Goal: Information Seeking & Learning: Find specific fact

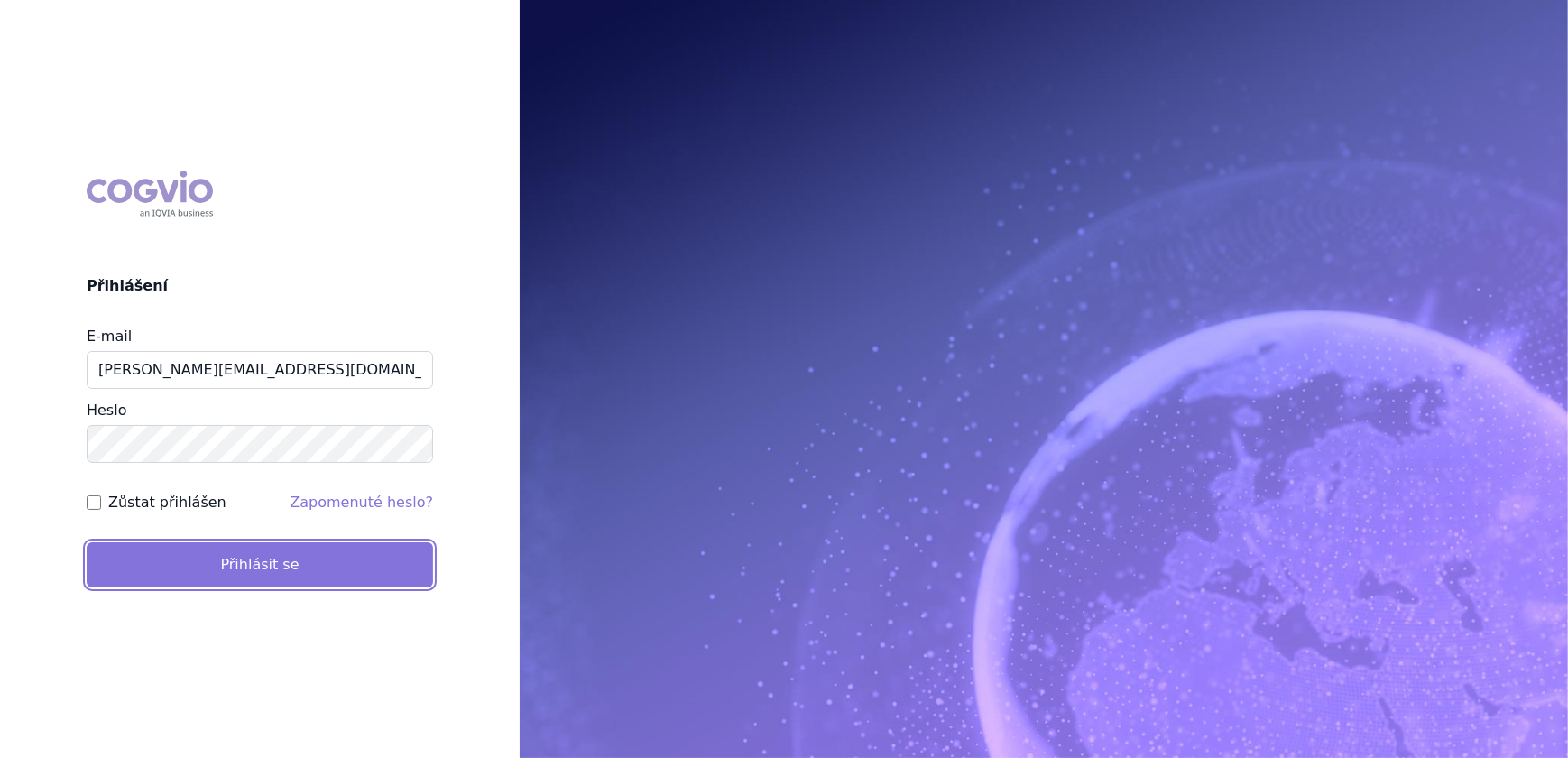
click at [210, 557] on button "Přihlásit se" at bounding box center [259, 565] width 346 height 45
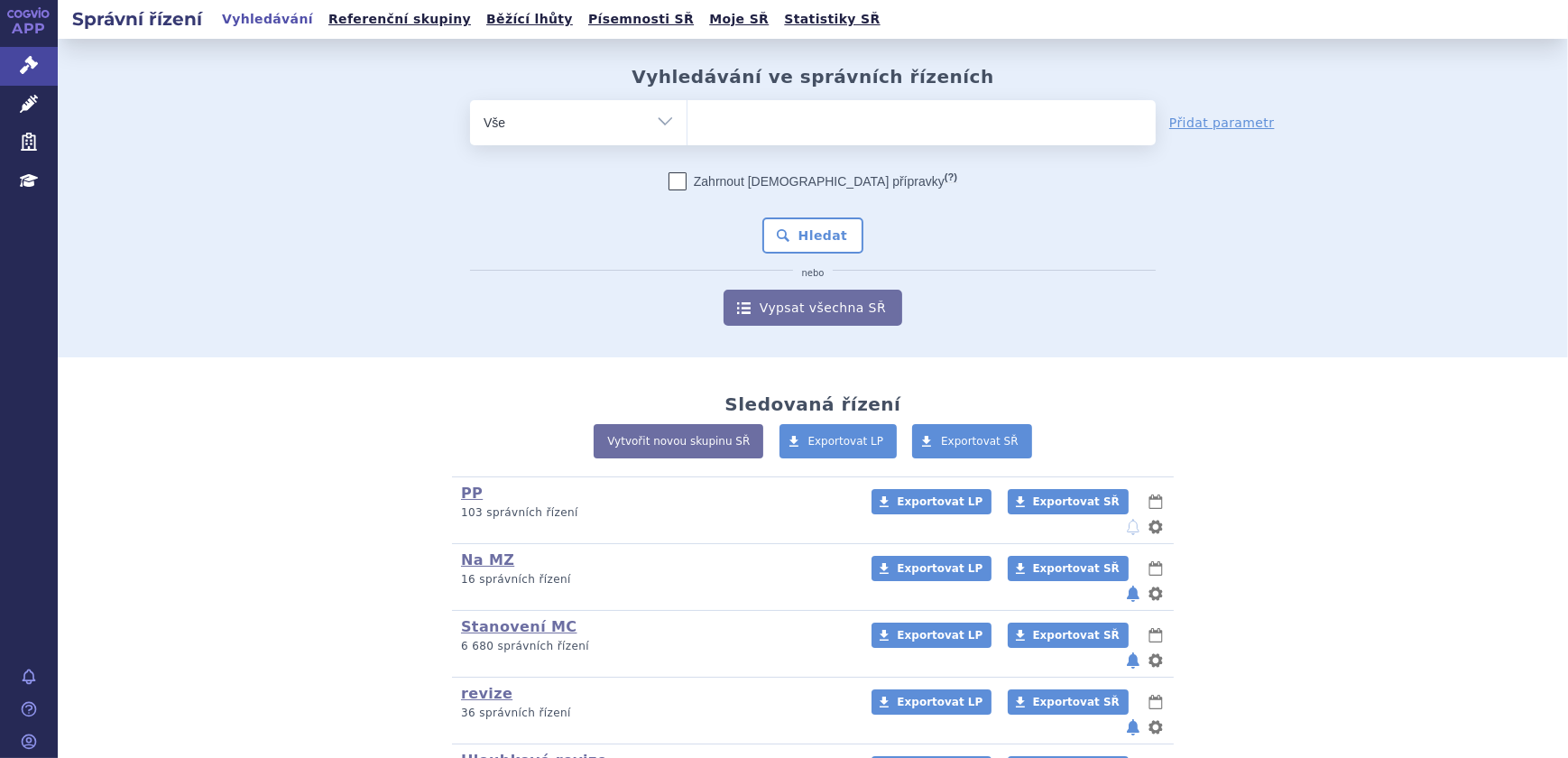
click at [775, 117] on ul at bounding box center [921, 119] width 468 height 38
click at [687, 117] on select at bounding box center [686, 122] width 1 height 45
drag, startPoint x: 821, startPoint y: 119, endPoint x: 840, endPoint y: 120, distance: 19.0
click at [826, 119] on ul at bounding box center [921, 119] width 468 height 38
click at [687, 119] on select at bounding box center [686, 122] width 1 height 45
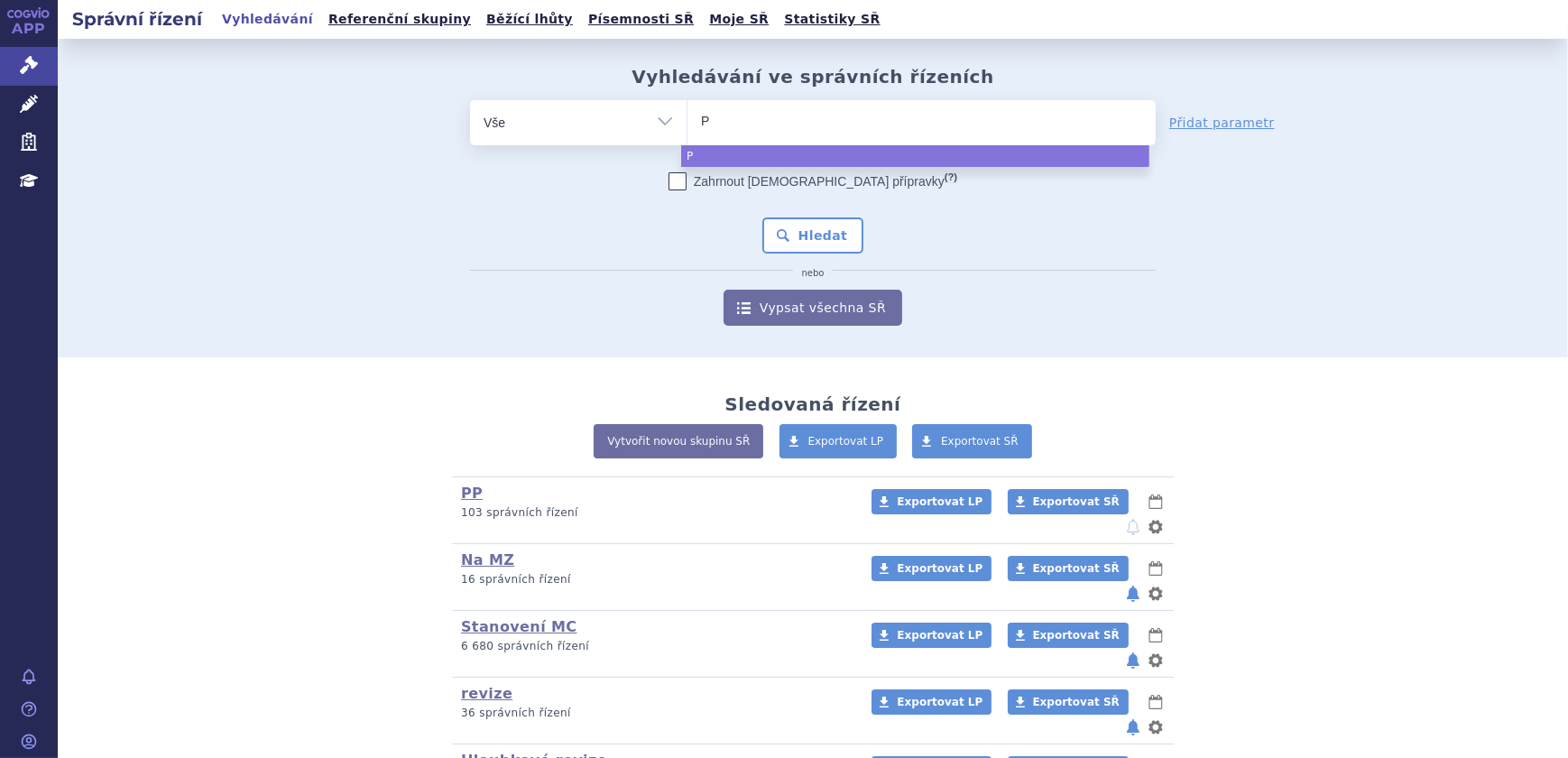
type input "PL"
type input "PLU"
type input "PLUV"
type input "PLUVIC"
type input "PLUVICTO"
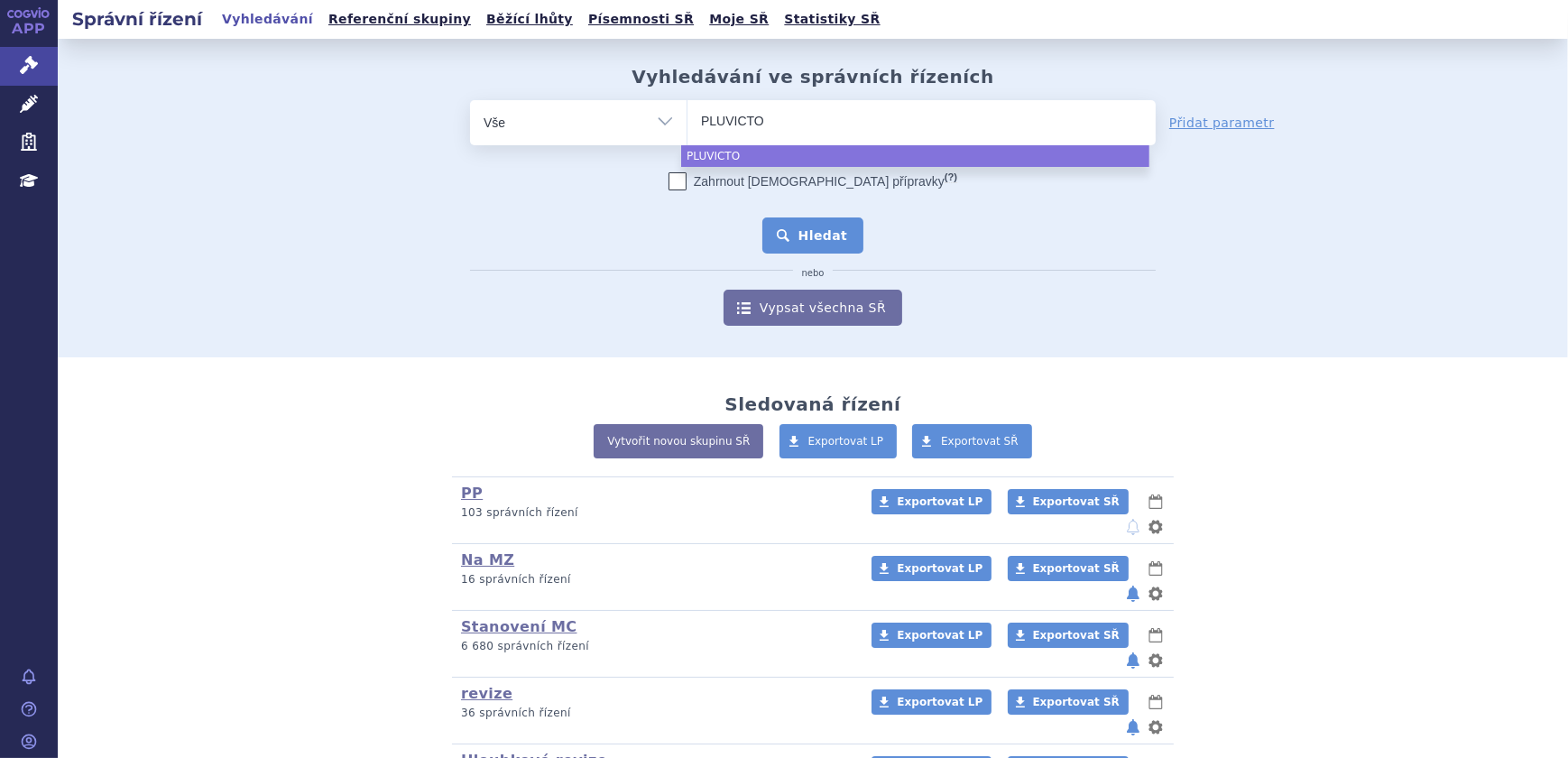
select select "PLUVICTO"
click at [841, 234] on button "Hledat" at bounding box center [814, 235] width 102 height 36
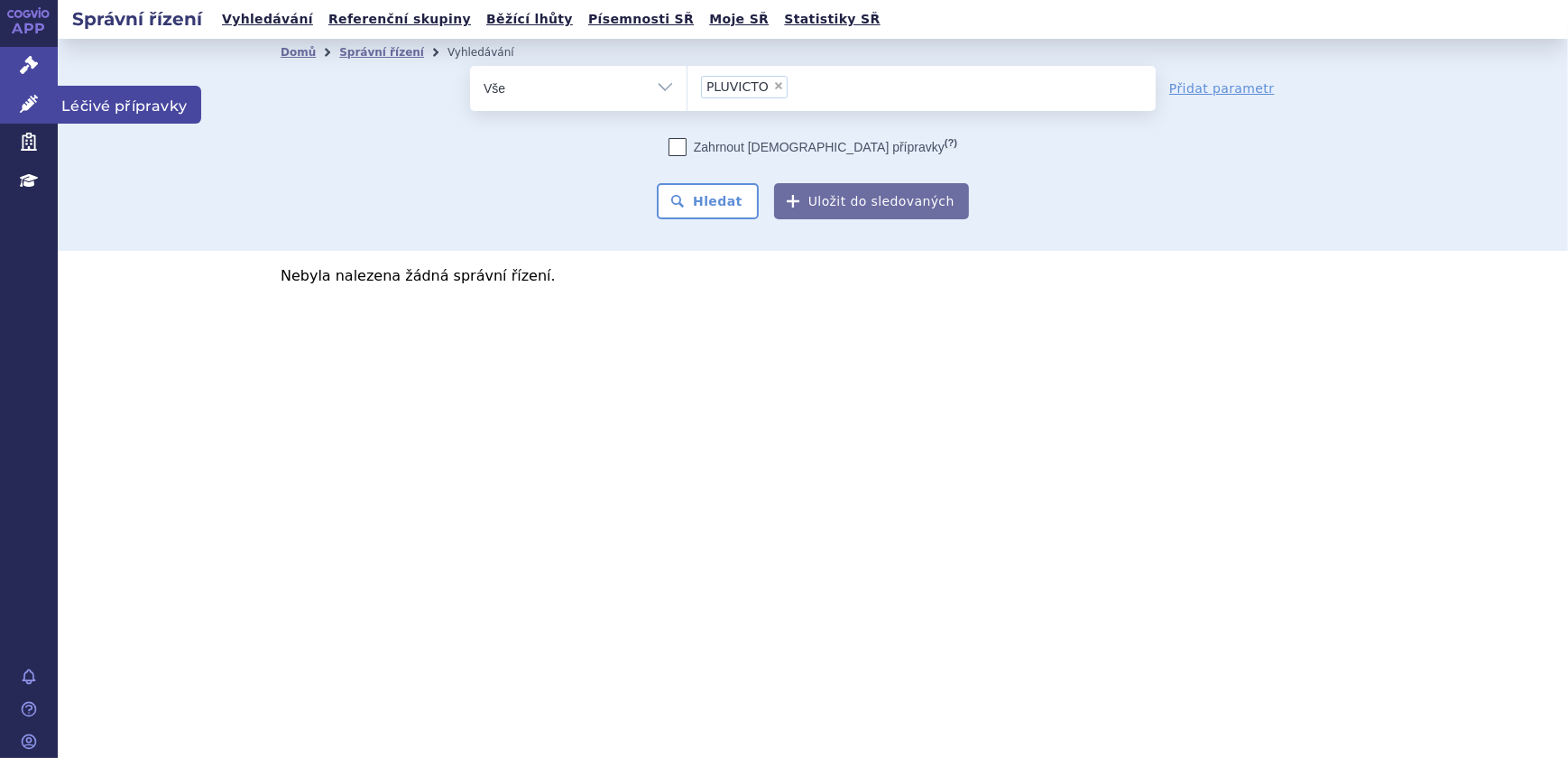
click at [7, 105] on link "Léčivé přípravky" at bounding box center [29, 105] width 58 height 38
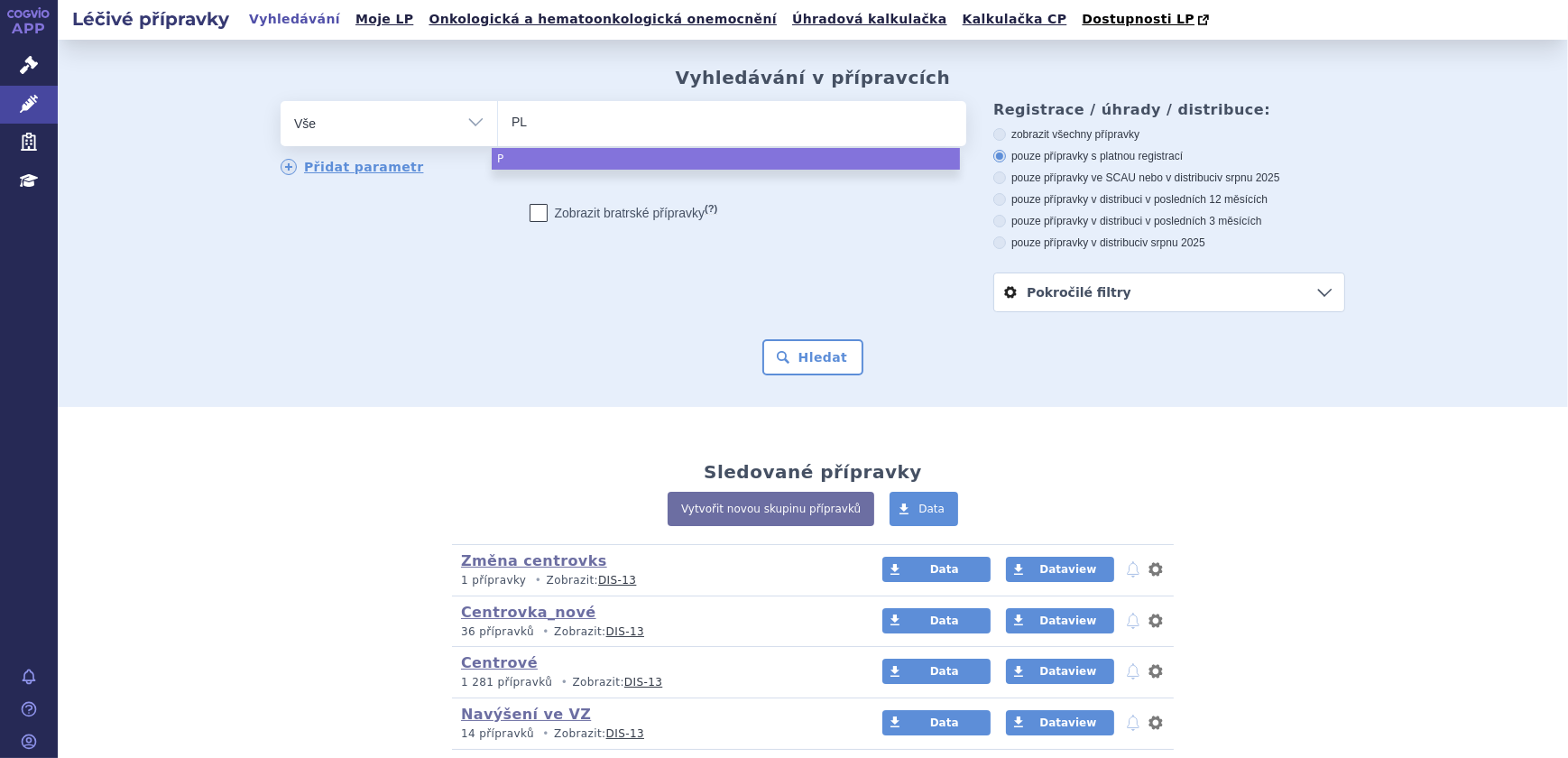
type input "PLU"
type input "PLUVI"
type input "PLUVIC"
type input "PLUVICTO"
select select "PLUVICTO"
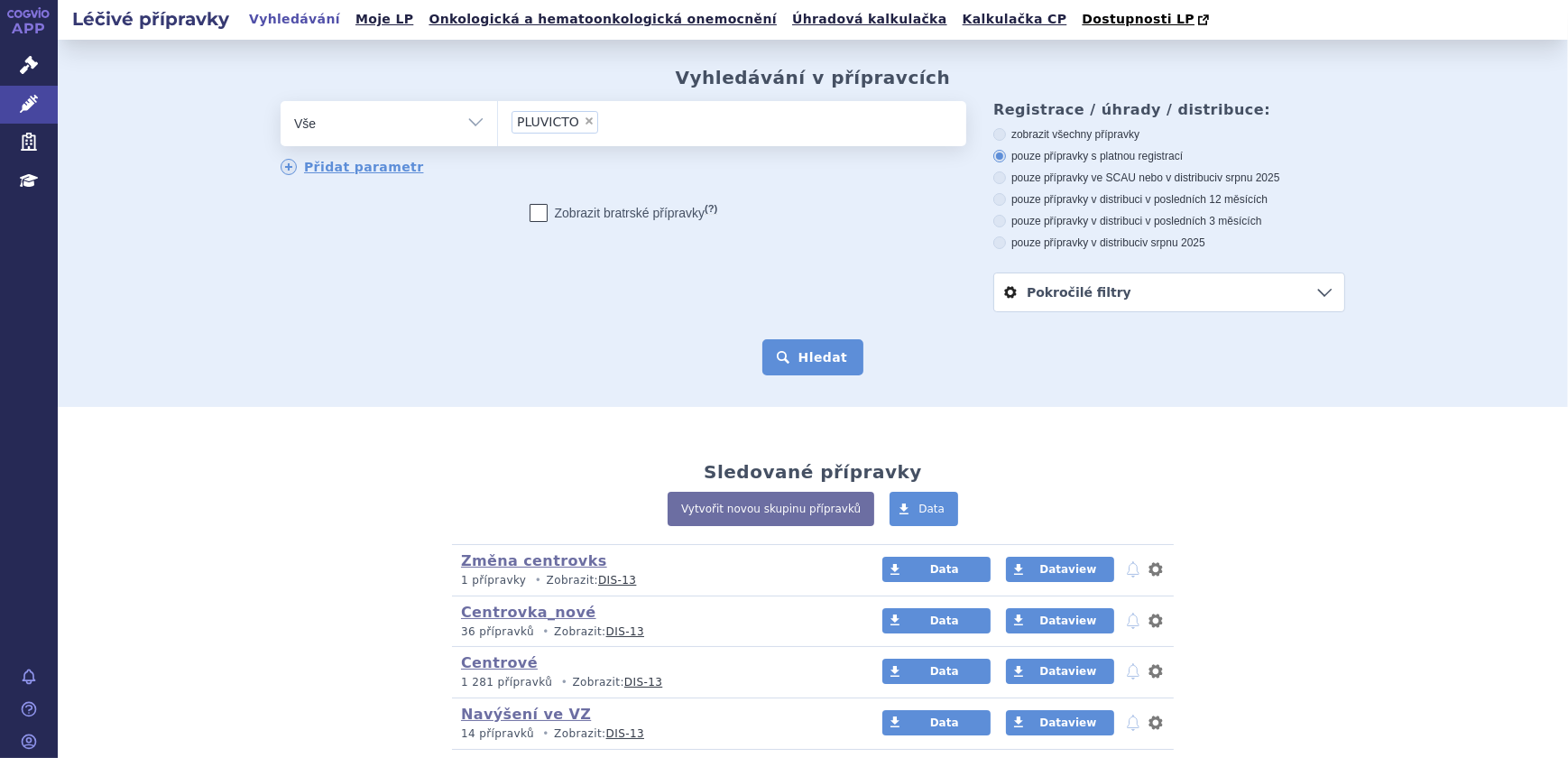
click at [816, 366] on button "Hledat" at bounding box center [814, 357] width 102 height 36
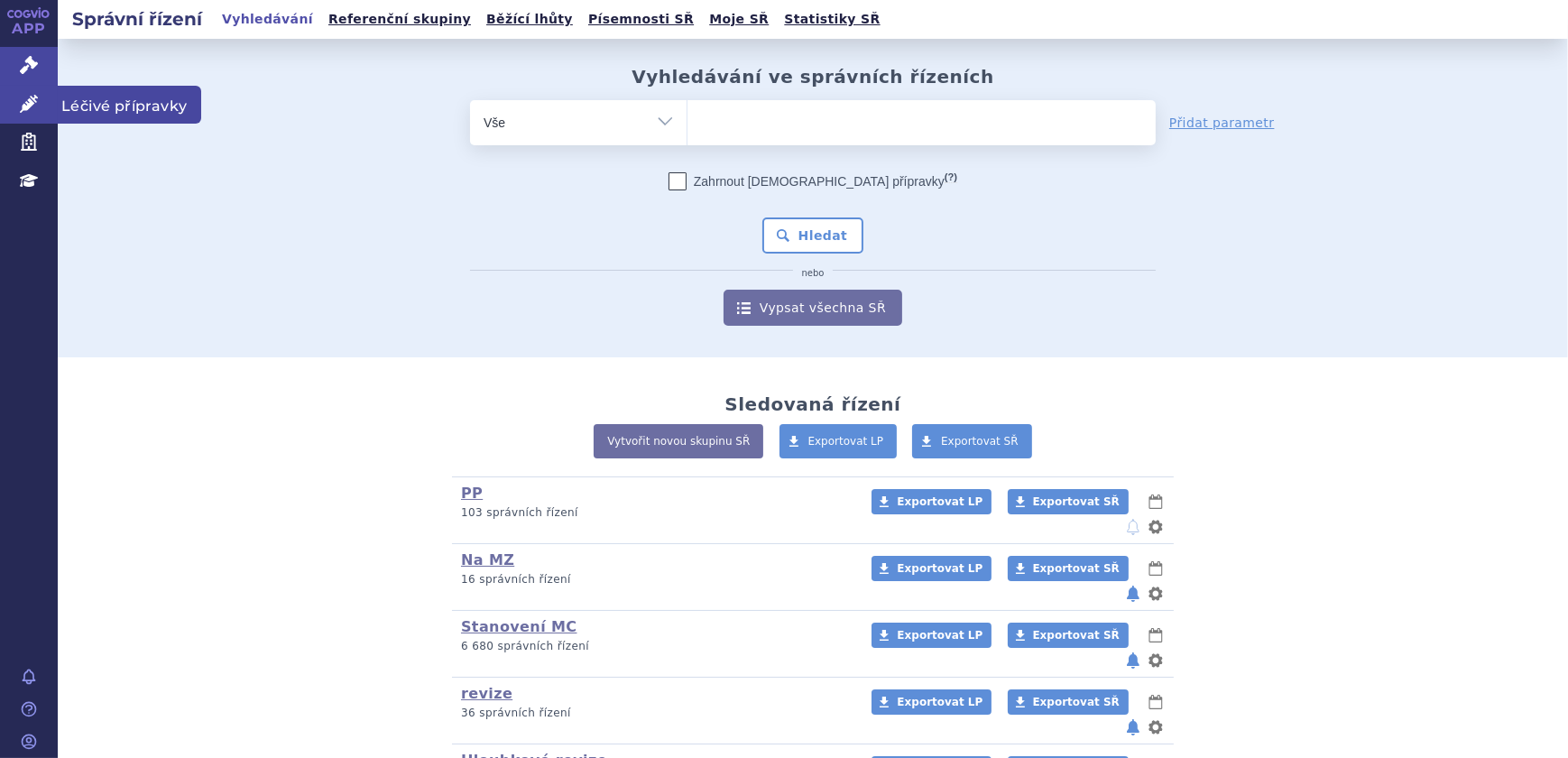
click at [44, 98] on link "Léčivé přípravky" at bounding box center [29, 105] width 58 height 38
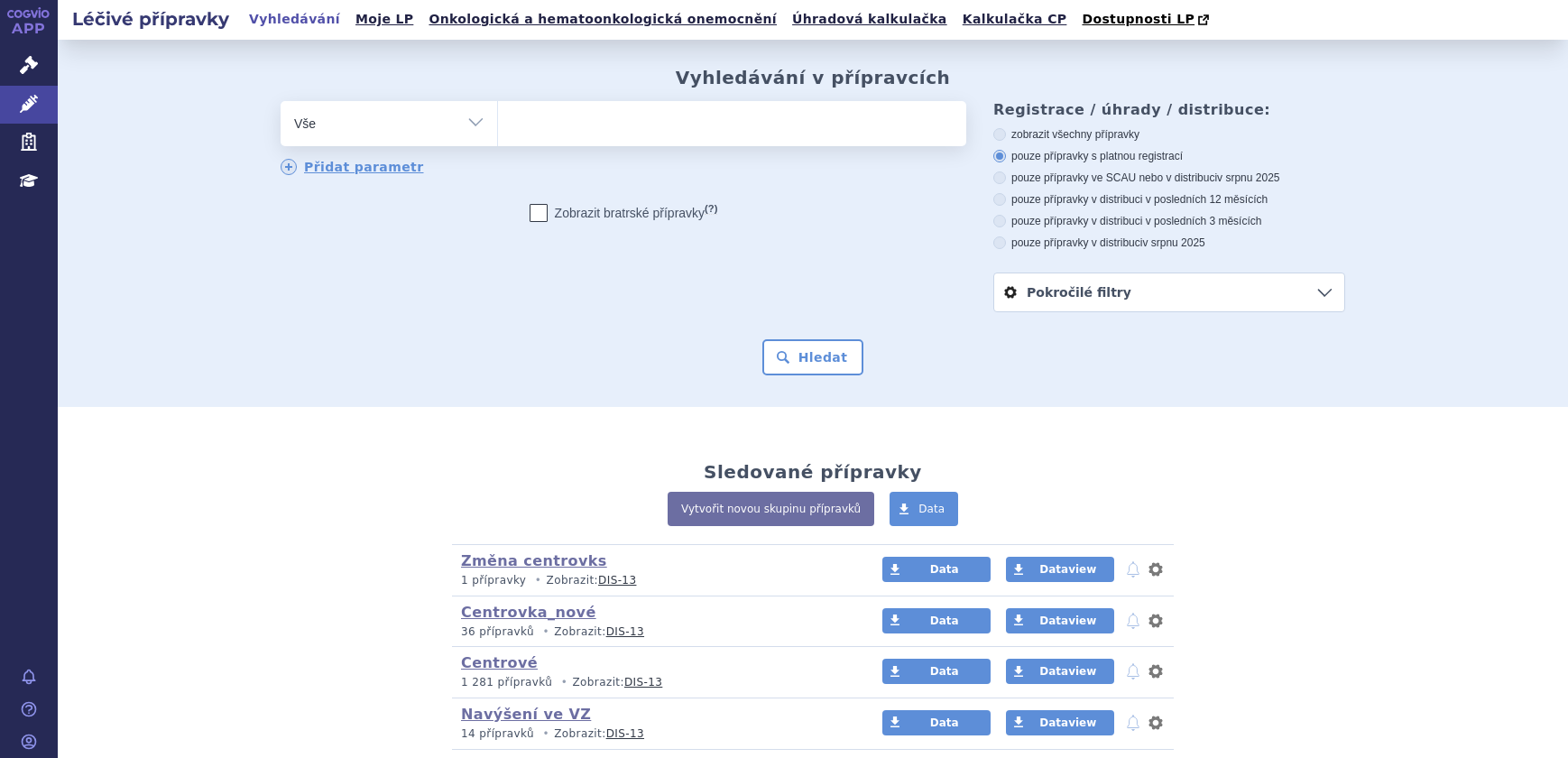
click at [593, 149] on div "odstranit Vše Přípravek/SUKL kód MAH VPOIS ATC/Aktivní látka" at bounding box center [624, 138] width 685 height 75
click at [595, 119] on ul at bounding box center [732, 120] width 468 height 38
click at [498, 119] on select at bounding box center [497, 123] width 1 height 45
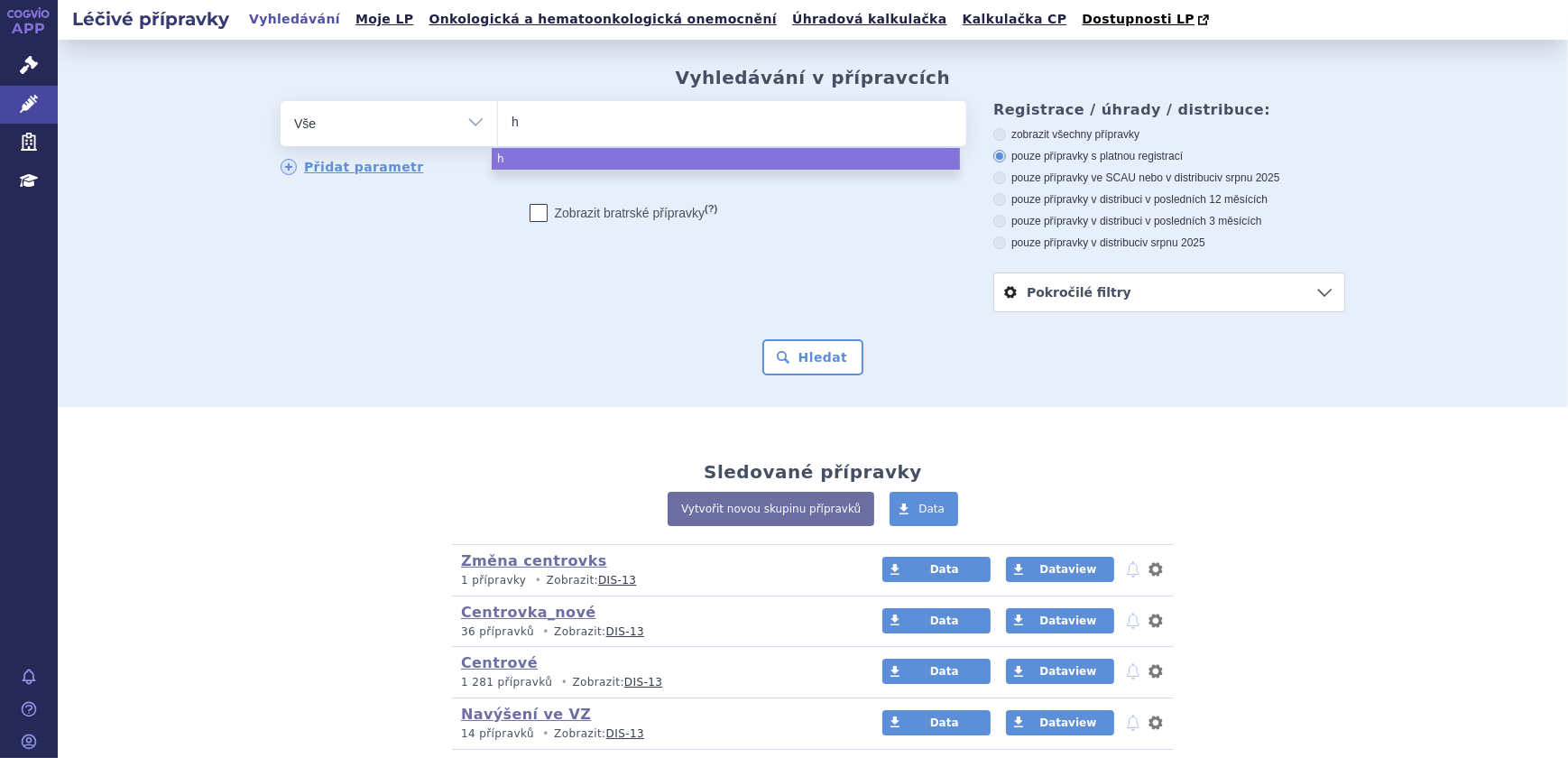
type input "hy"
type input "hyr"
type input "hyri"
type input "hyrimo"
type input "hyrimoz"
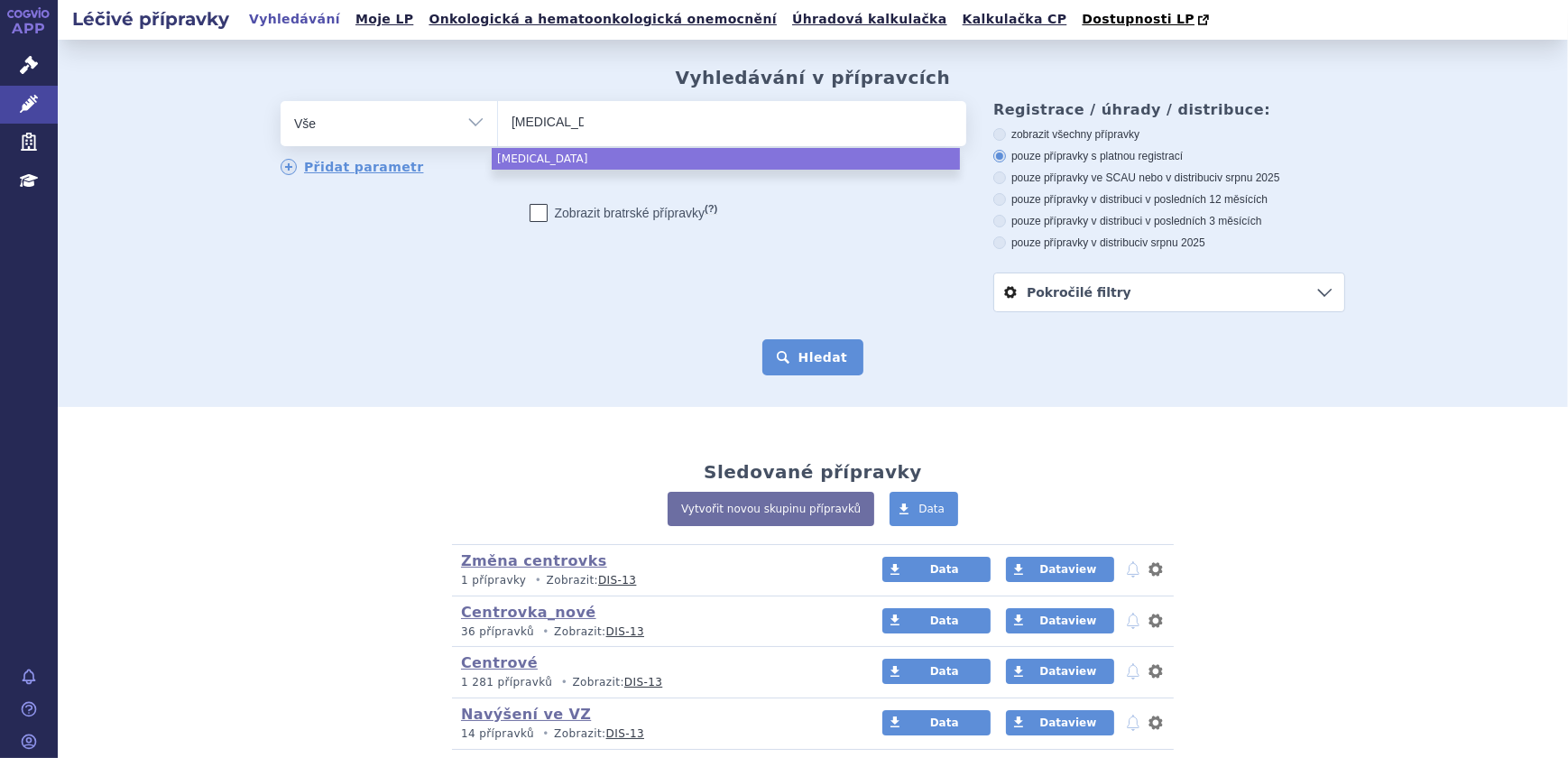
select select "hyrimoz"
click at [810, 355] on button "Hledat" at bounding box center [814, 357] width 102 height 36
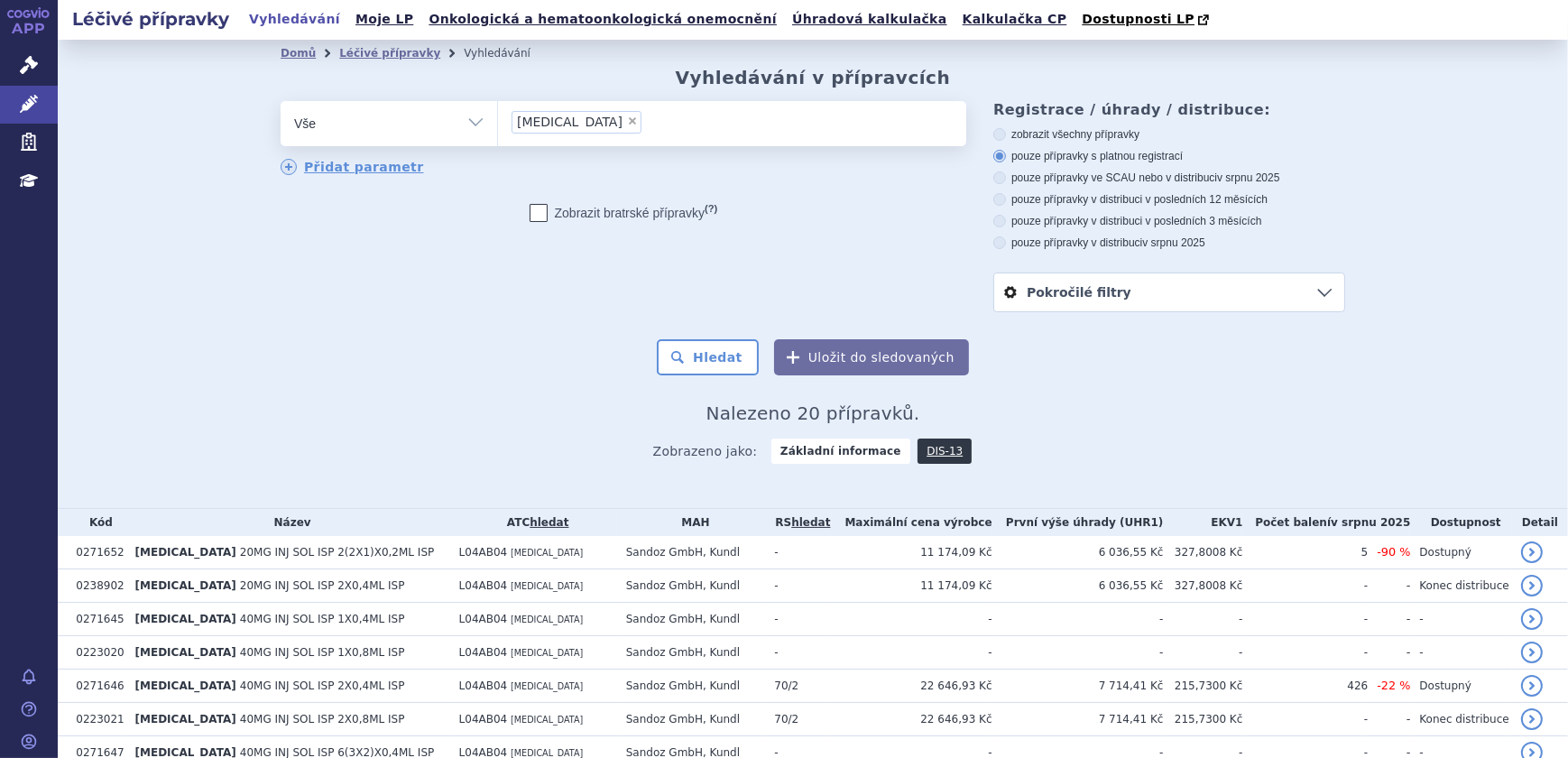
click at [627, 126] on span "×" at bounding box center [633, 121] width 11 height 11
click at [498, 126] on select "hyrimoz" at bounding box center [497, 123] width 1 height 45
select select
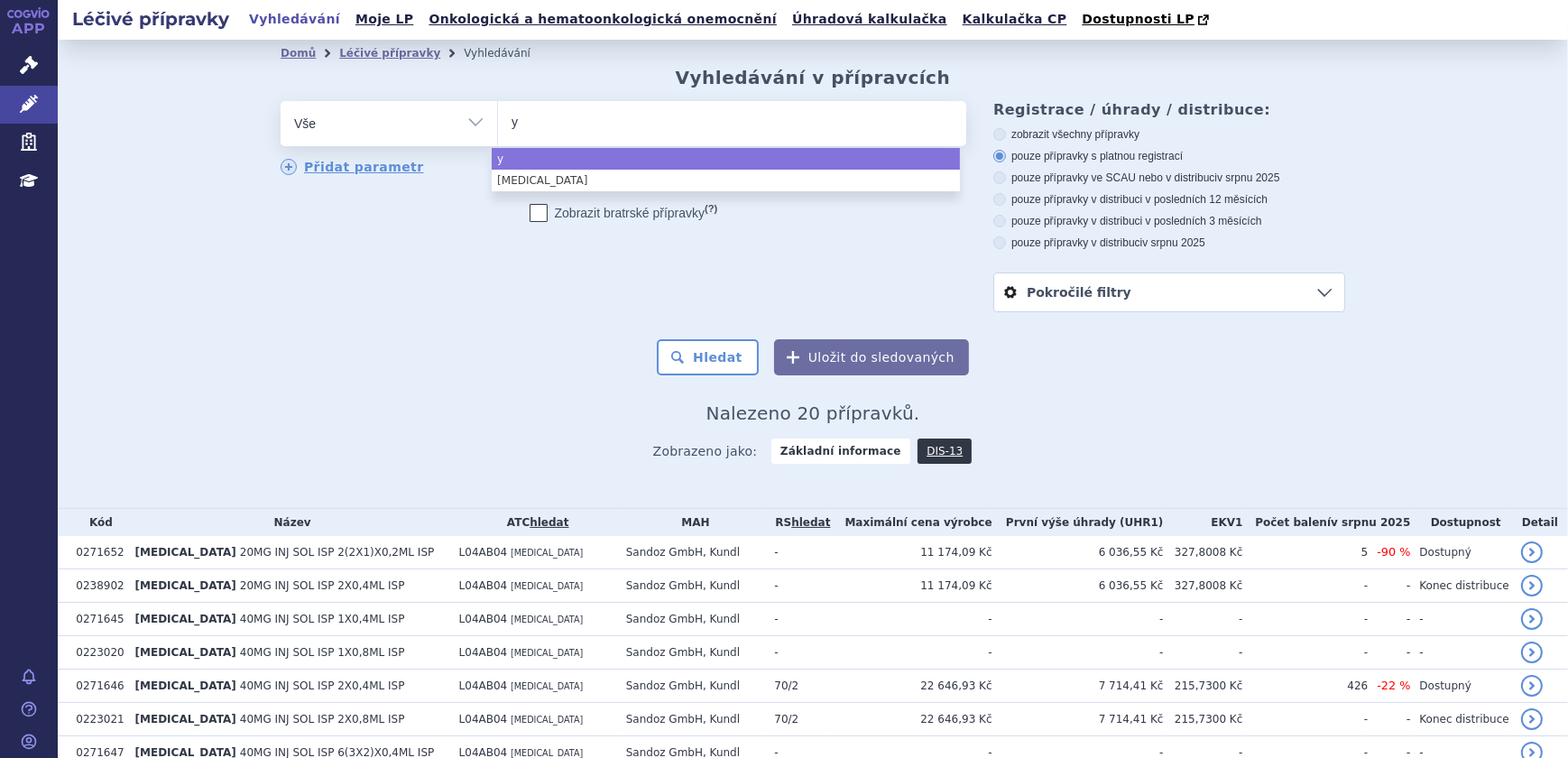
type input "yu"
type input "yuf"
type input "yufly"
type input "yuflyma"
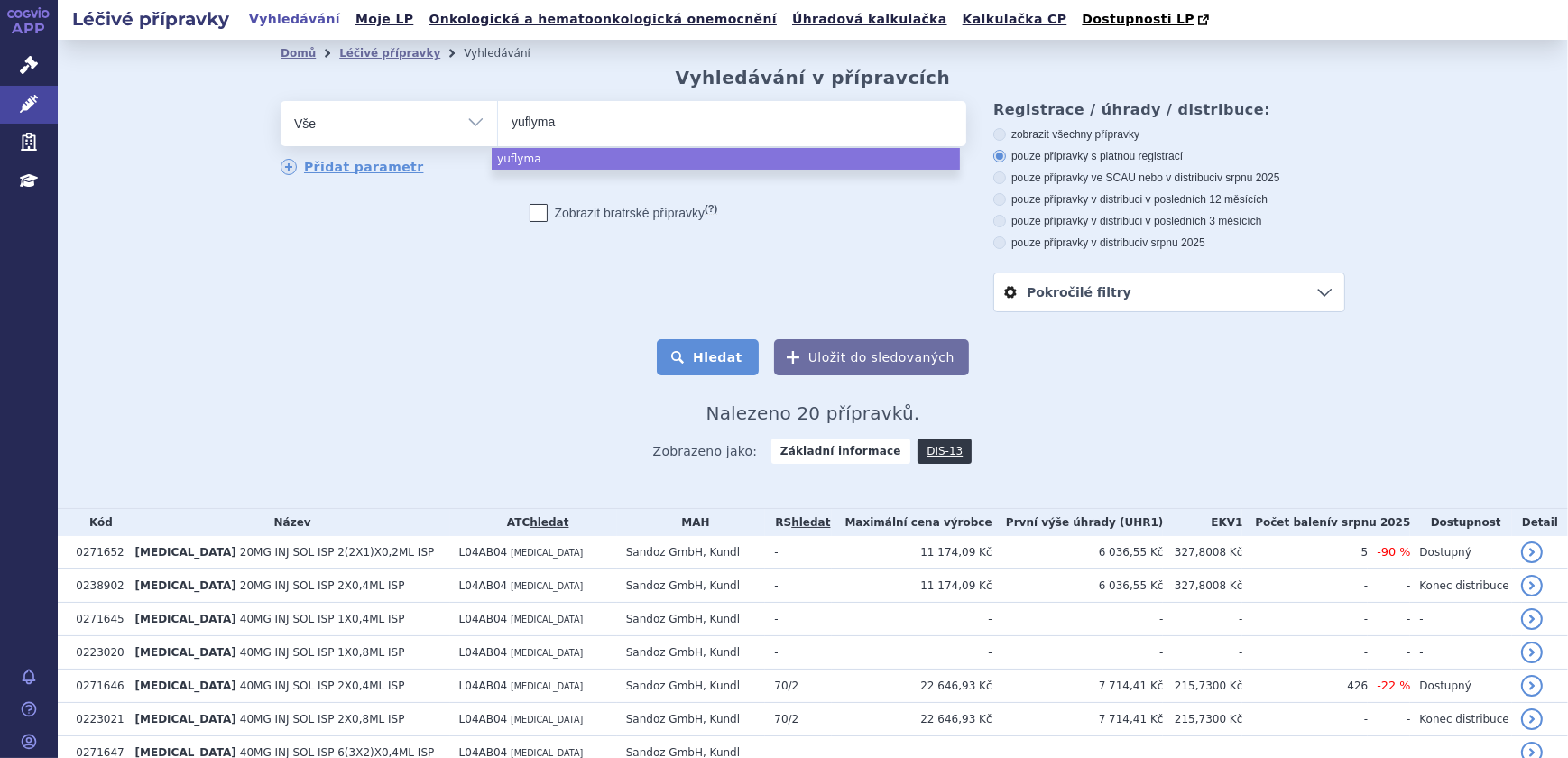
select select "yuflyma"
click at [703, 344] on button "Hledat" at bounding box center [708, 357] width 102 height 36
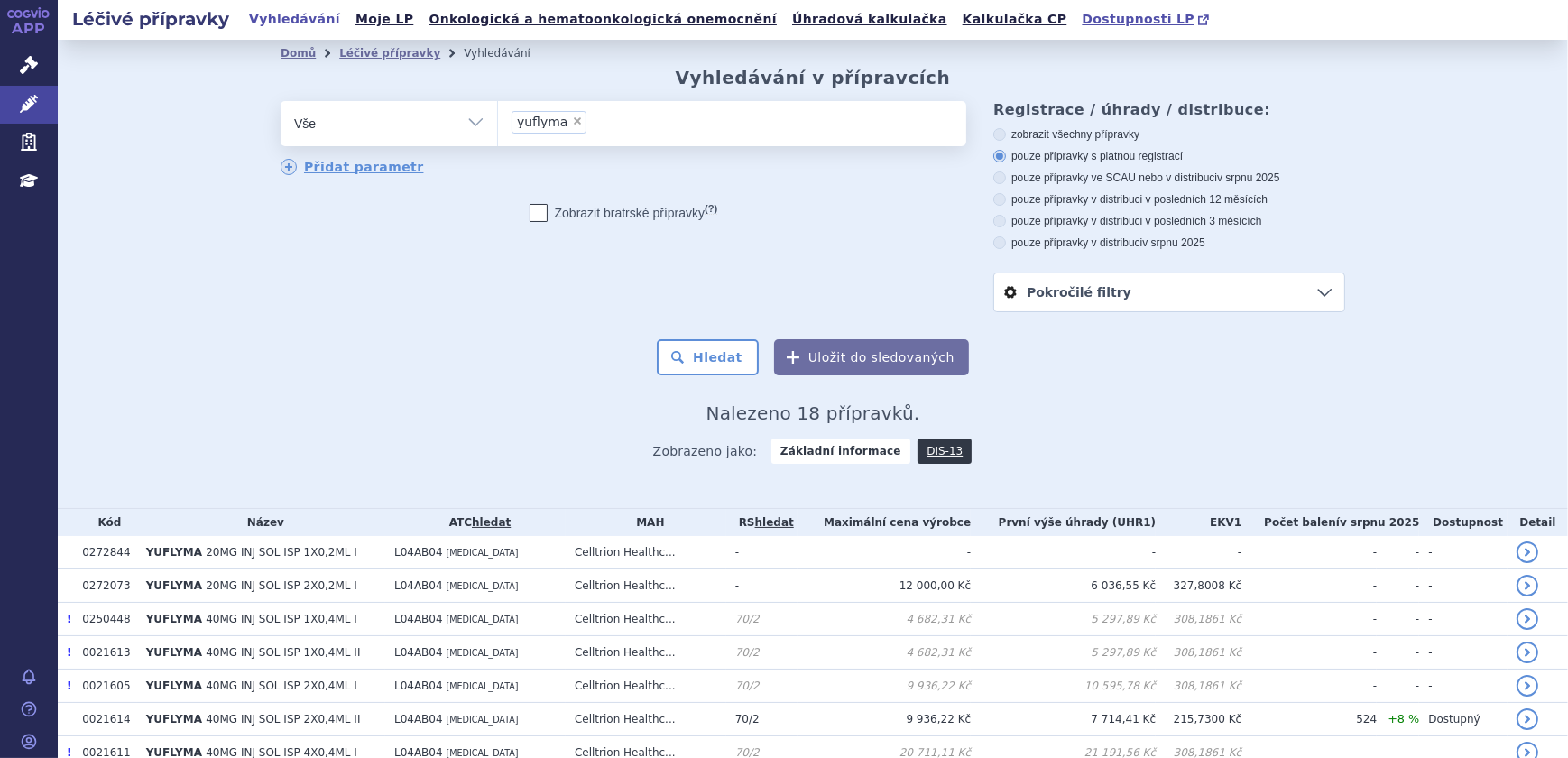
click at [1082, 13] on span "Dostupnosti LP" at bounding box center [1138, 19] width 113 height 15
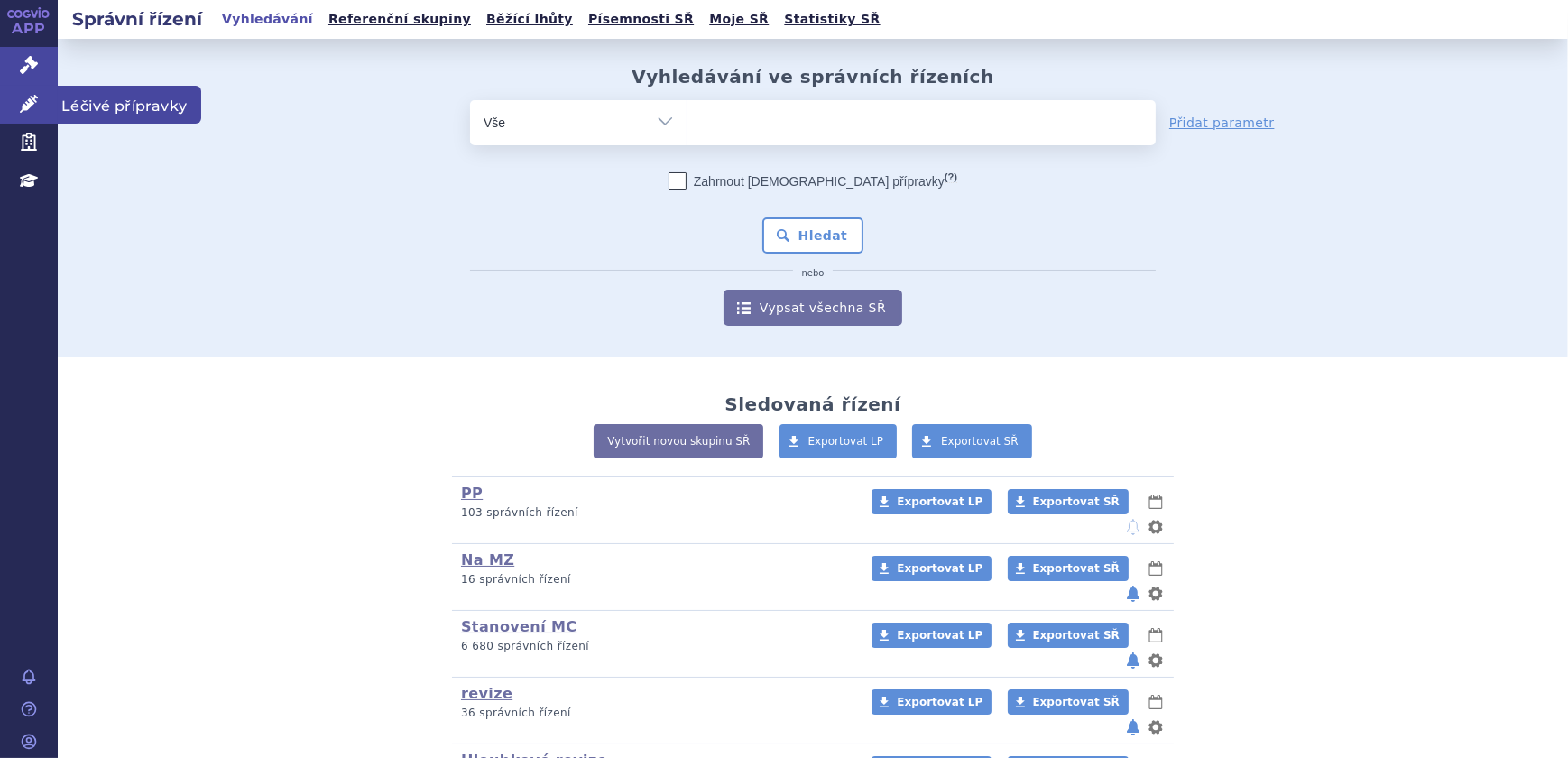
click at [21, 108] on icon at bounding box center [29, 104] width 18 height 18
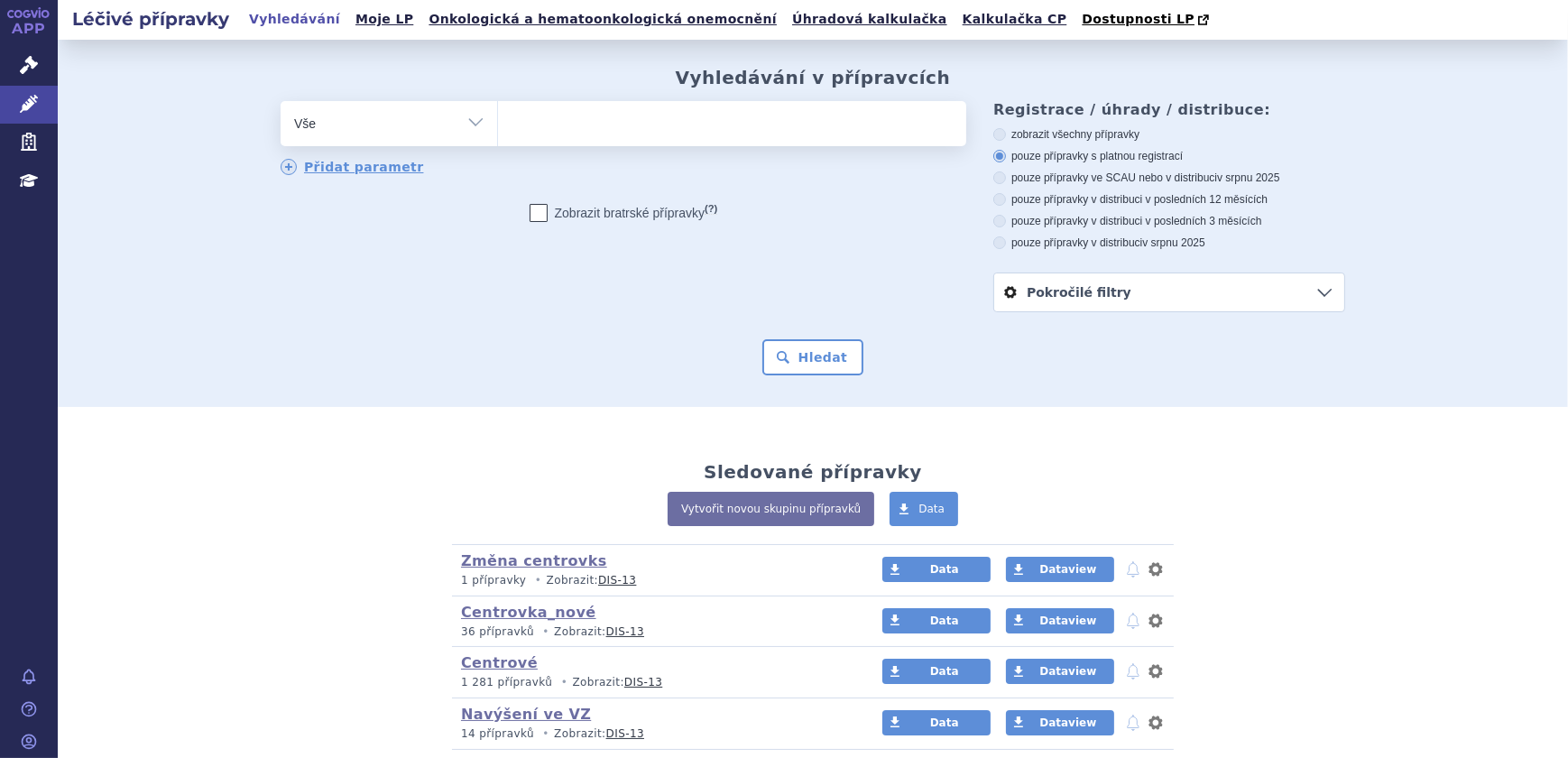
select select "filter-atc-group"
click at [281, 102] on select "Vše Přípravek/SUKL kód MAH VPOIS ATC/Aktivní látka Léková forma Síla" at bounding box center [389, 121] width 216 height 41
click at [574, 126] on ul at bounding box center [732, 120] width 468 height 38
click at [498, 126] on select at bounding box center [497, 123] width 1 height 45
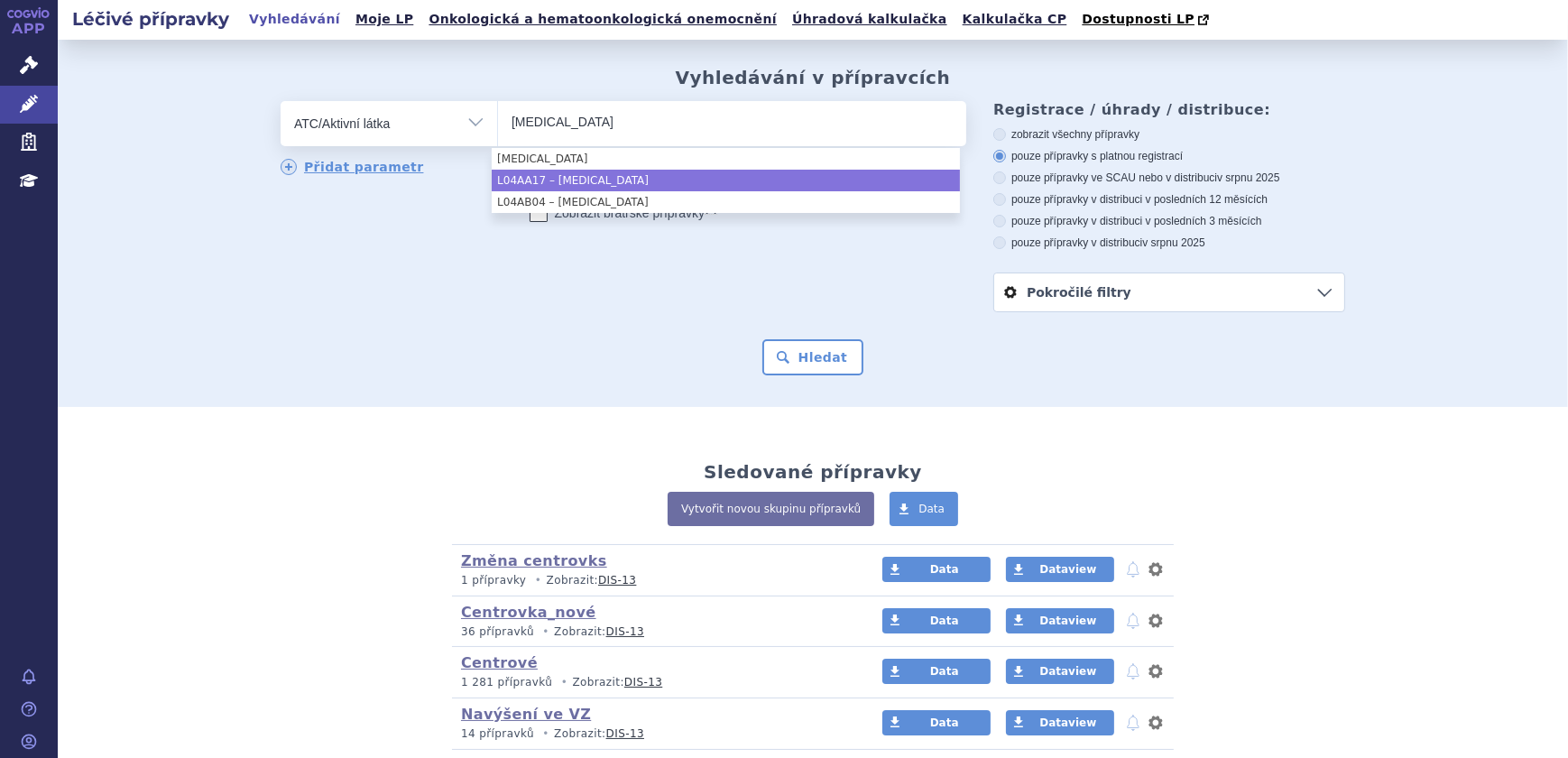
type input "[MEDICAL_DATA]"
select select "L04AA17"
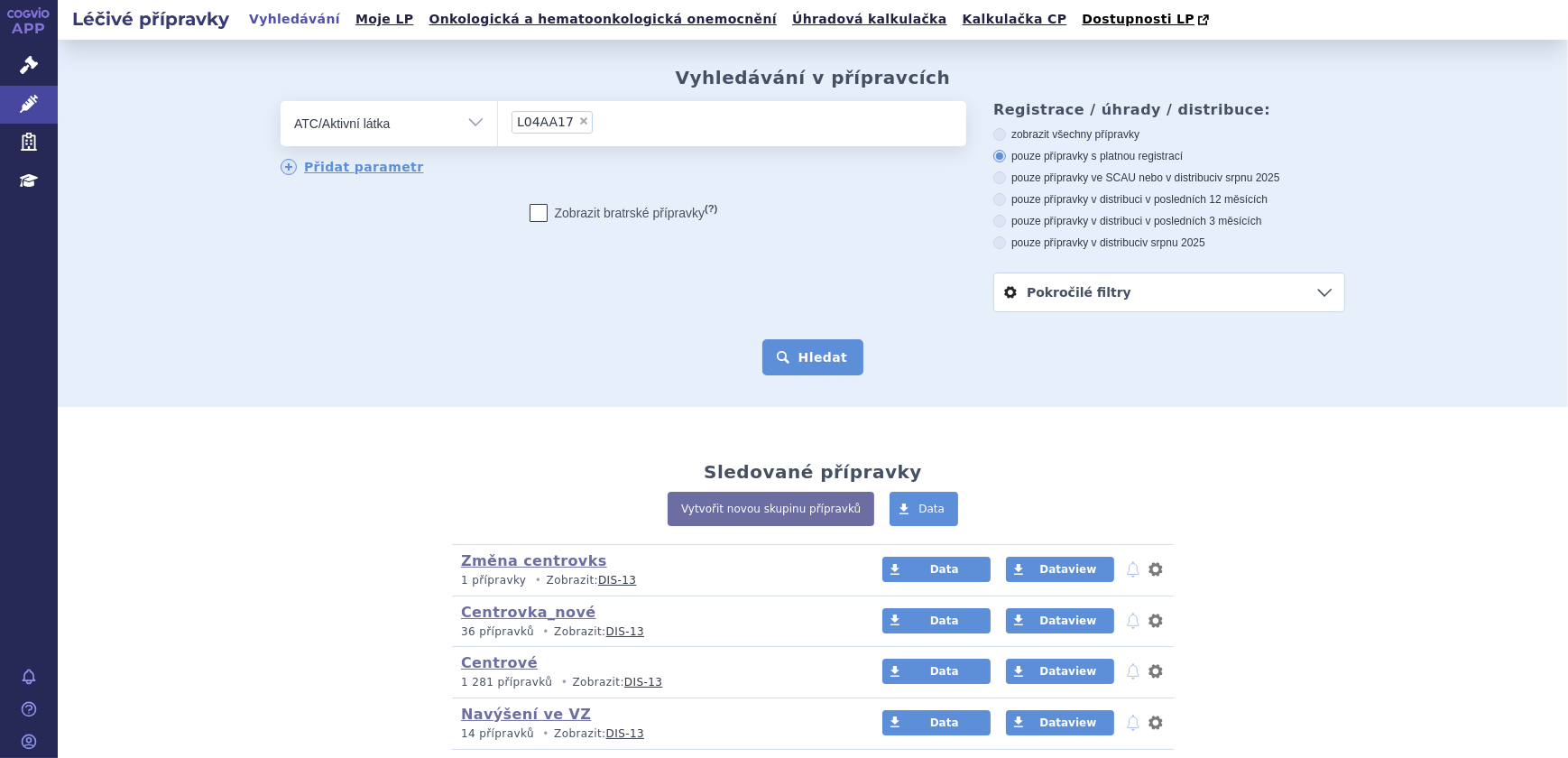
click at [830, 368] on button "Hledat" at bounding box center [814, 357] width 102 height 36
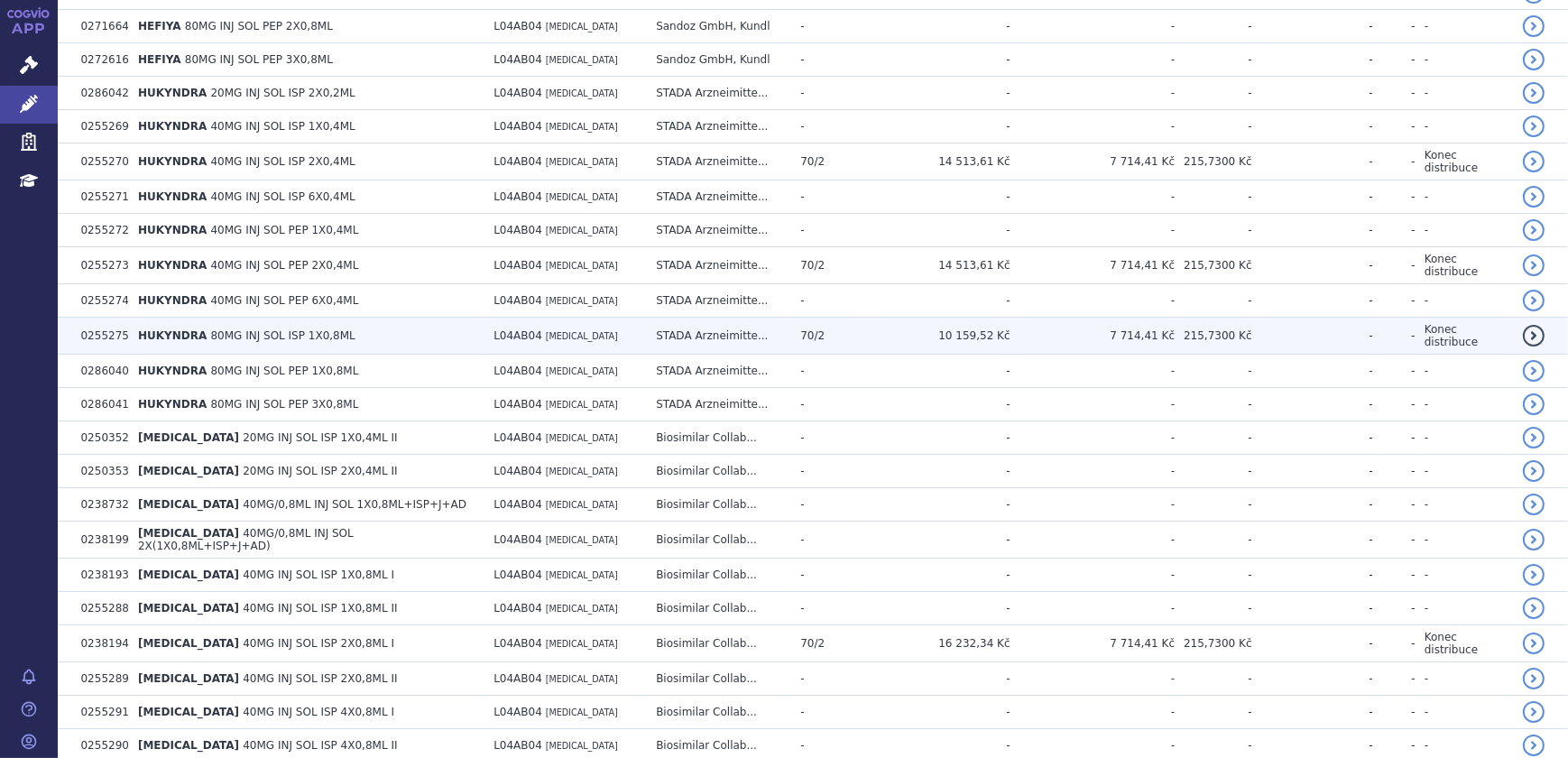
scroll to position [2214, 0]
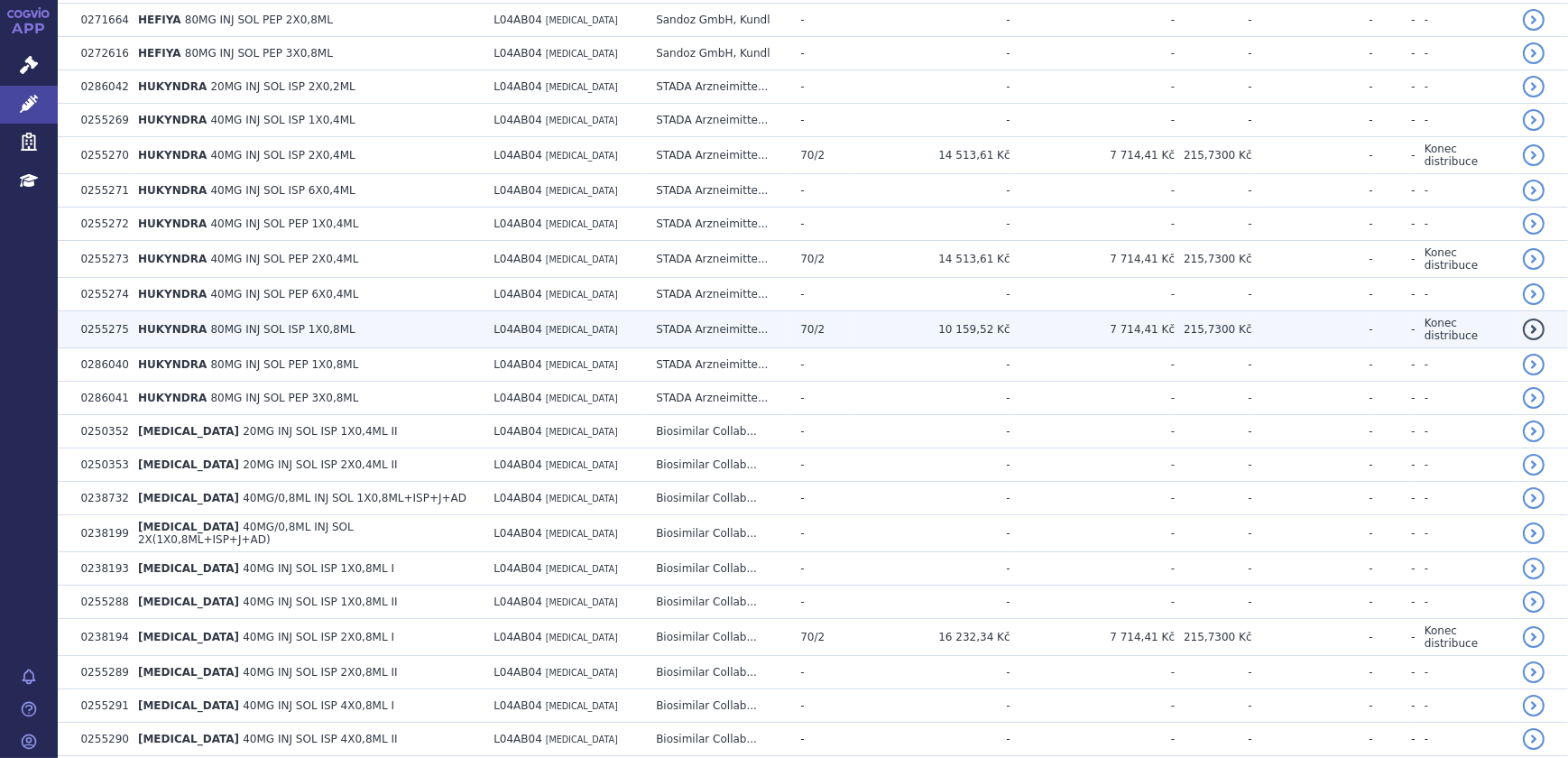
click at [1187, 311] on td "215,7300 Kč" at bounding box center [1213, 329] width 77 height 37
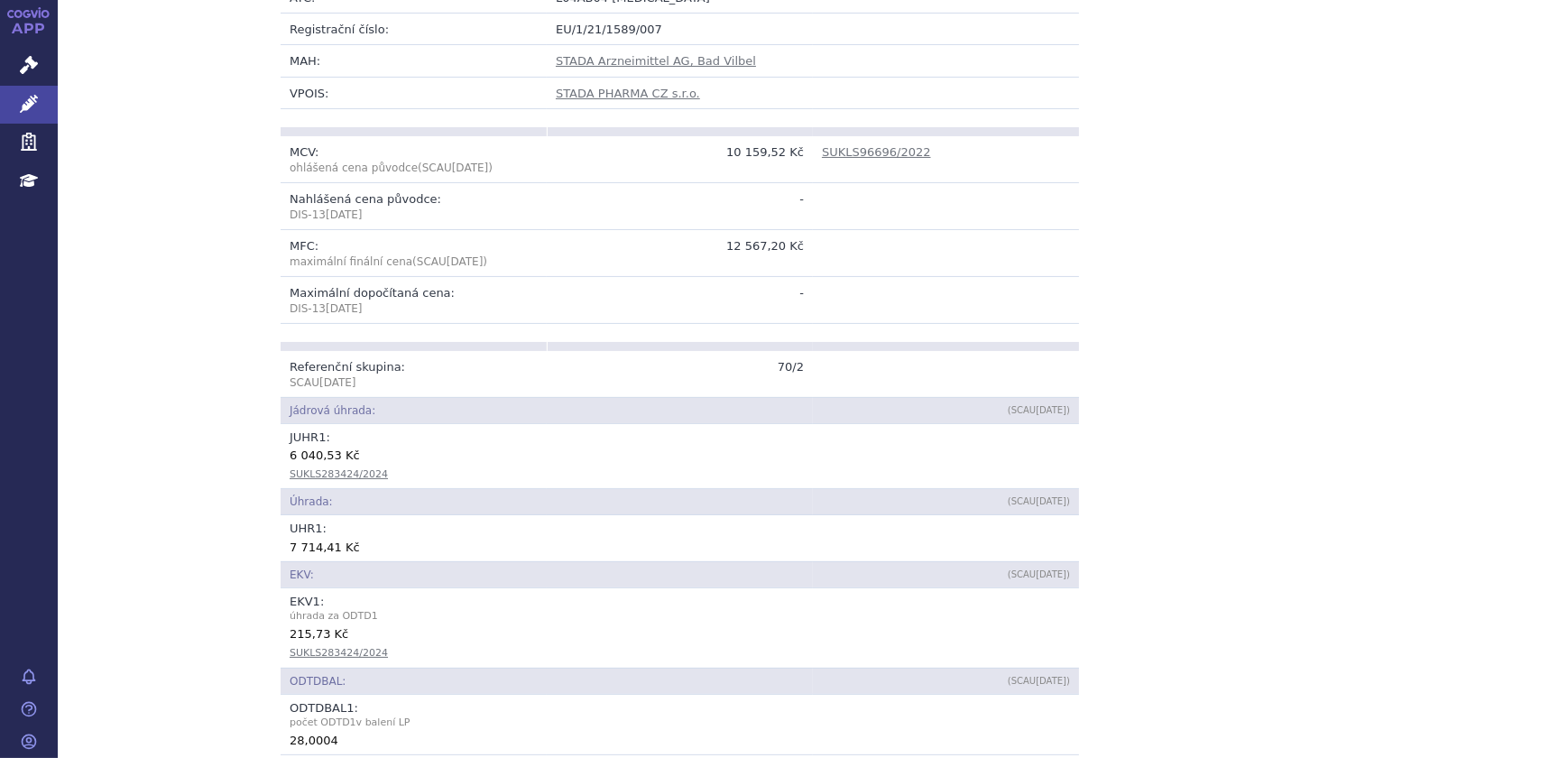
scroll to position [454, 0]
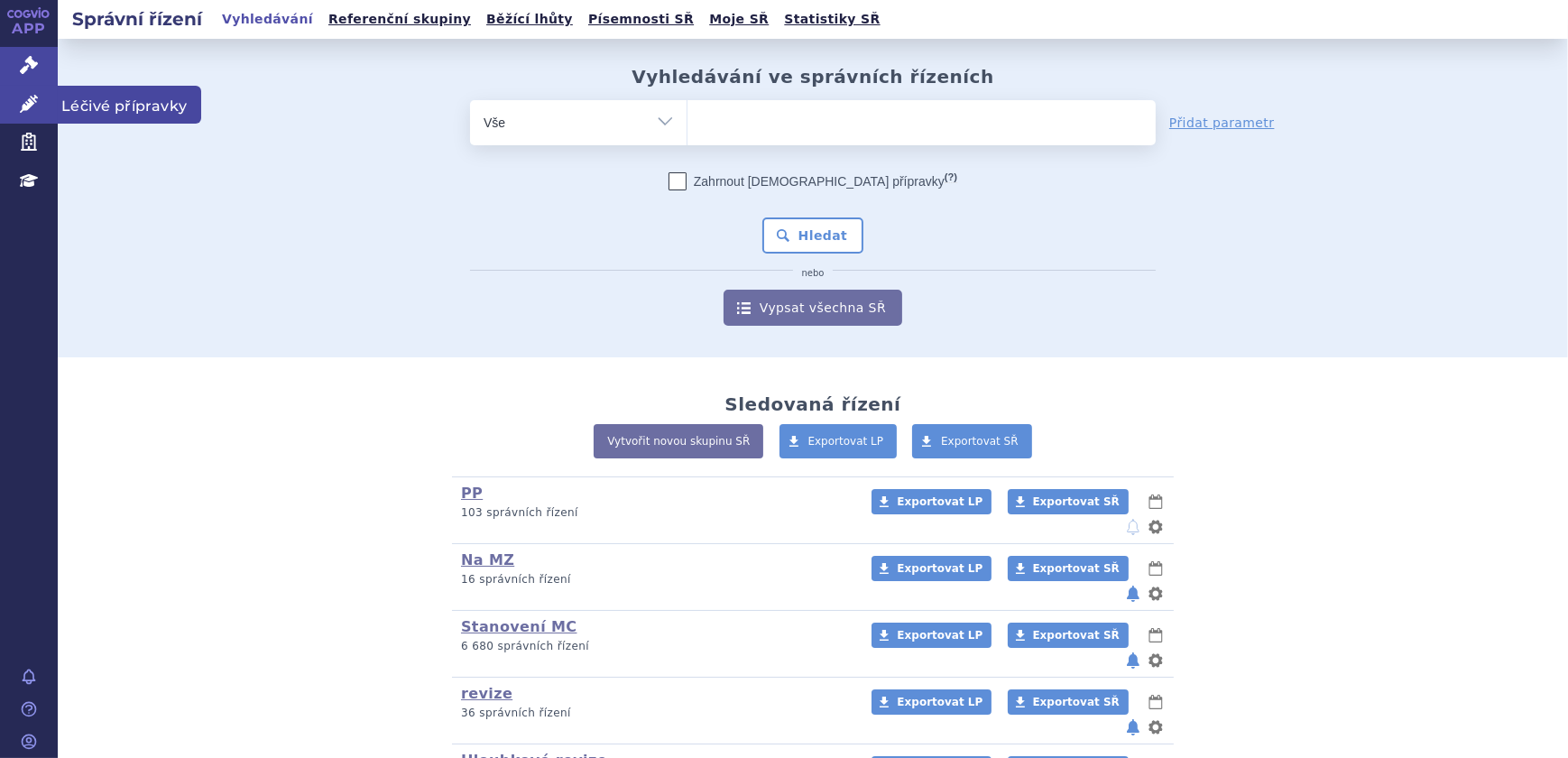
click at [15, 102] on link "Léčivé přípravky" at bounding box center [29, 105] width 58 height 38
click at [10, 103] on link "Léčivé přípravky" at bounding box center [29, 105] width 58 height 38
drag, startPoint x: 568, startPoint y: 134, endPoint x: 550, endPoint y: 135, distance: 18.0
click at [568, 134] on select "Vše Spisová značka Typ SŘ Přípravek/SUKL kód Účastník/Držitel" at bounding box center [578, 120] width 216 height 41
select select "filter-atc-group"
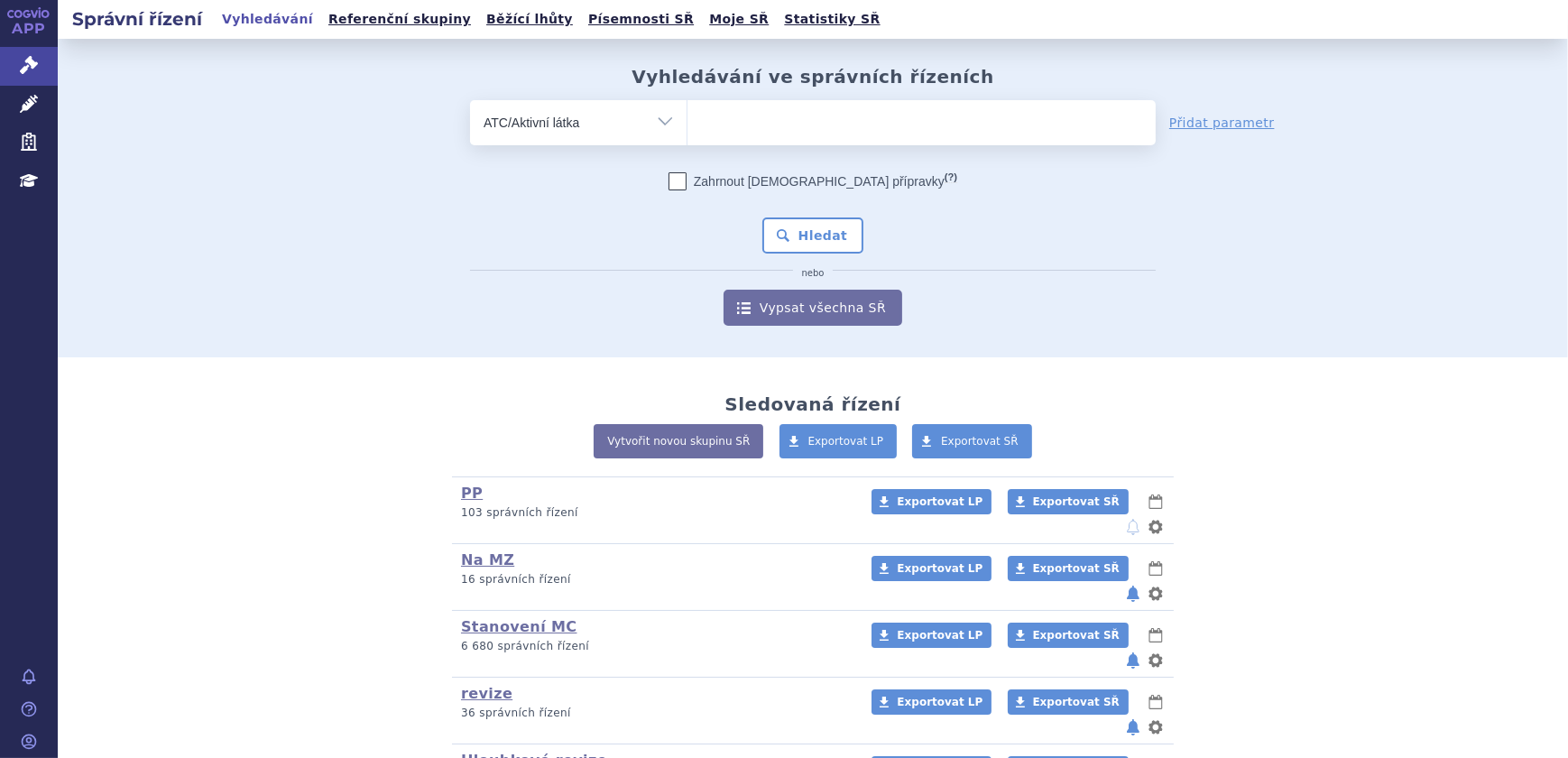
click at [470, 100] on select "Vše Spisová značka Typ SŘ Přípravek/SUKL kód Účastník/Držitel" at bounding box center [578, 120] width 216 height 41
click at [758, 124] on ul at bounding box center [921, 119] width 468 height 38
click at [687, 124] on select at bounding box center [686, 122] width 1 height 45
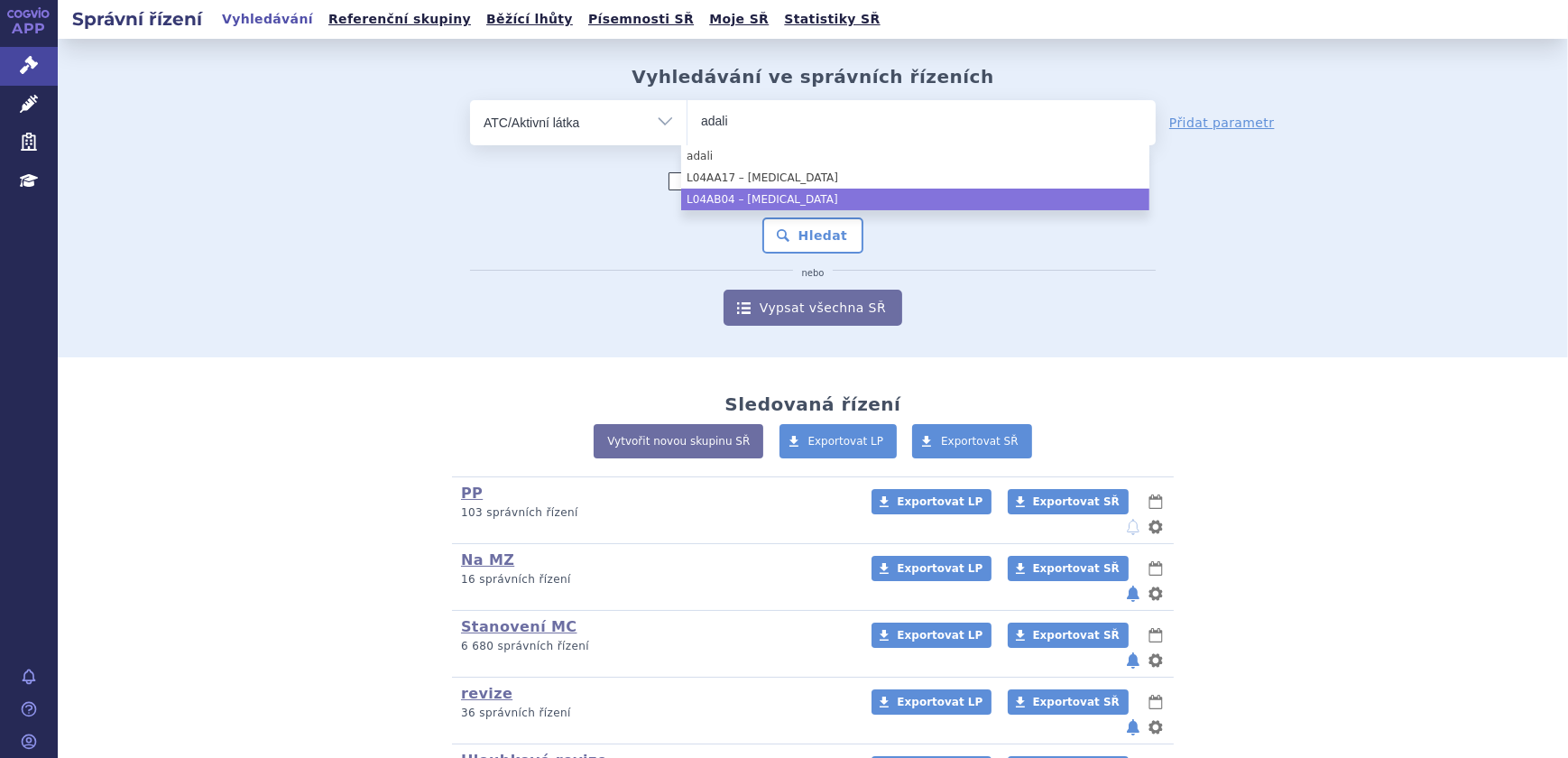
type input "adali"
select select "L04AB04"
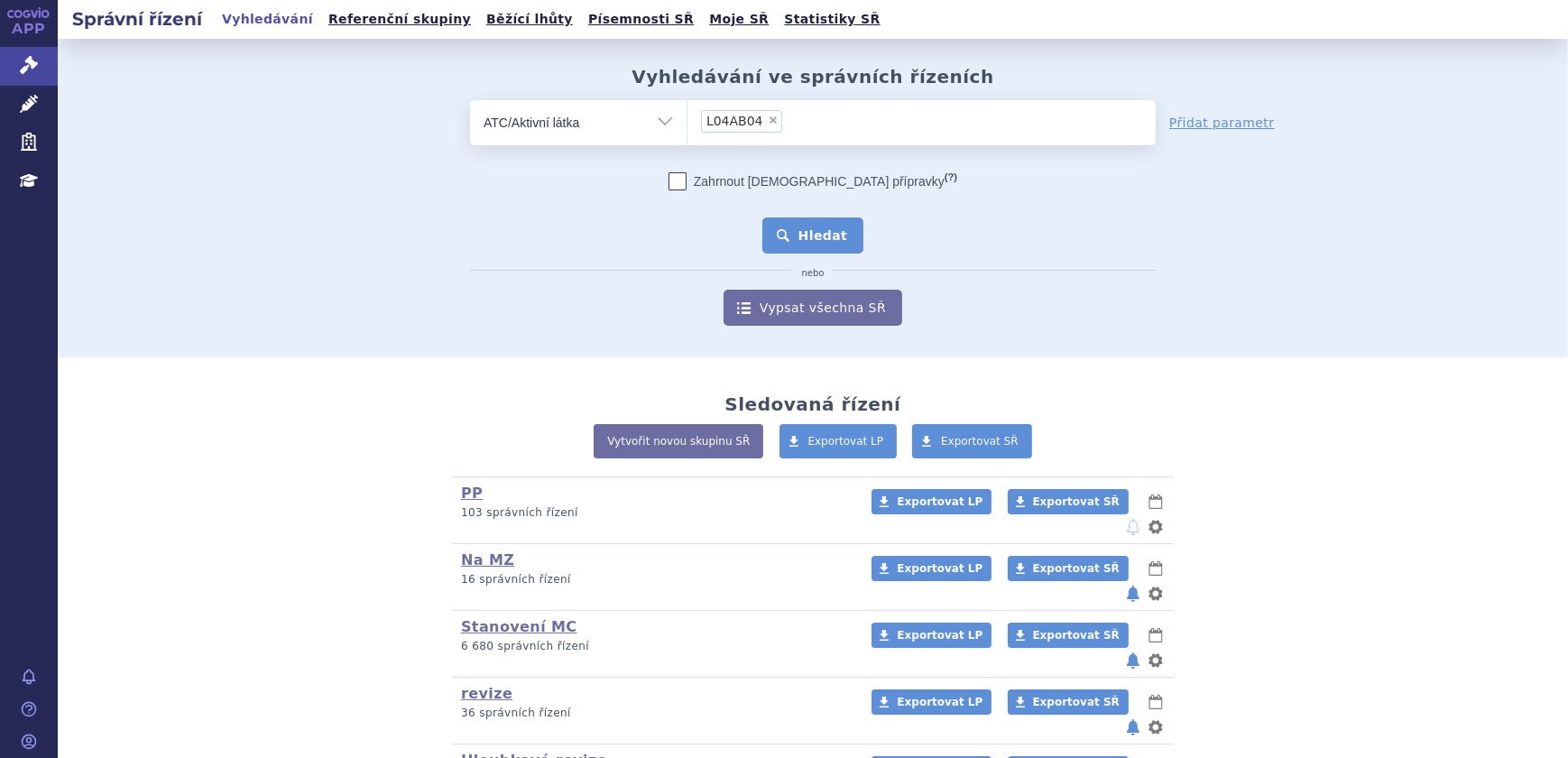
click at [823, 222] on button "Hledat" at bounding box center [814, 235] width 102 height 36
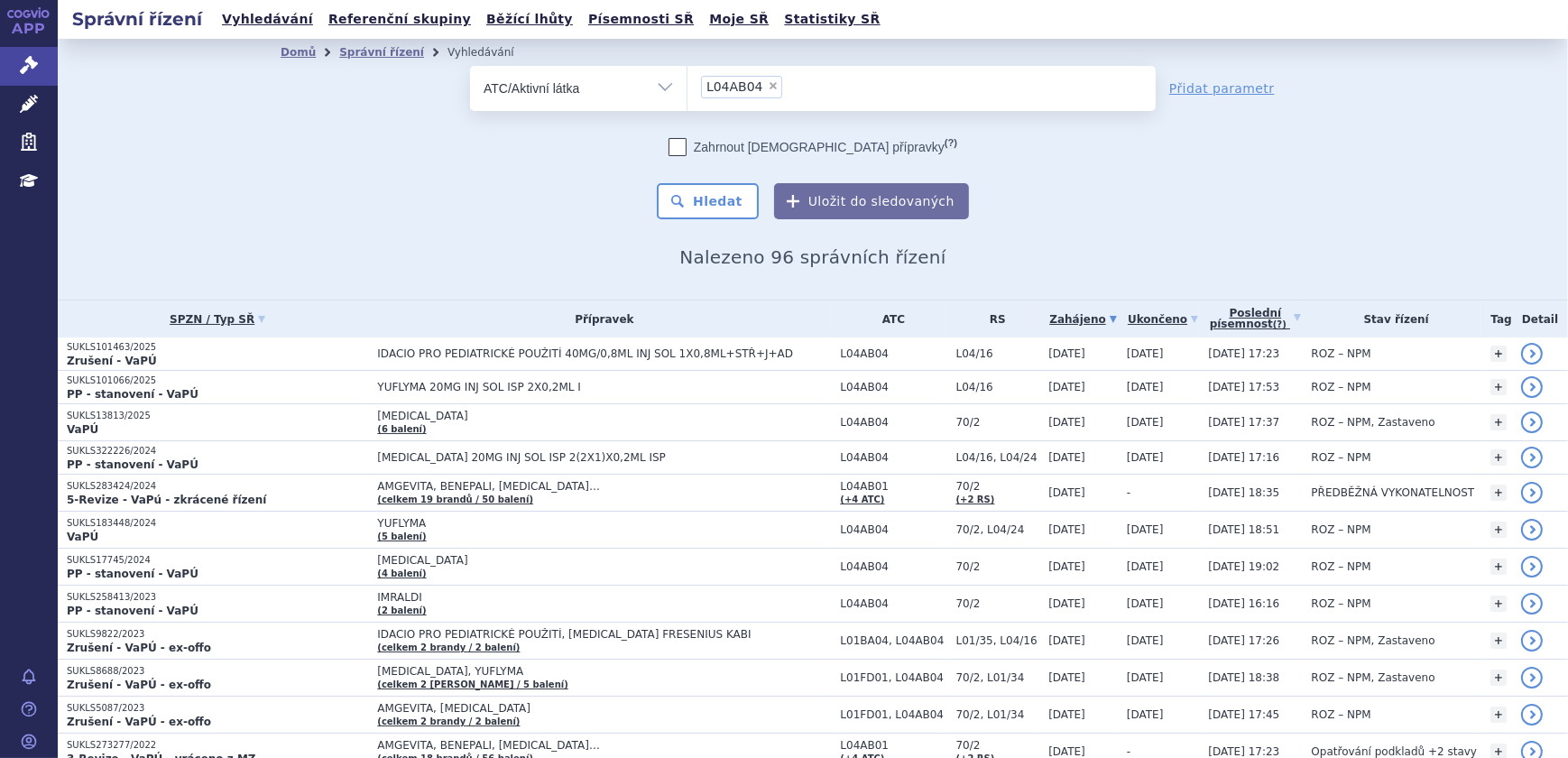
click at [768, 84] on span "×" at bounding box center [774, 85] width 11 height 11
click at [687, 84] on select "L04AB04" at bounding box center [686, 87] width 1 height 45
select select
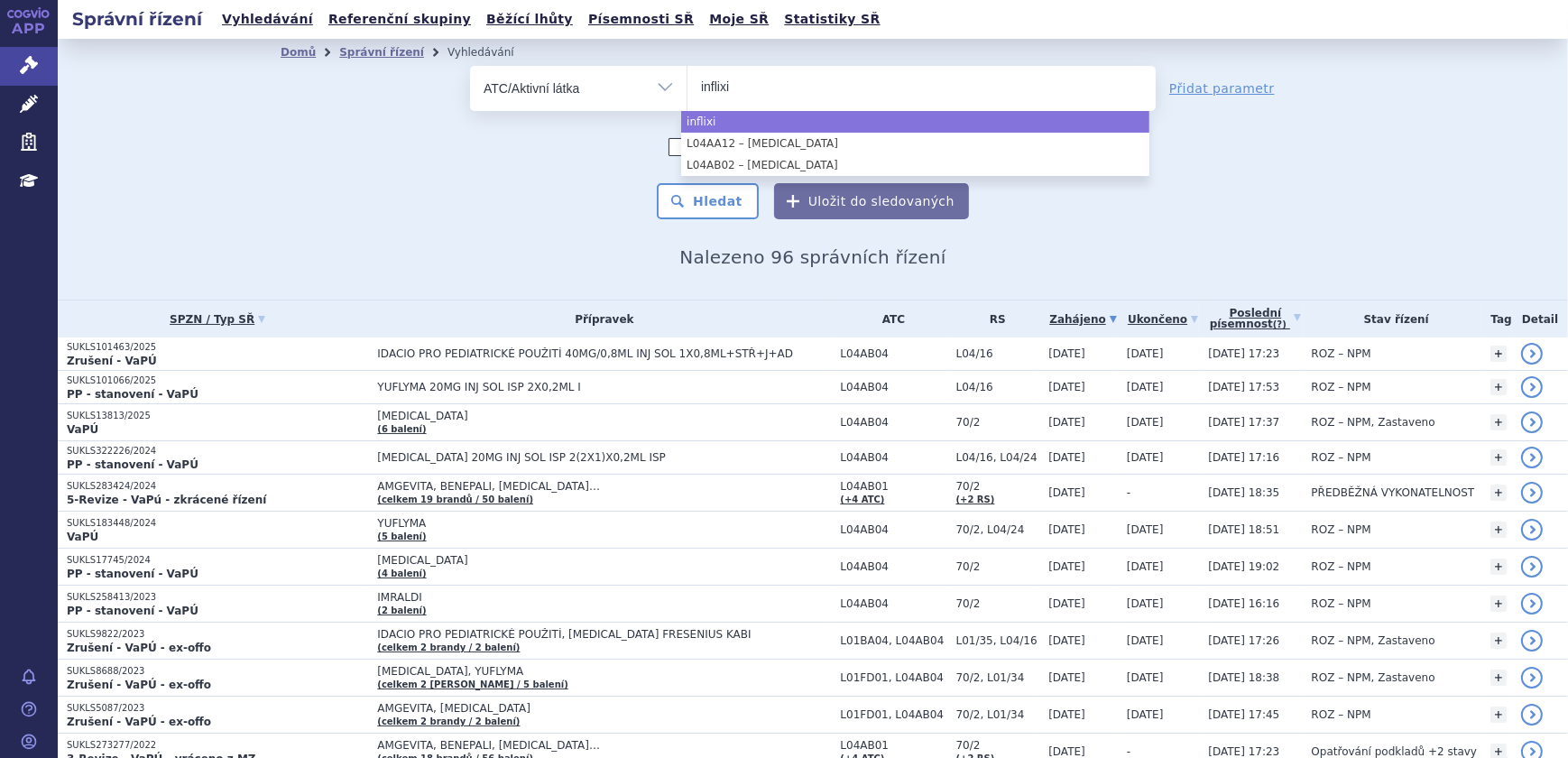
type input "inflixi"
drag, startPoint x: 406, startPoint y: 166, endPoint x: 918, endPoint y: 35, distance: 528.5
click at [423, 163] on div "odstranit Vše Spisová značka Typ SŘ" at bounding box center [813, 142] width 1064 height 154
select select "inflixi"
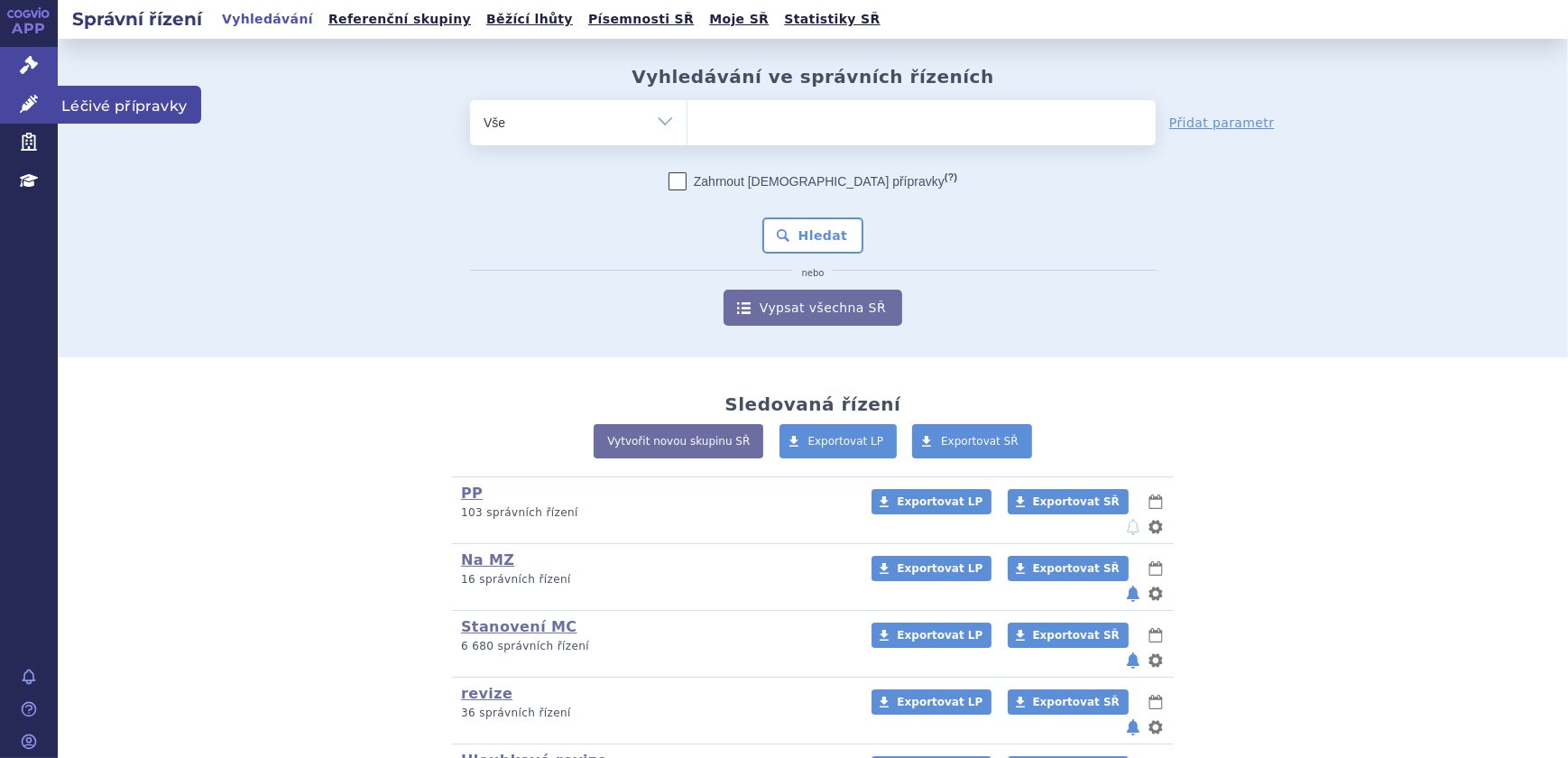
click at [26, 106] on icon at bounding box center [29, 104] width 18 height 18
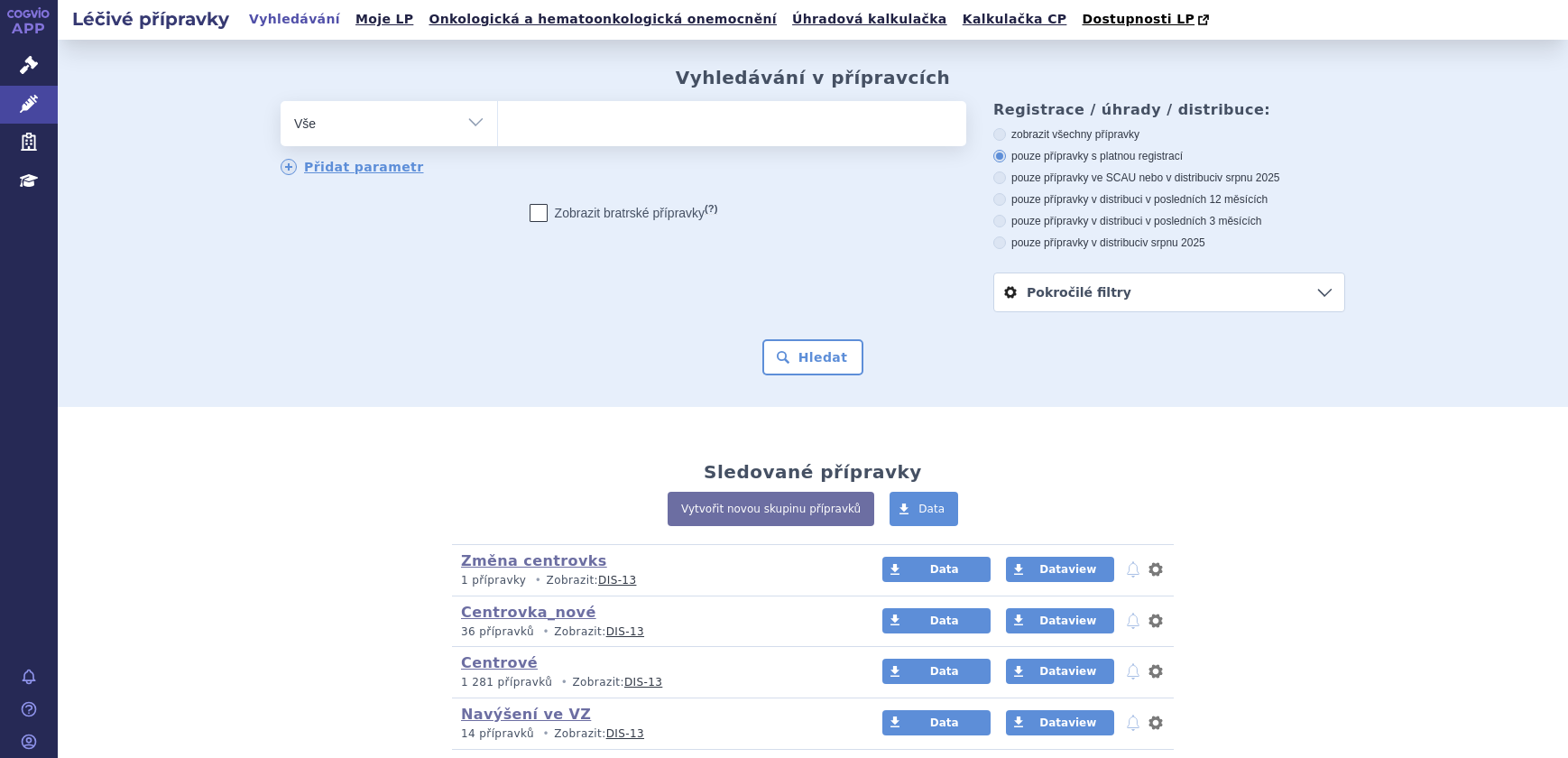
click at [467, 128] on select "Vše Přípravek/SUKL kód MAH VPOIS ATC/Aktivní látka Léková forma Síla" at bounding box center [389, 121] width 216 height 41
select select "filter-atc-group"
click at [281, 102] on select "Vše Přípravek/SUKL kód MAH VPOIS ATC/Aktivní látka Léková forma Síla" at bounding box center [389, 121] width 216 height 41
click at [590, 135] on ul at bounding box center [732, 120] width 468 height 38
click at [498, 135] on select at bounding box center [497, 123] width 1 height 45
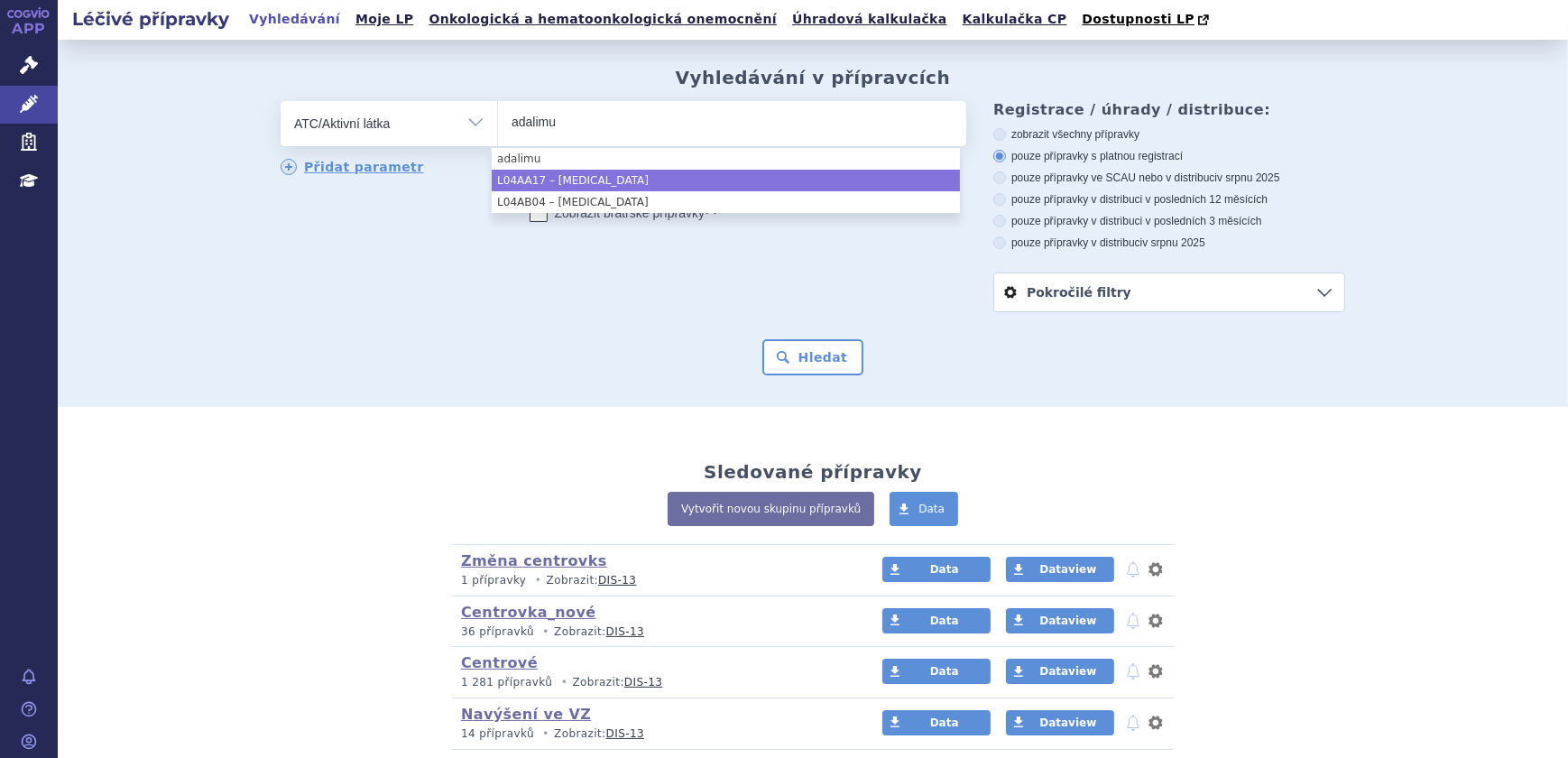
type input "adalimu"
select select "L04AA17"
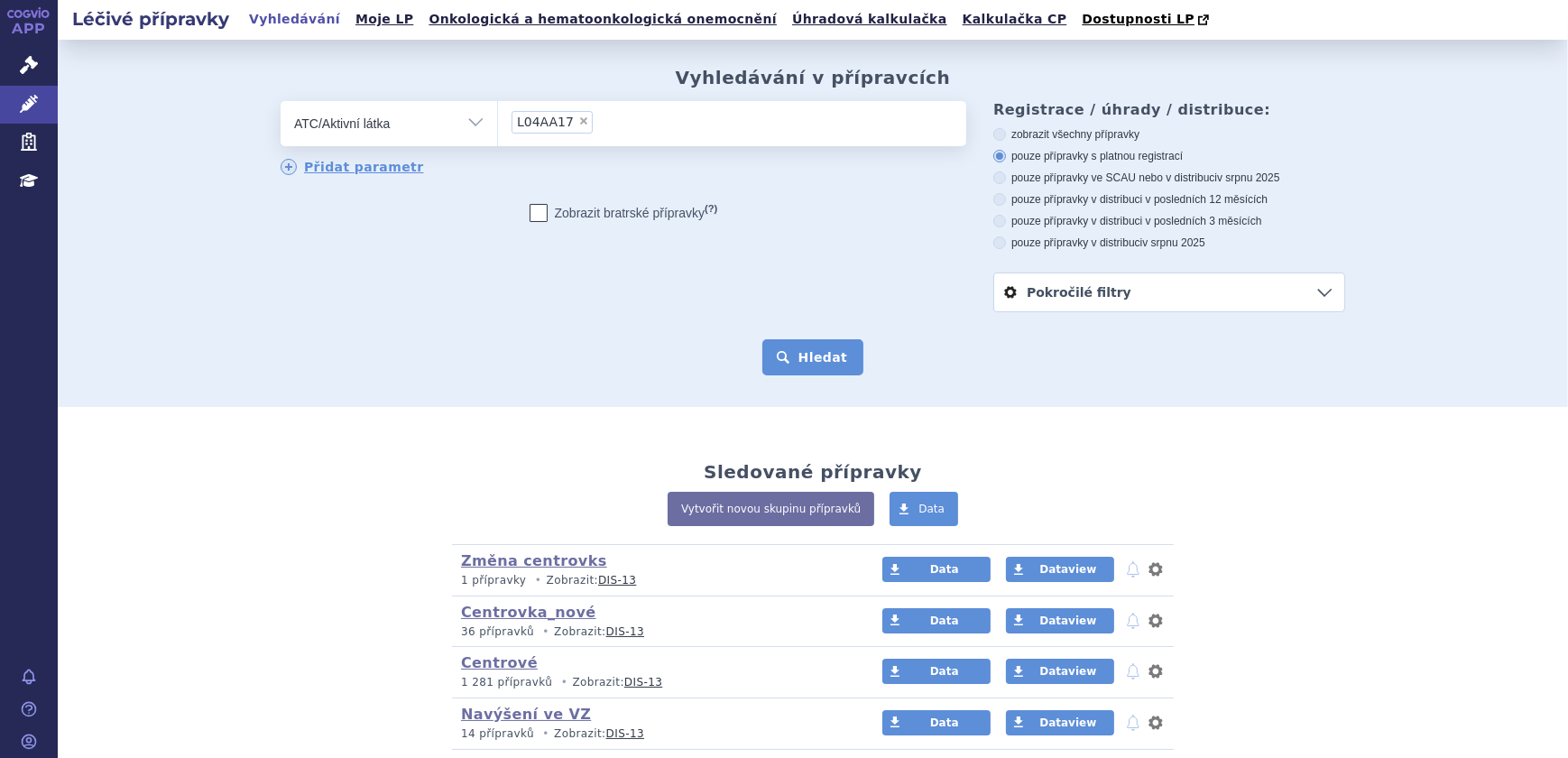
click at [829, 368] on button "Hledat" at bounding box center [814, 357] width 102 height 36
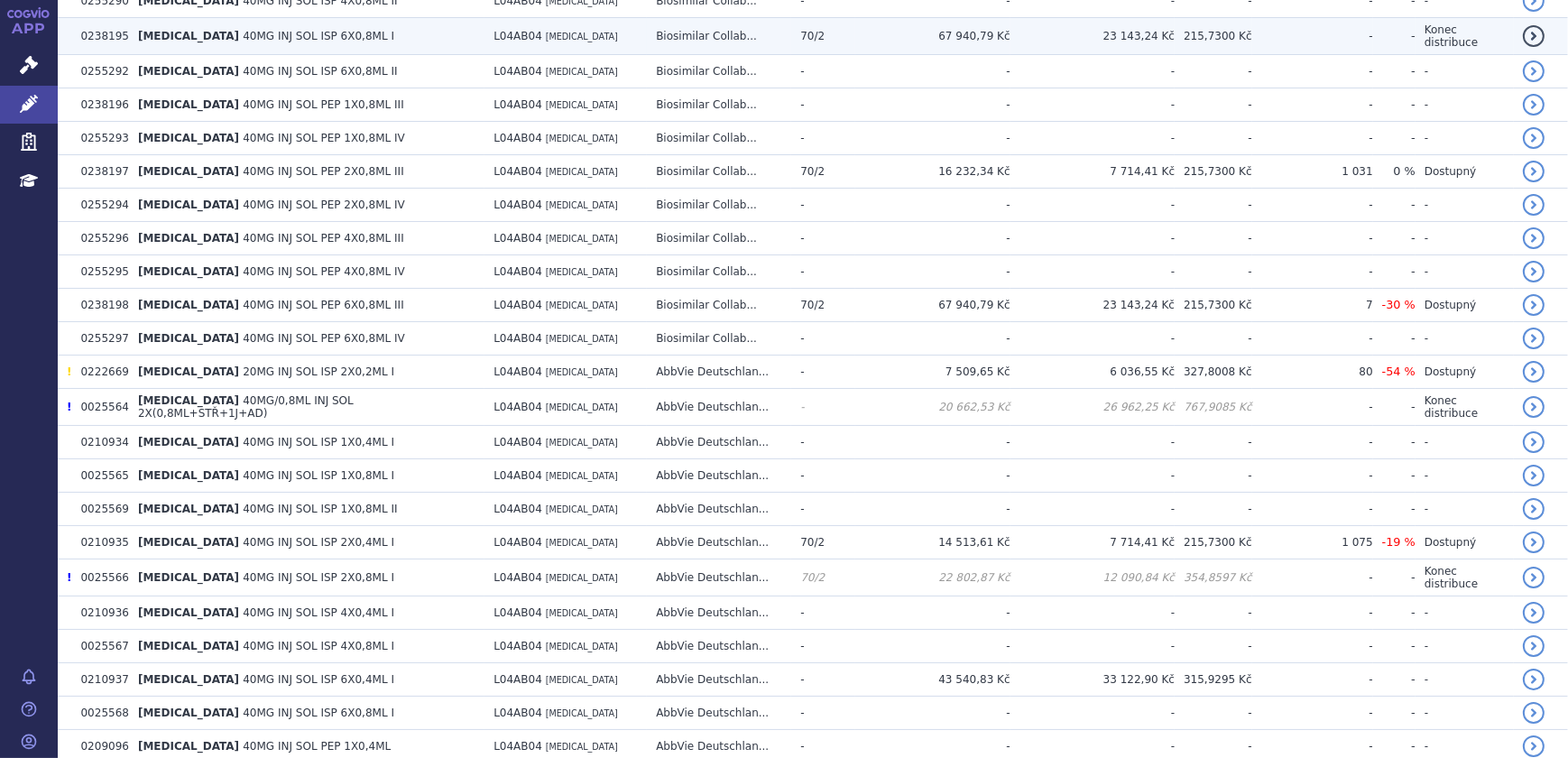
scroll to position [3239, 0]
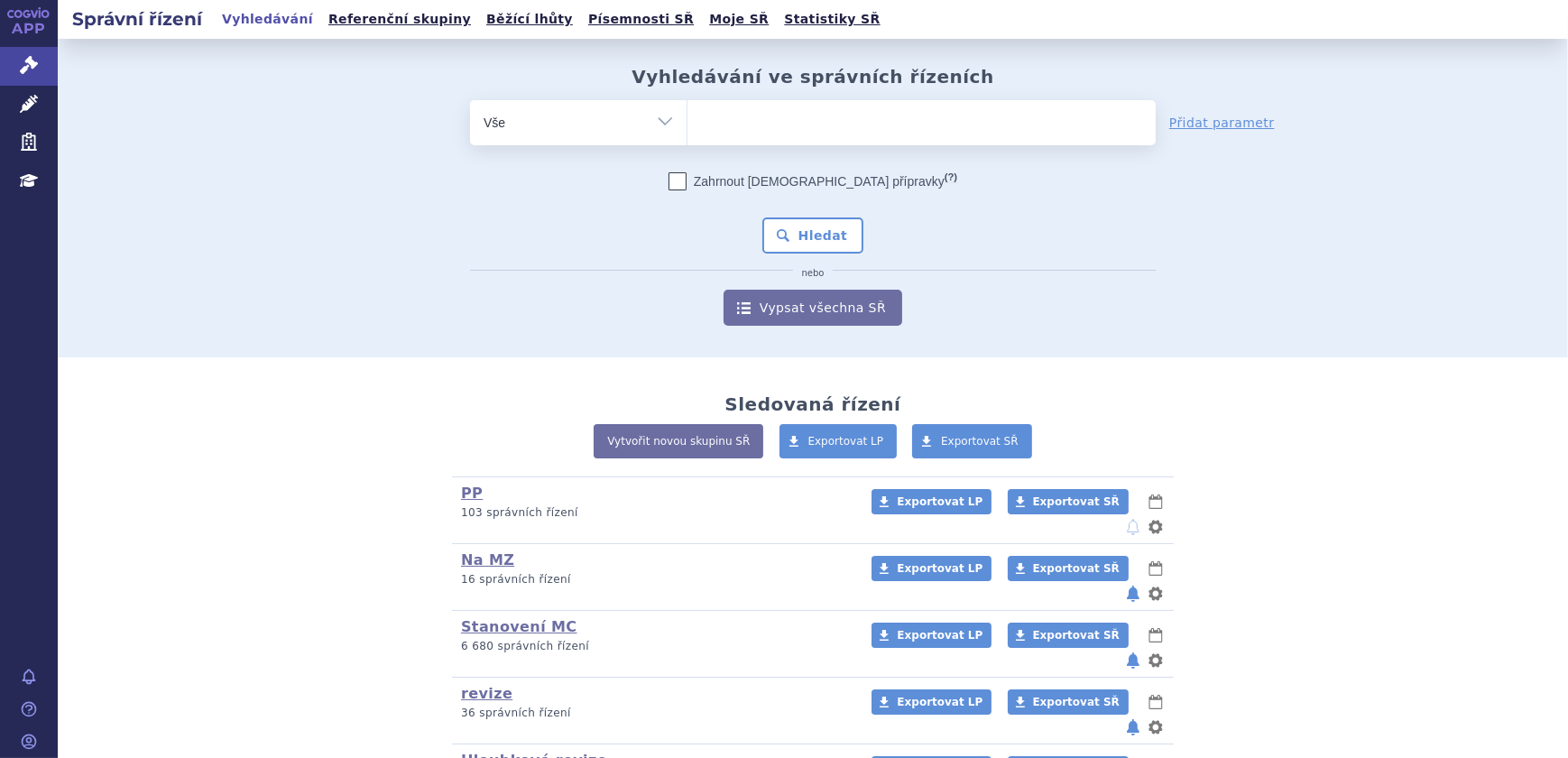
click at [568, 140] on select "Vše Spisová značka Typ SŘ Přípravek/SUKL kód Účastník/Držitel" at bounding box center [578, 120] width 216 height 41
select select "filter-atc-group"
click at [470, 100] on select "Vše Spisová značka Typ SŘ Přípravek/SUKL kód Účastník/Držitel" at bounding box center [578, 120] width 216 height 41
click at [790, 119] on ul at bounding box center [921, 119] width 468 height 38
click at [687, 119] on select at bounding box center [686, 122] width 1 height 45
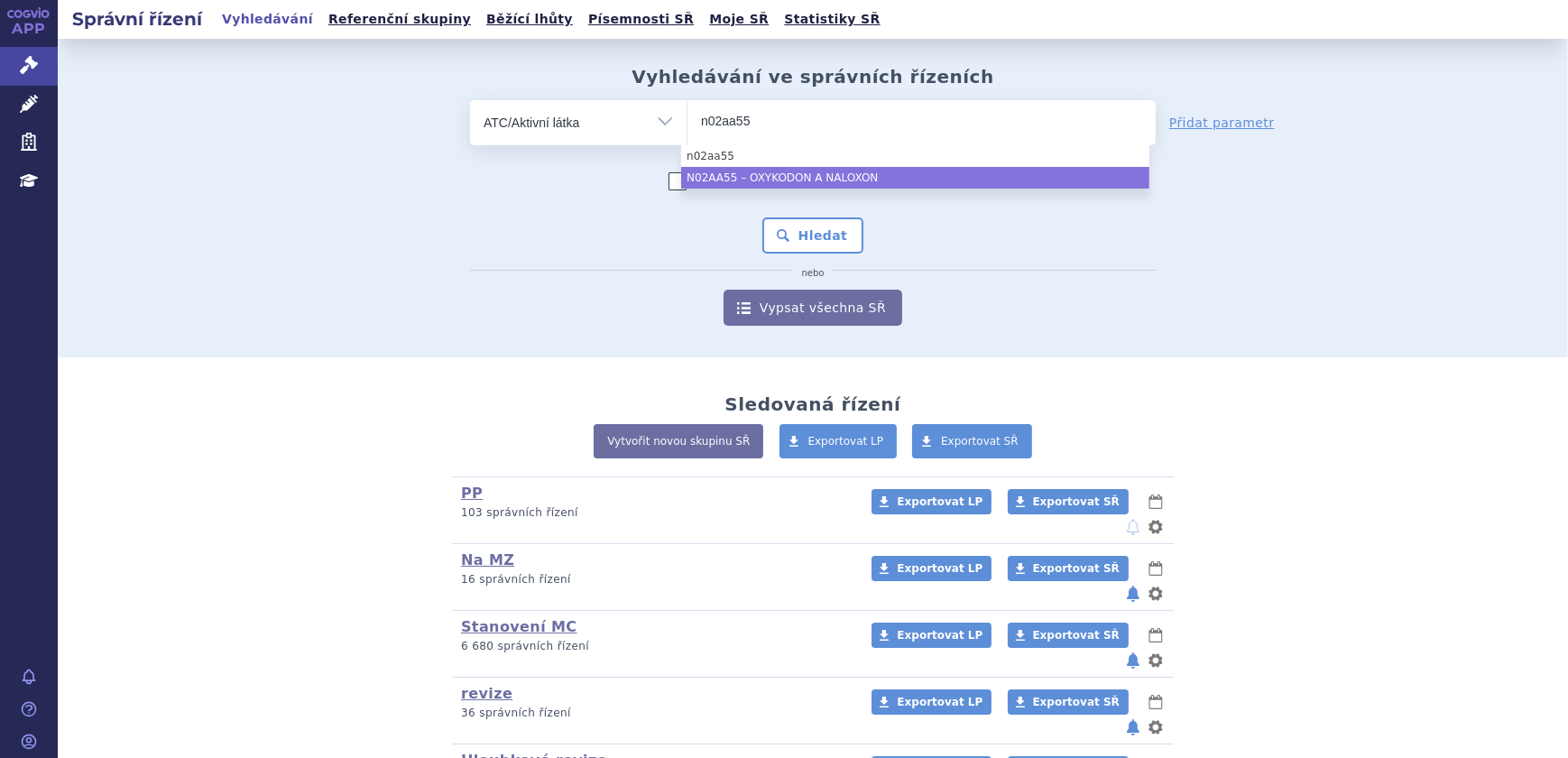
type input "n02aa55"
select select "N02AA55"
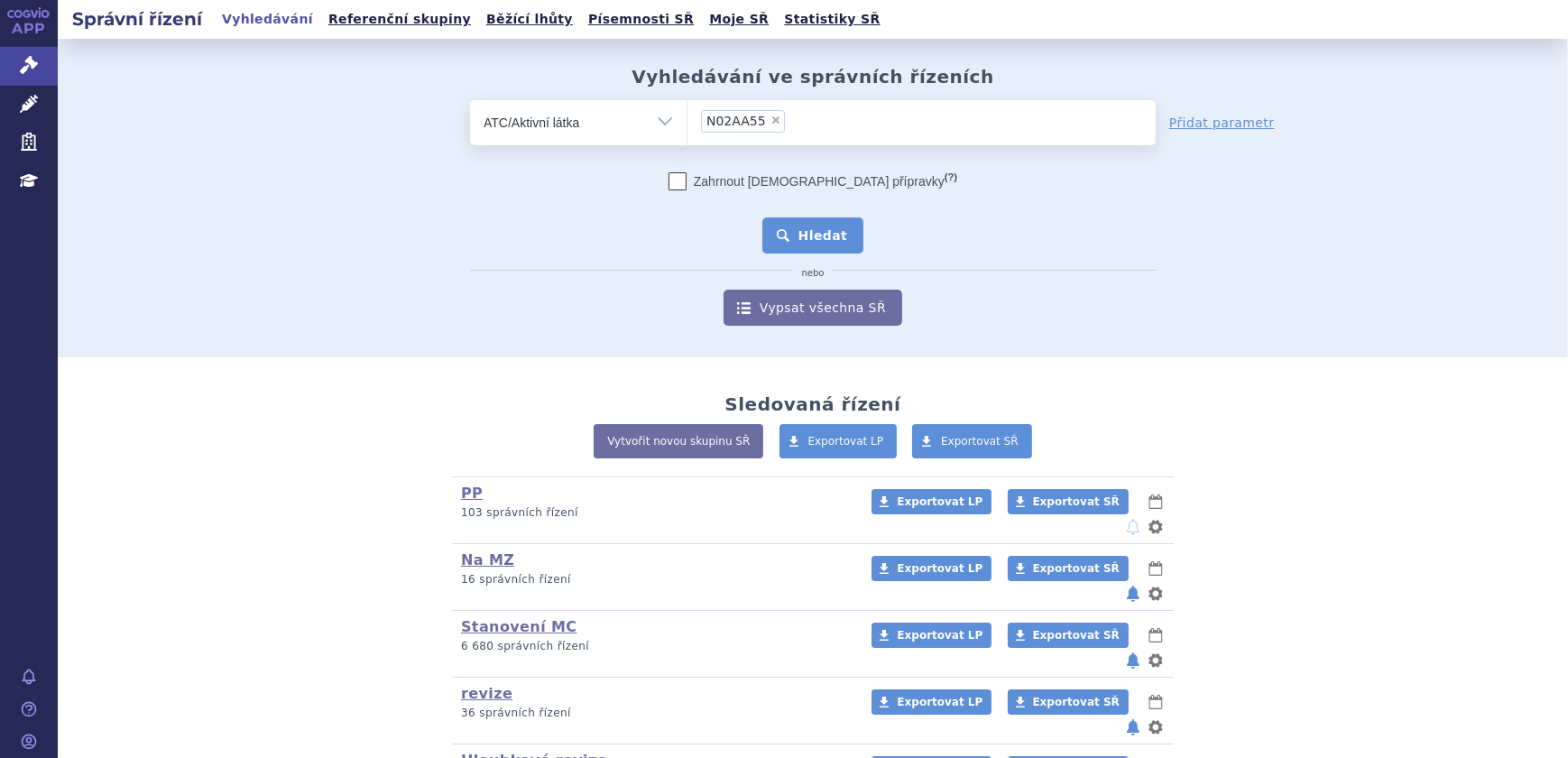
click at [823, 229] on button "Hledat" at bounding box center [814, 235] width 102 height 36
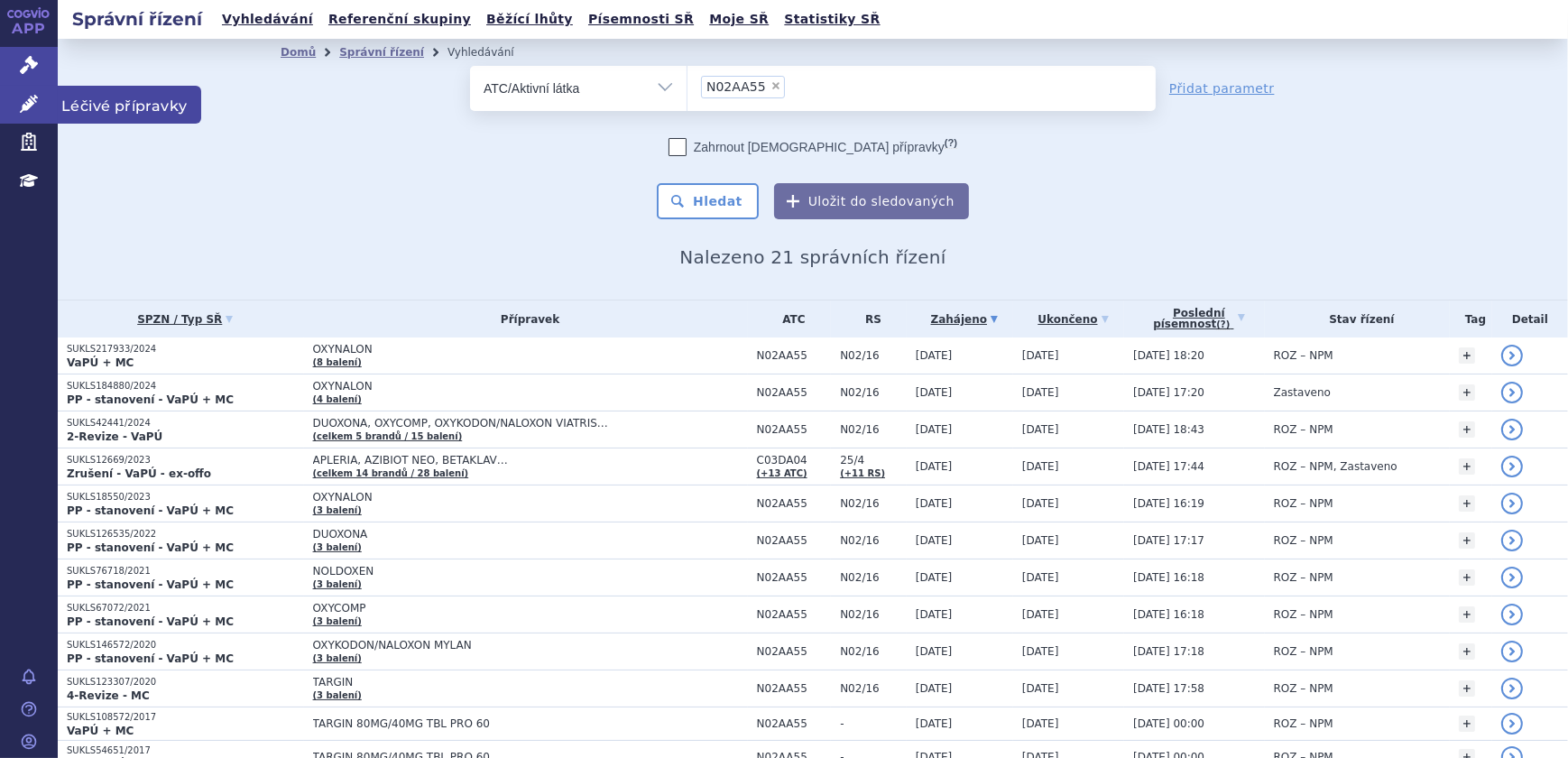
click at [21, 110] on icon at bounding box center [29, 104] width 18 height 18
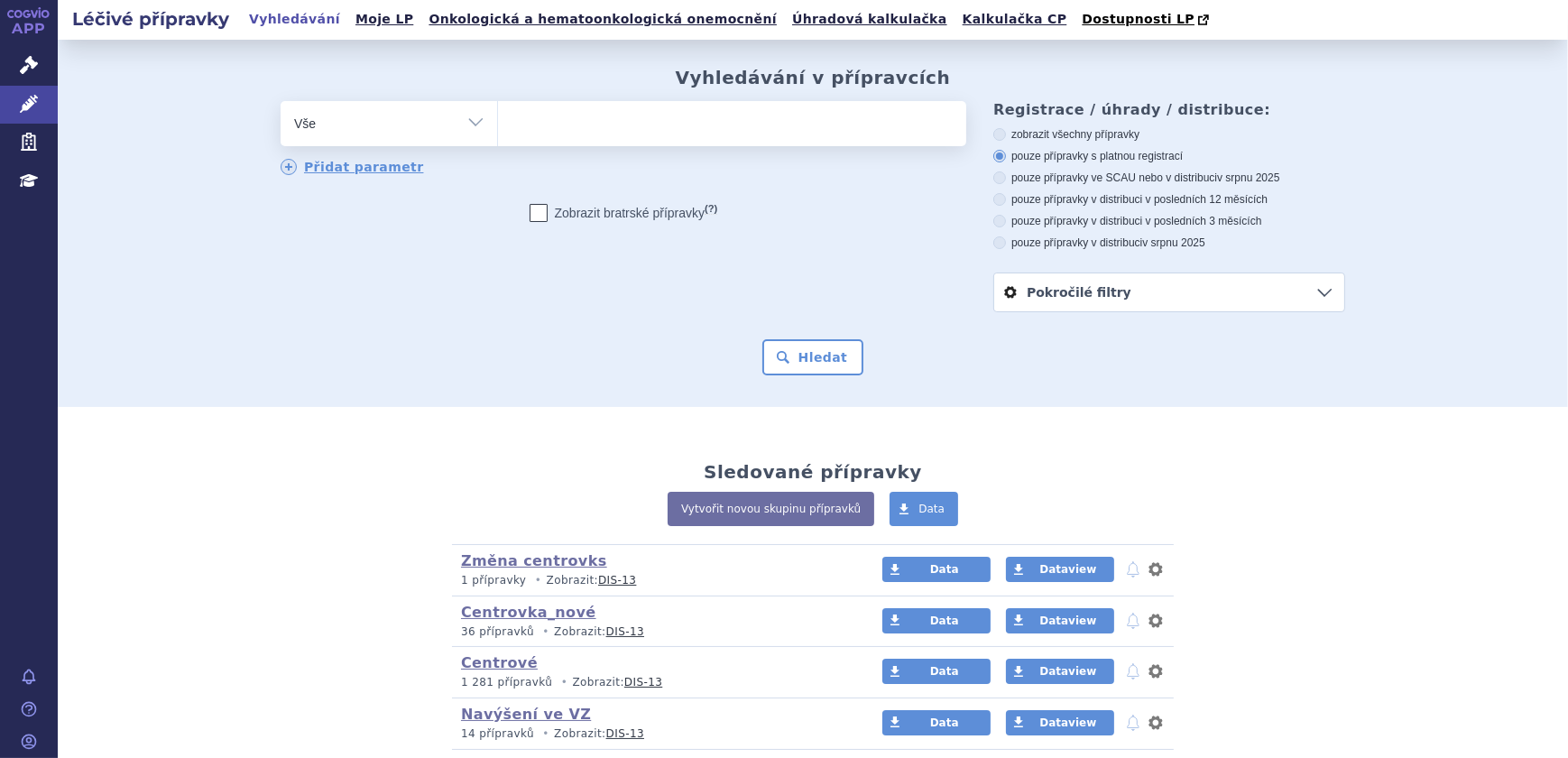
select select "filter-atc-group"
click at [281, 102] on select "Vše Přípravek/SUKL kód MAH VPOIS ATC/Aktivní látka Léková forma Síla" at bounding box center [389, 121] width 216 height 41
click at [590, 129] on ul at bounding box center [732, 120] width 468 height 38
click at [498, 129] on select at bounding box center [497, 123] width 1 height 45
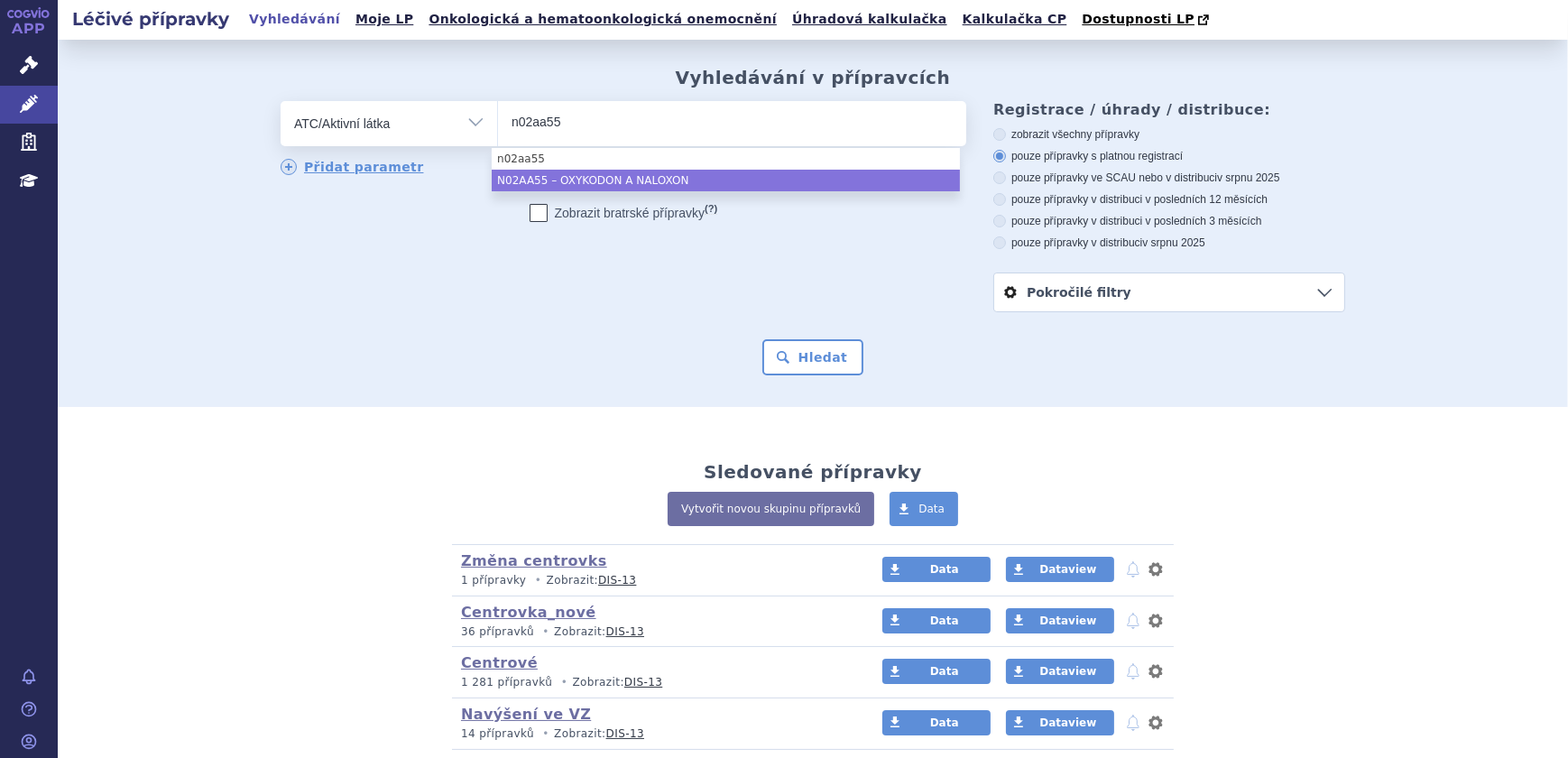
type input "n02aa55"
select select "N02AA55"
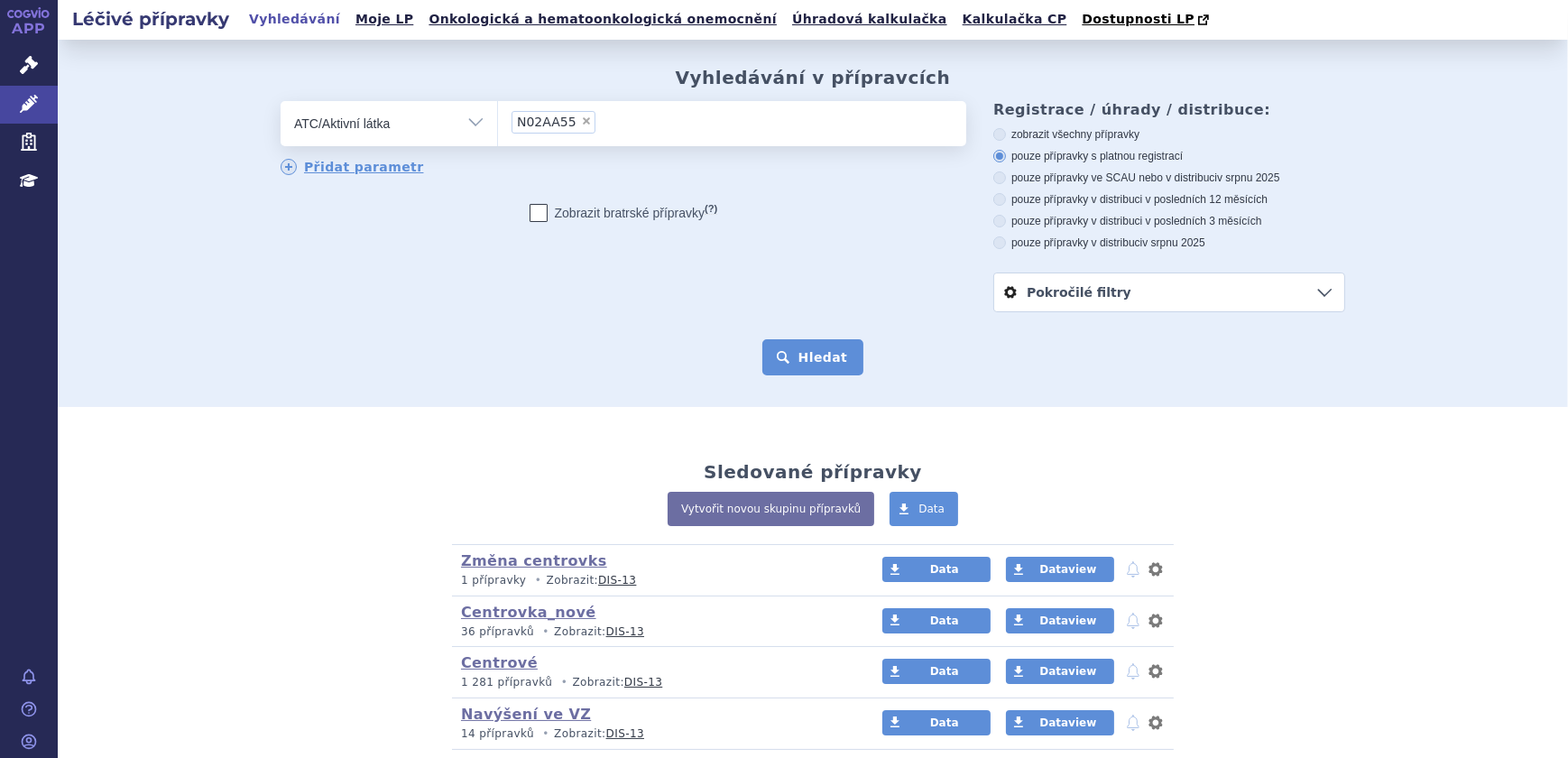
click at [828, 363] on button "Hledat" at bounding box center [814, 357] width 102 height 36
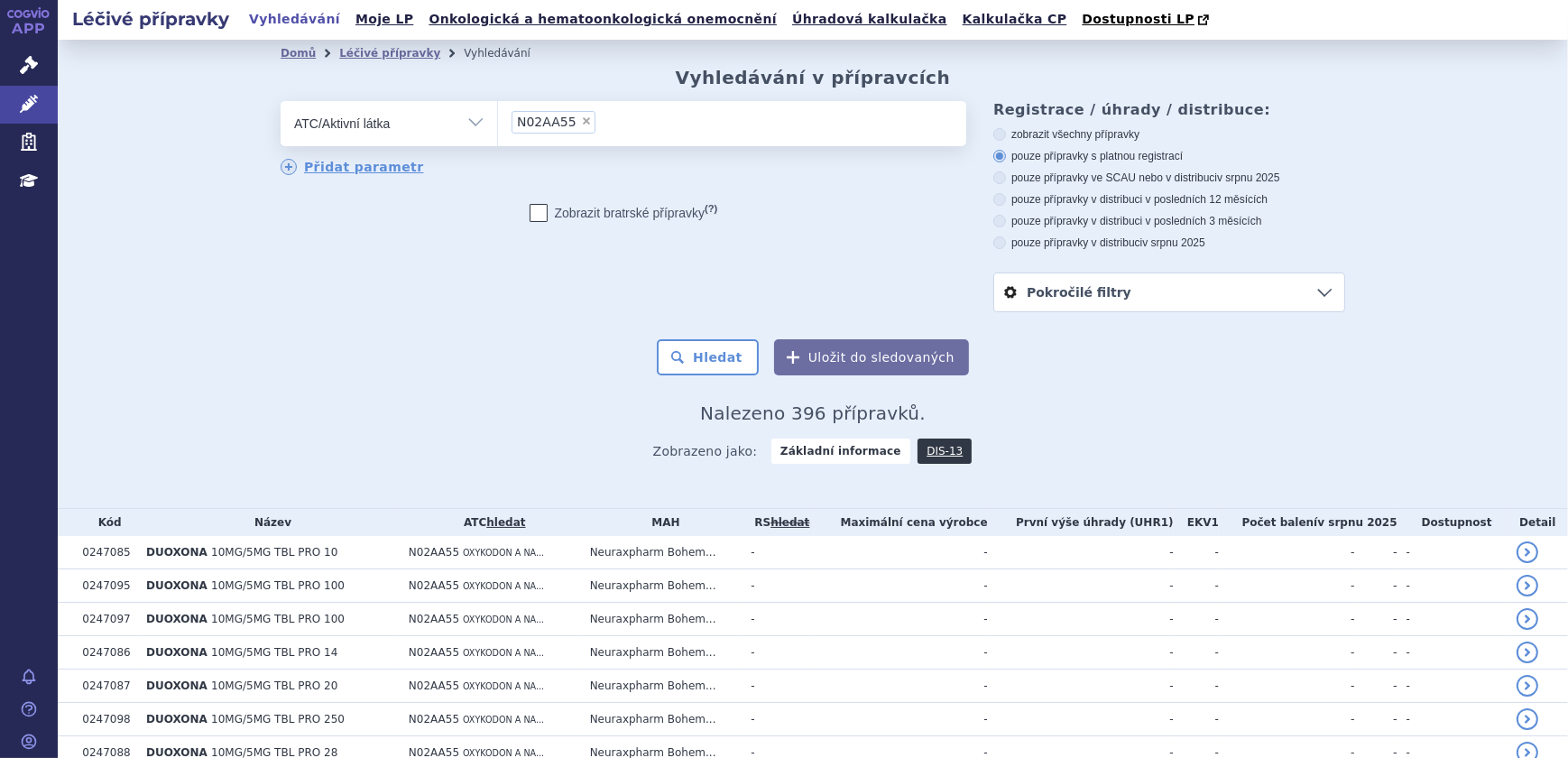
scroll to position [81, 0]
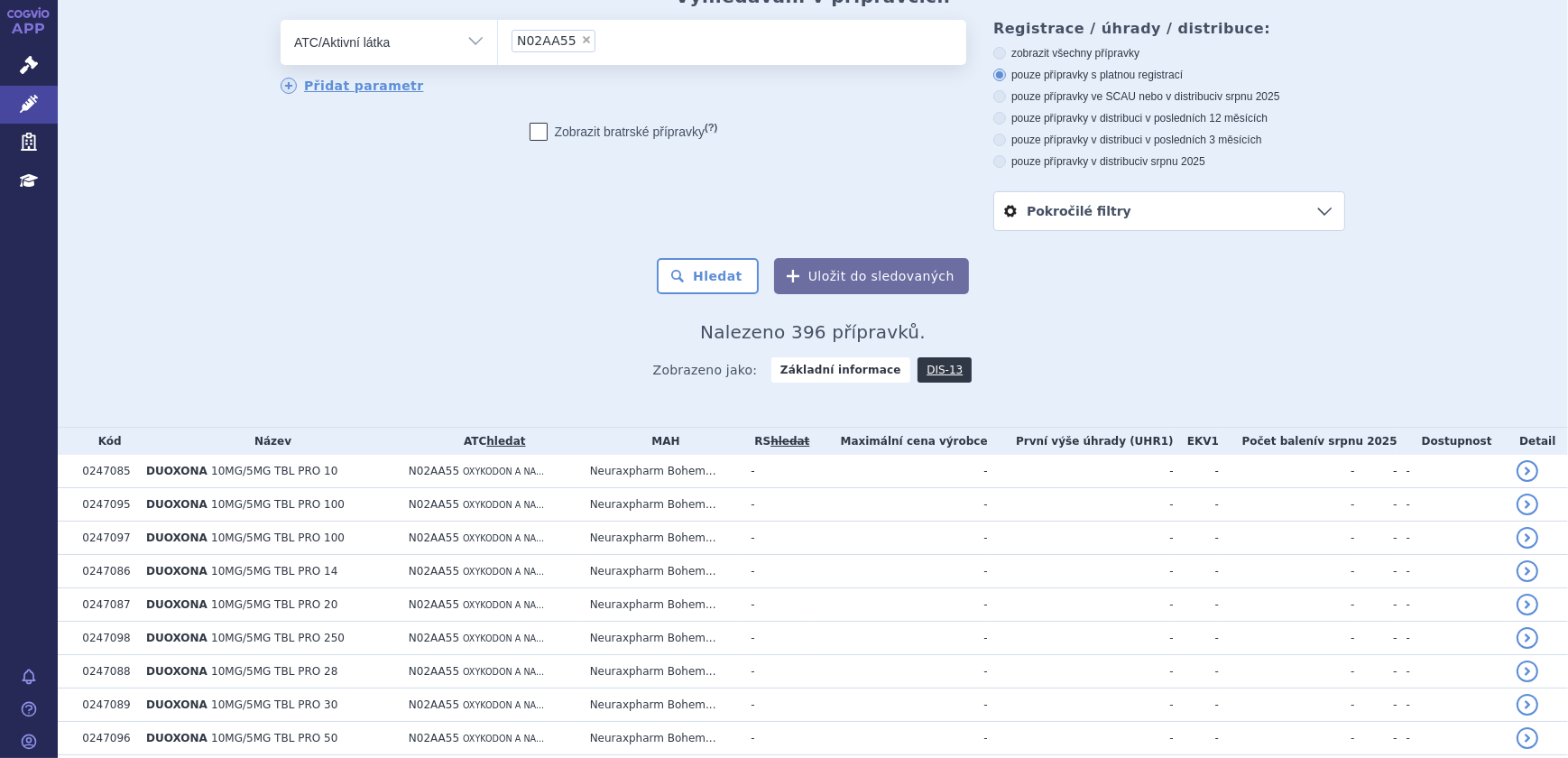
click at [1119, 100] on label "pouze přípravky ve SCAU nebo v distribuci v srpnu 2025" at bounding box center [1169, 96] width 352 height 15
click at [1007, 100] on input "pouze přípravky ve SCAU nebo v distribuci v srpnu 2025" at bounding box center [1001, 98] width 12 height 12
radio input "true"
click at [754, 283] on button "Hledat" at bounding box center [708, 276] width 102 height 36
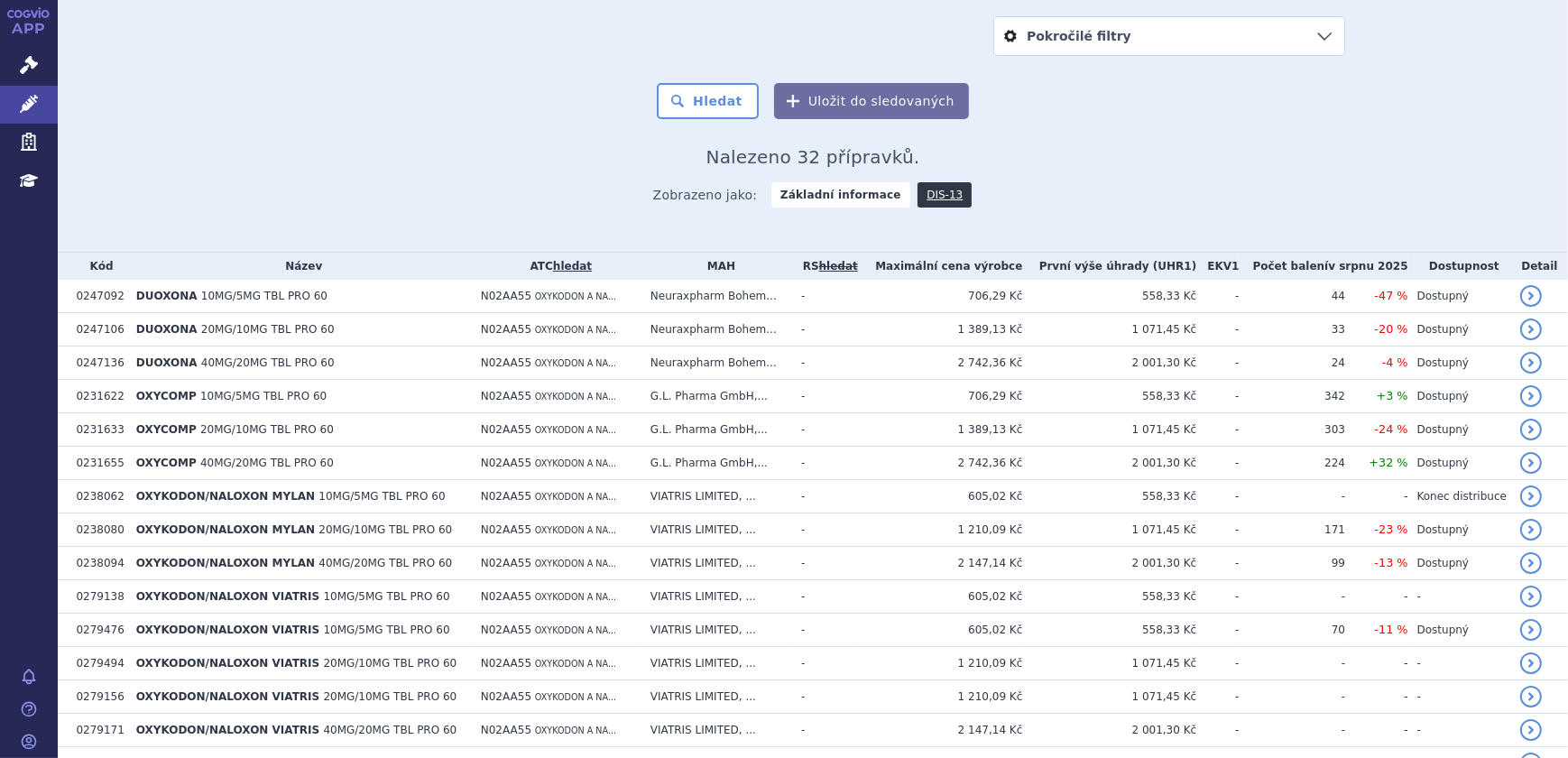
scroll to position [15, 0]
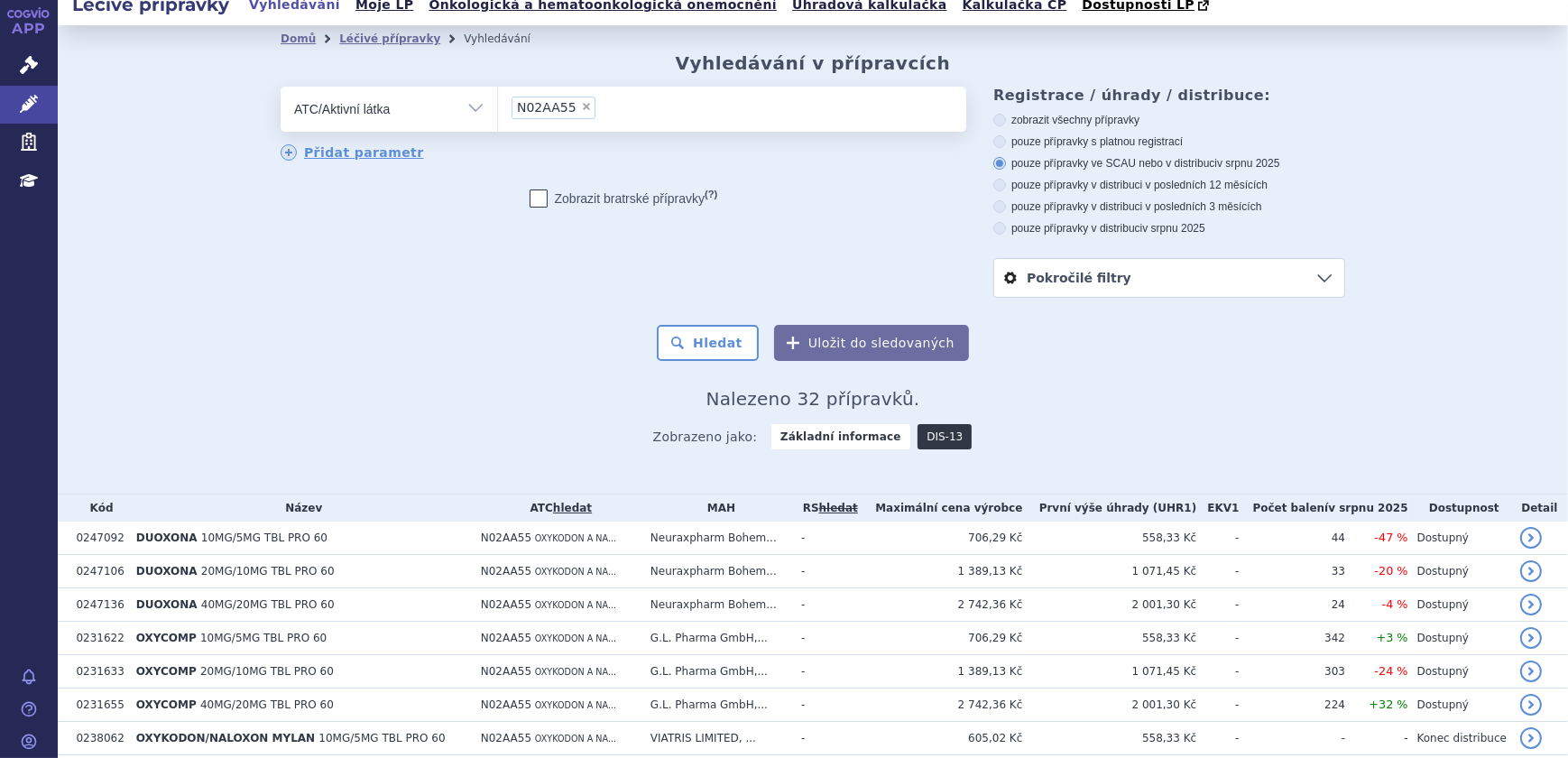
click at [925, 432] on link "DIS-13" at bounding box center [945, 437] width 55 height 25
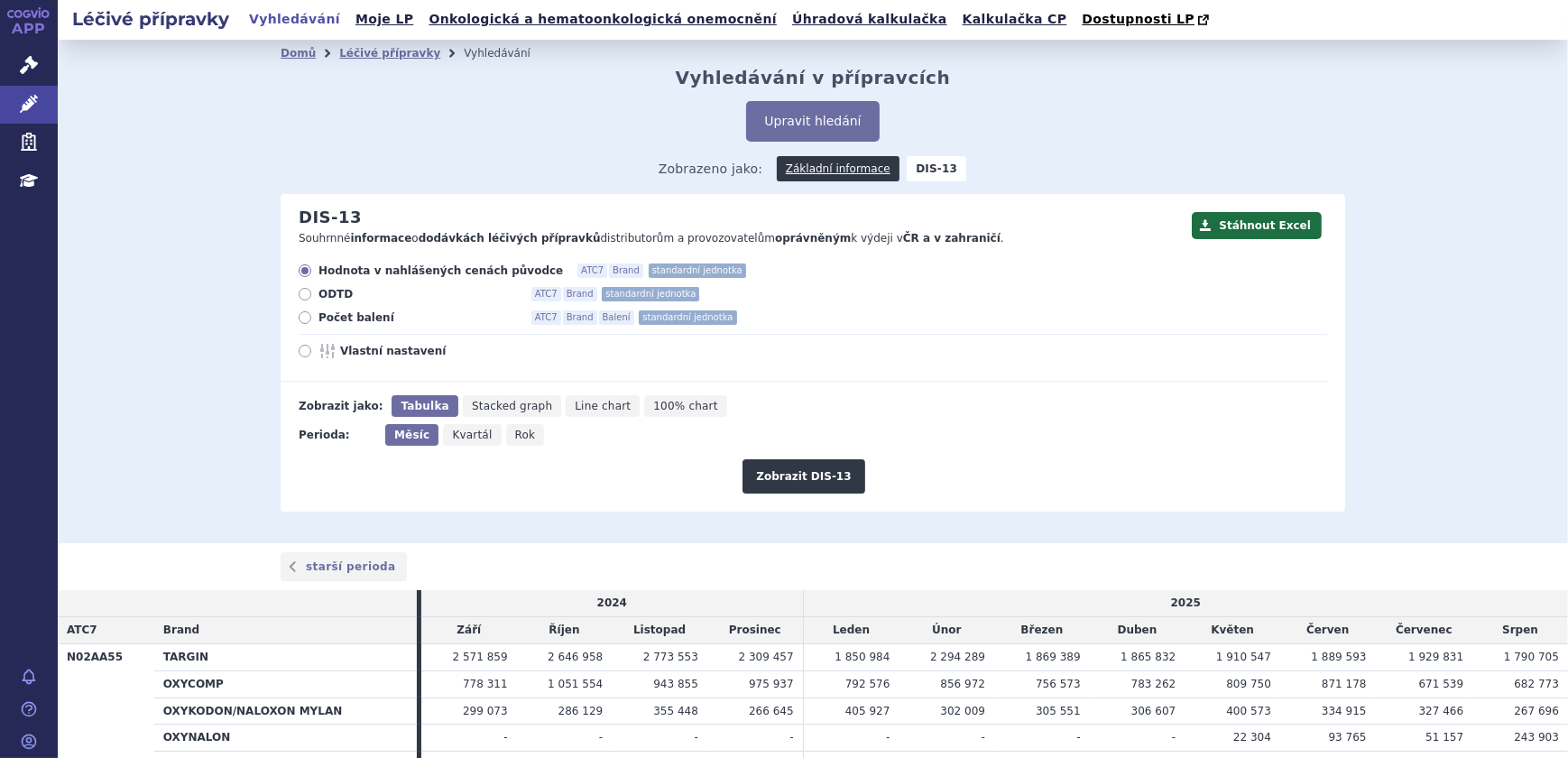
scroll to position [148, 0]
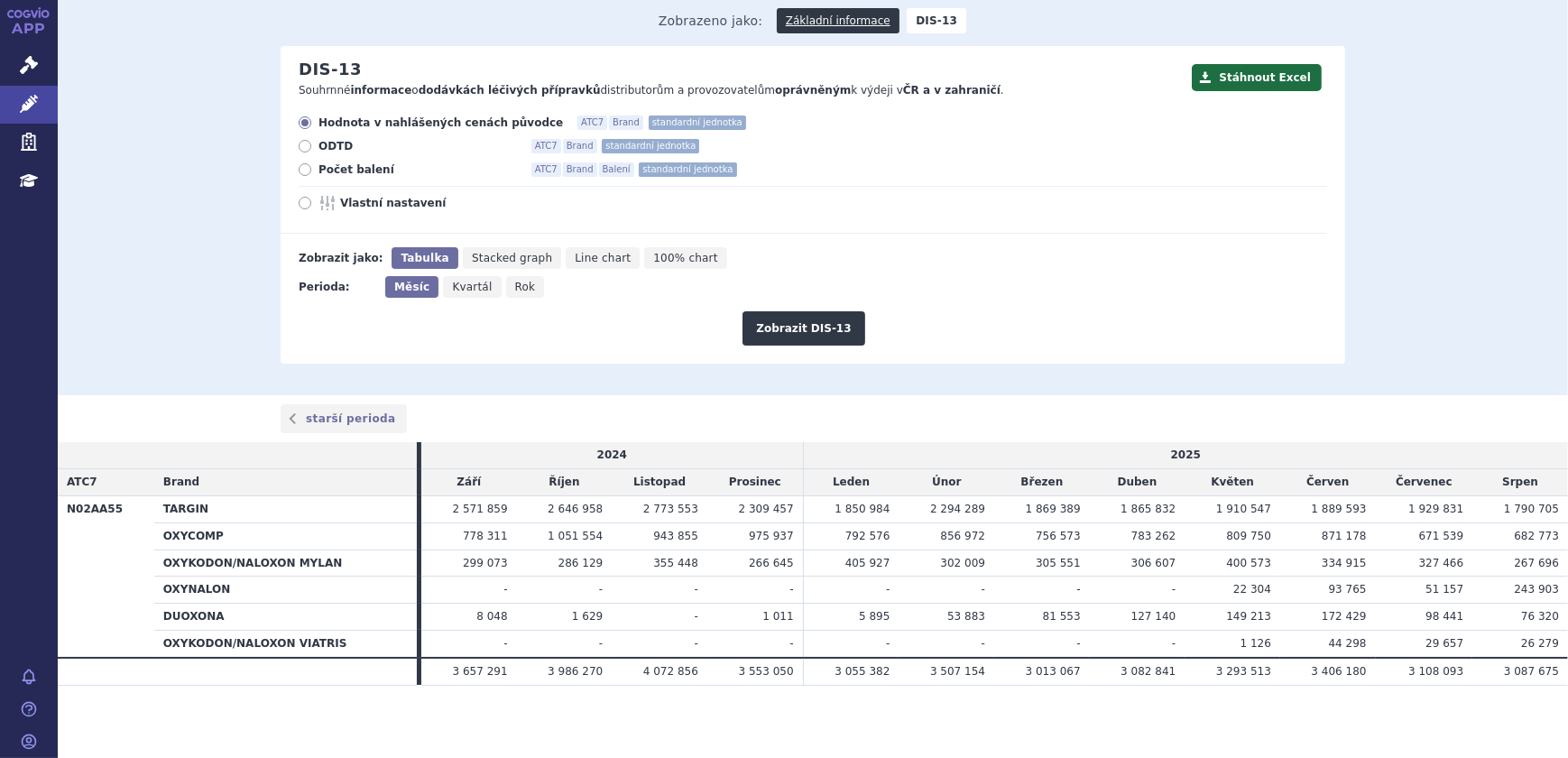
click at [464, 285] on span "Kvartál" at bounding box center [472, 287] width 40 height 13
click at [454, 285] on input "Kvartál" at bounding box center [448, 282] width 12 height 12
radio input "true"
click at [327, 144] on span "ODTD" at bounding box center [417, 146] width 198 height 15
click at [312, 144] on input "ODTD ATC7 Brand standardní jednotka" at bounding box center [306, 148] width 12 height 12
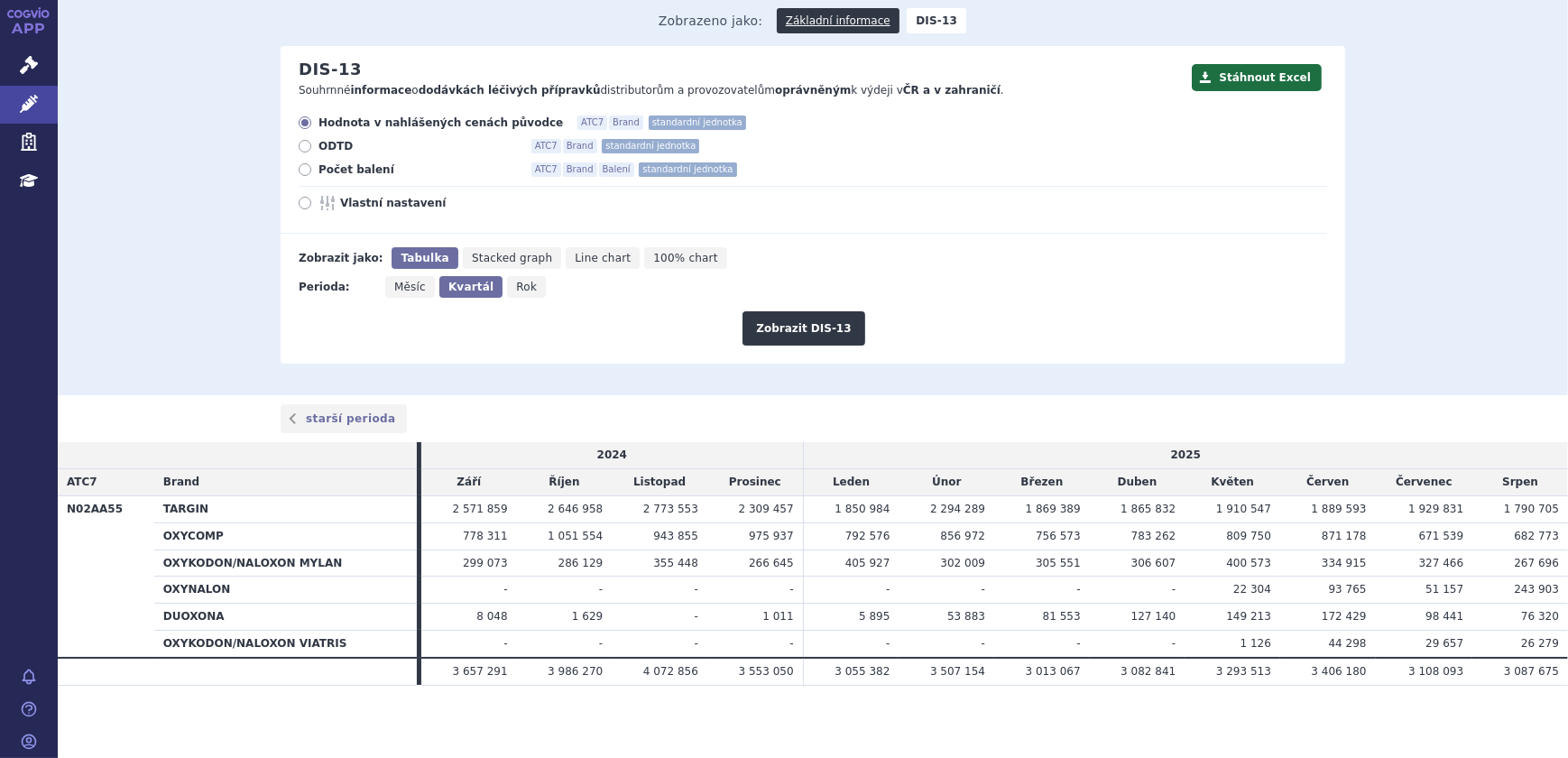
radio input "true"
click at [786, 341] on button "Zobrazit DIS-13" at bounding box center [804, 328] width 122 height 35
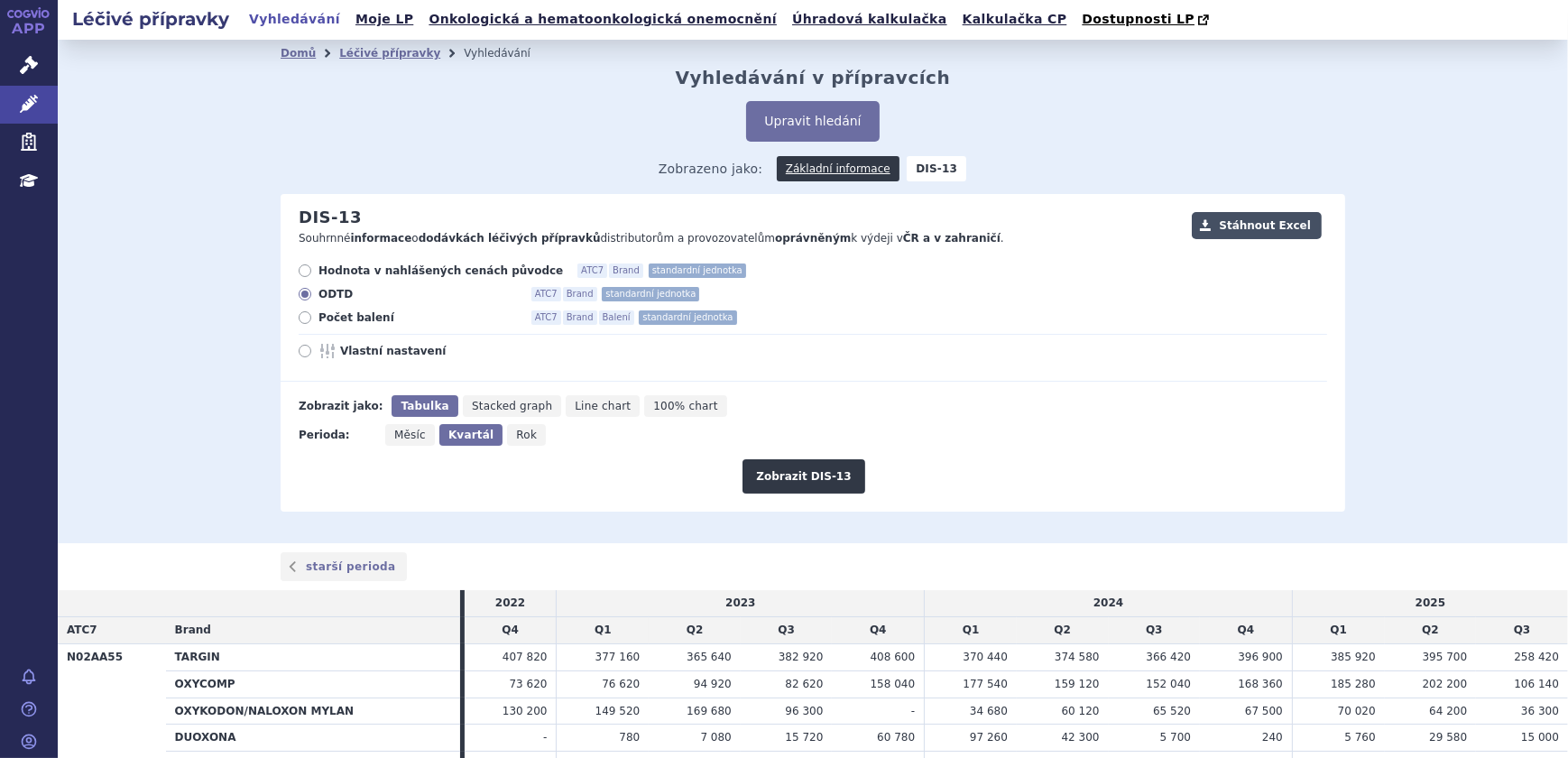
click at [1264, 229] on button "Stáhnout Excel" at bounding box center [1256, 225] width 130 height 27
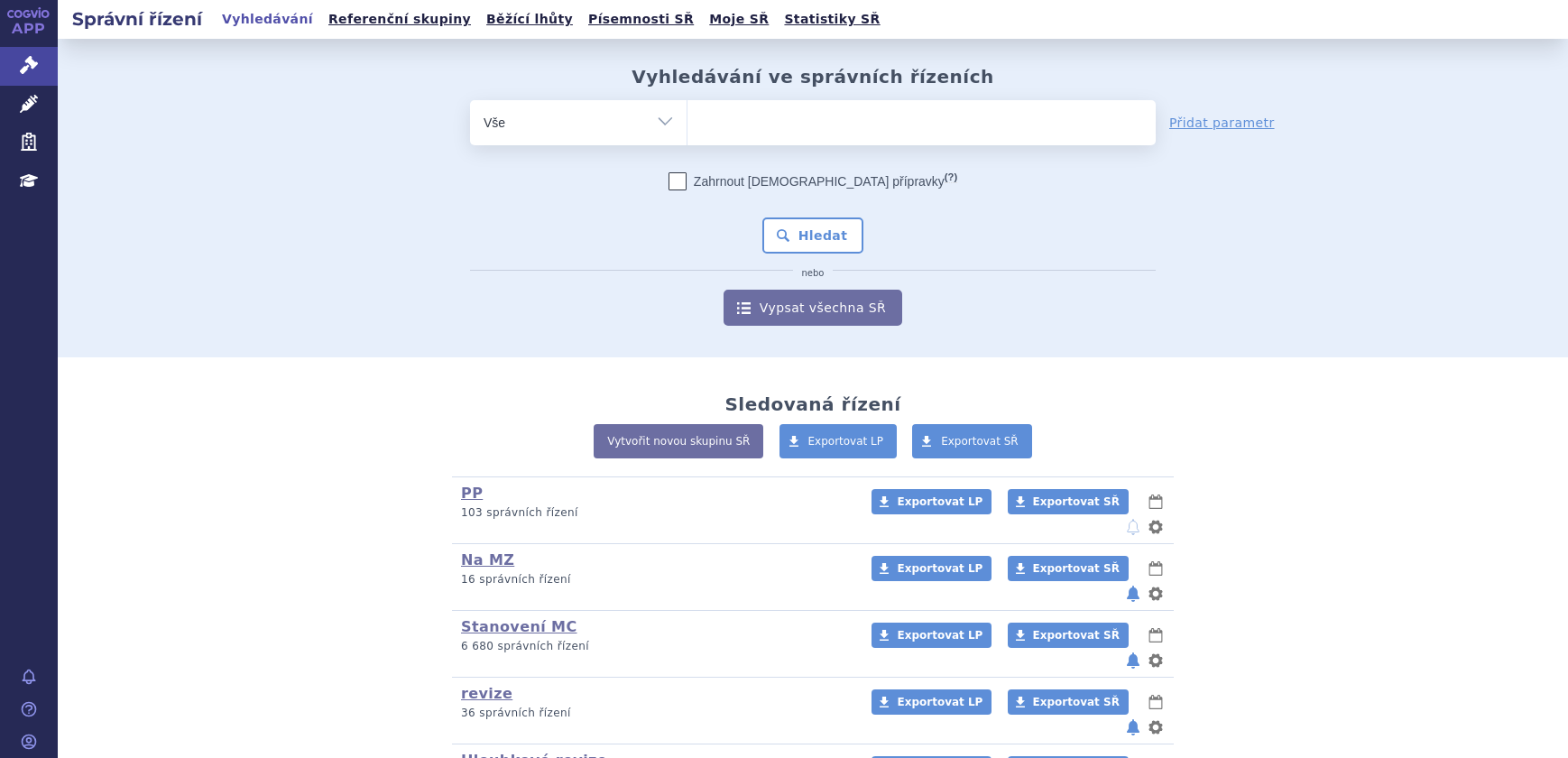
click at [35, 107] on icon at bounding box center [29, 104] width 18 height 18
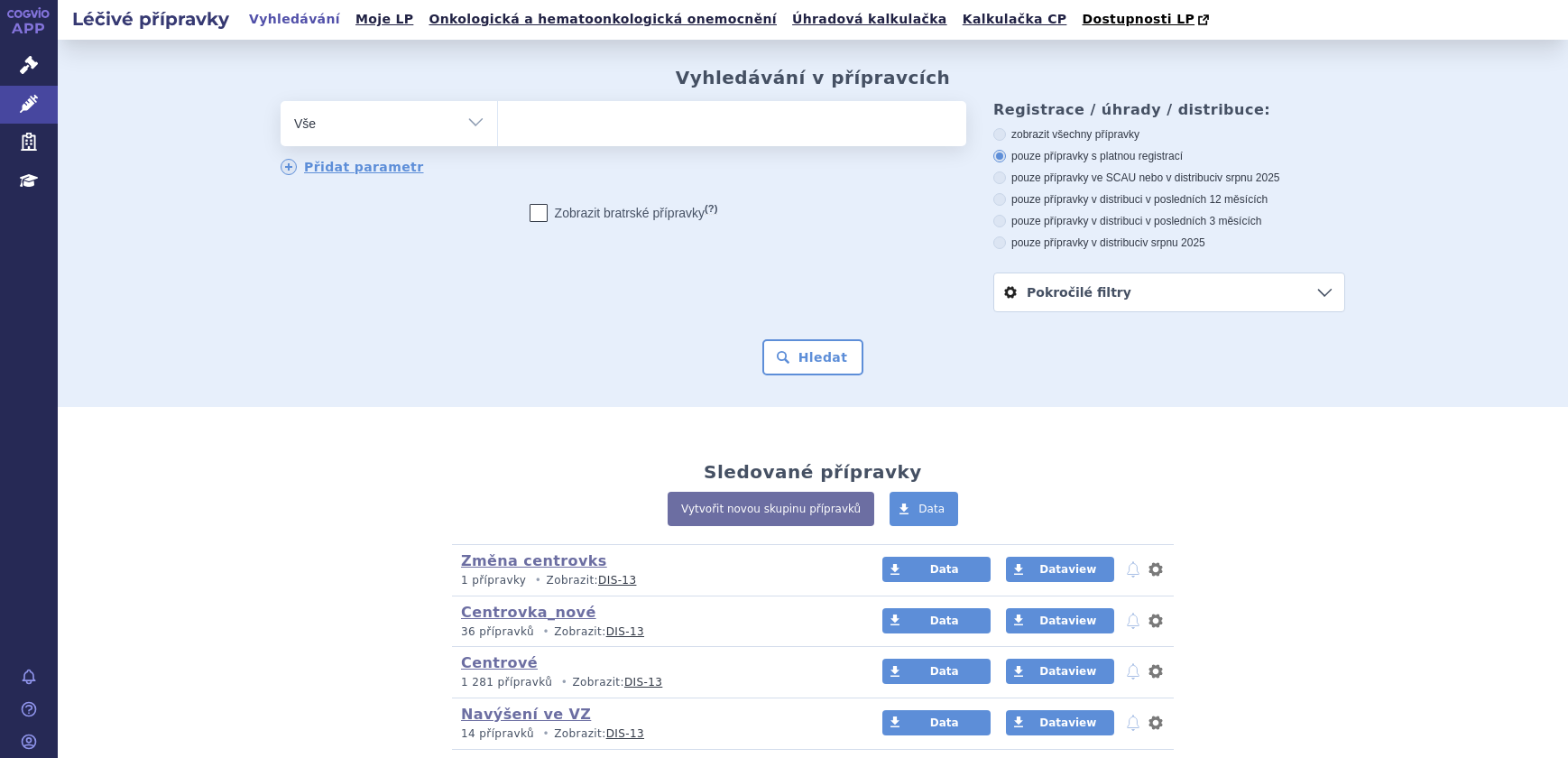
click at [616, 115] on ul at bounding box center [732, 120] width 468 height 38
click at [498, 115] on select at bounding box center [497, 123] width 1 height 45
type input "ta"
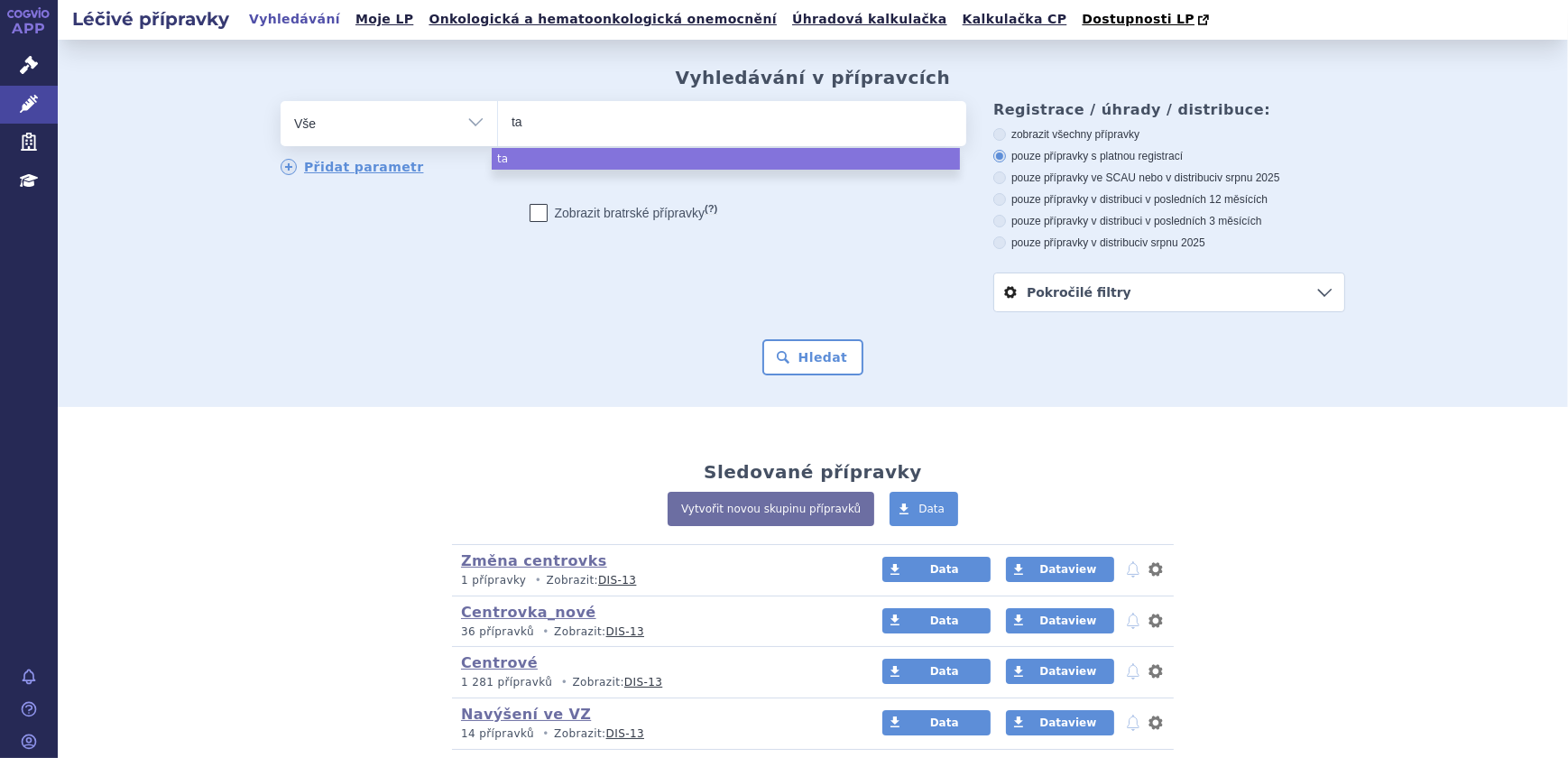
type input "tar"
type input "targi"
type input "targin"
select select "targin"
click at [838, 374] on button "Hledat" at bounding box center [814, 357] width 102 height 36
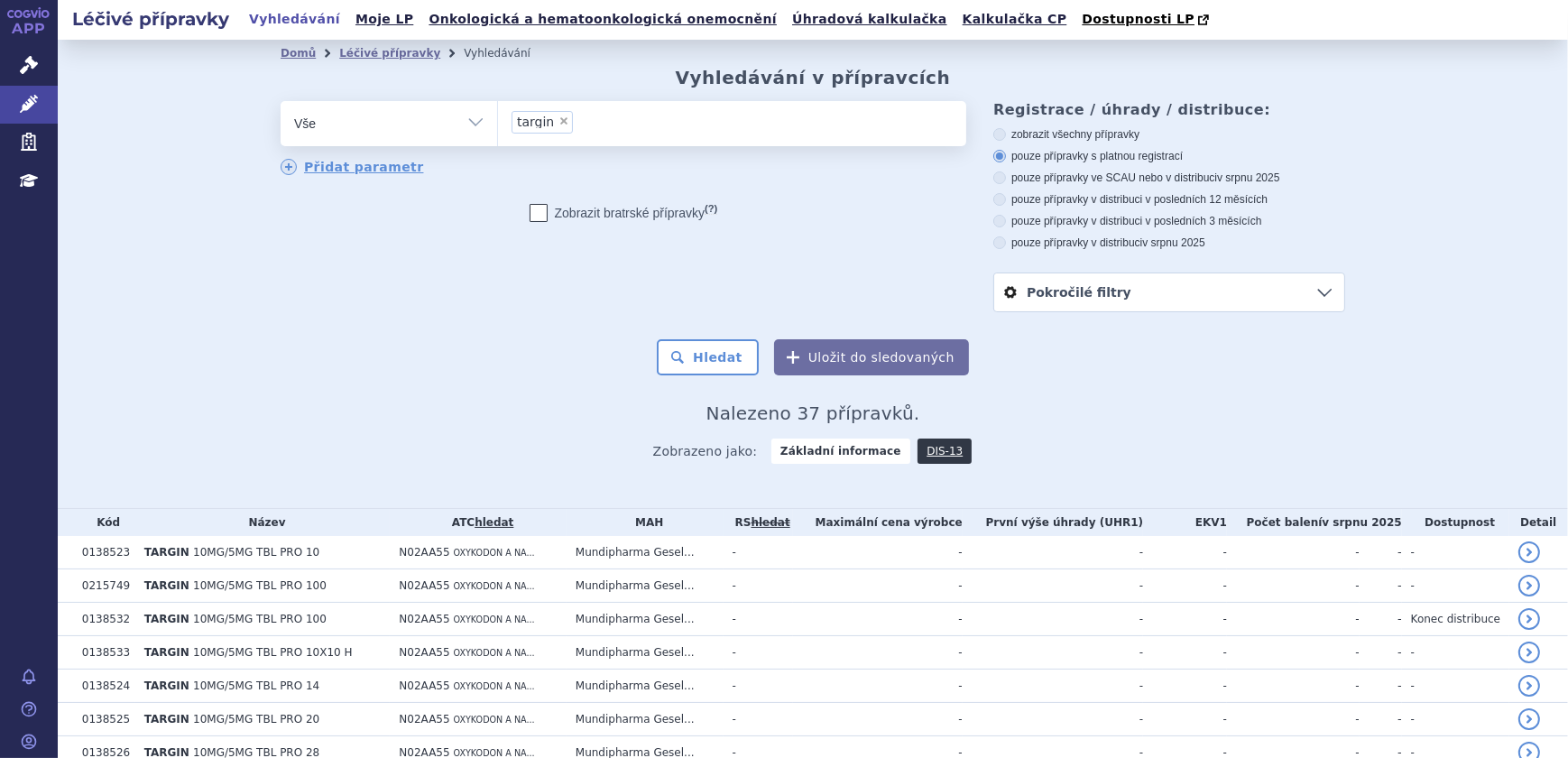
click at [558, 119] on span "×" at bounding box center [564, 121] width 11 height 11
click at [498, 119] on select "targin" at bounding box center [497, 123] width 1 height 45
select select
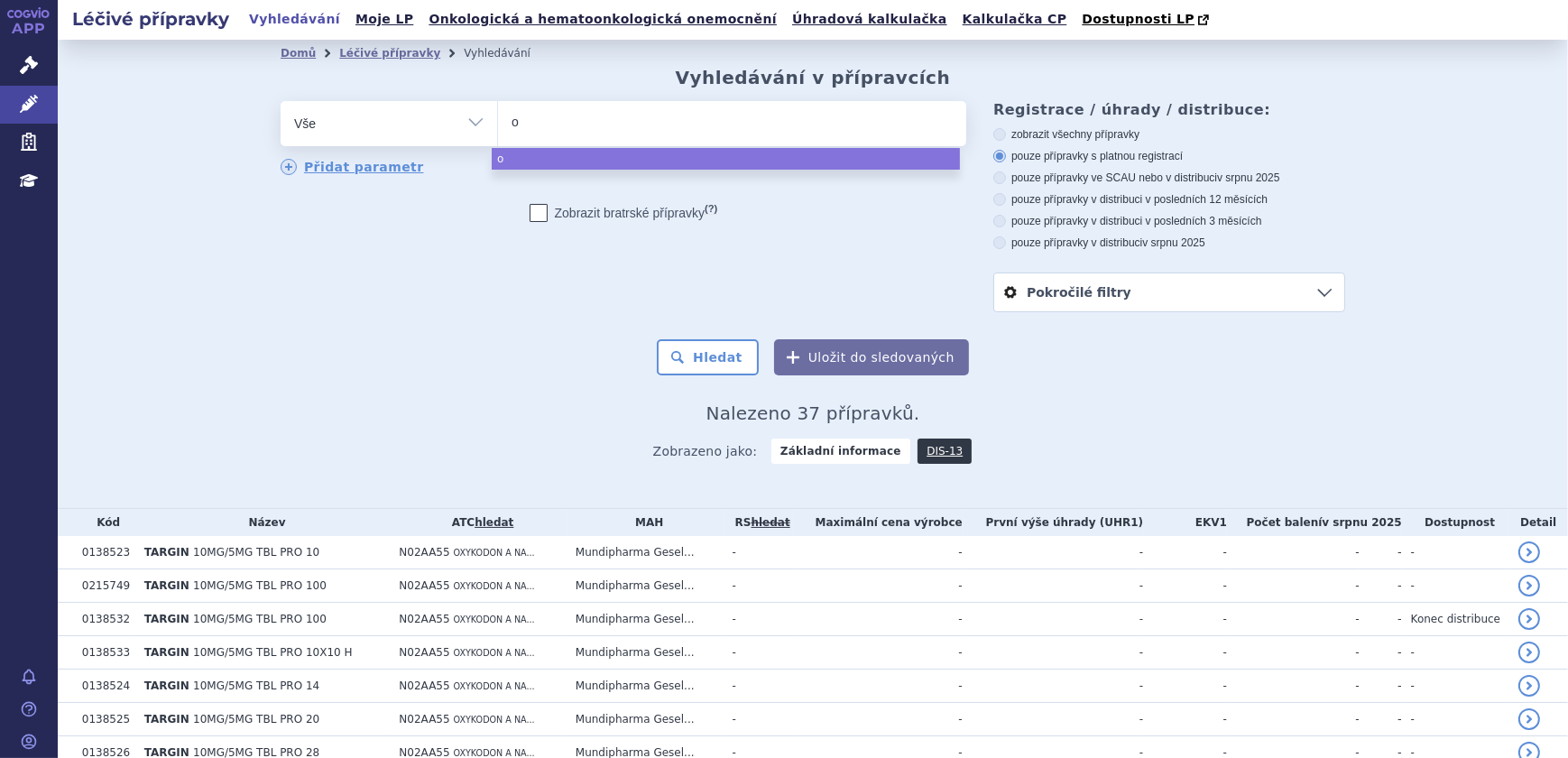
type input "ox"
type input "oxy"
type input "oxyco"
type input "oxycomp"
select select "oxycomp"
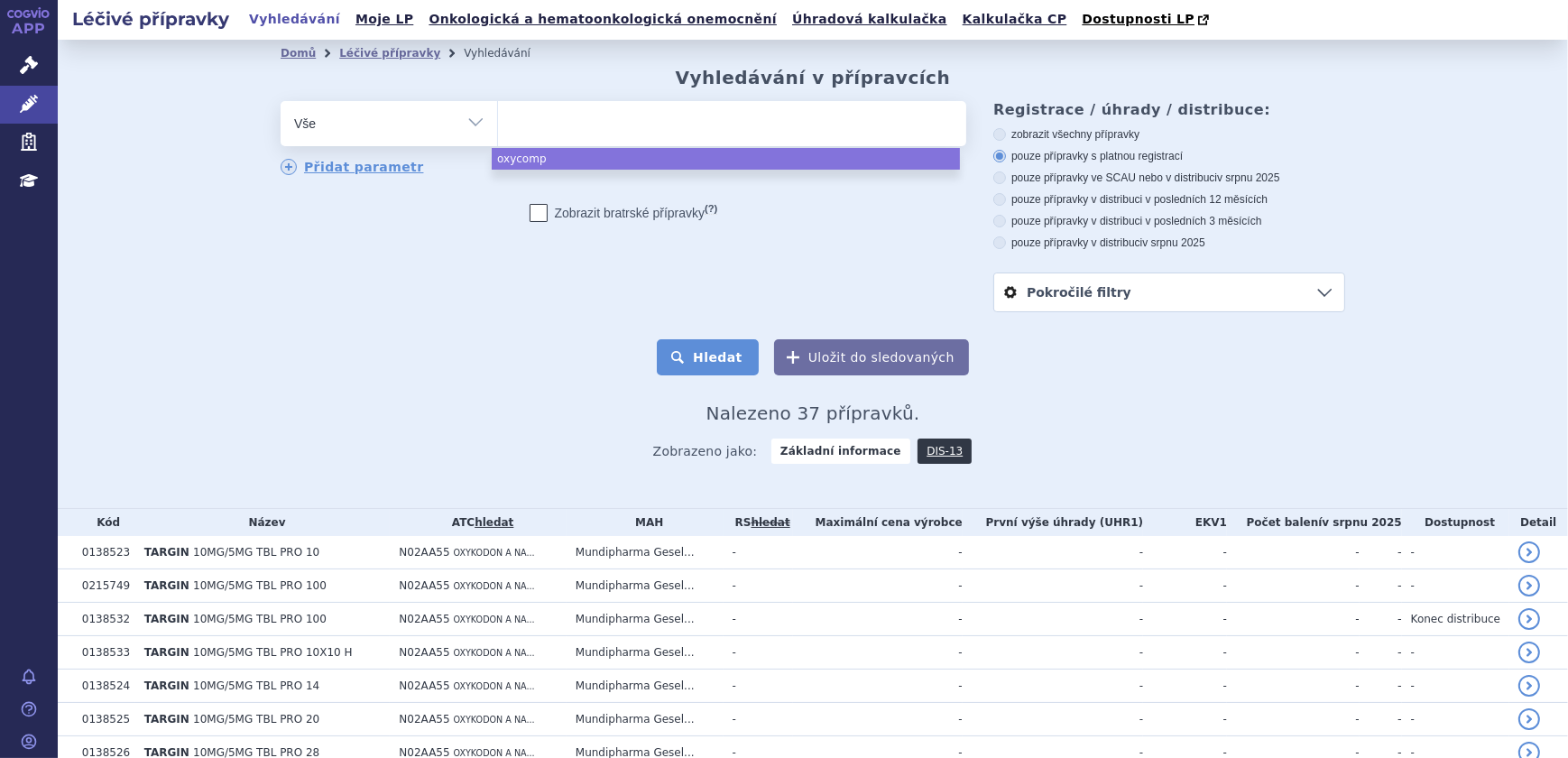
click at [683, 344] on button "Hledat" at bounding box center [708, 357] width 102 height 36
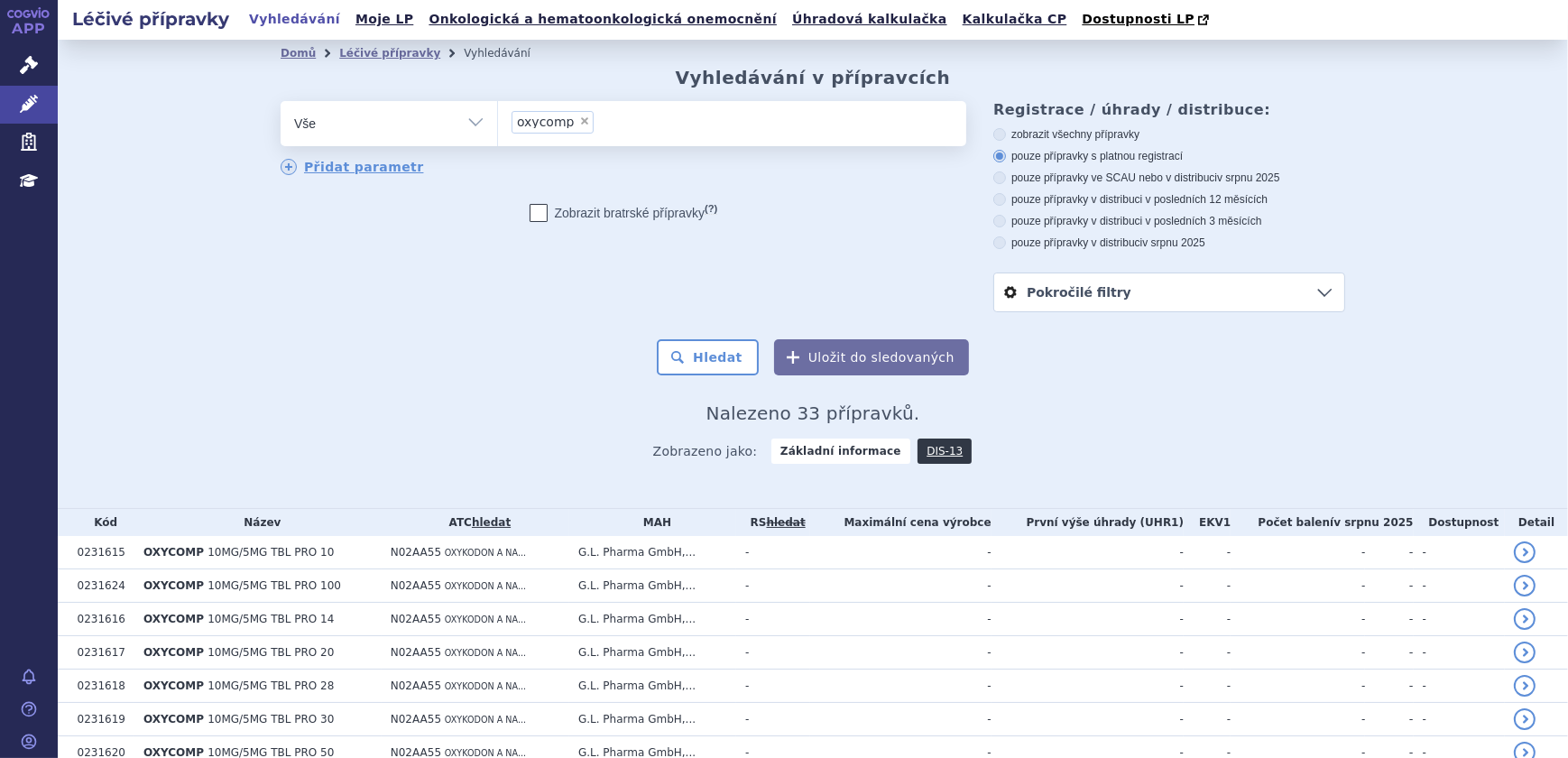
click at [579, 122] on span "×" at bounding box center [584, 121] width 11 height 11
click at [498, 122] on select "oxycomp" at bounding box center [497, 123] width 1 height 45
select select
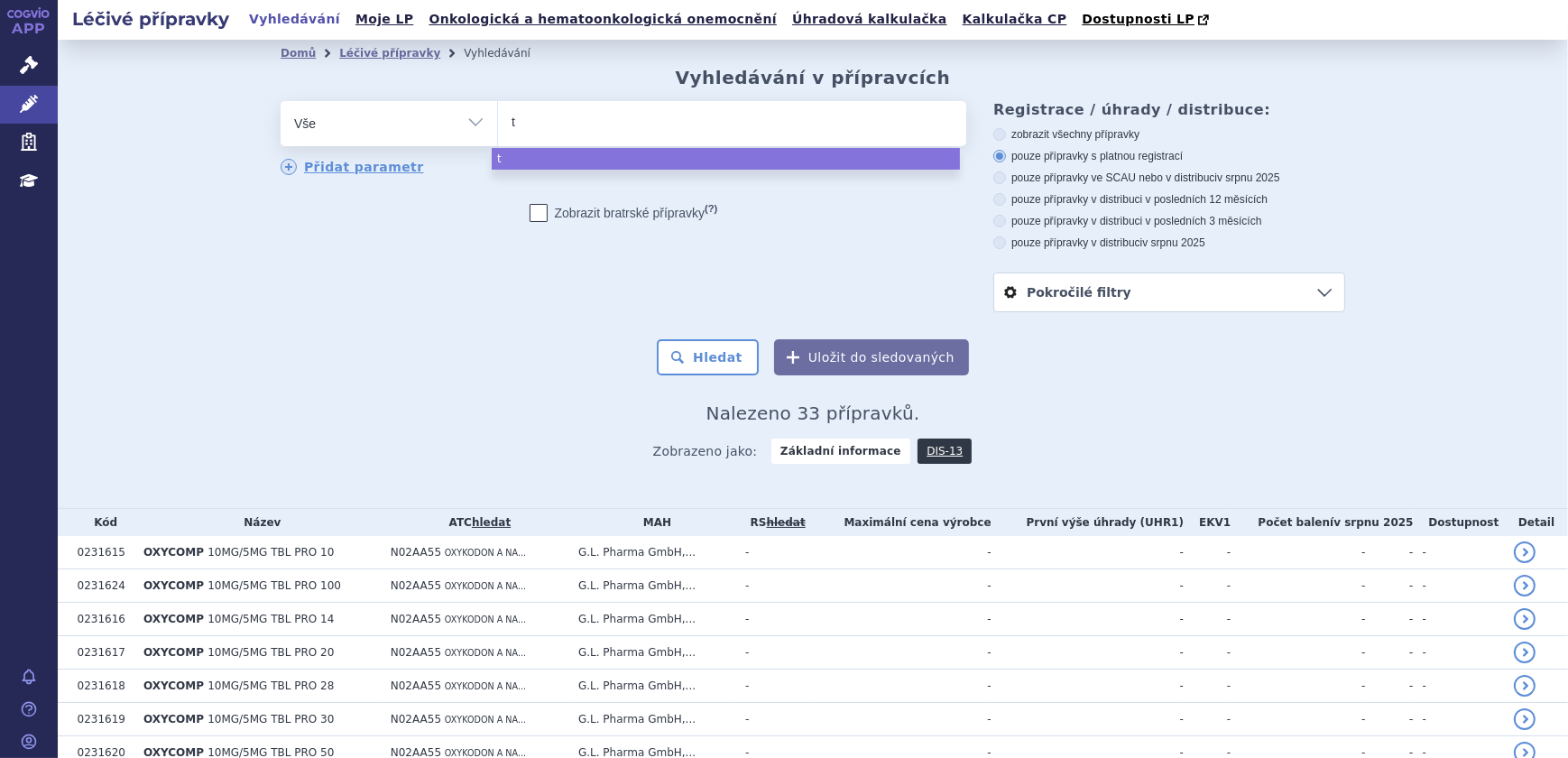
type input "ta"
type input "tar"
type input "targi"
type input "targin"
select select "targin"
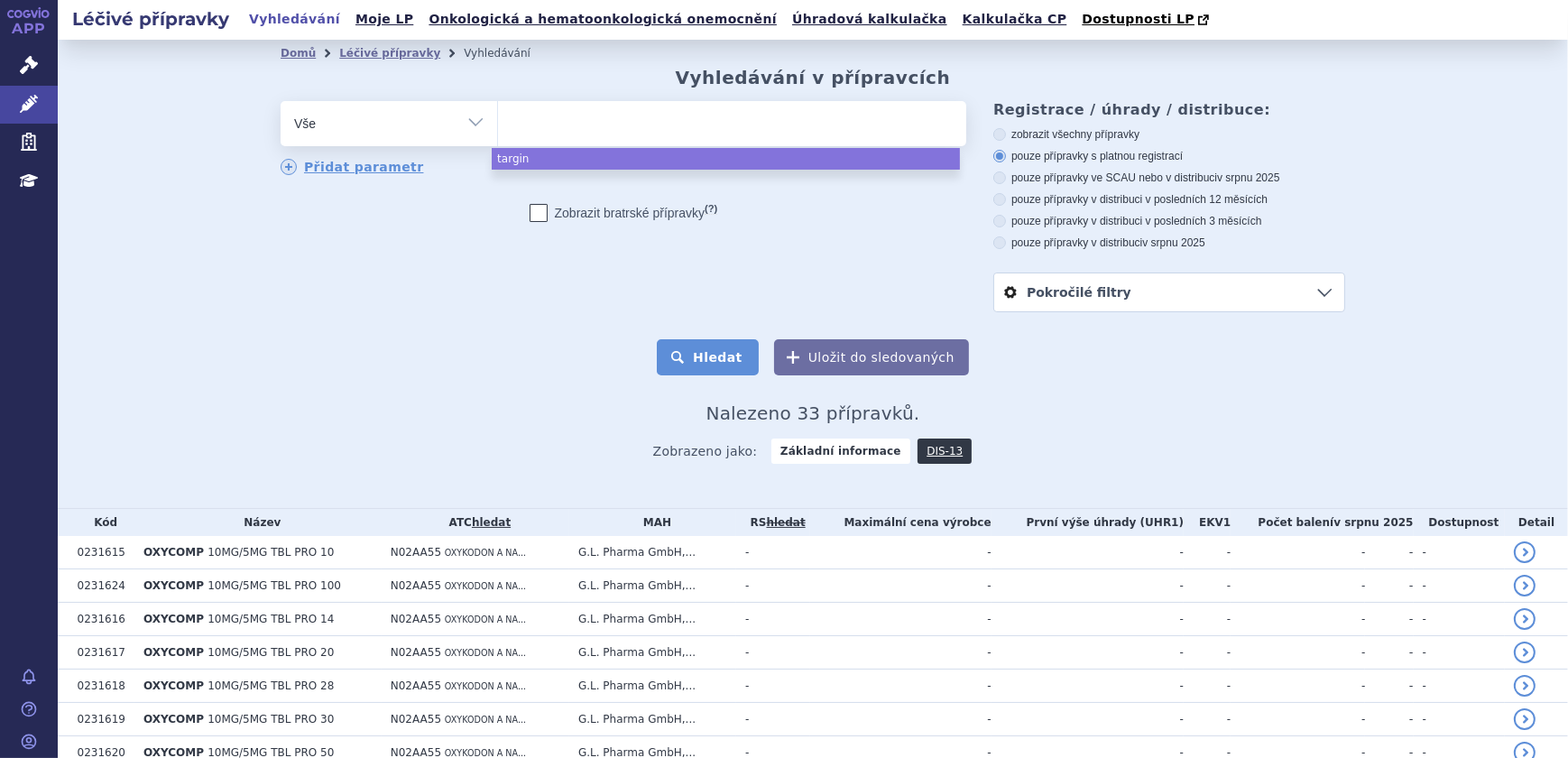
click at [741, 354] on button "Hledat" at bounding box center [708, 357] width 102 height 36
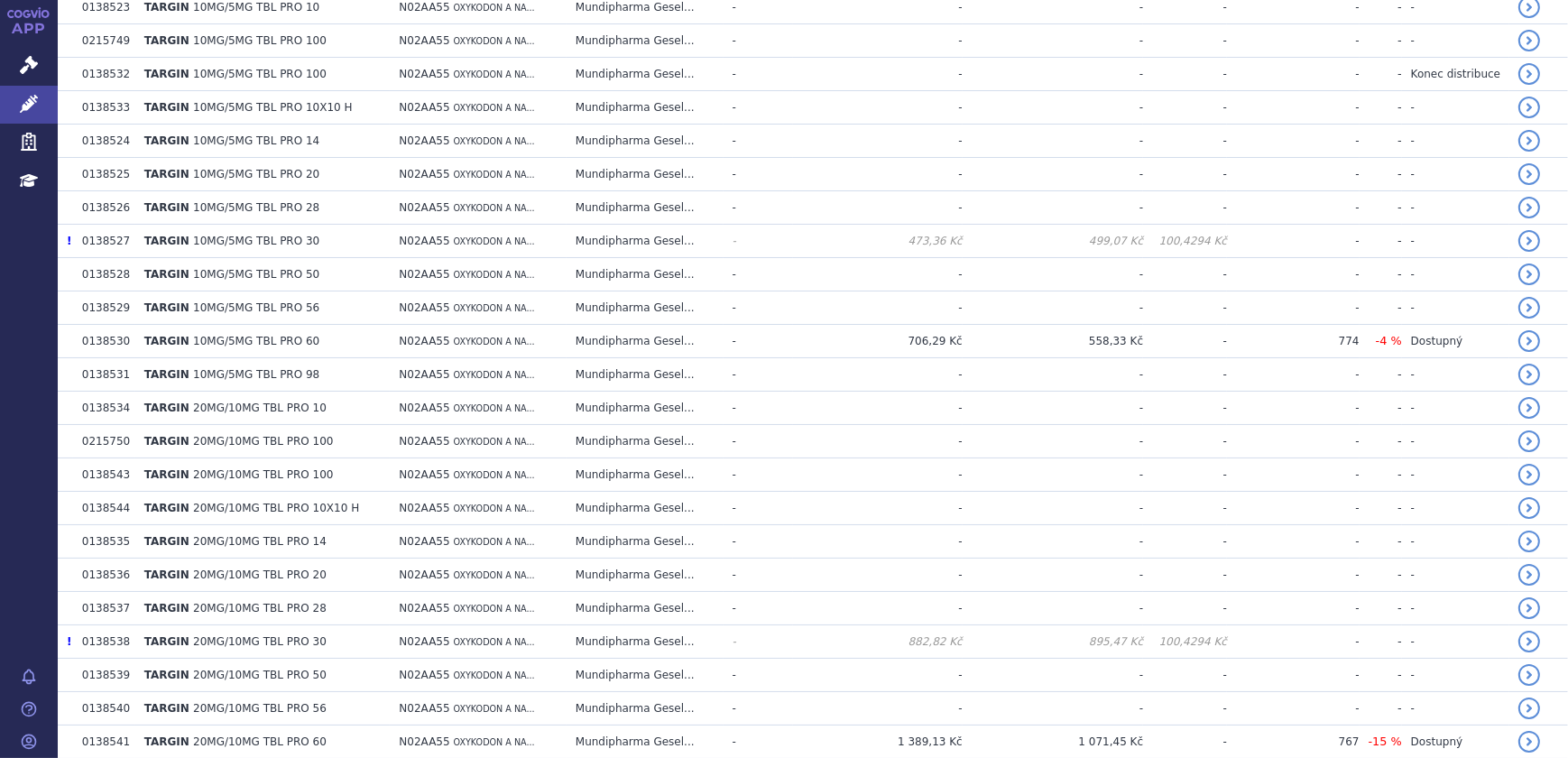
scroll to position [903, 0]
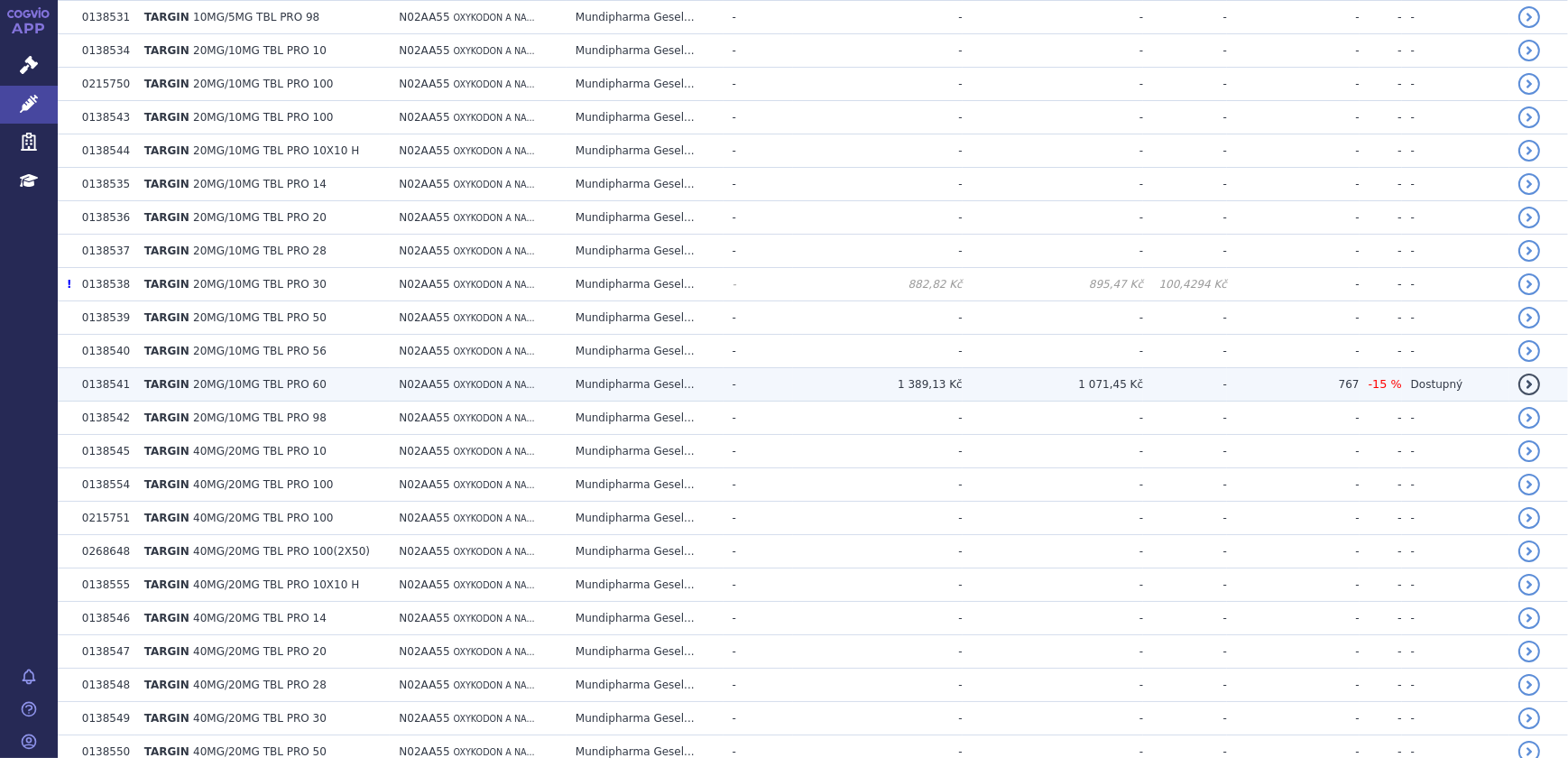
click at [713, 388] on td "Mundipharma Gesel..." at bounding box center [644, 384] width 157 height 34
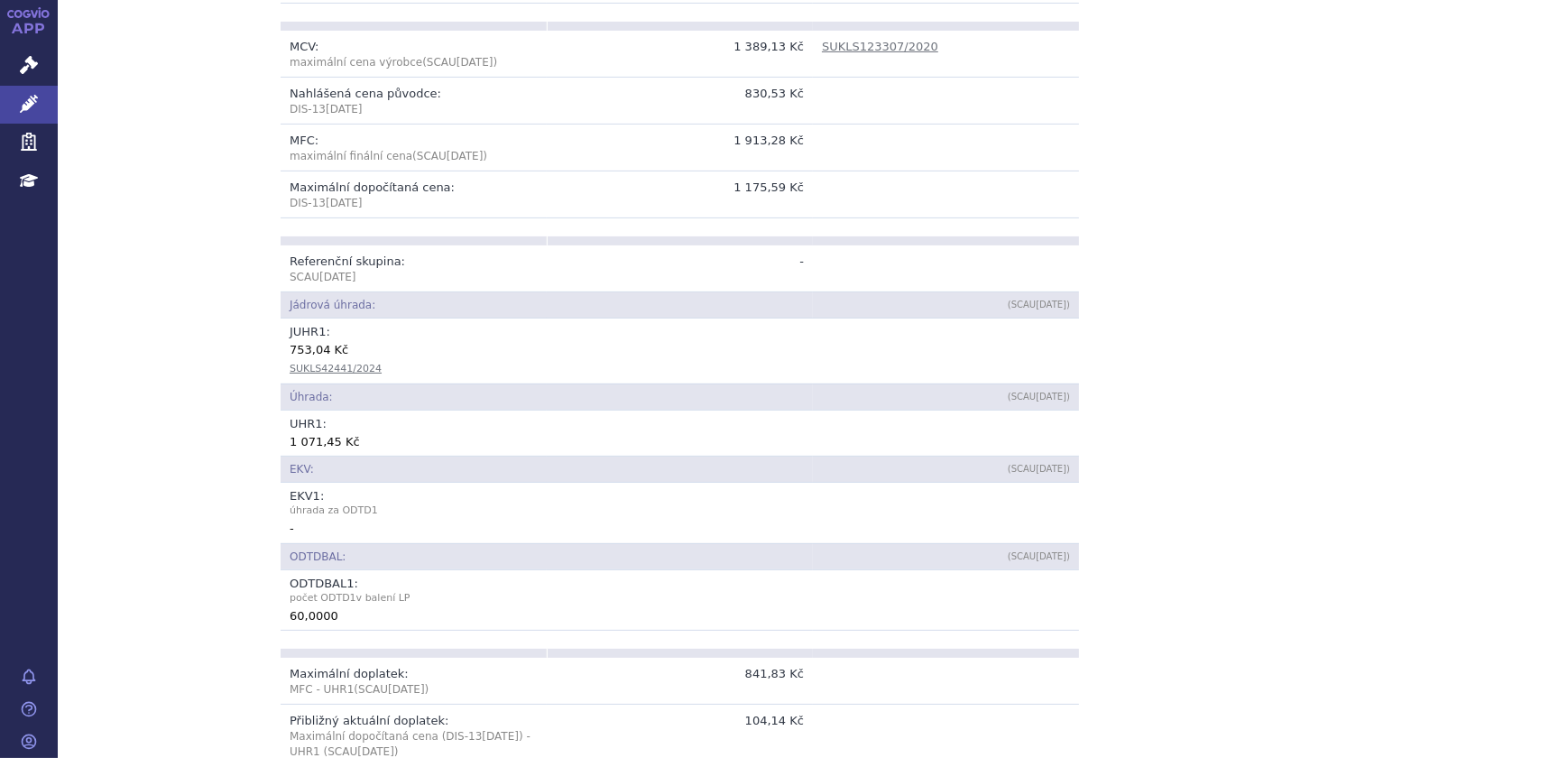
scroll to position [245, 0]
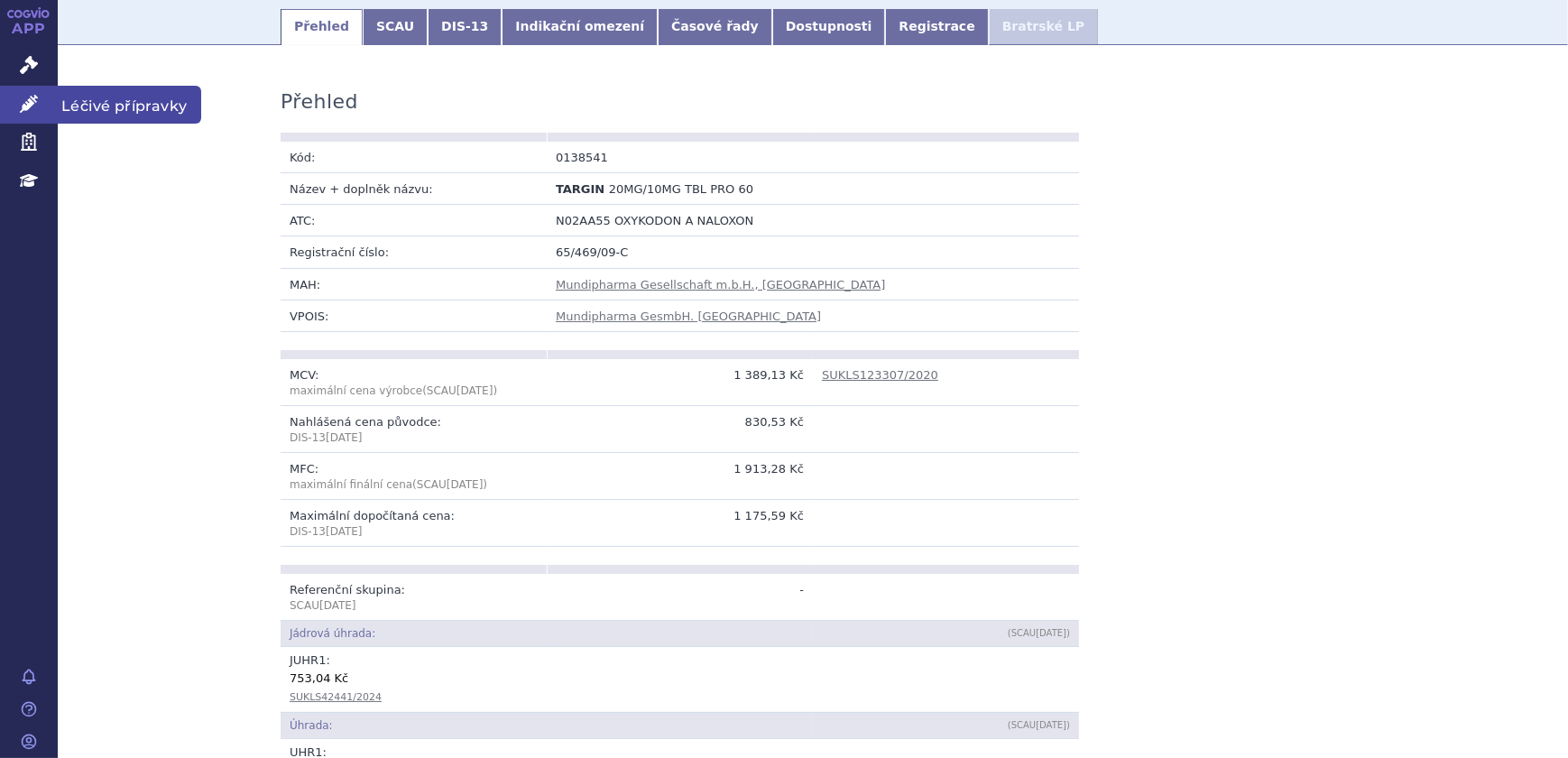
click at [38, 96] on link "Léčivé přípravky" at bounding box center [29, 105] width 58 height 38
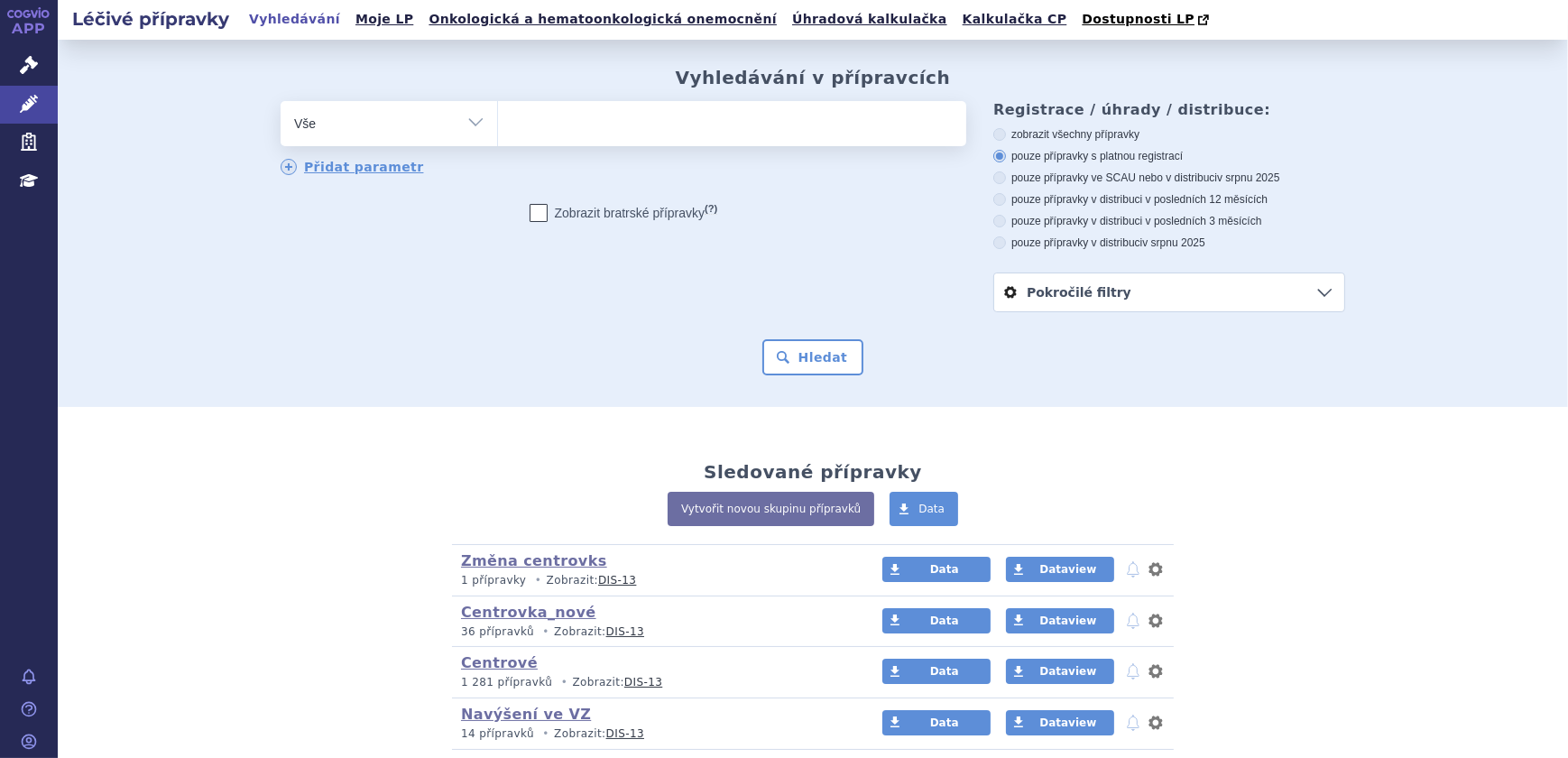
click at [412, 120] on select "Vše Přípravek/SUKL kód MAH VPOIS ATC/Aktivní látka Léková forma Síla" at bounding box center [389, 121] width 216 height 41
select select "filter-atc-group"
click at [281, 102] on select "Vše Přípravek/SUKL kód MAH VPOIS ATC/Aktivní látka Léková forma Síla" at bounding box center [389, 121] width 216 height 41
click at [658, 126] on ul at bounding box center [732, 120] width 468 height 38
click at [498, 126] on select at bounding box center [497, 123] width 1 height 45
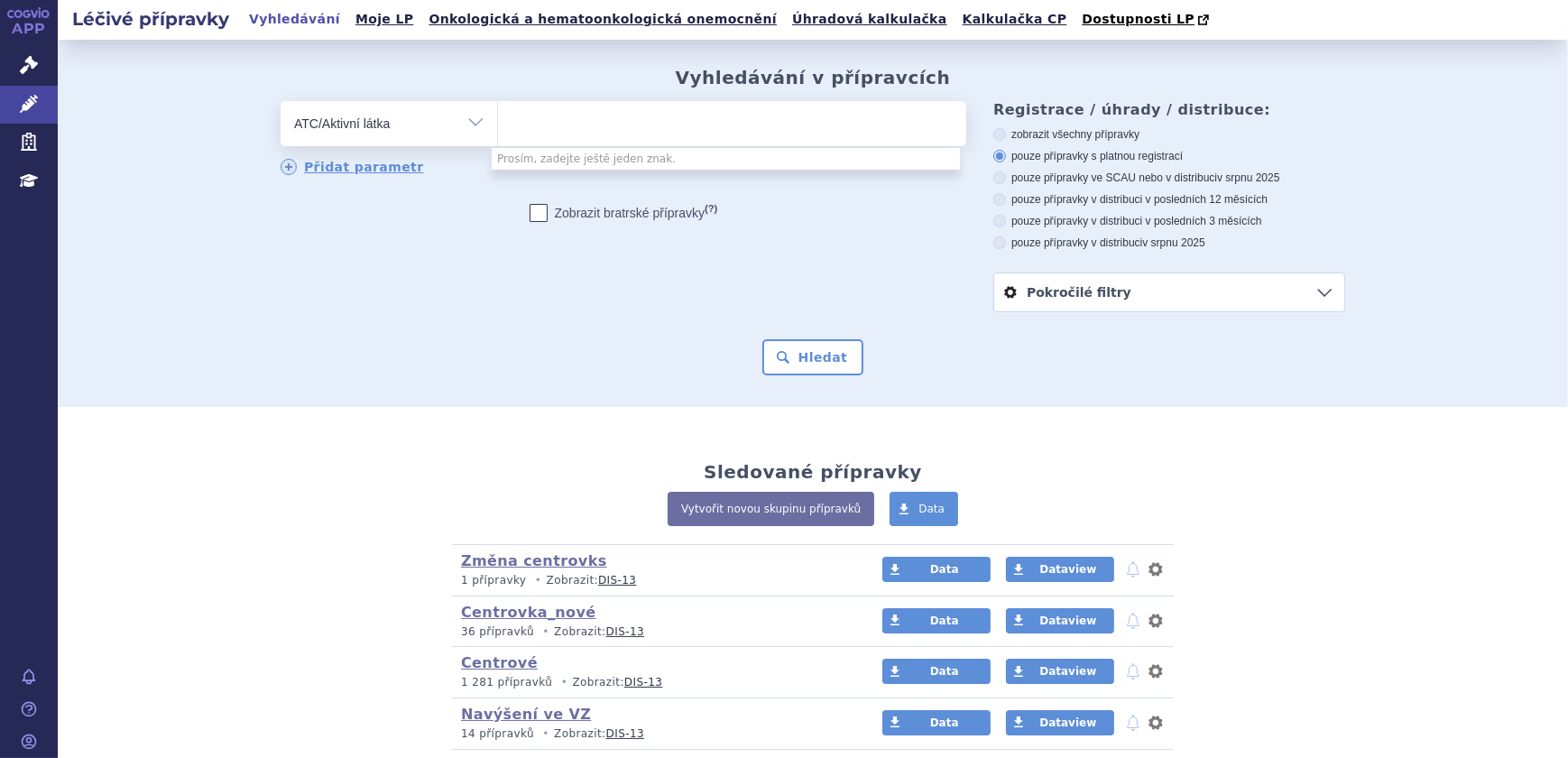
paste input "A07EC01"
type input "A07EC01"
select select "A07EC01"
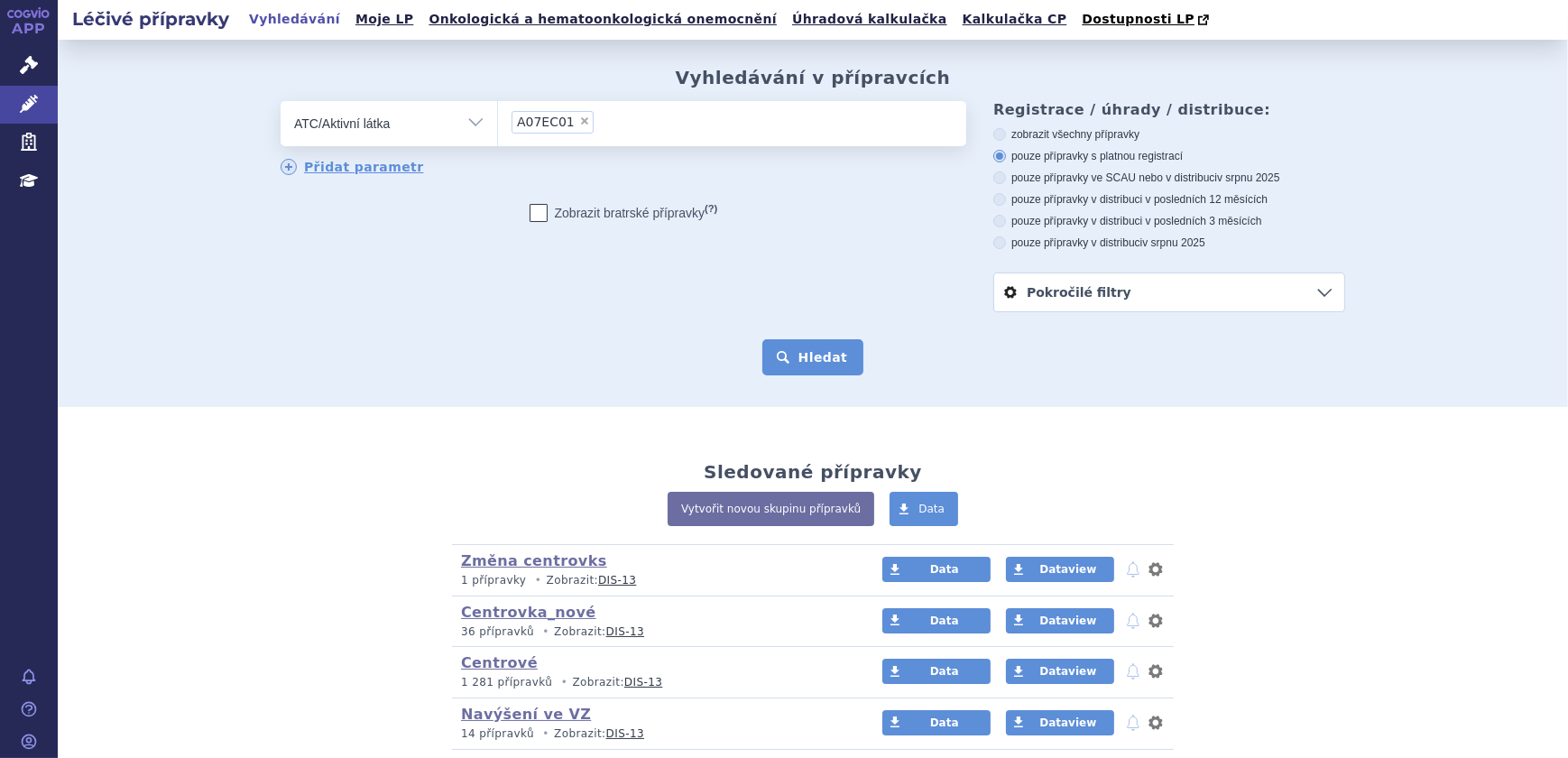
click at [793, 345] on button "Hledat" at bounding box center [814, 357] width 102 height 36
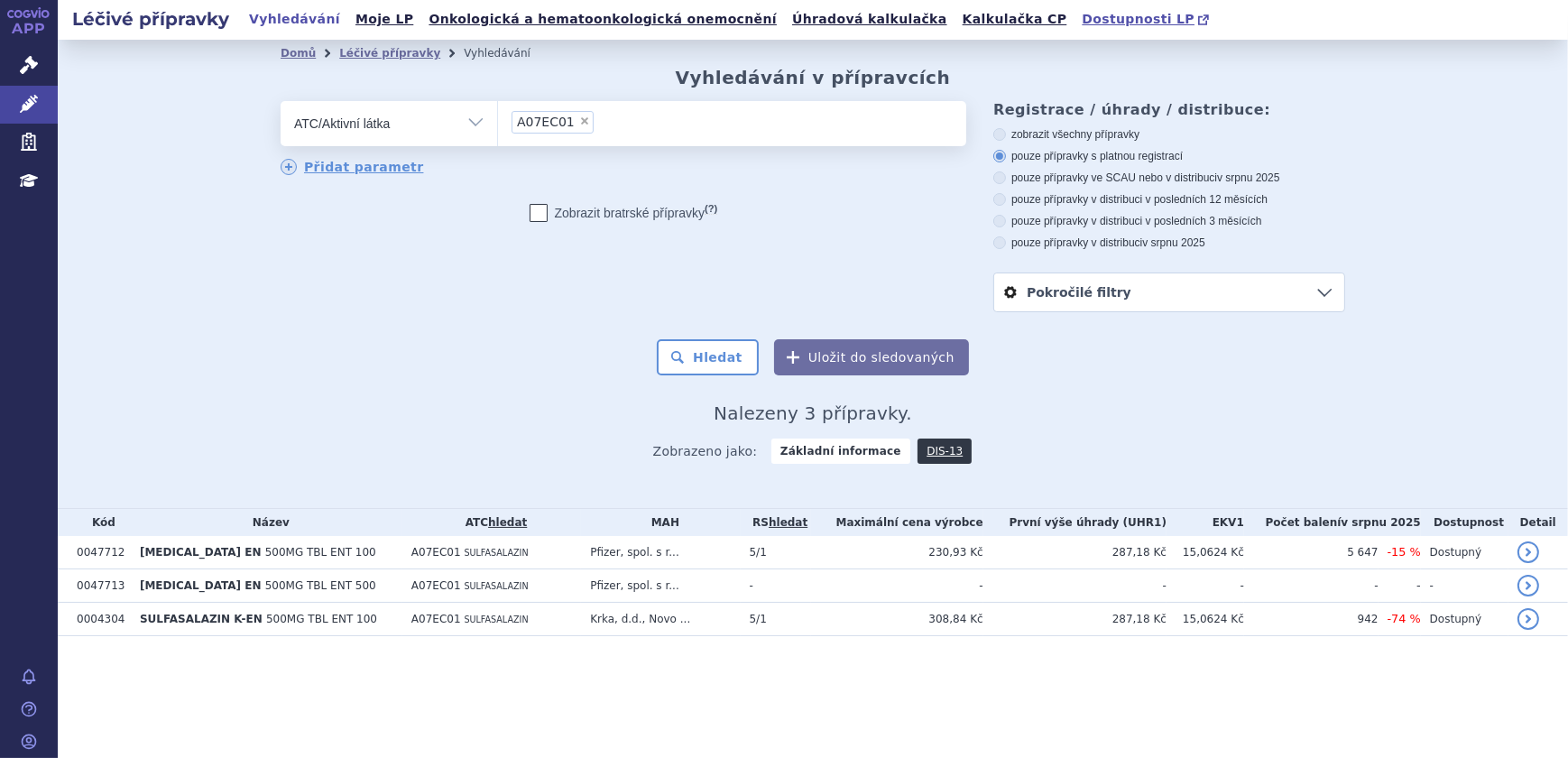
click at [1082, 22] on span "Dostupnosti LP" at bounding box center [1138, 19] width 113 height 15
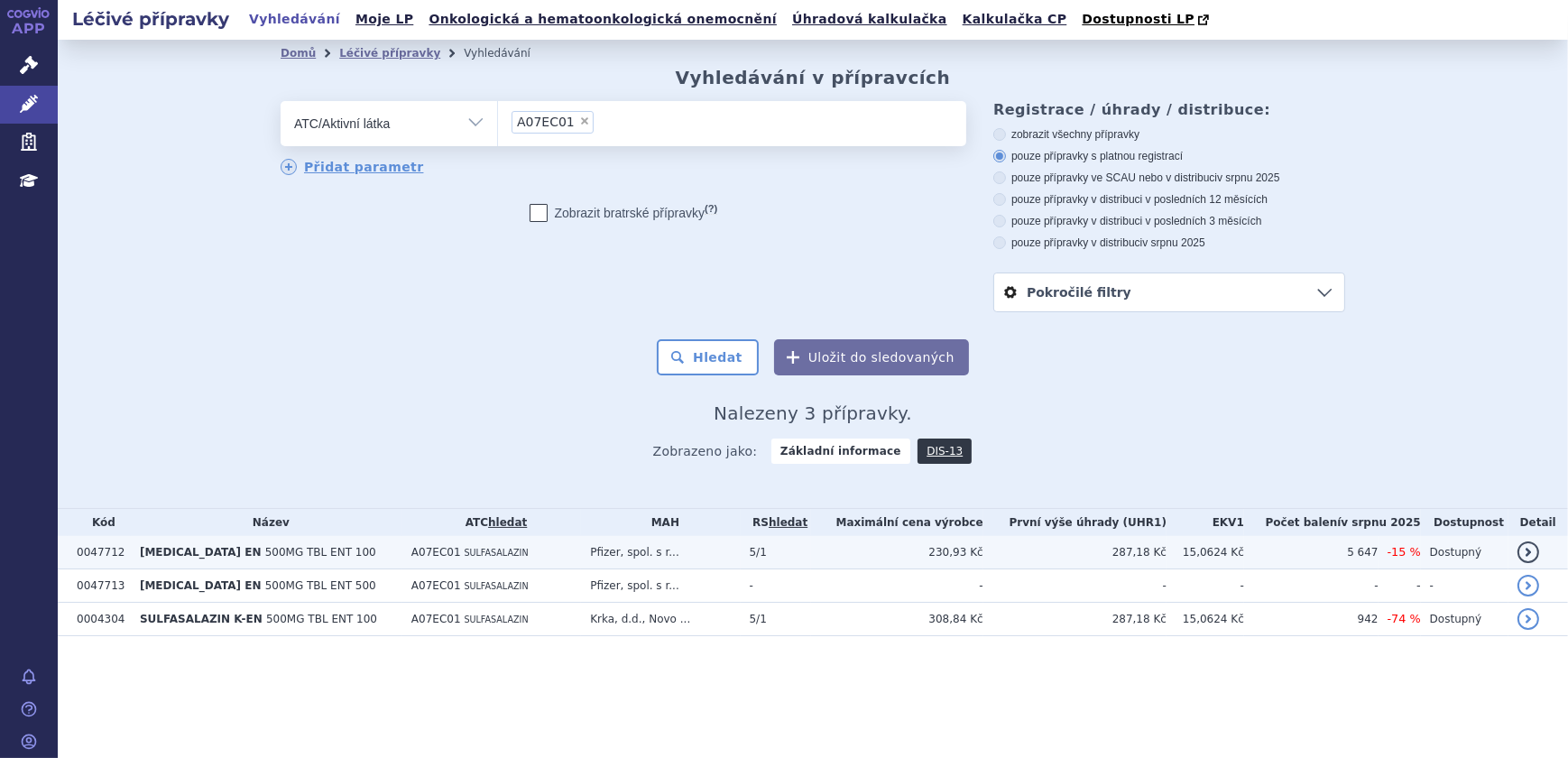
click at [740, 552] on td "Pfizer, spol. s r..." at bounding box center [660, 553] width 159 height 34
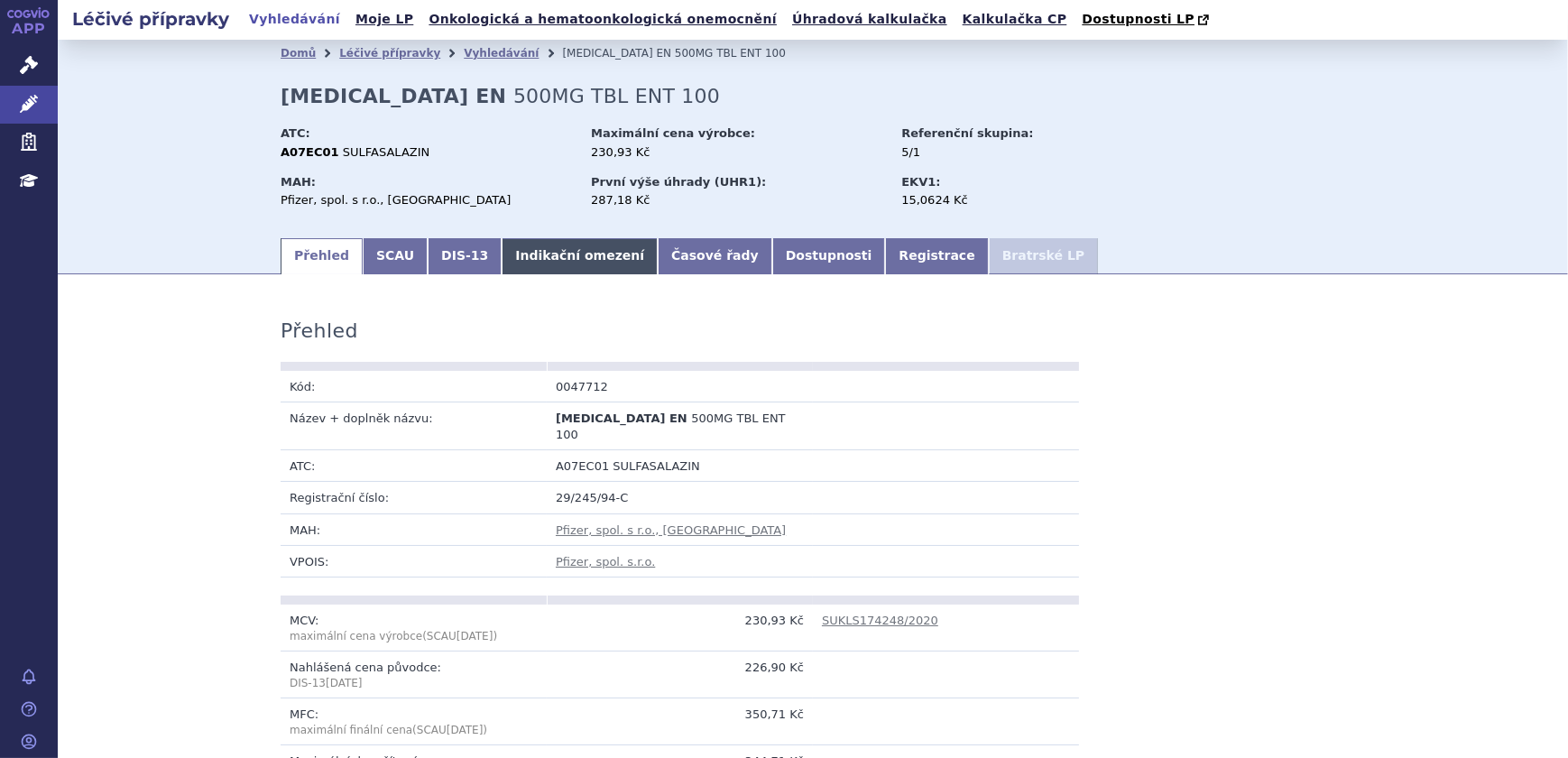
click at [578, 259] on link "Indikační omezení" at bounding box center [580, 256] width 156 height 36
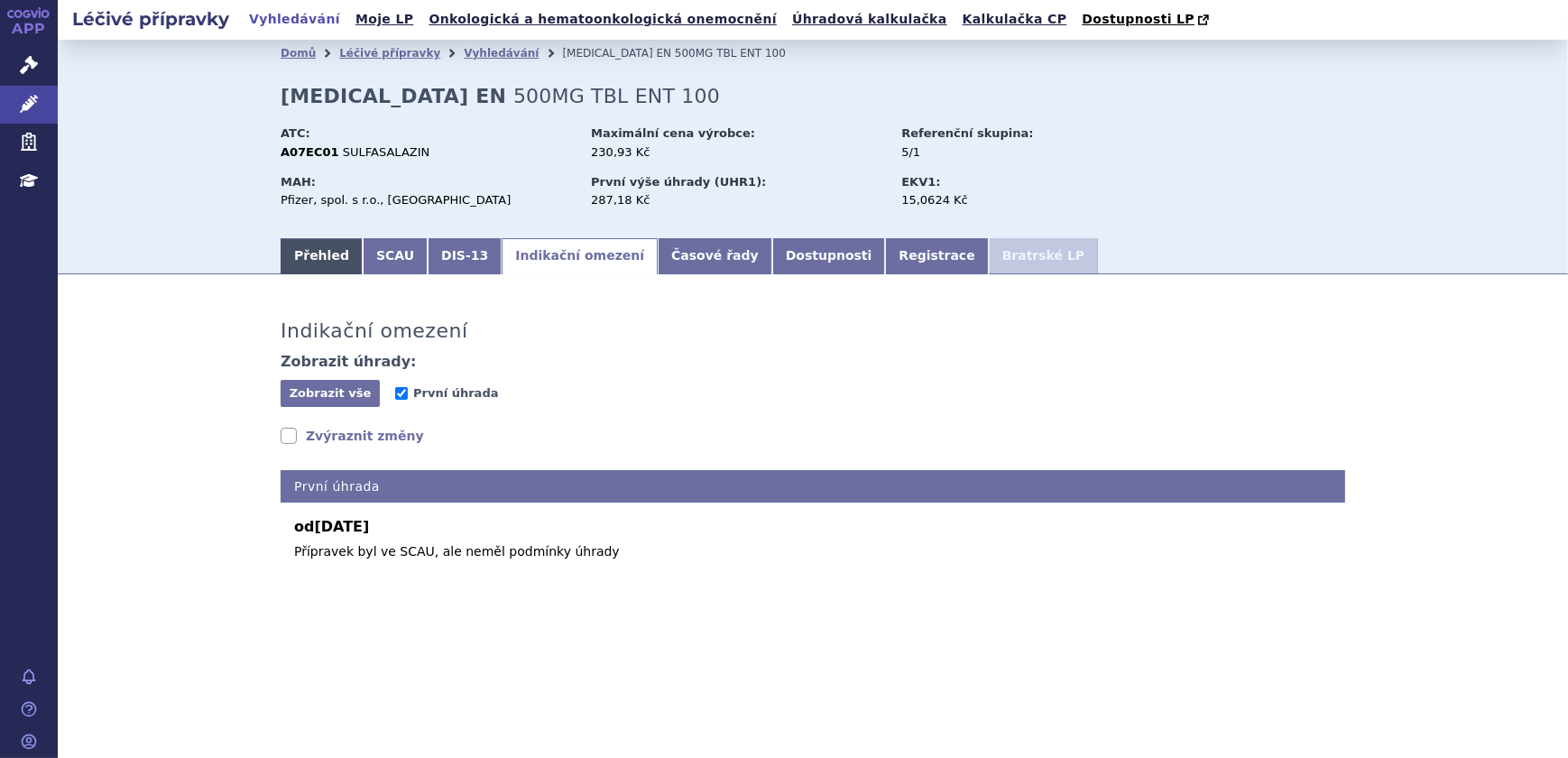
click at [306, 258] on link "Přehled" at bounding box center [322, 256] width 82 height 36
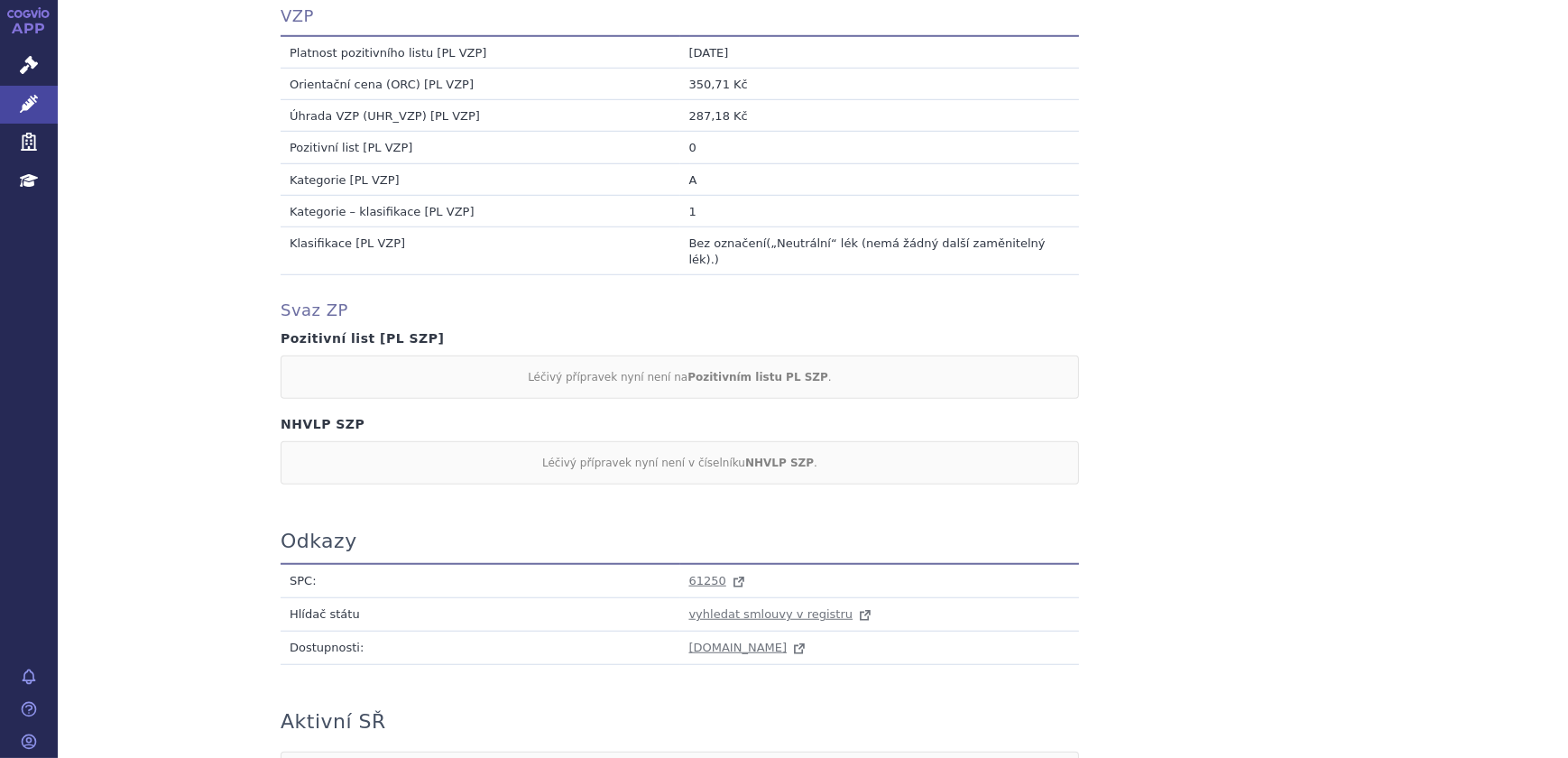
scroll to position [1706, 0]
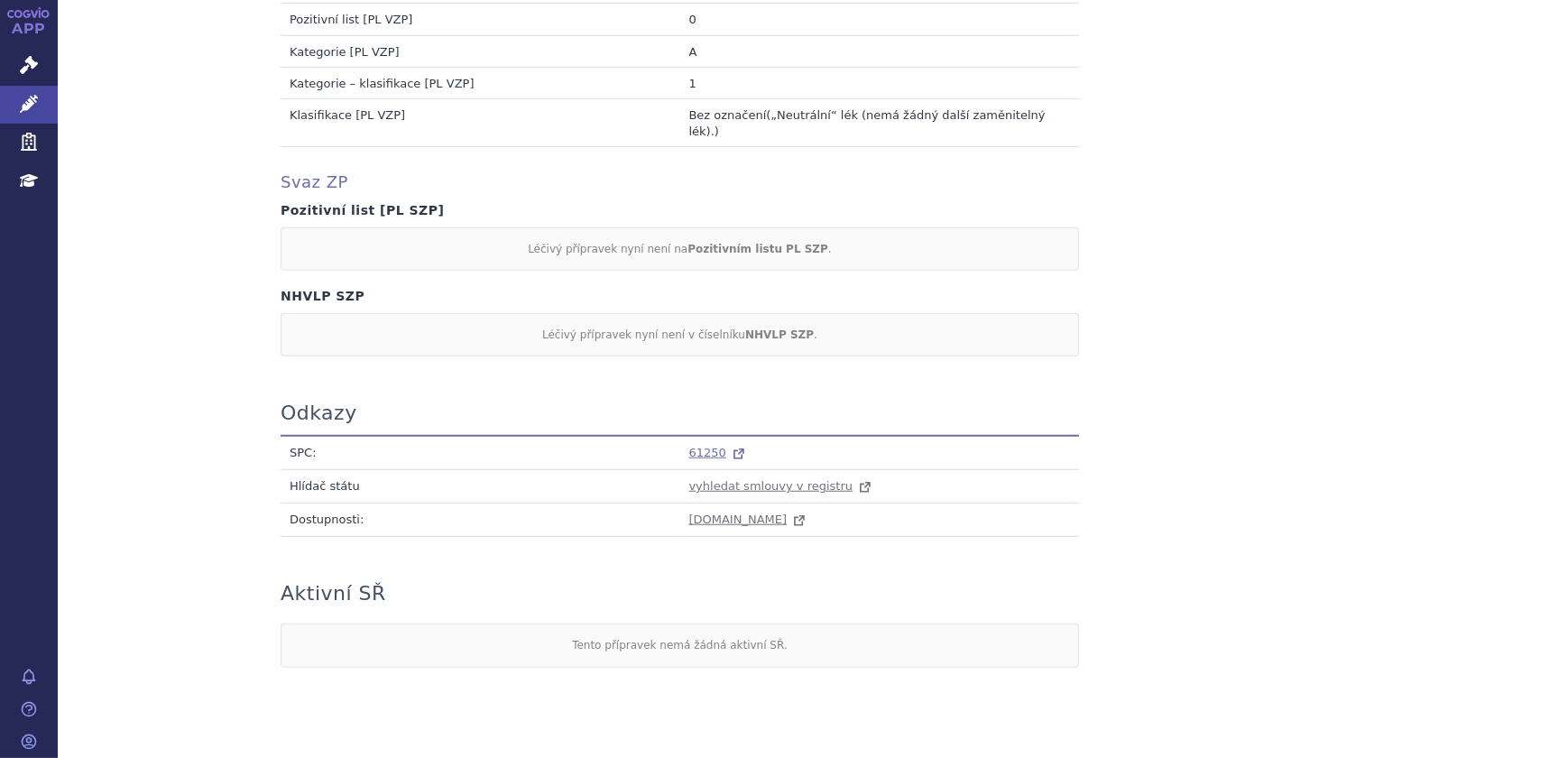
click at [705, 445] on span "61250" at bounding box center [707, 452] width 37 height 14
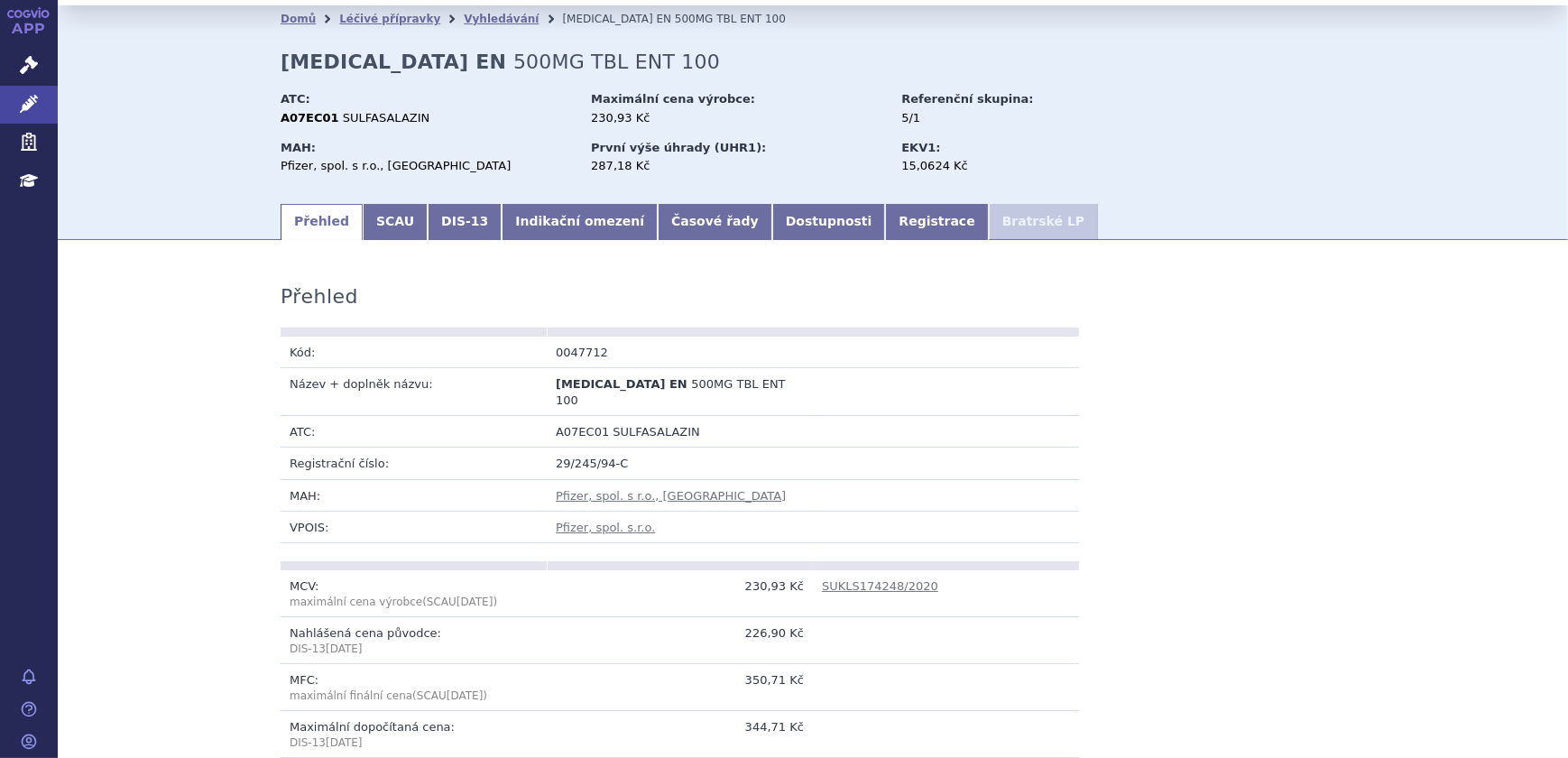
scroll to position [0, 0]
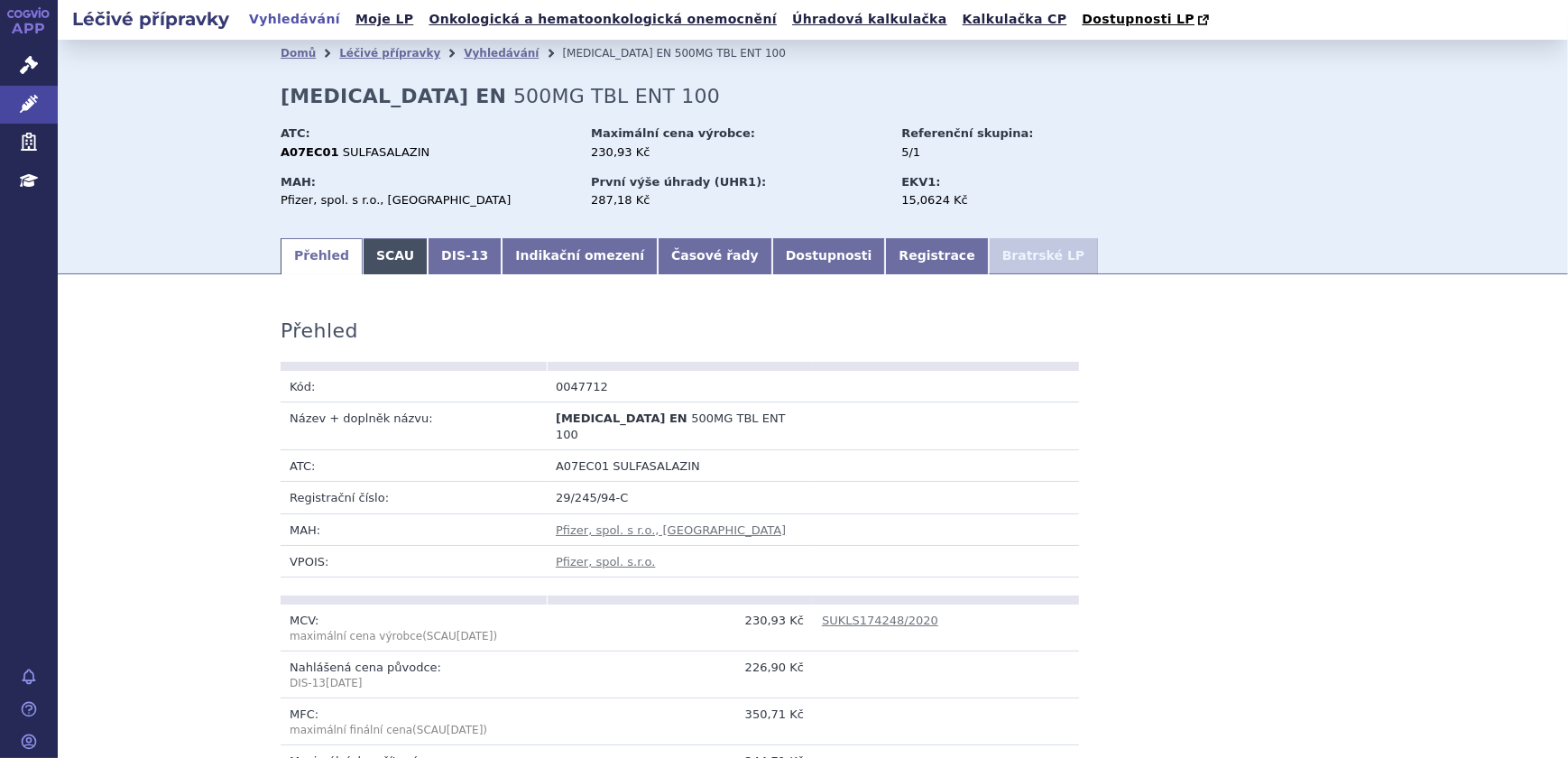
click at [379, 253] on link "SCAU" at bounding box center [394, 256] width 65 height 36
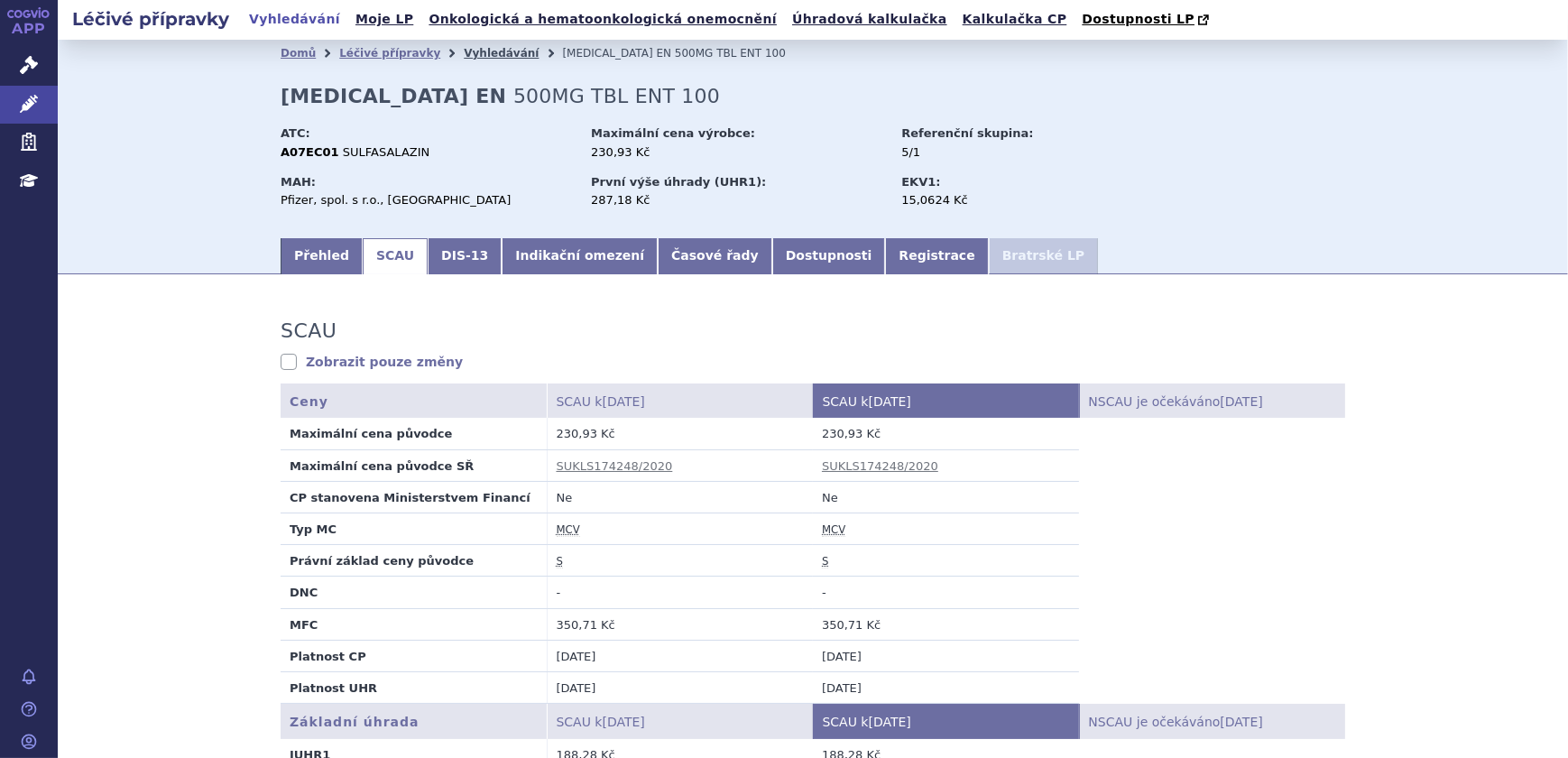
click at [477, 50] on link "Vyhledávání" at bounding box center [501, 54] width 75 height 13
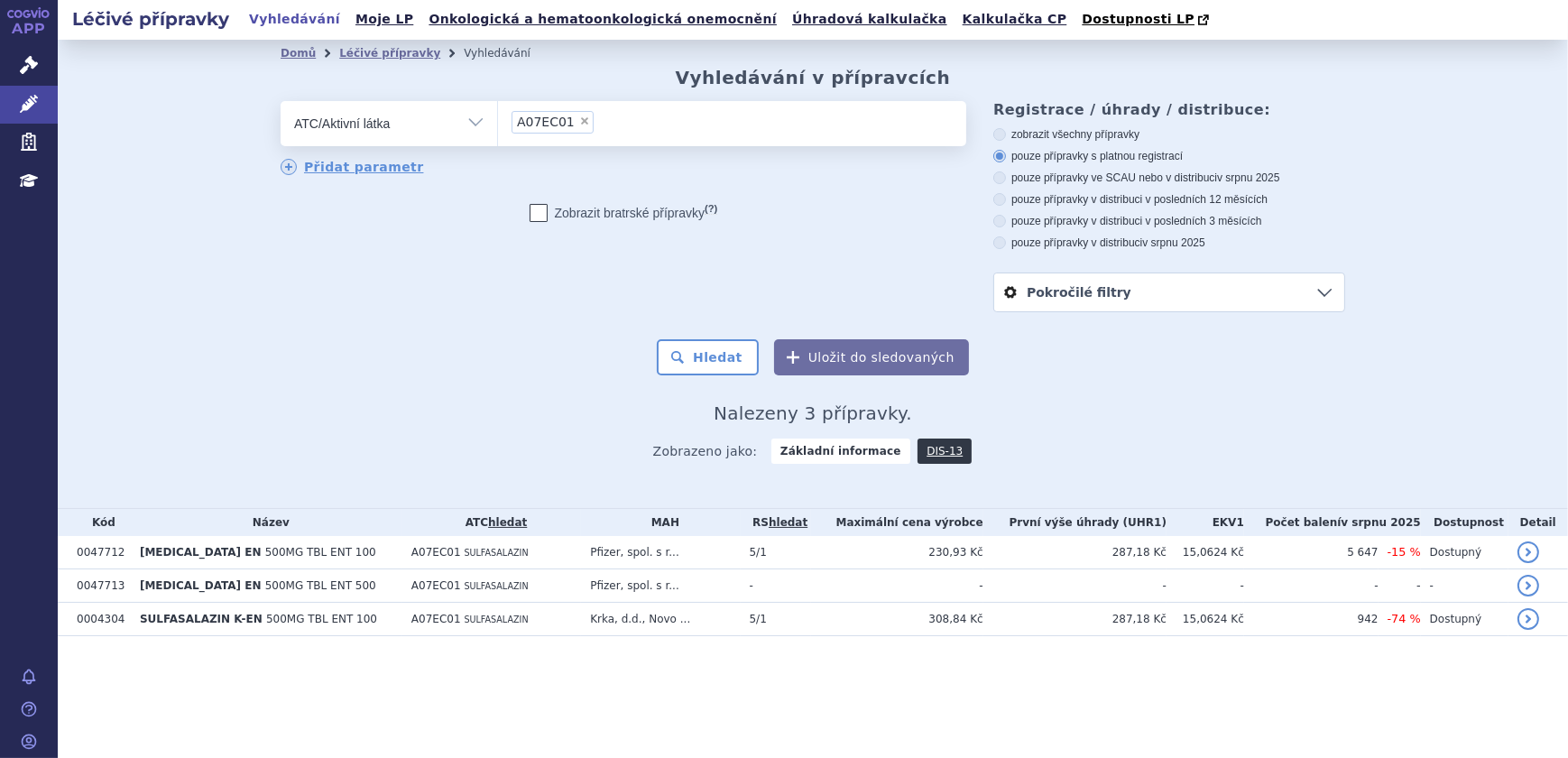
click at [579, 126] on span "×" at bounding box center [584, 121] width 11 height 11
click at [498, 126] on select "A07EC01" at bounding box center [497, 123] width 1 height 45
select select
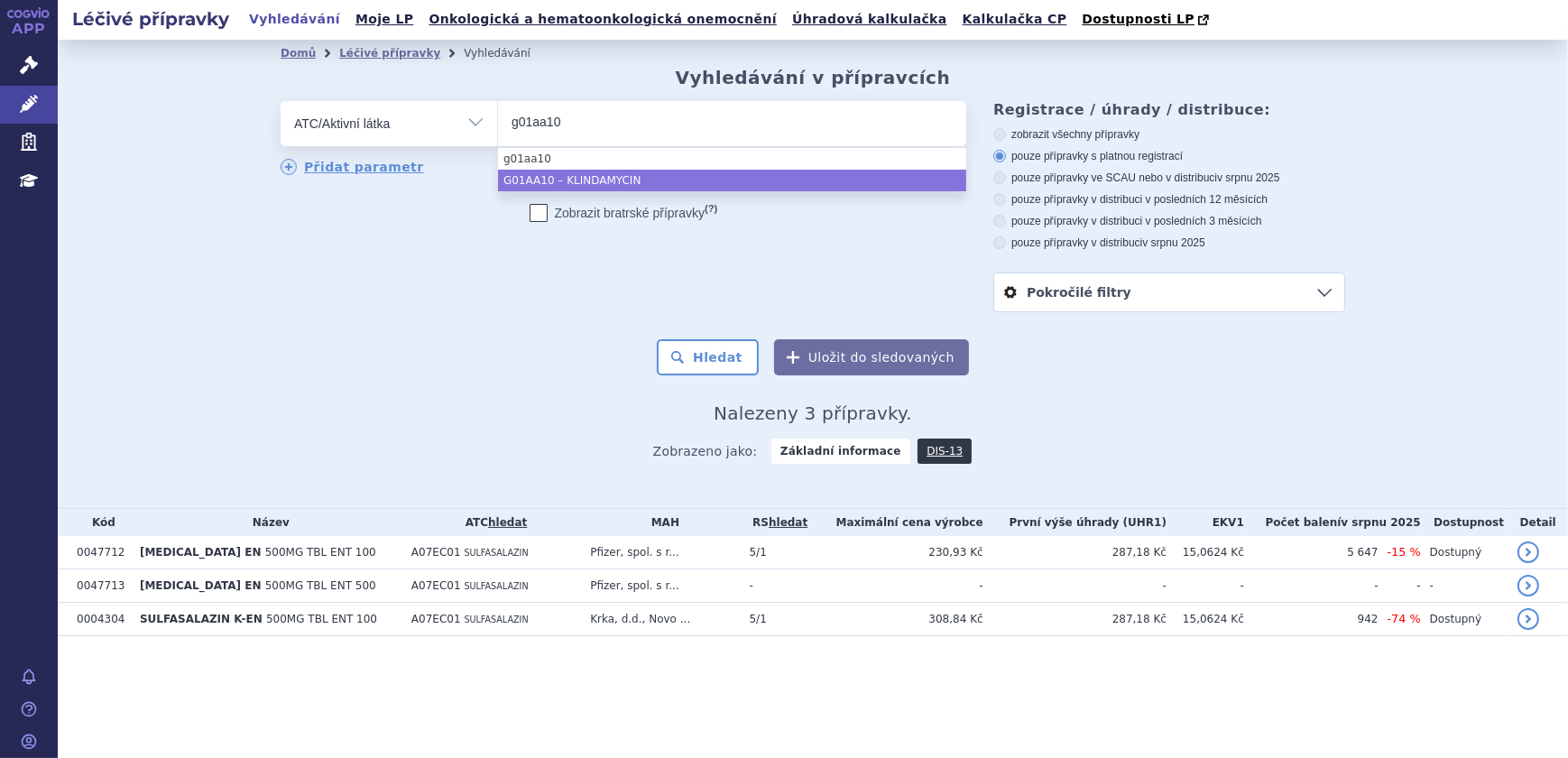
type input "g01aa10"
select select "G01AA10"
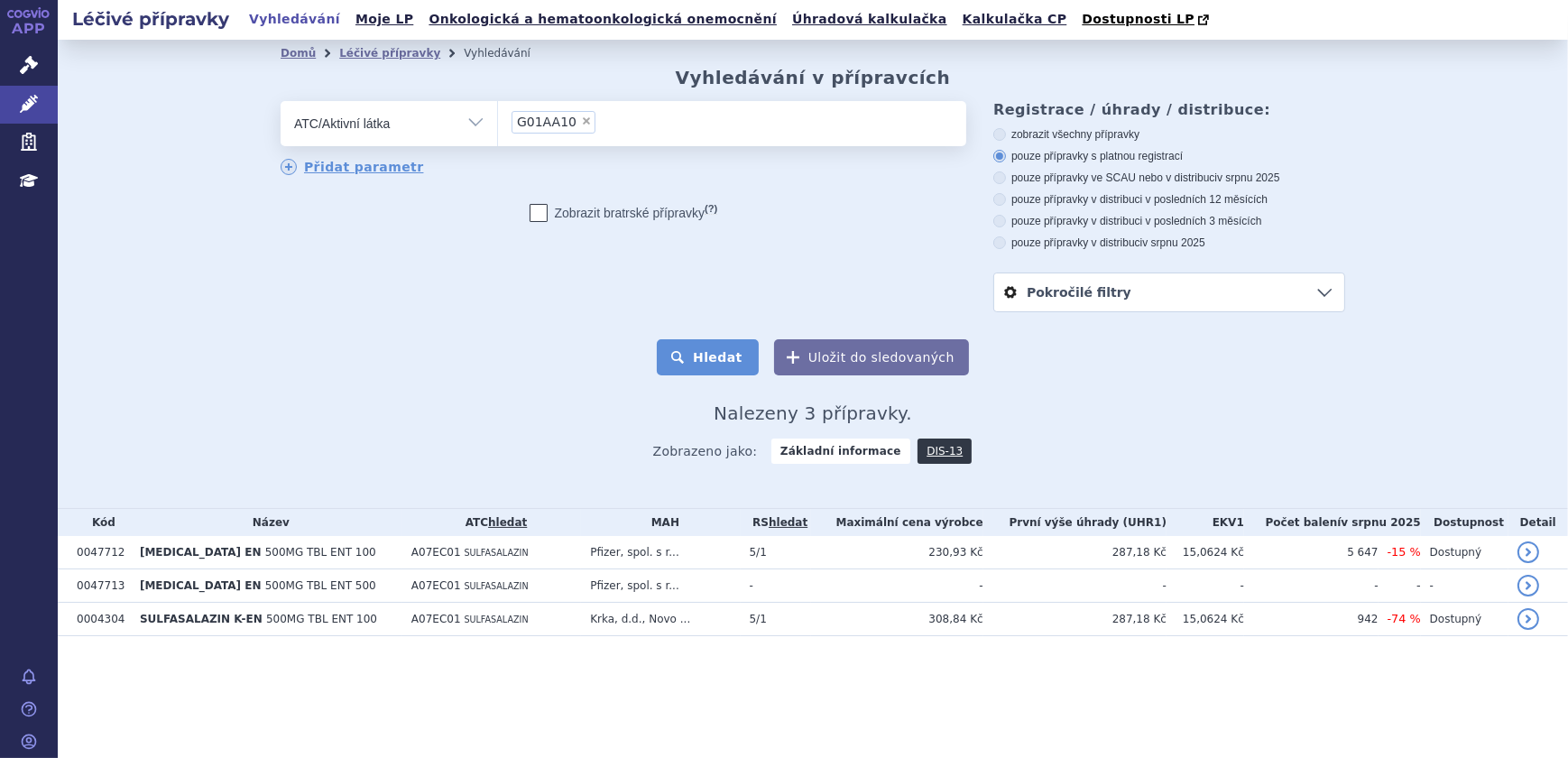
click at [723, 365] on button "Hledat" at bounding box center [708, 357] width 102 height 36
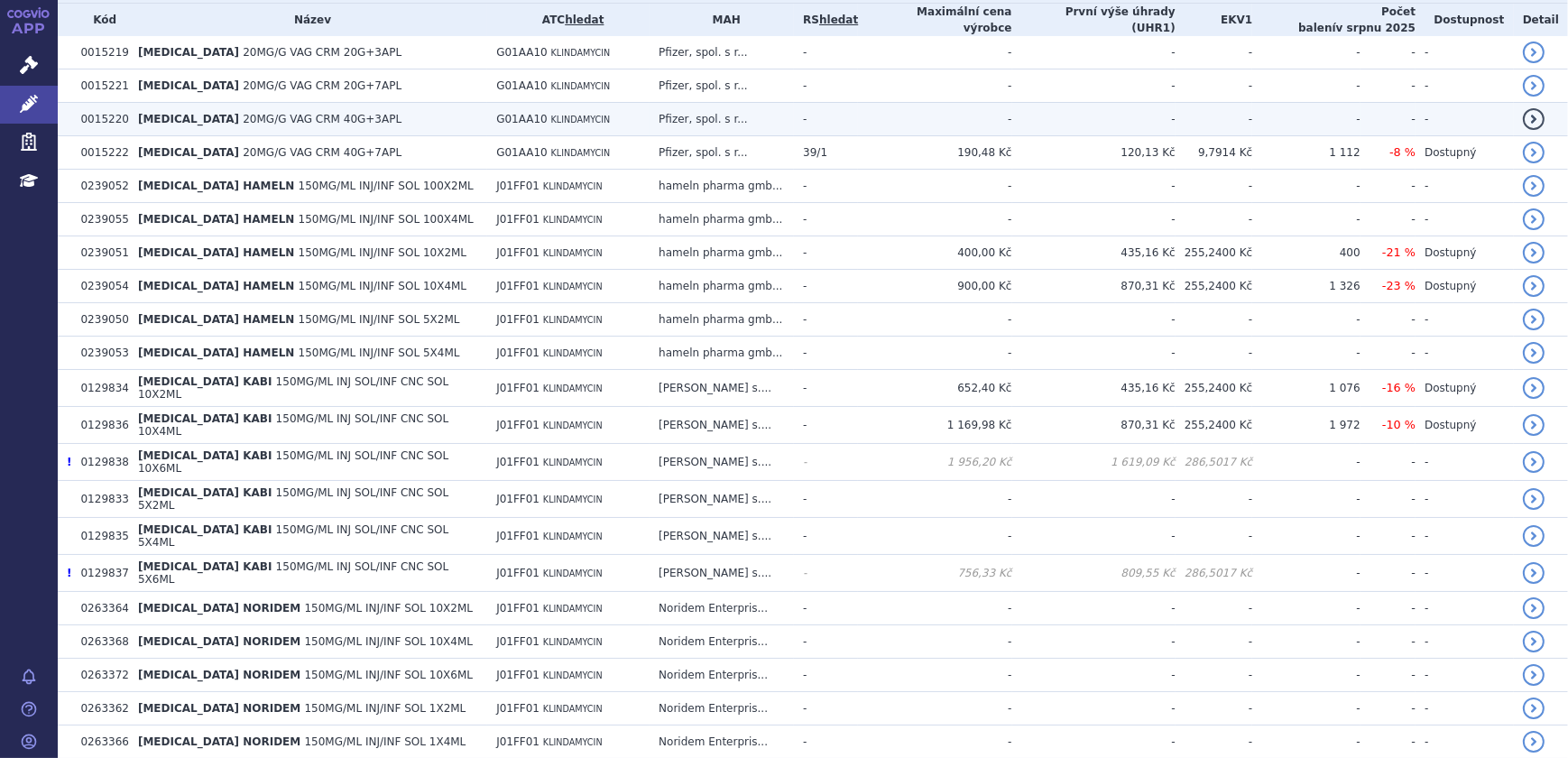
scroll to position [296, 0]
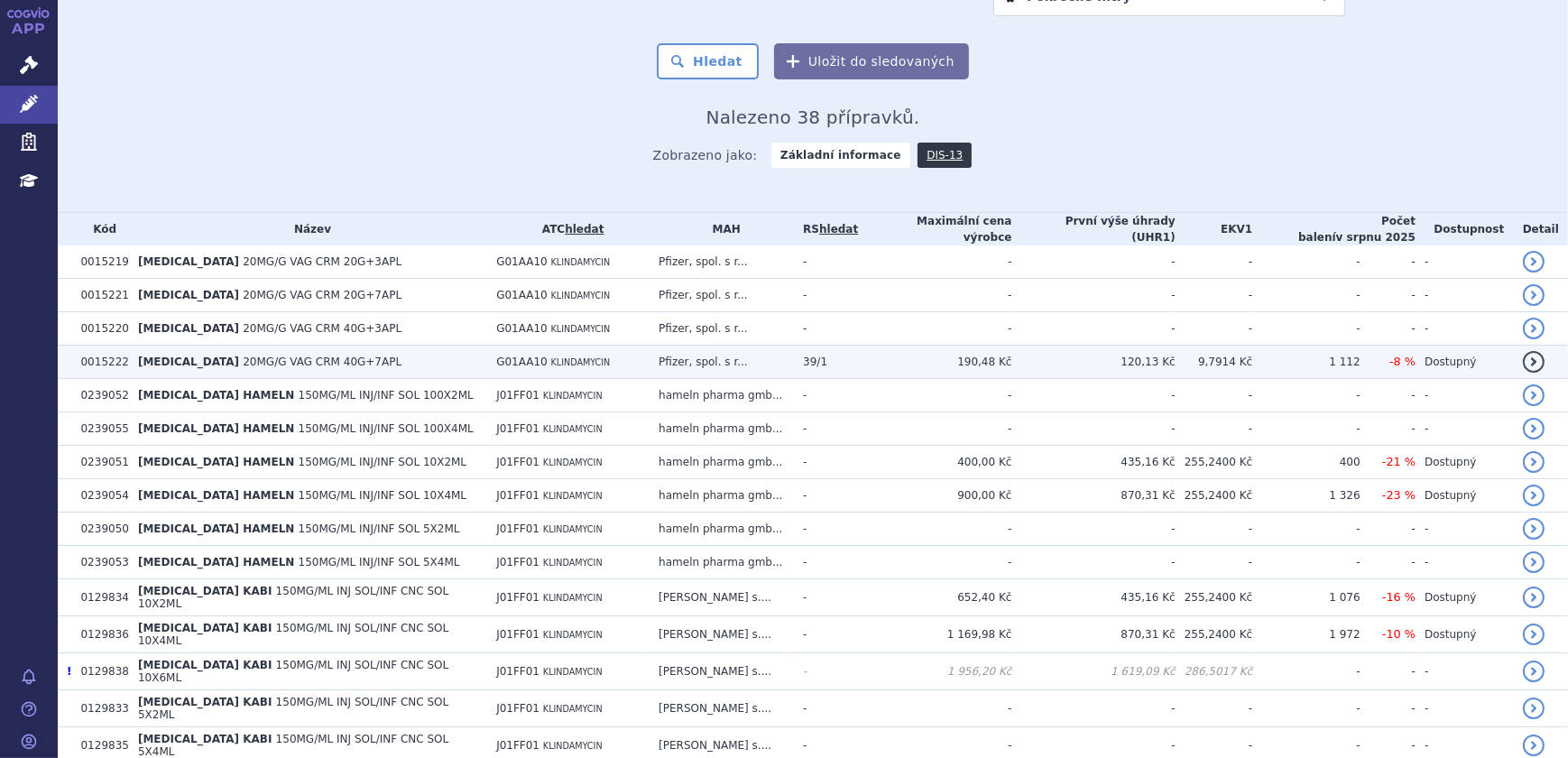
click at [827, 357] on span "39/1" at bounding box center [815, 362] width 25 height 13
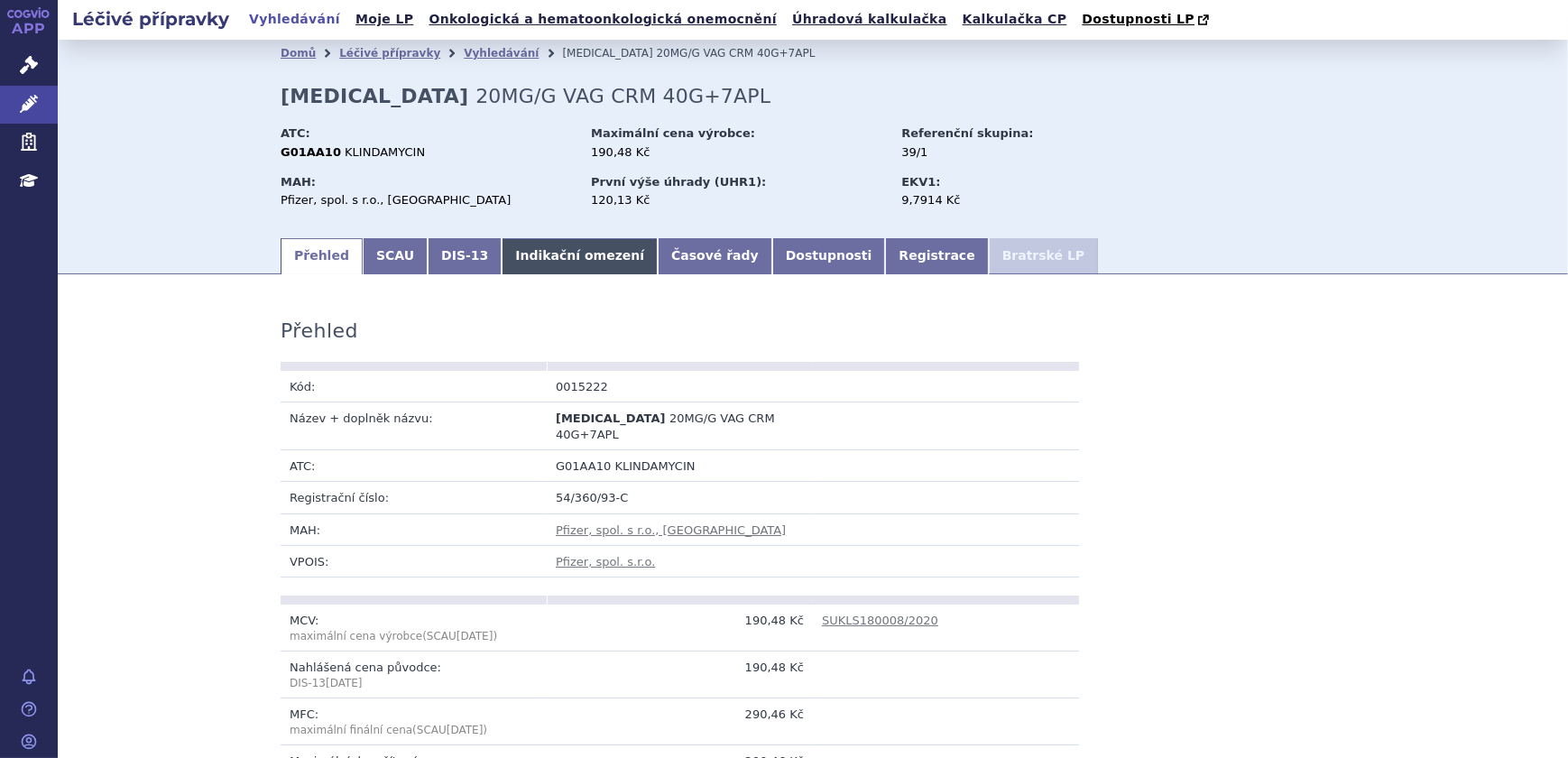
click at [560, 262] on link "Indikační omezení" at bounding box center [580, 256] width 156 height 36
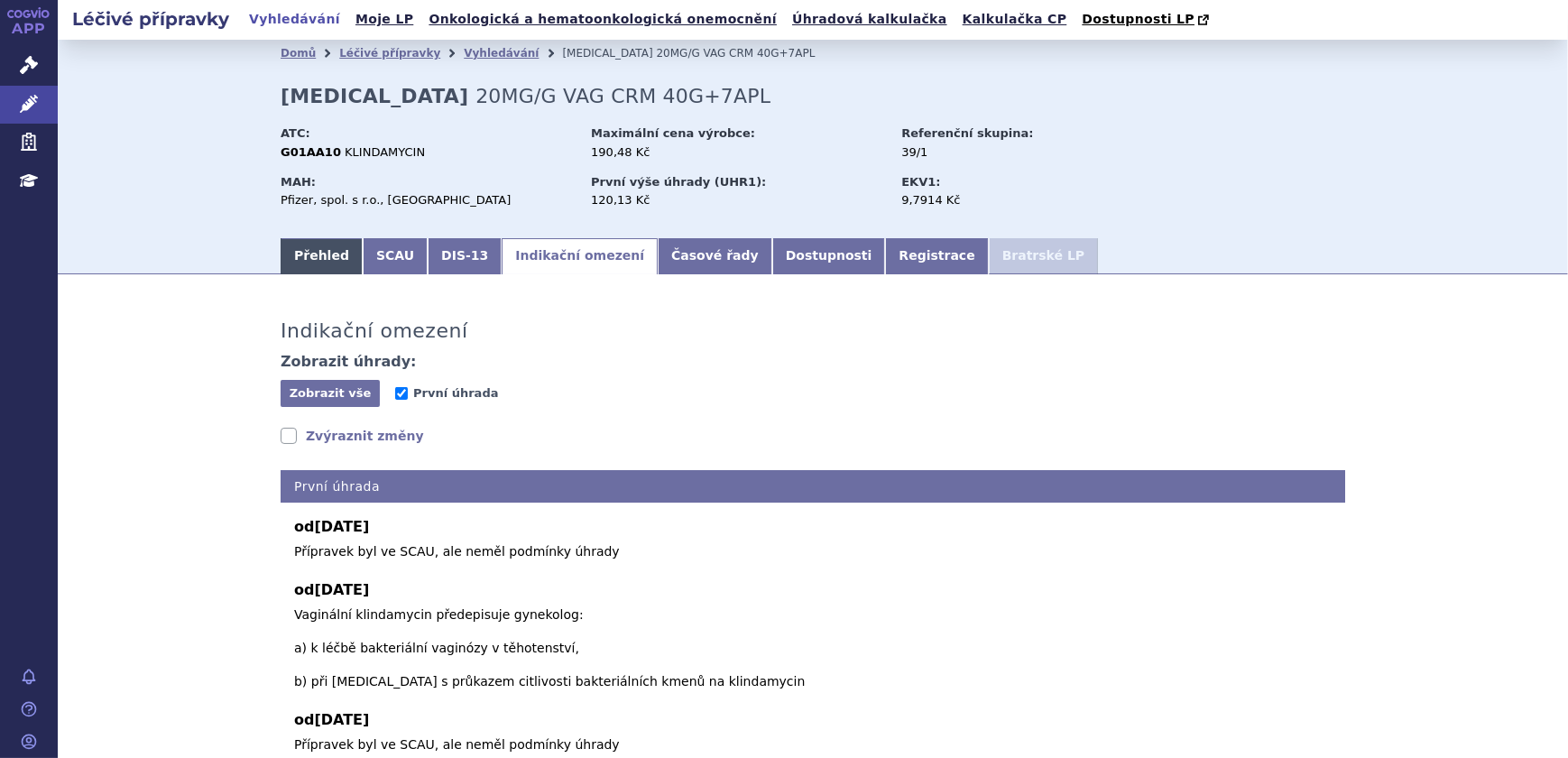
click at [315, 263] on link "Přehled" at bounding box center [322, 256] width 82 height 36
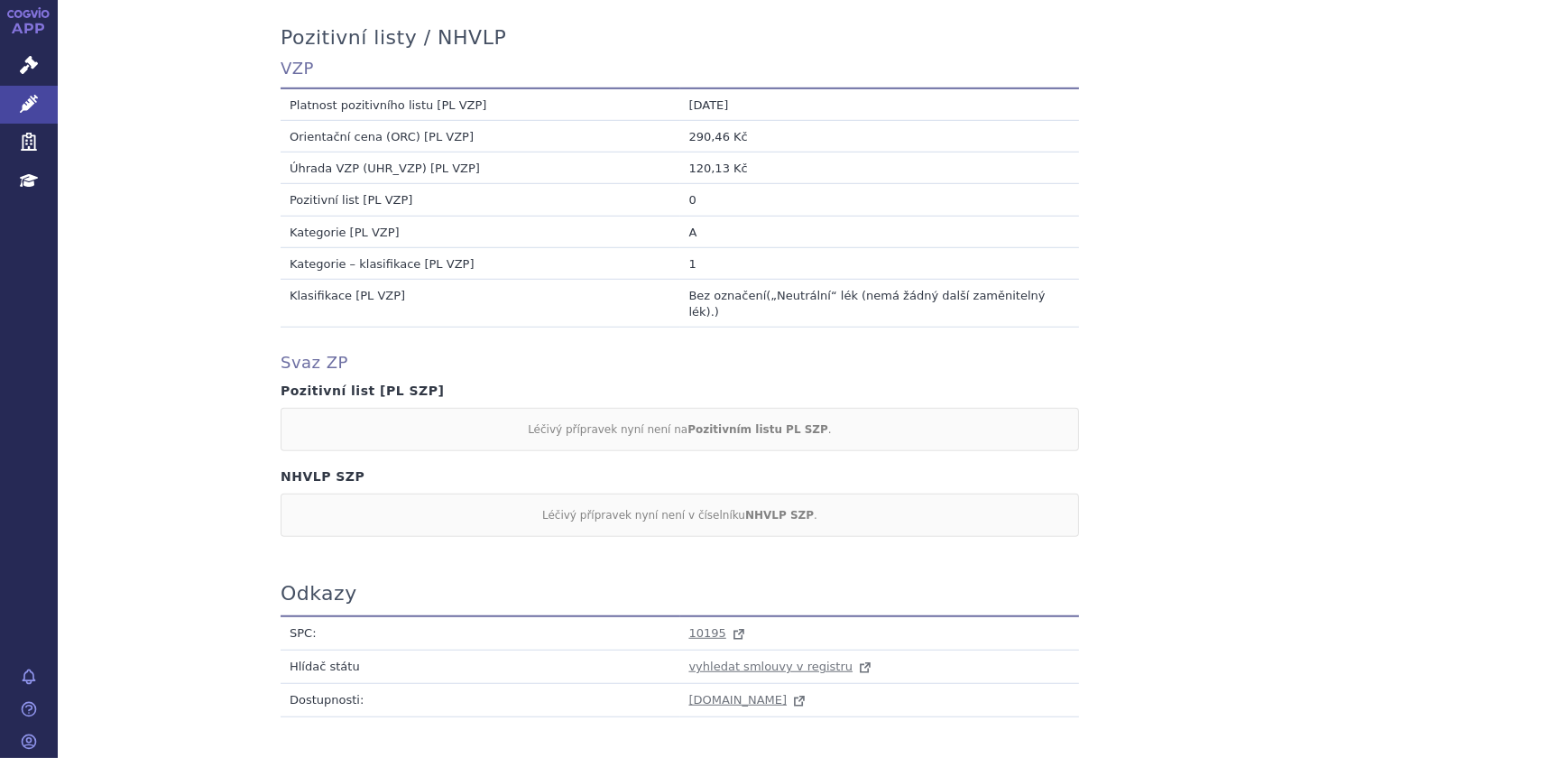
scroll to position [1730, 0]
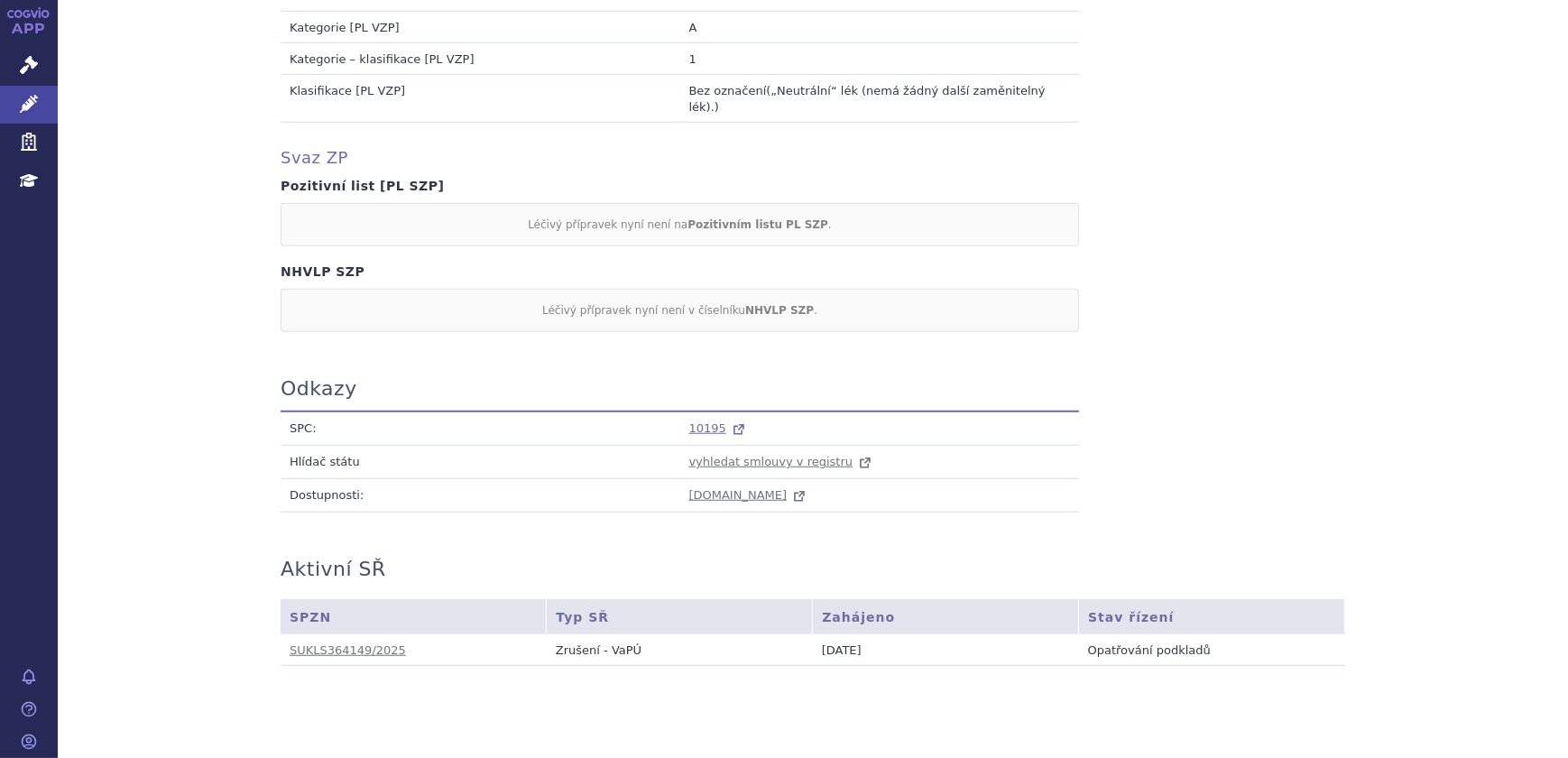
click at [708, 422] on span "10195" at bounding box center [707, 428] width 37 height 14
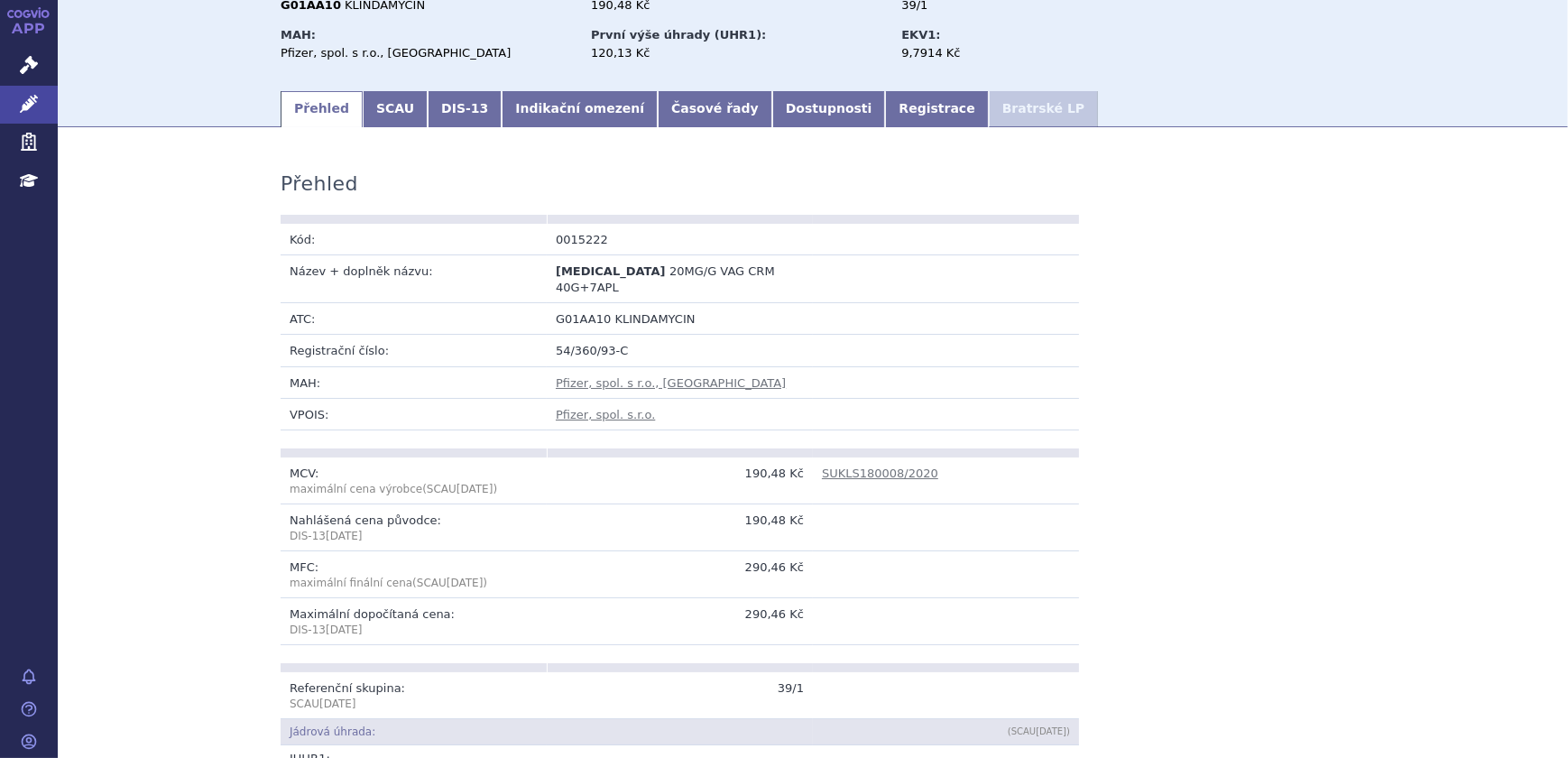
scroll to position [0, 0]
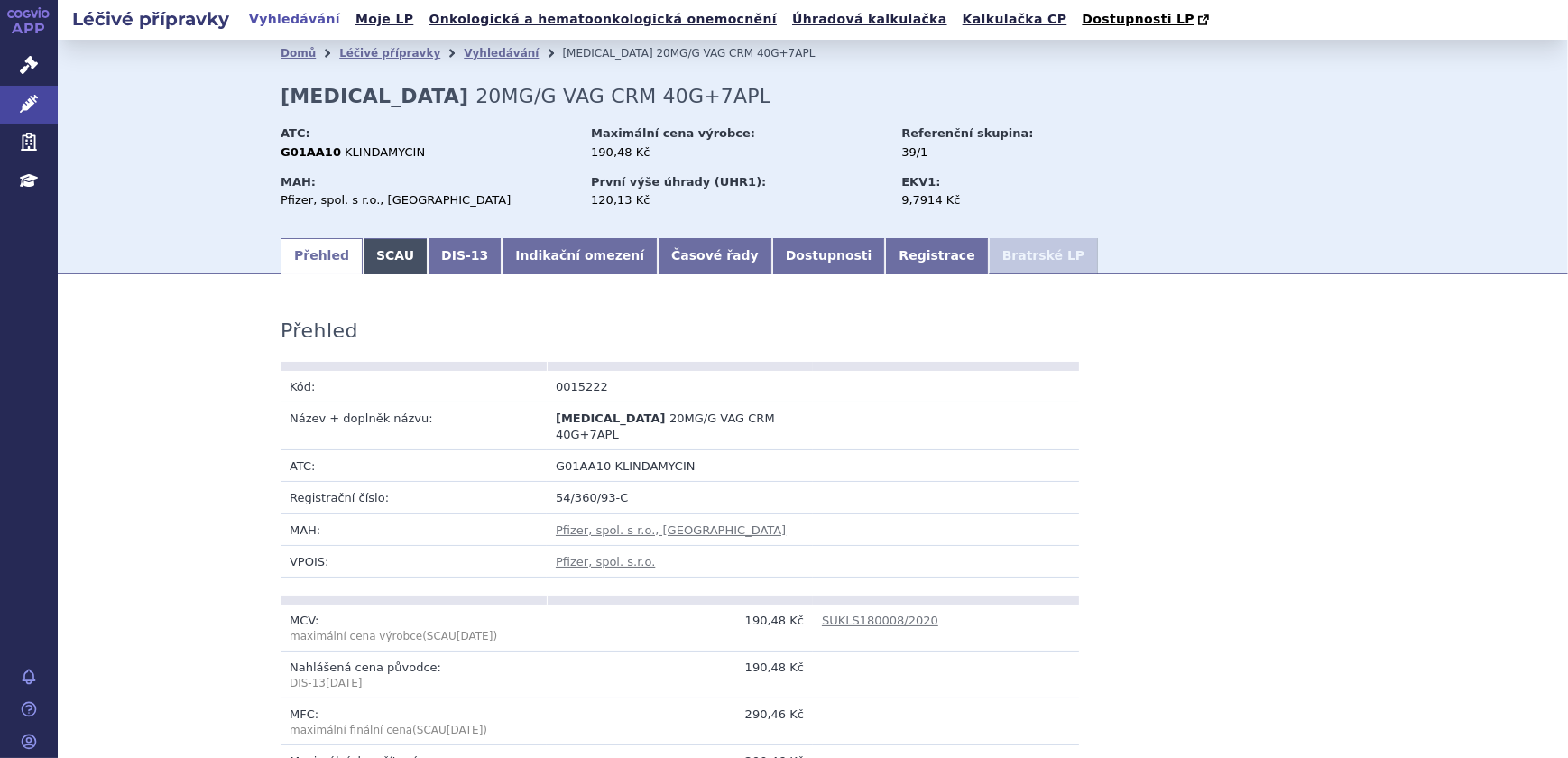
click at [369, 249] on link "SCAU" at bounding box center [394, 256] width 65 height 36
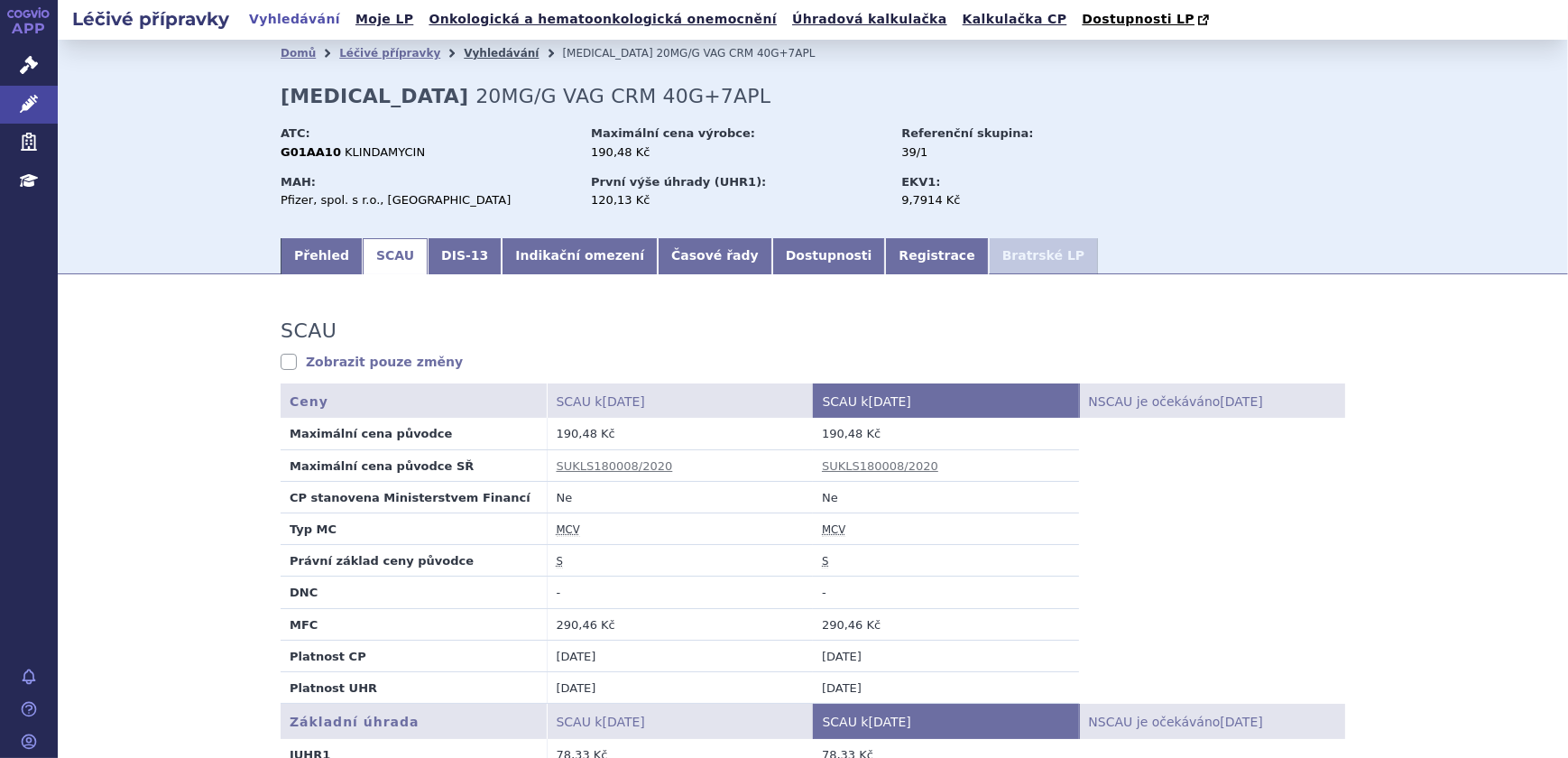
click at [486, 54] on link "Vyhledávání" at bounding box center [501, 54] width 75 height 13
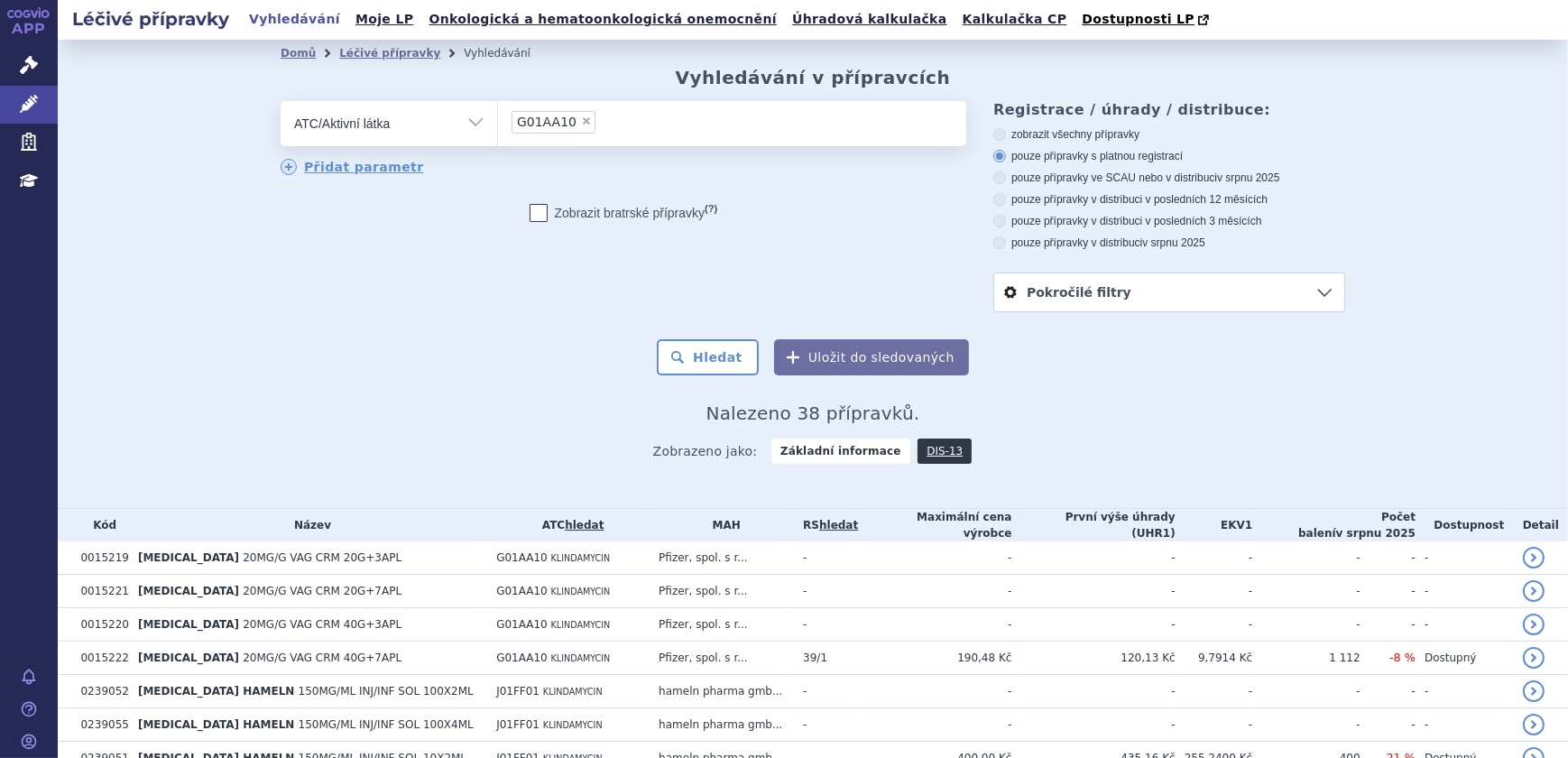
click at [581, 123] on span "×" at bounding box center [586, 121] width 11 height 11
click at [498, 123] on select "G01AA10" at bounding box center [497, 123] width 1 height 45
select select
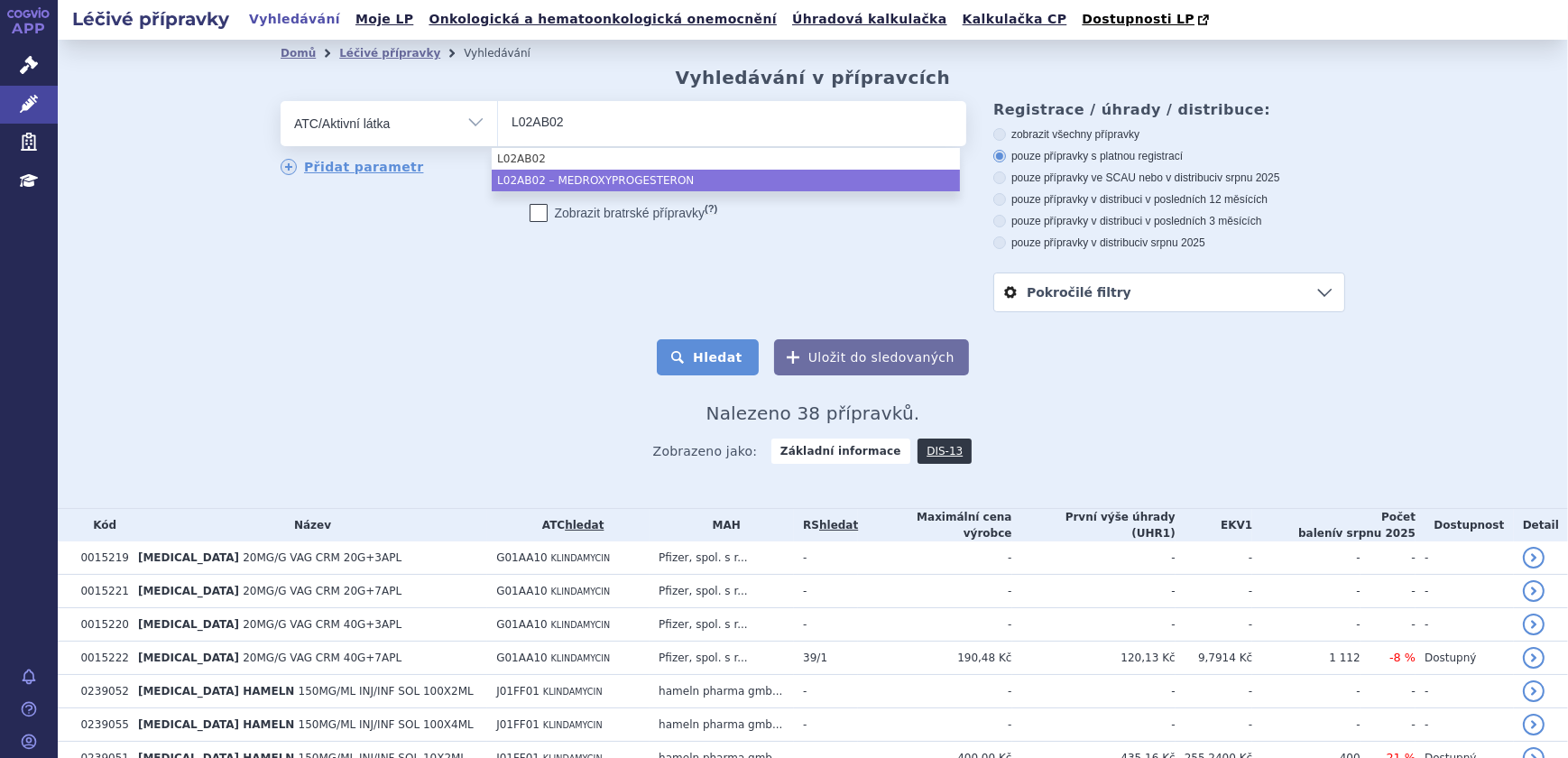
type input "L02AB02"
click at [722, 348] on button "Hledat" at bounding box center [708, 357] width 102 height 36
select select "L02AB02"
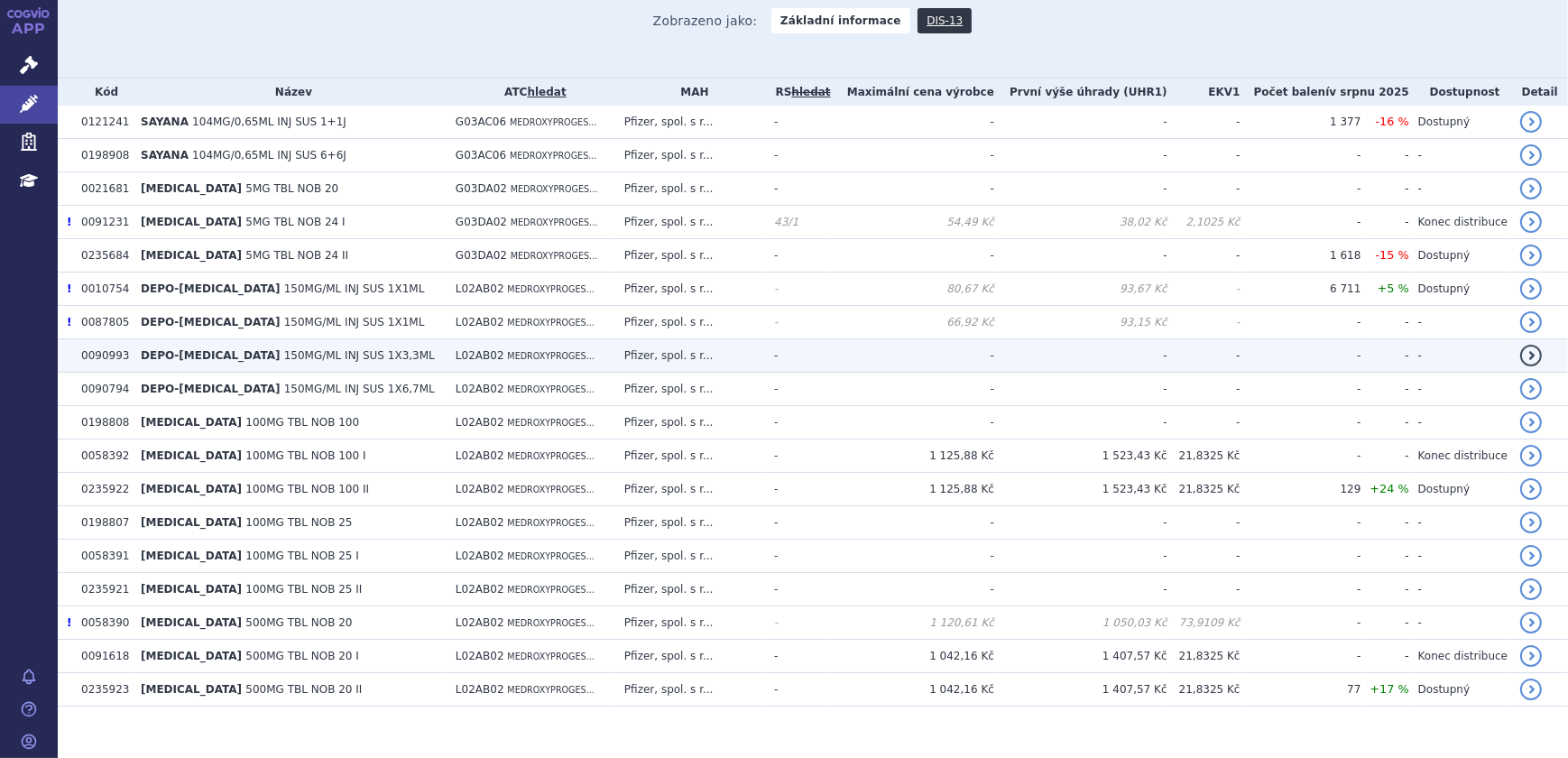
scroll to position [451, 0]
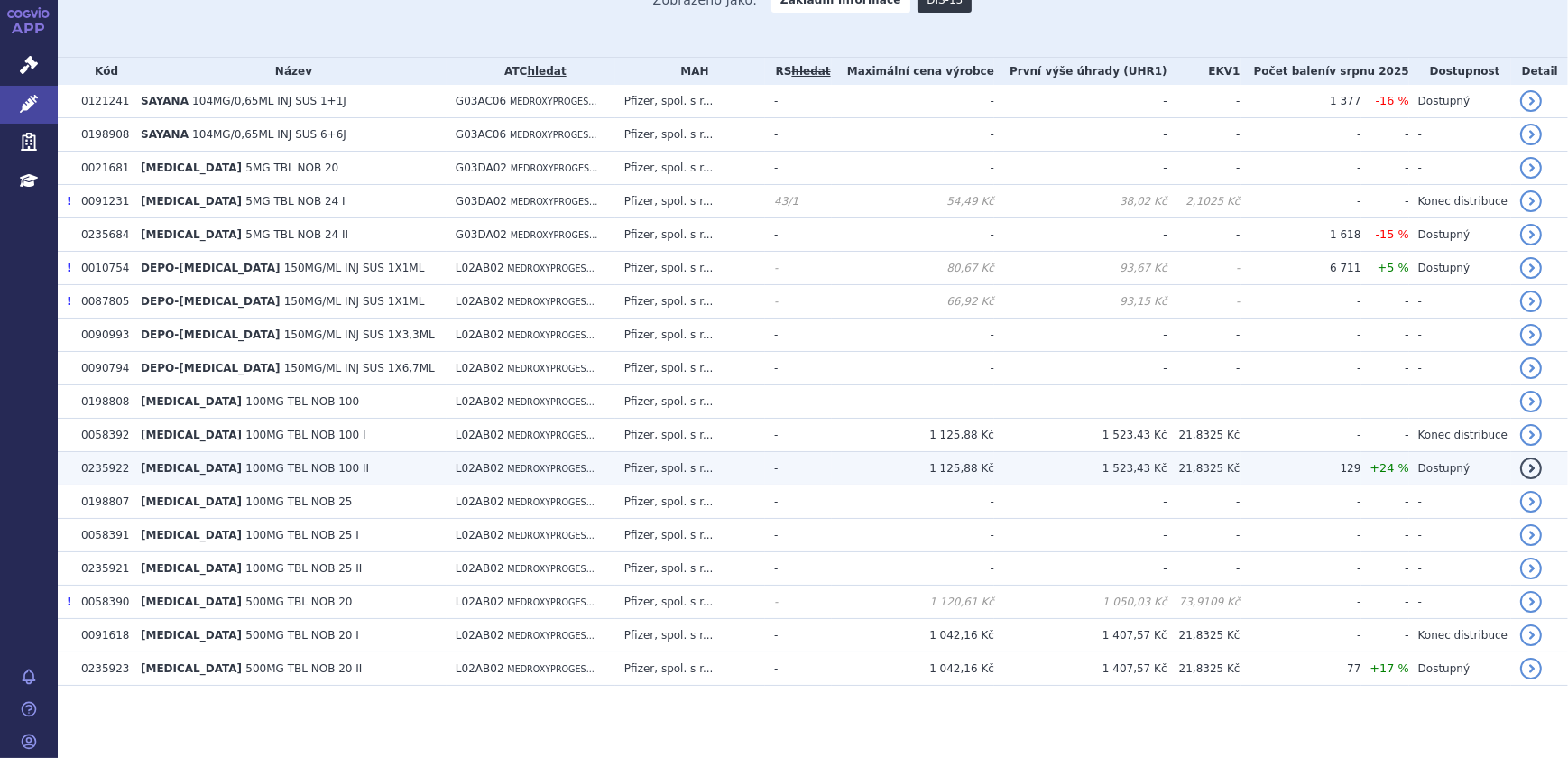
click at [989, 469] on td "1 125,88 Kč" at bounding box center [913, 468] width 163 height 34
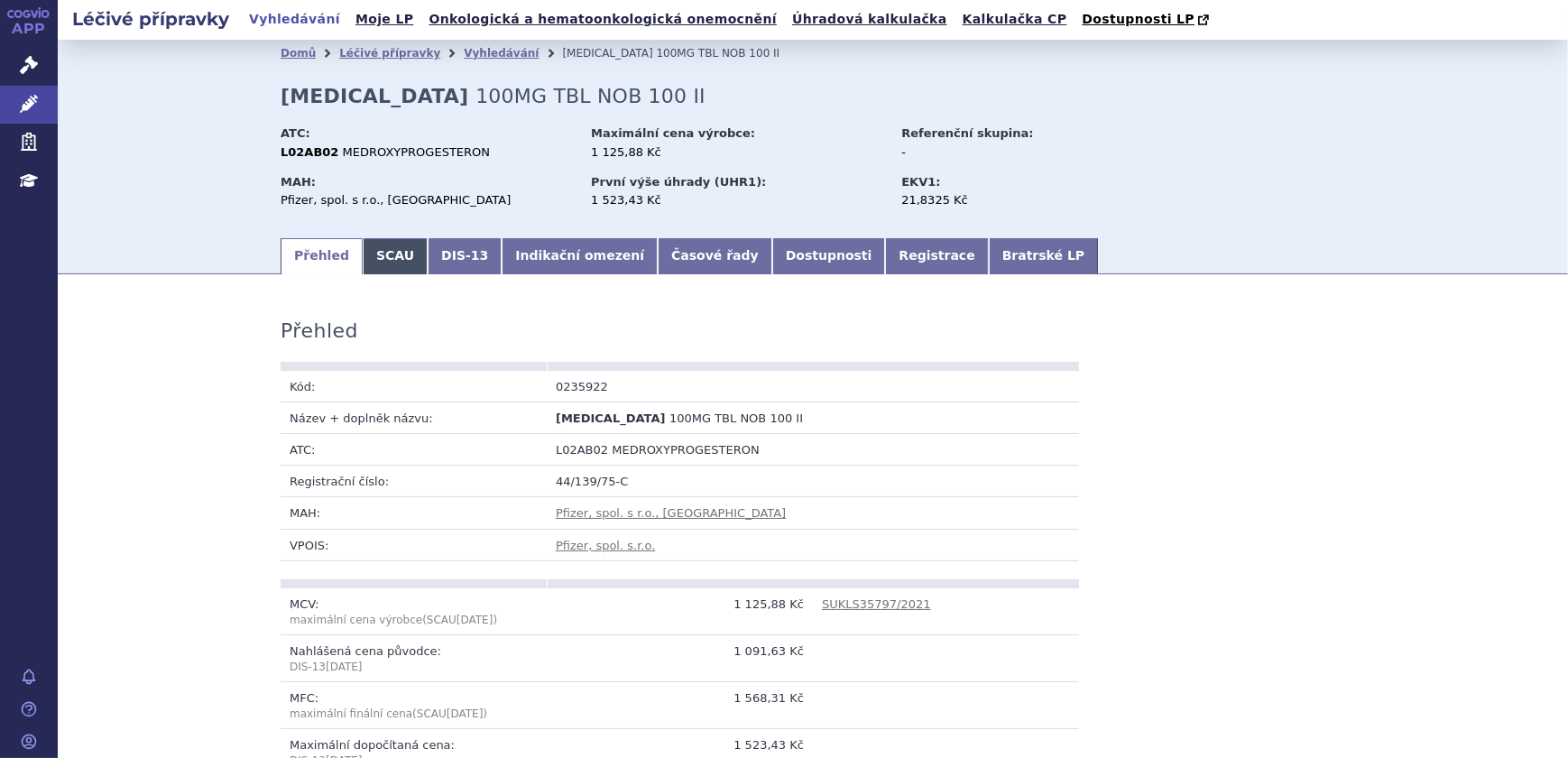
click at [386, 262] on link "SCAU" at bounding box center [394, 256] width 65 height 36
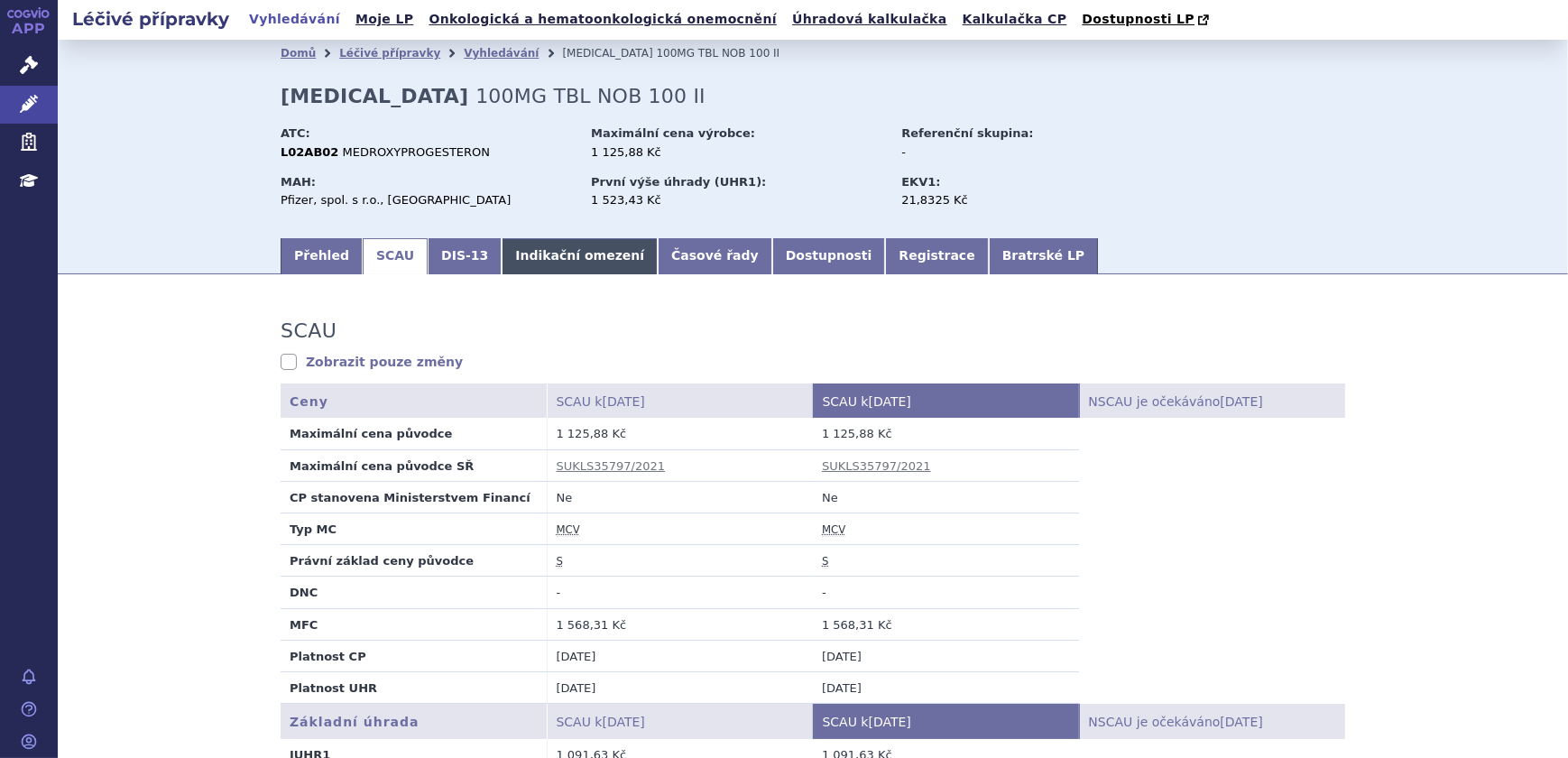
click at [509, 259] on link "Indikační omezení" at bounding box center [580, 256] width 156 height 36
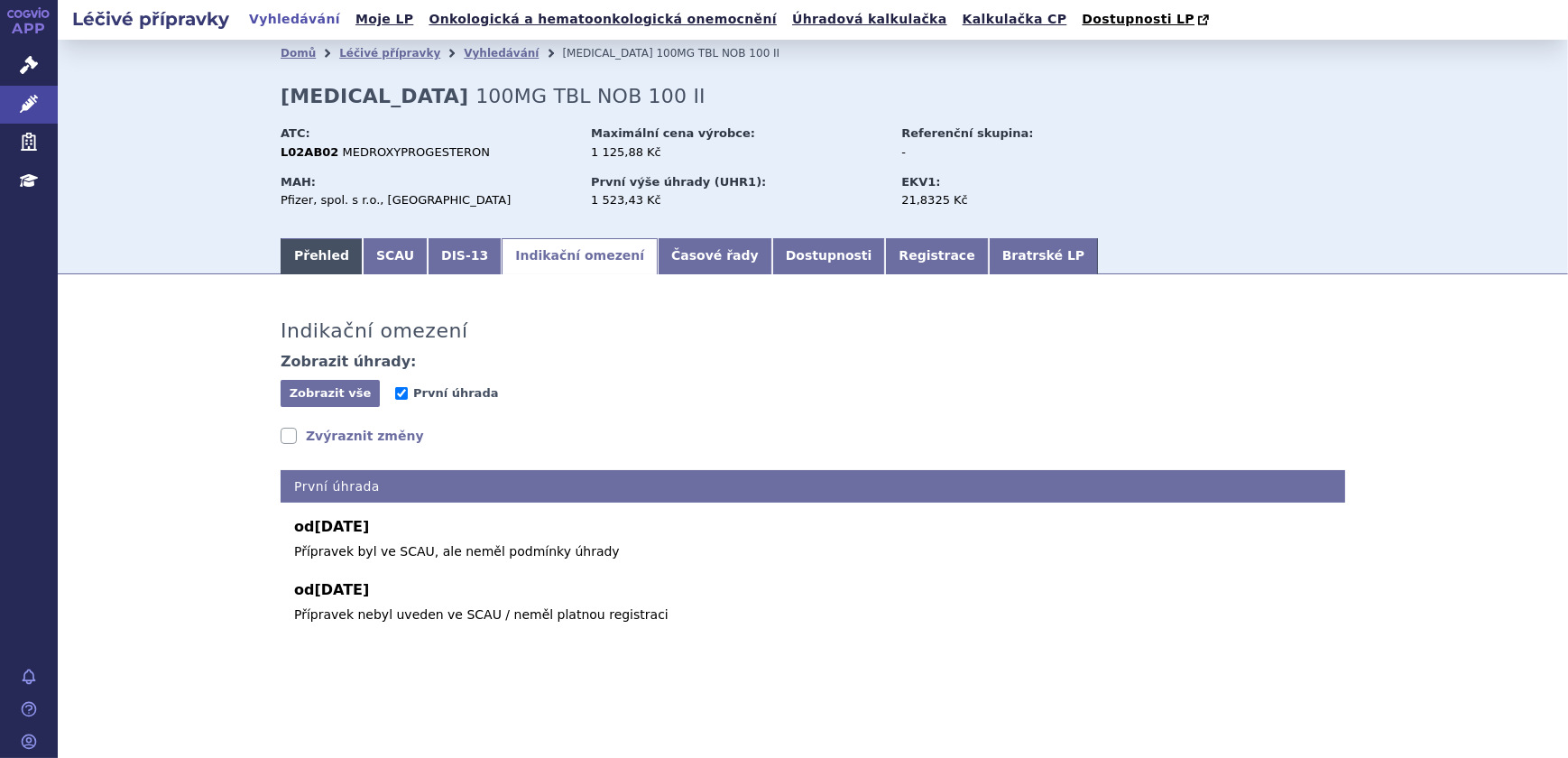
click at [316, 264] on link "Přehled" at bounding box center [322, 256] width 82 height 36
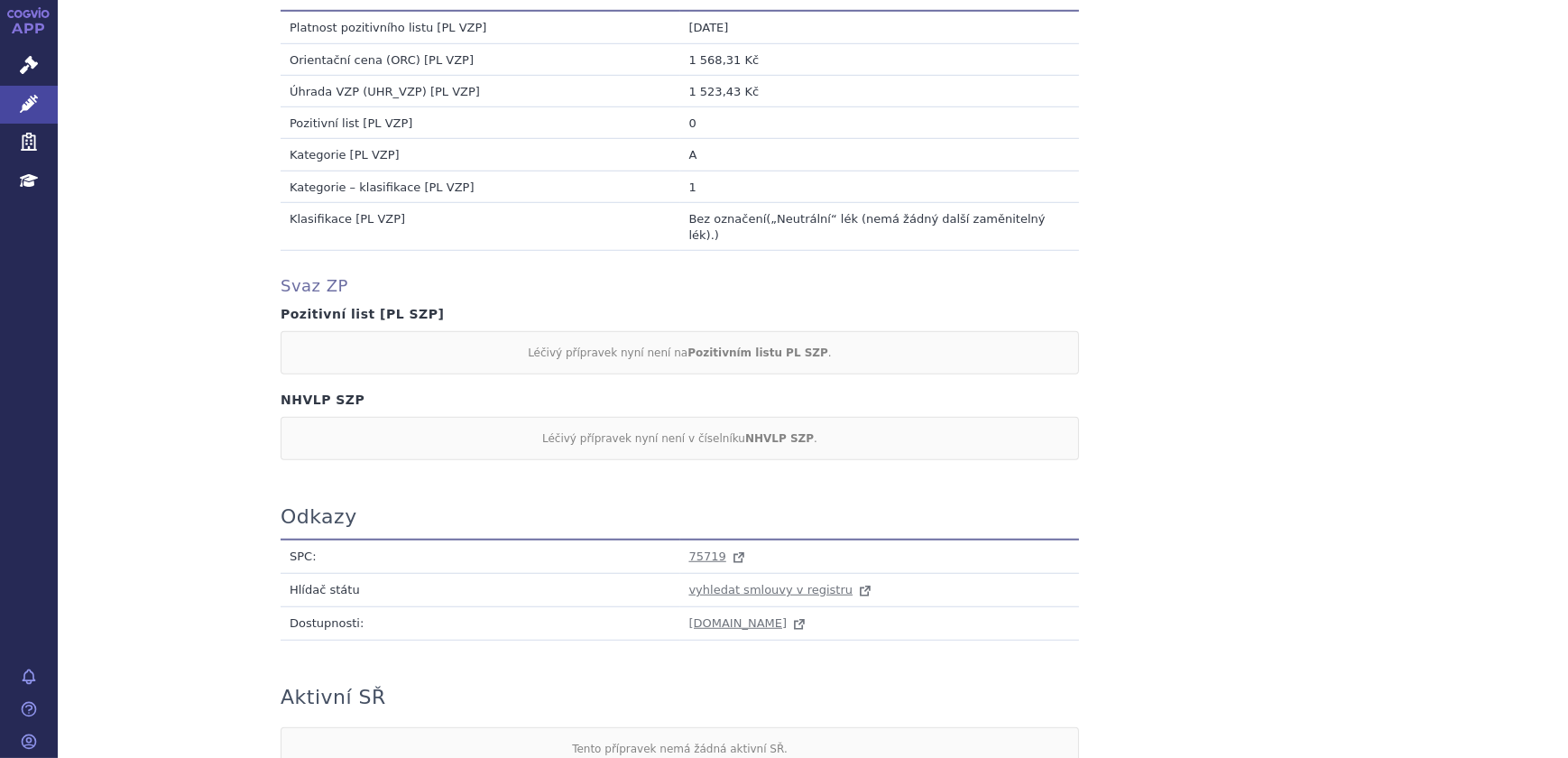
scroll to position [1706, 0]
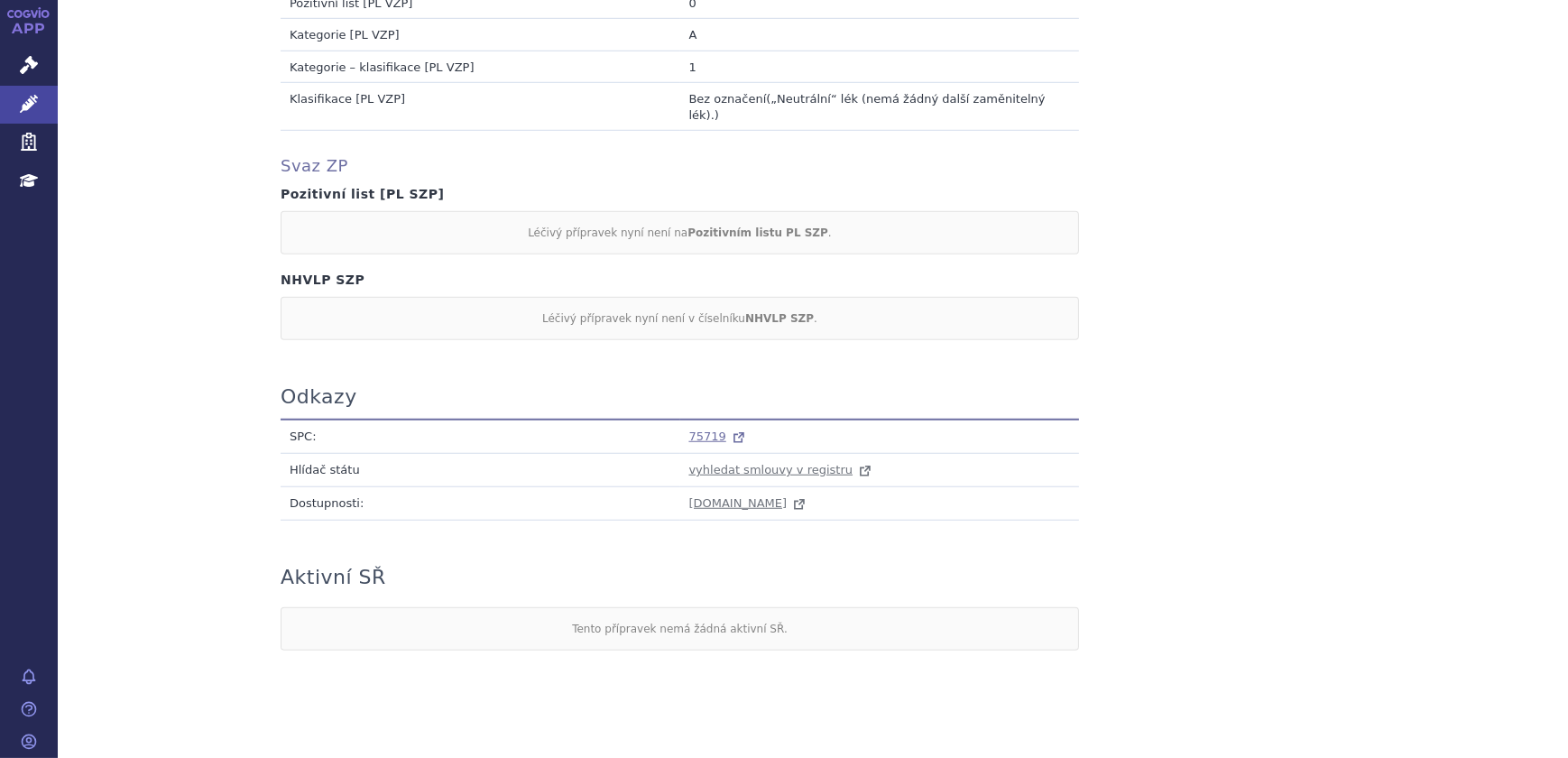
click at [698, 430] on span "75719" at bounding box center [707, 436] width 37 height 14
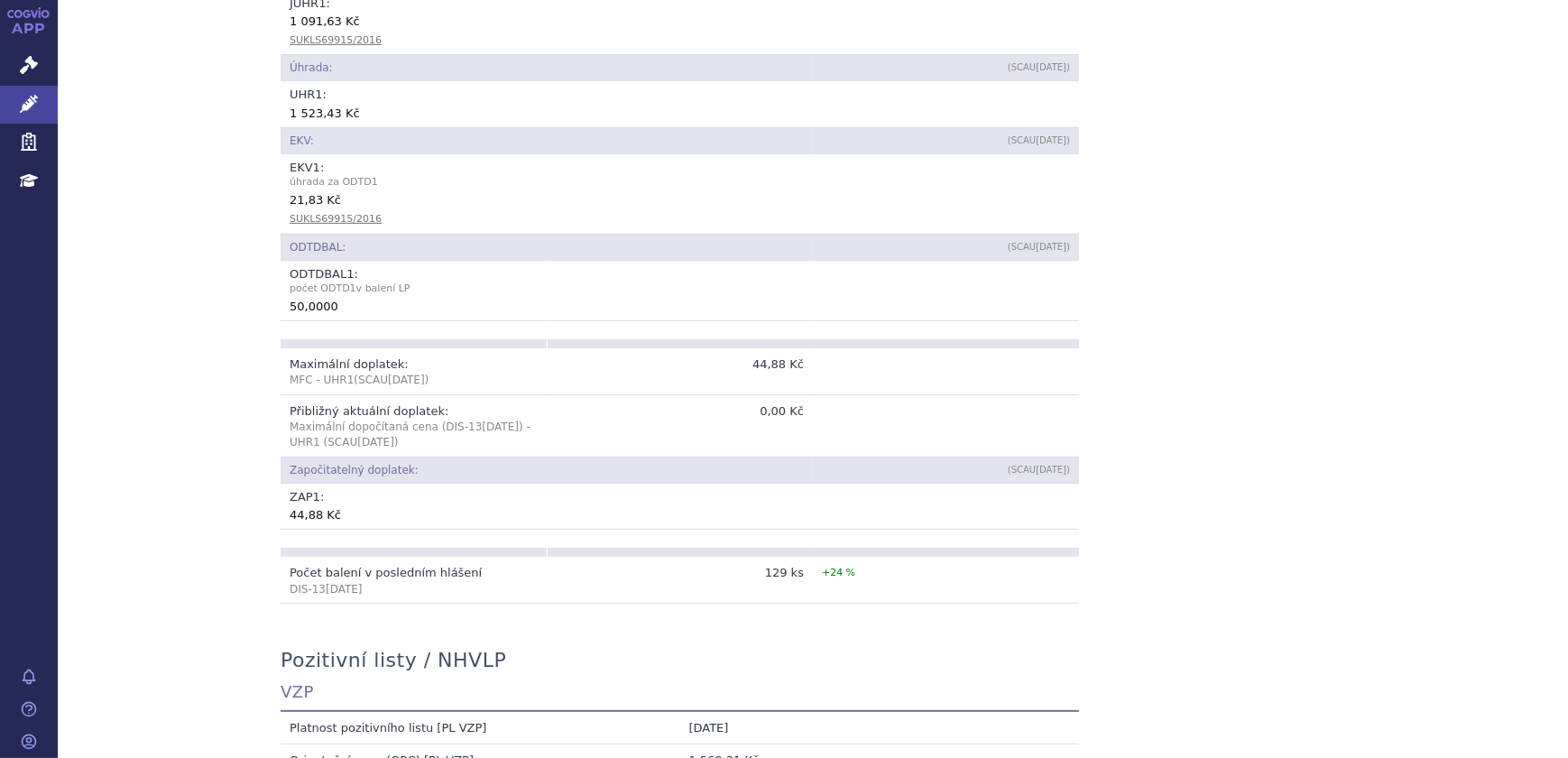
scroll to position [804, 0]
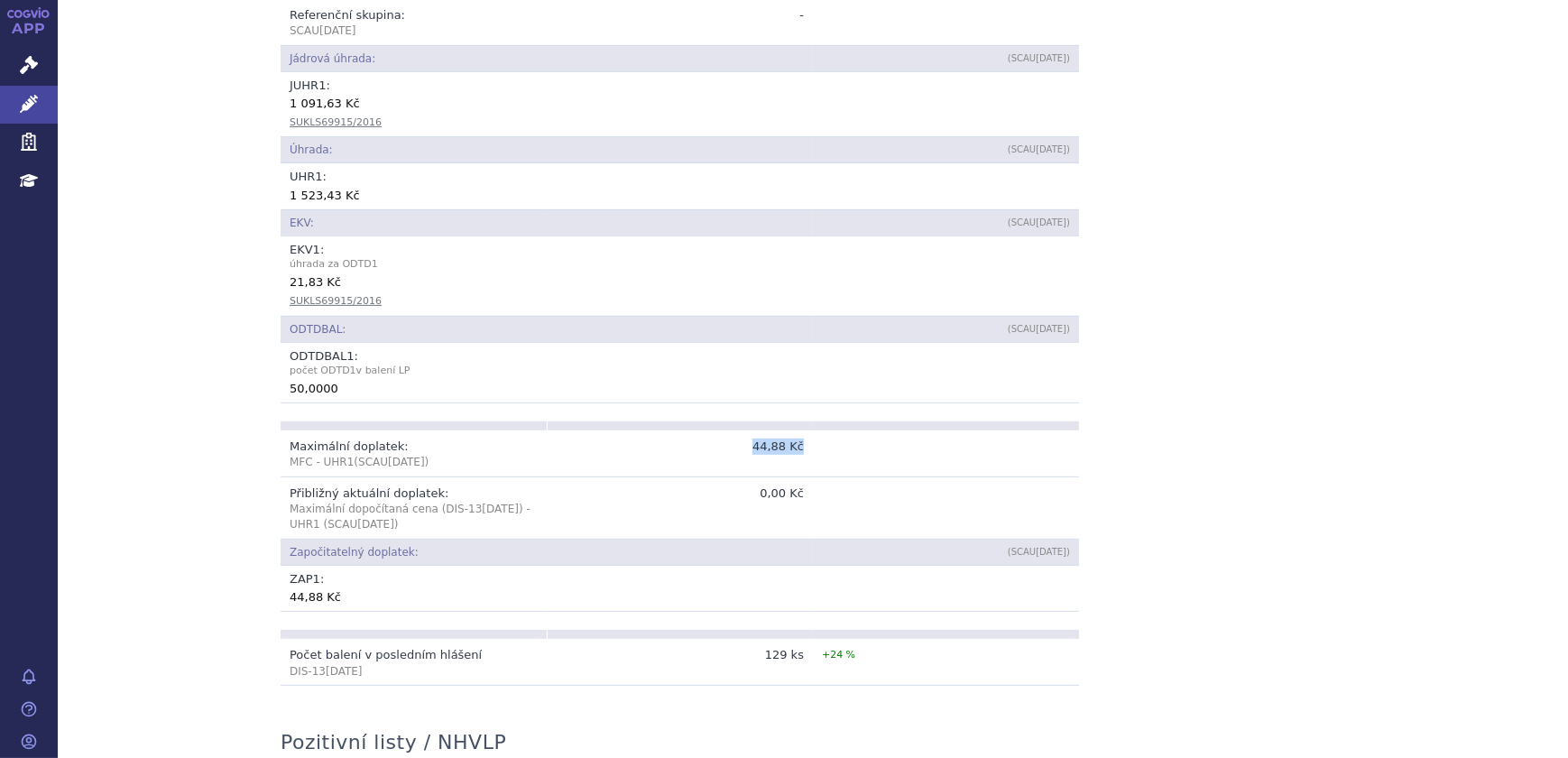
drag, startPoint x: 756, startPoint y: 444, endPoint x: 801, endPoint y: 450, distance: 45.4
click at [801, 450] on td "44,88 Kč" at bounding box center [680, 454] width 266 height 47
copy td "44,88 Kč"
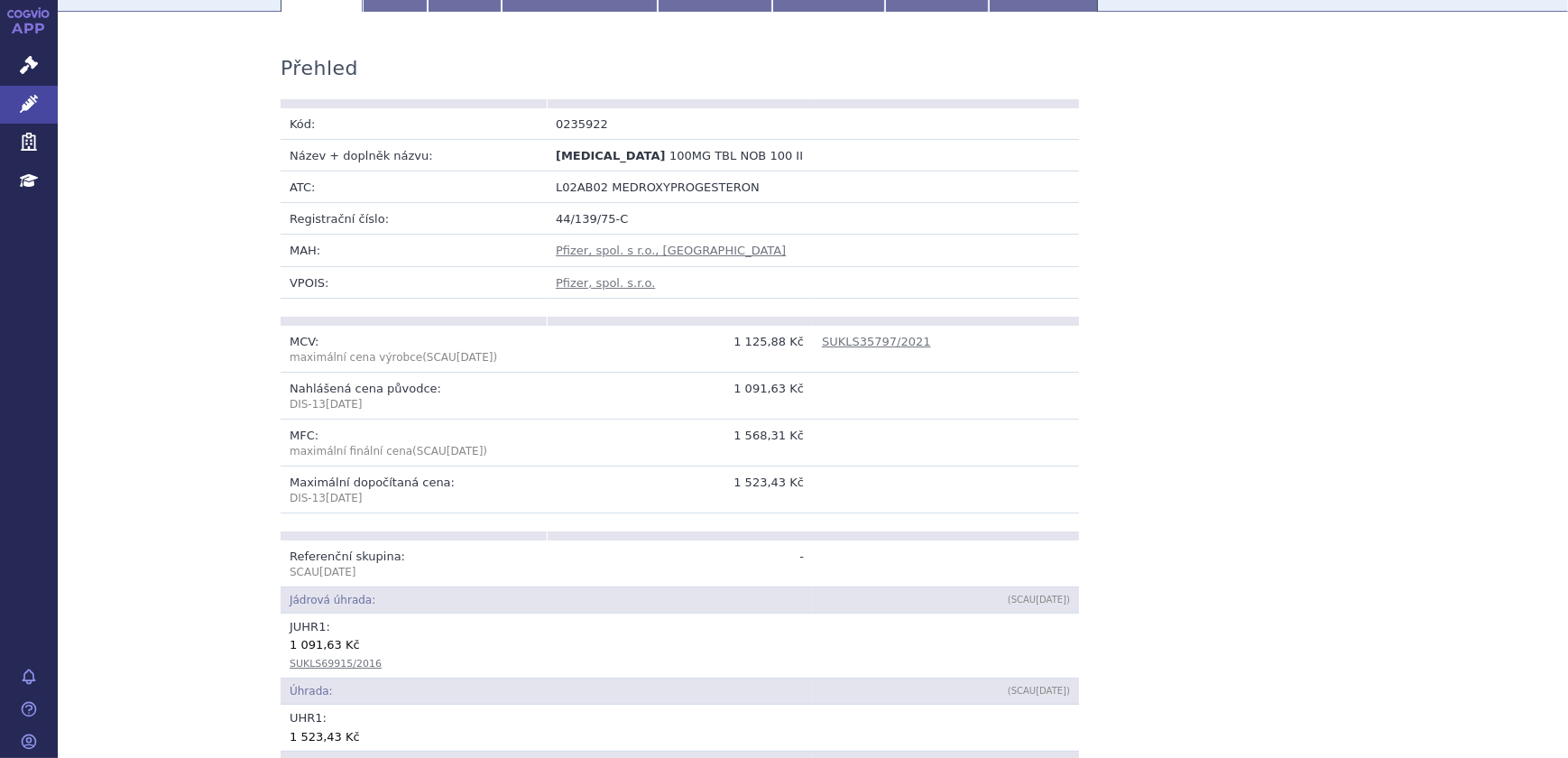
scroll to position [0, 0]
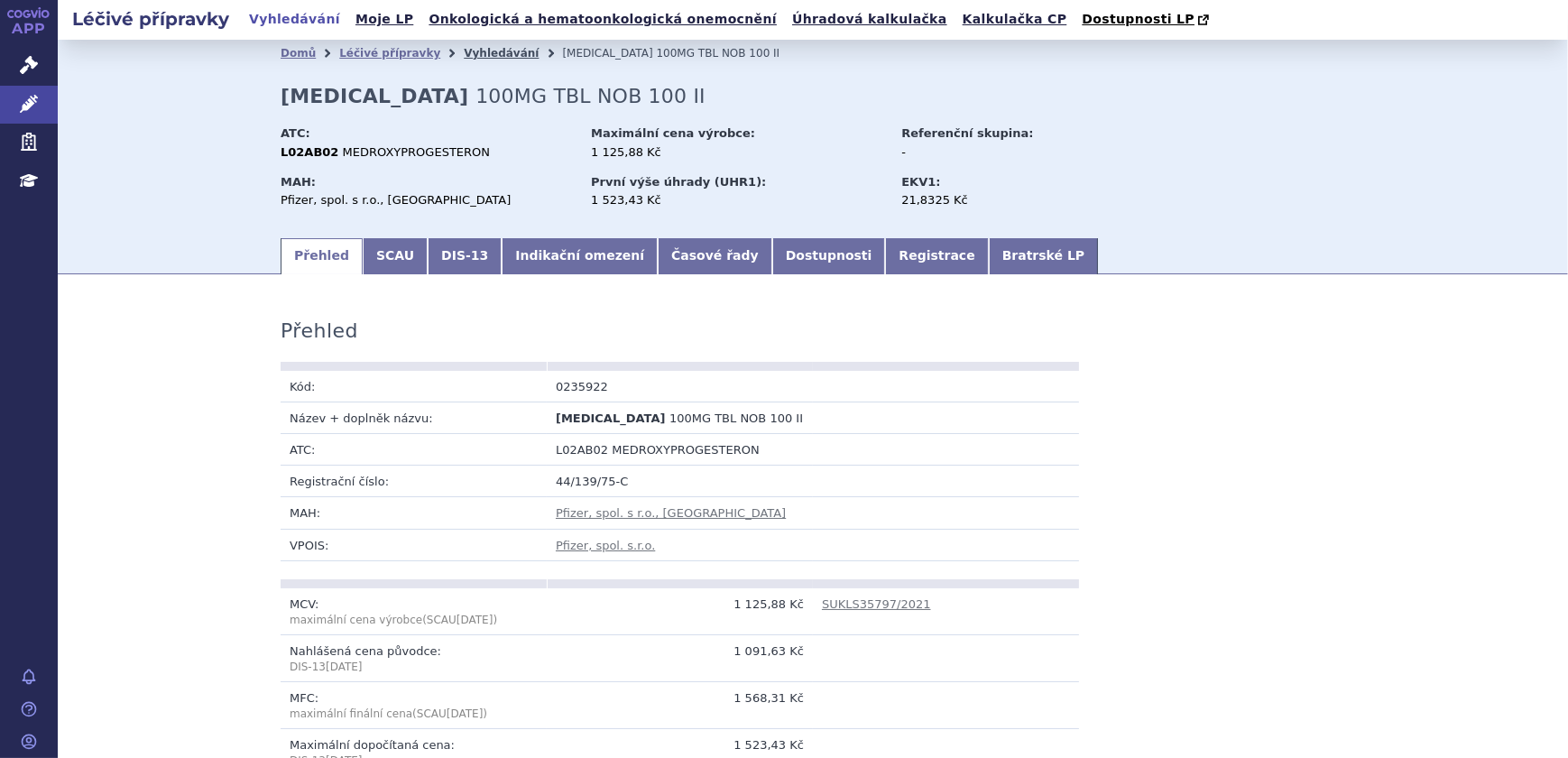
click at [468, 54] on link "Vyhledávání" at bounding box center [501, 54] width 75 height 13
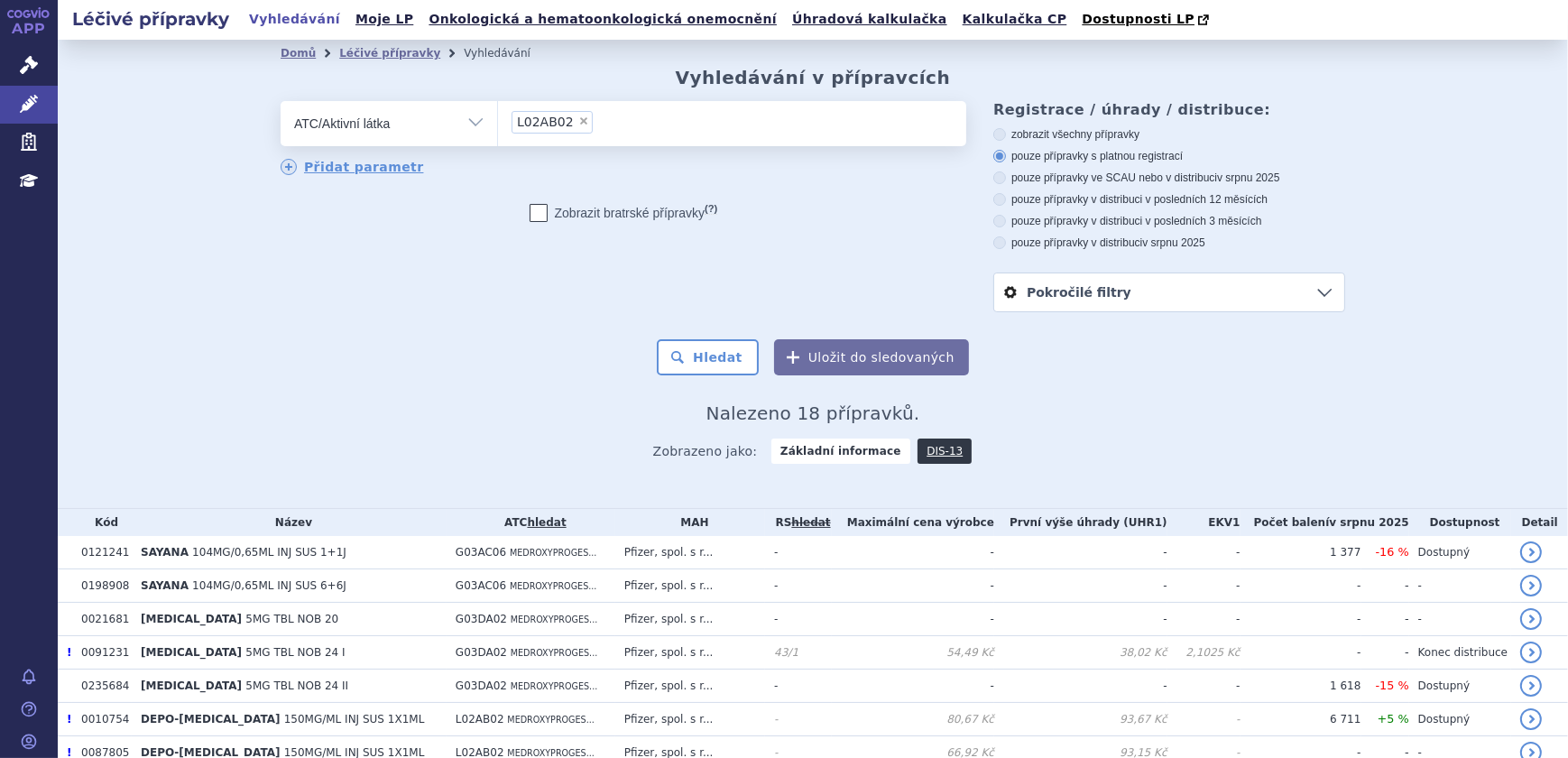
click at [578, 124] on span "×" at bounding box center [584, 121] width 11 height 11
click at [498, 124] on select "L02AB02" at bounding box center [497, 123] width 1 height 45
select select
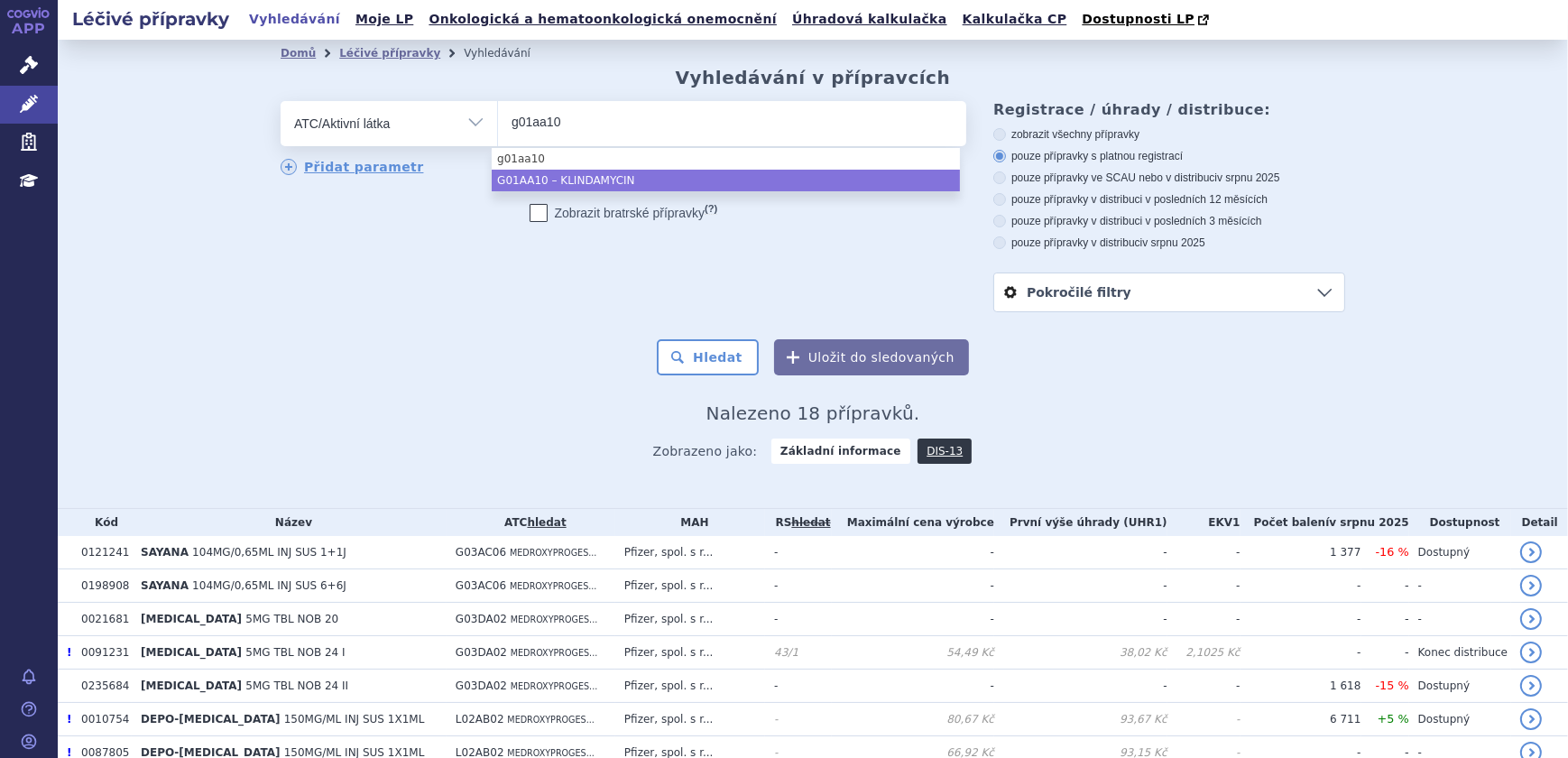
type input "g01aa10"
select select "G01AA10"
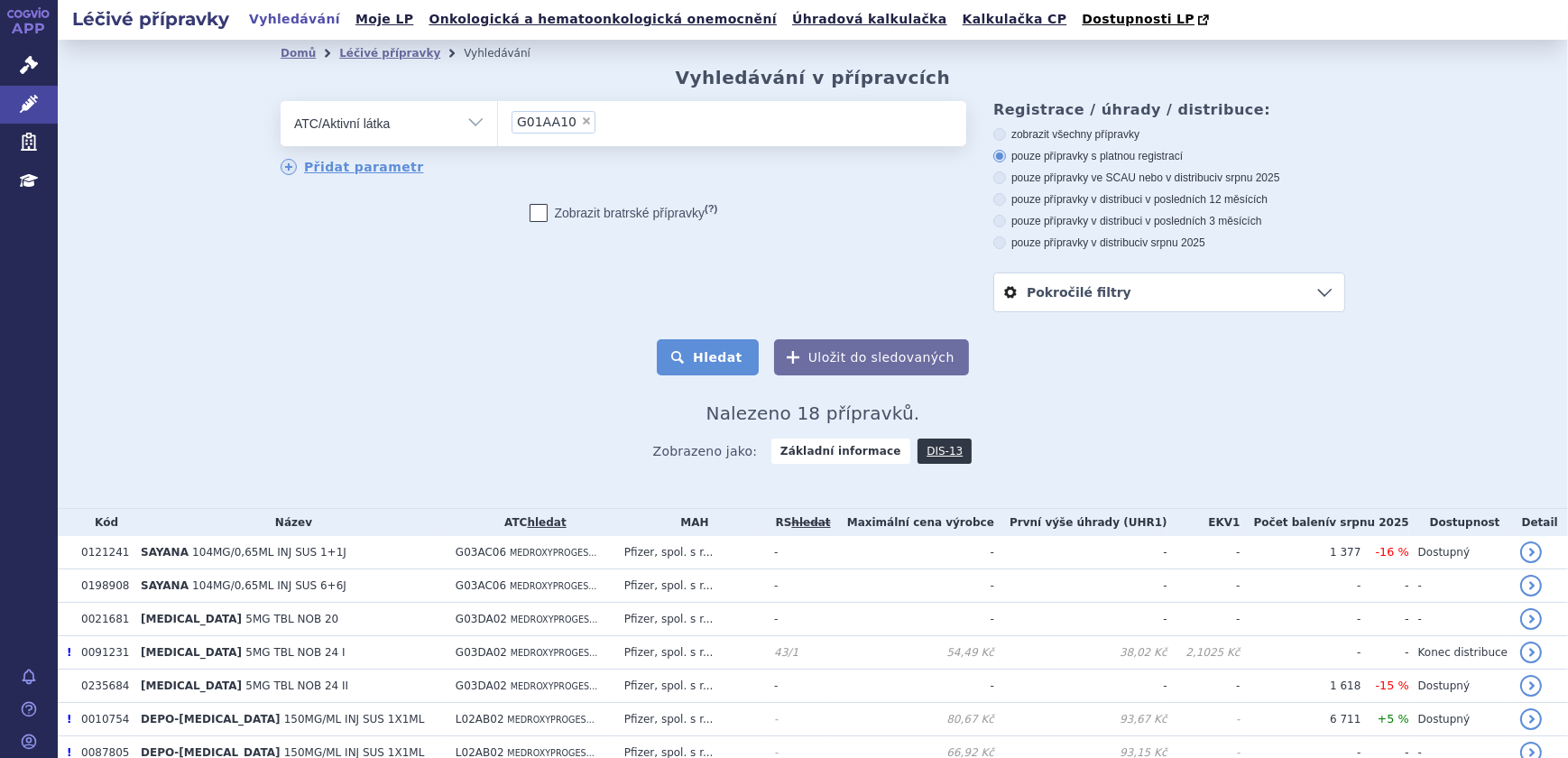
click at [722, 371] on button "Hledat" at bounding box center [708, 357] width 102 height 36
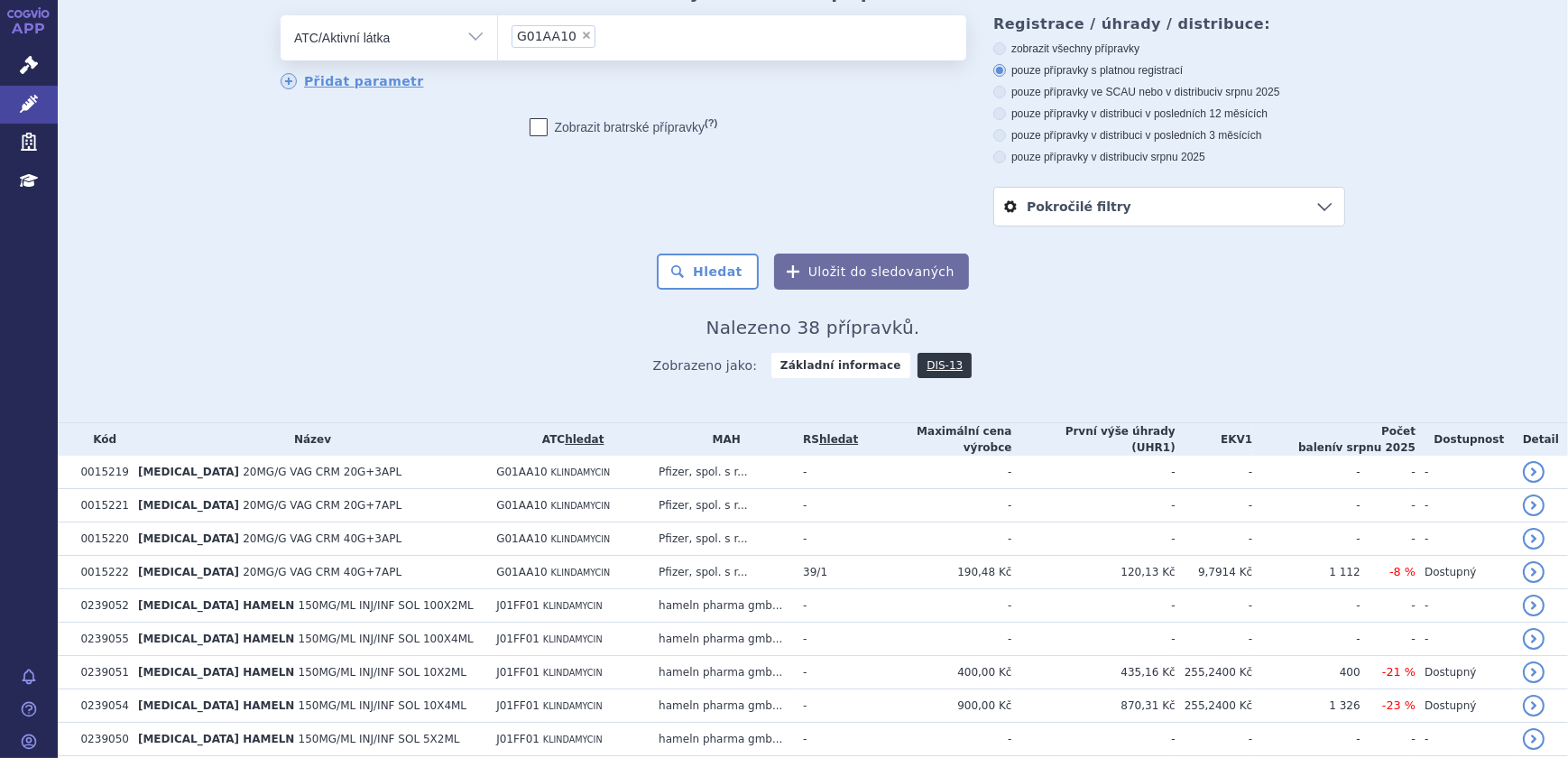
scroll to position [164, 0]
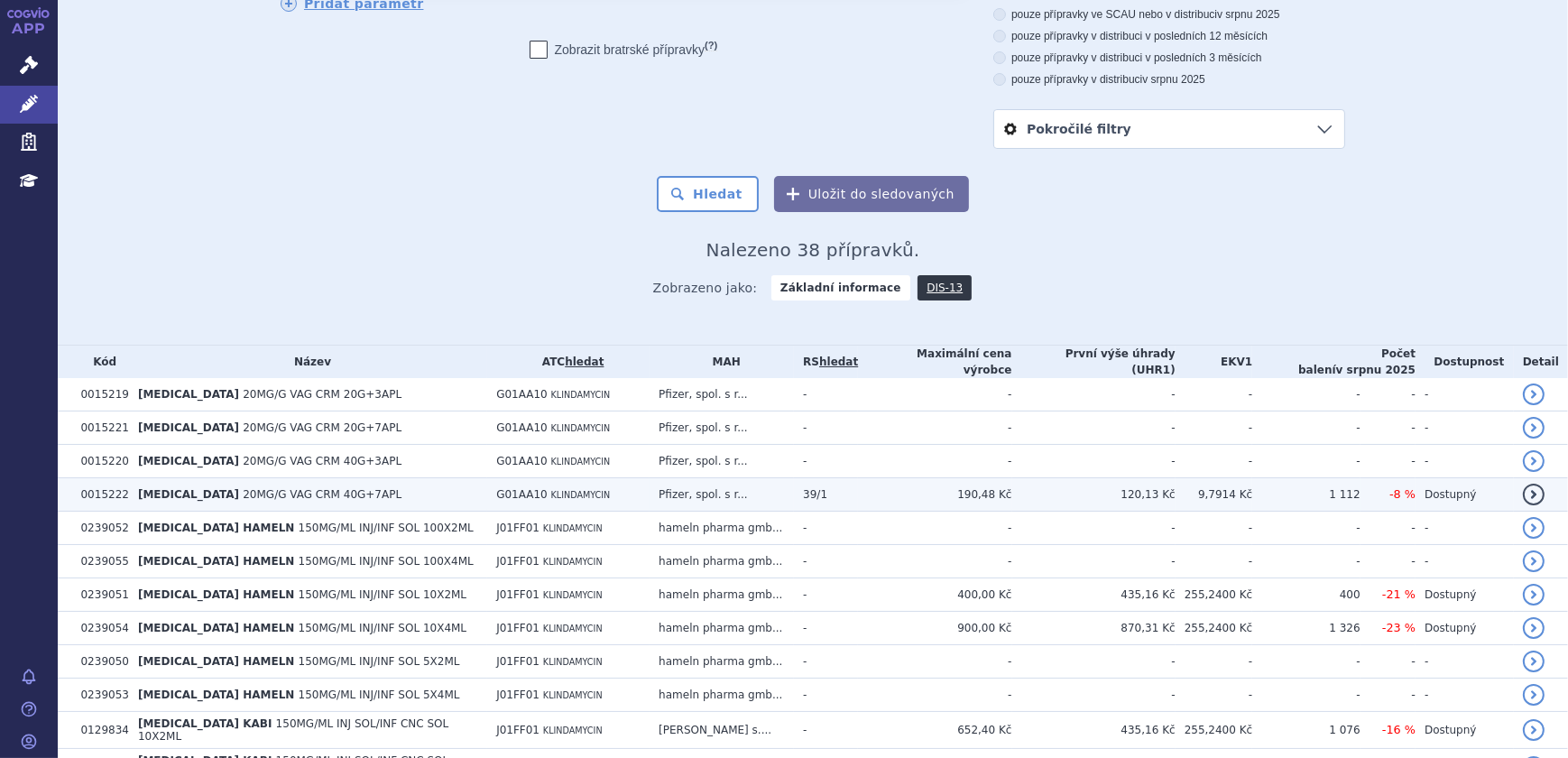
click at [731, 487] on td "Pfizer, spol. s r..." at bounding box center [722, 494] width 145 height 34
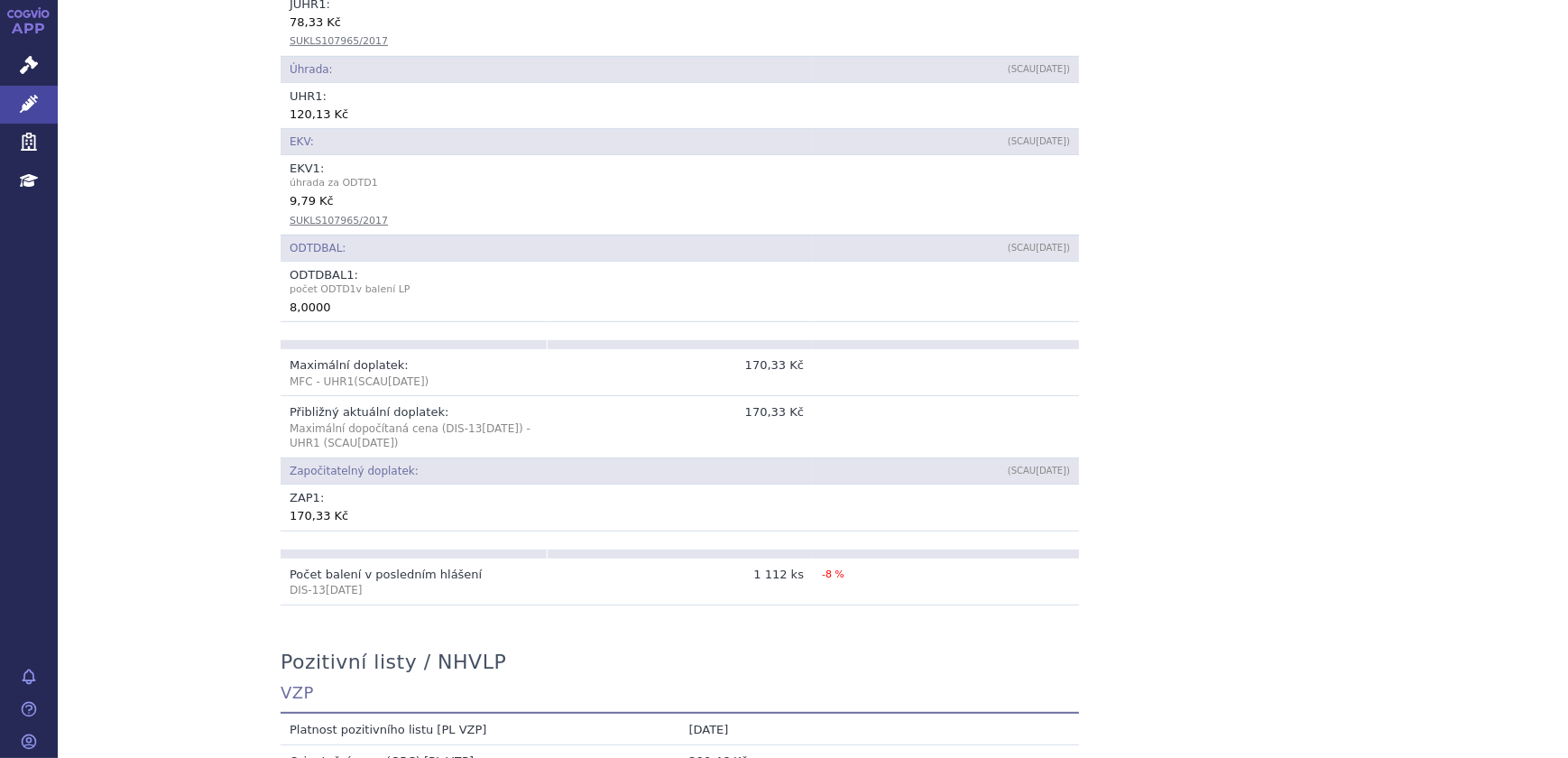
scroll to position [903, 0]
drag, startPoint x: 355, startPoint y: 497, endPoint x: 276, endPoint y: 505, distance: 79.4
click at [281, 505] on td "ZAP 1 : 170,33 Kč" at bounding box center [680, 506] width 799 height 45
copy div "170,33 Kč"
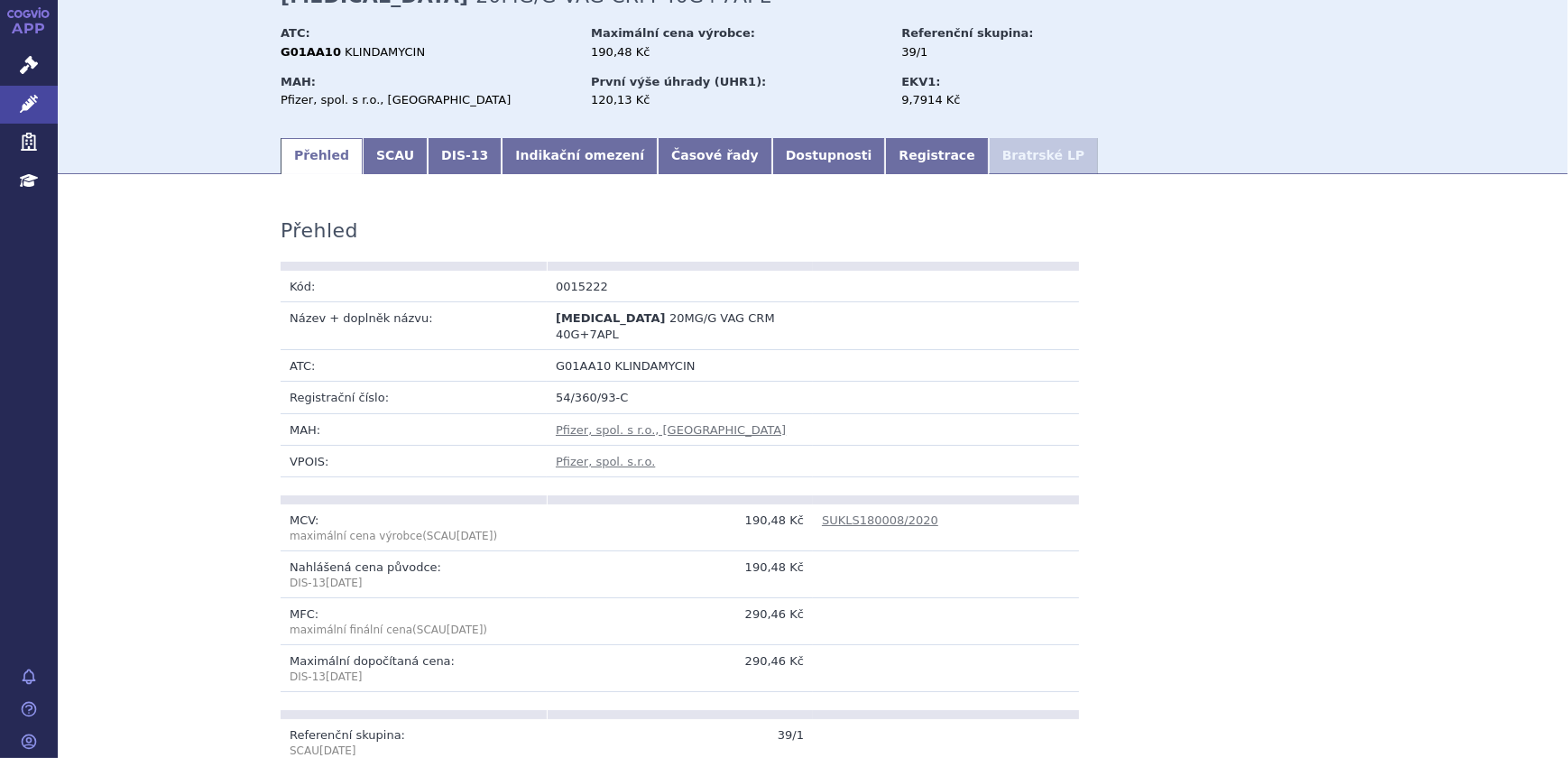
scroll to position [0, 0]
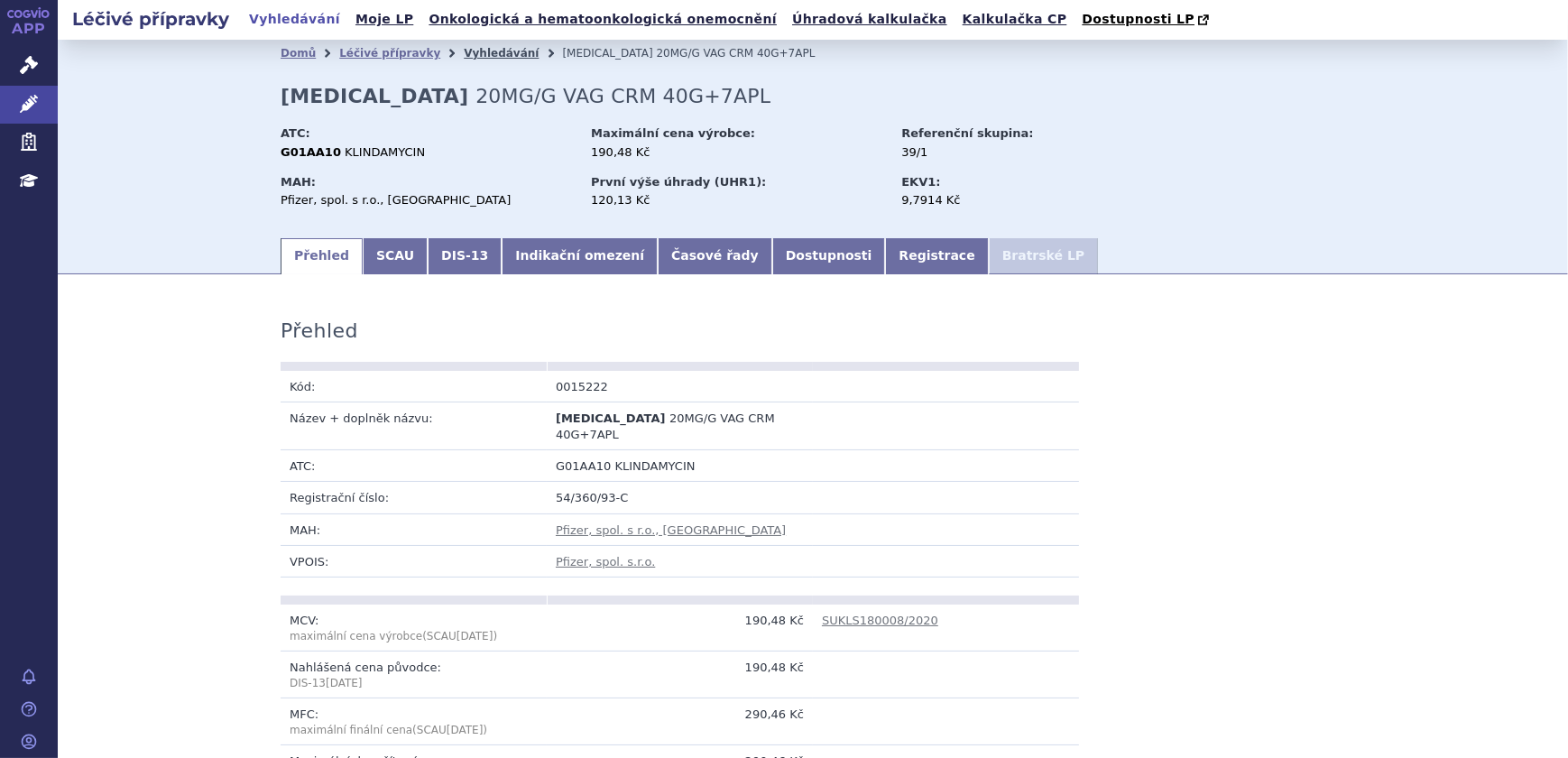
click at [482, 60] on link "Vyhledávání" at bounding box center [501, 54] width 75 height 13
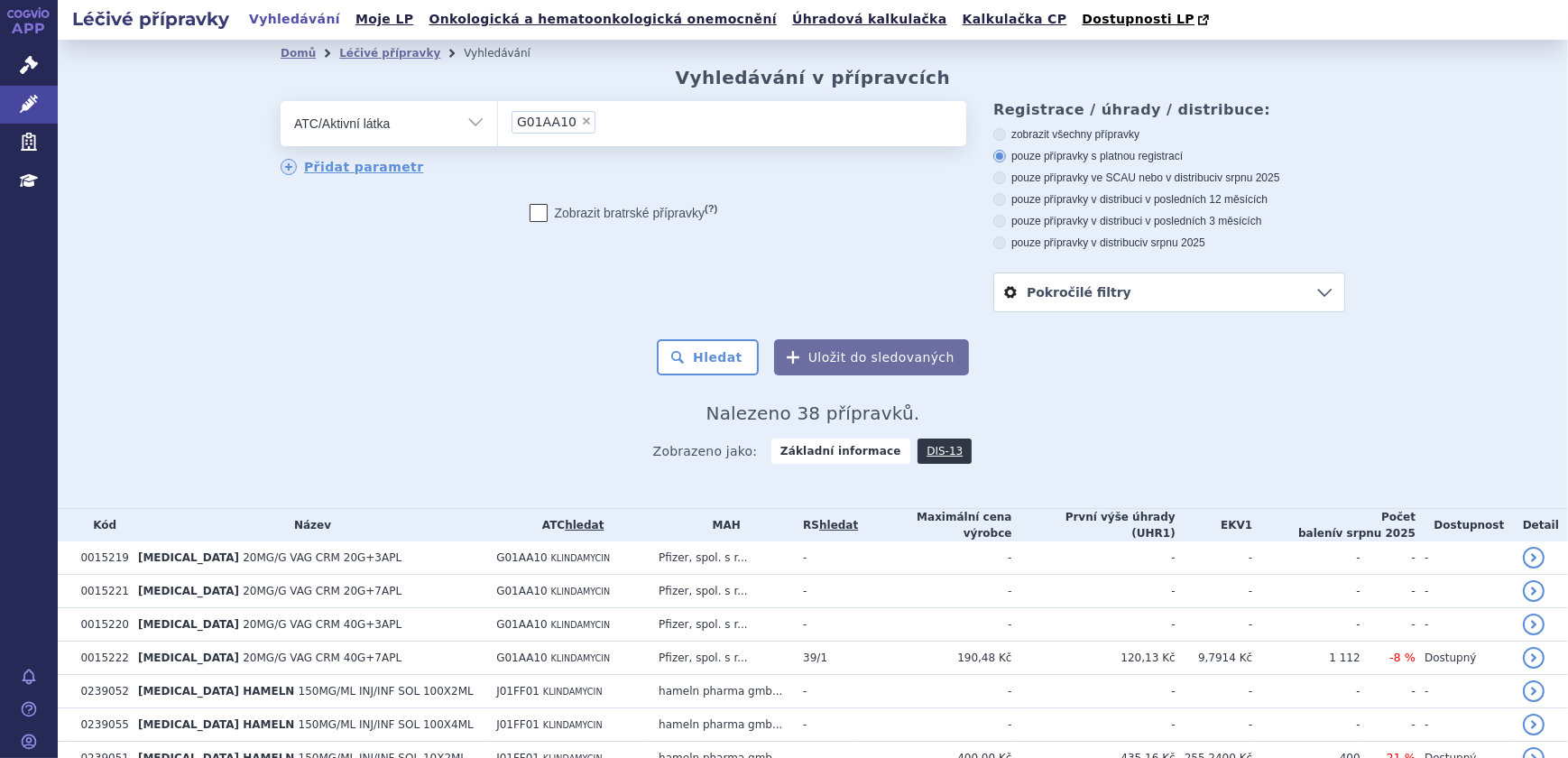
click at [581, 124] on span "×" at bounding box center [586, 121] width 11 height 11
click at [498, 124] on select "G01AA10" at bounding box center [497, 123] width 1 height 45
select select
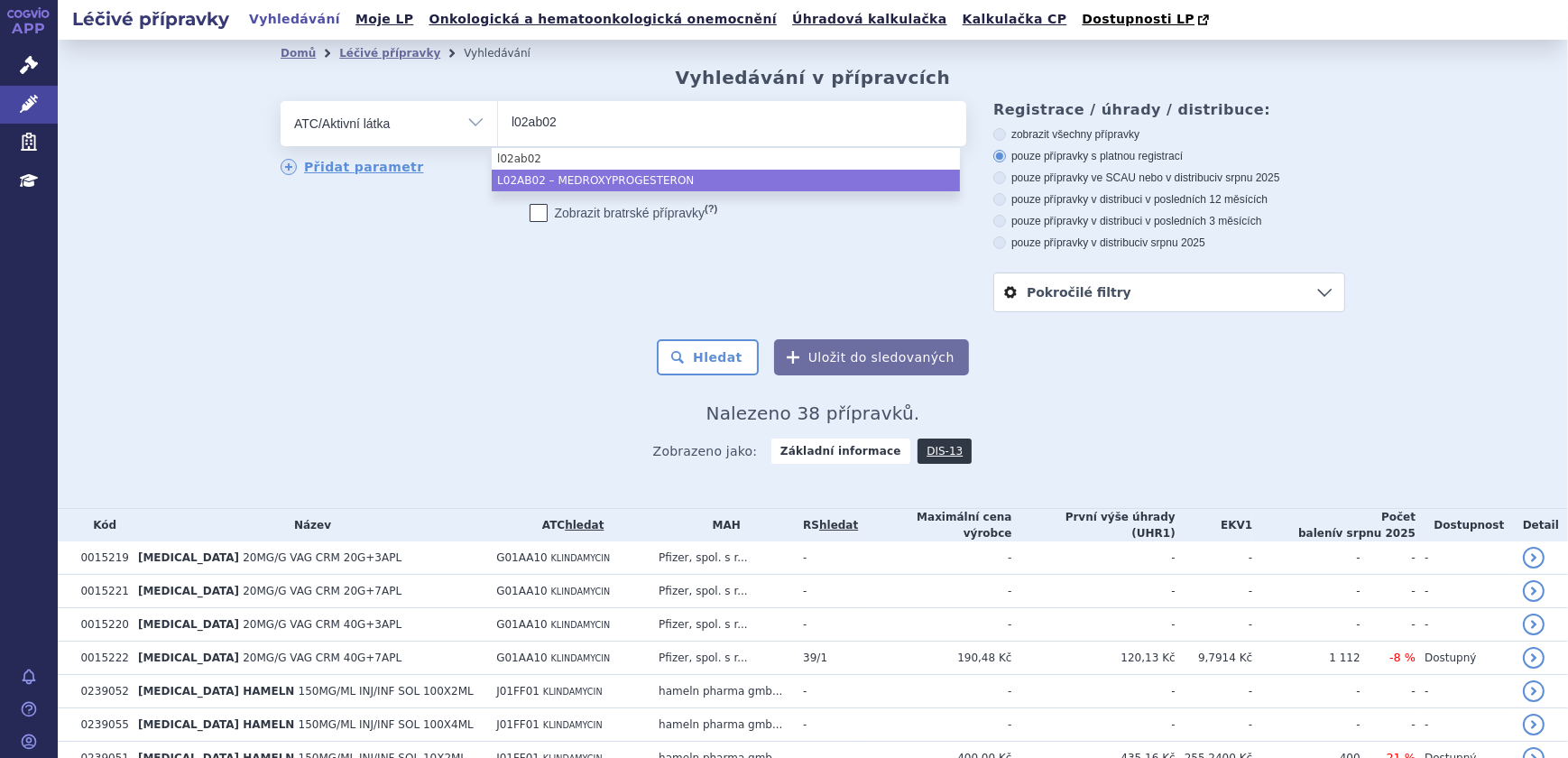
type input "l02ab02"
select select "L02AB02"
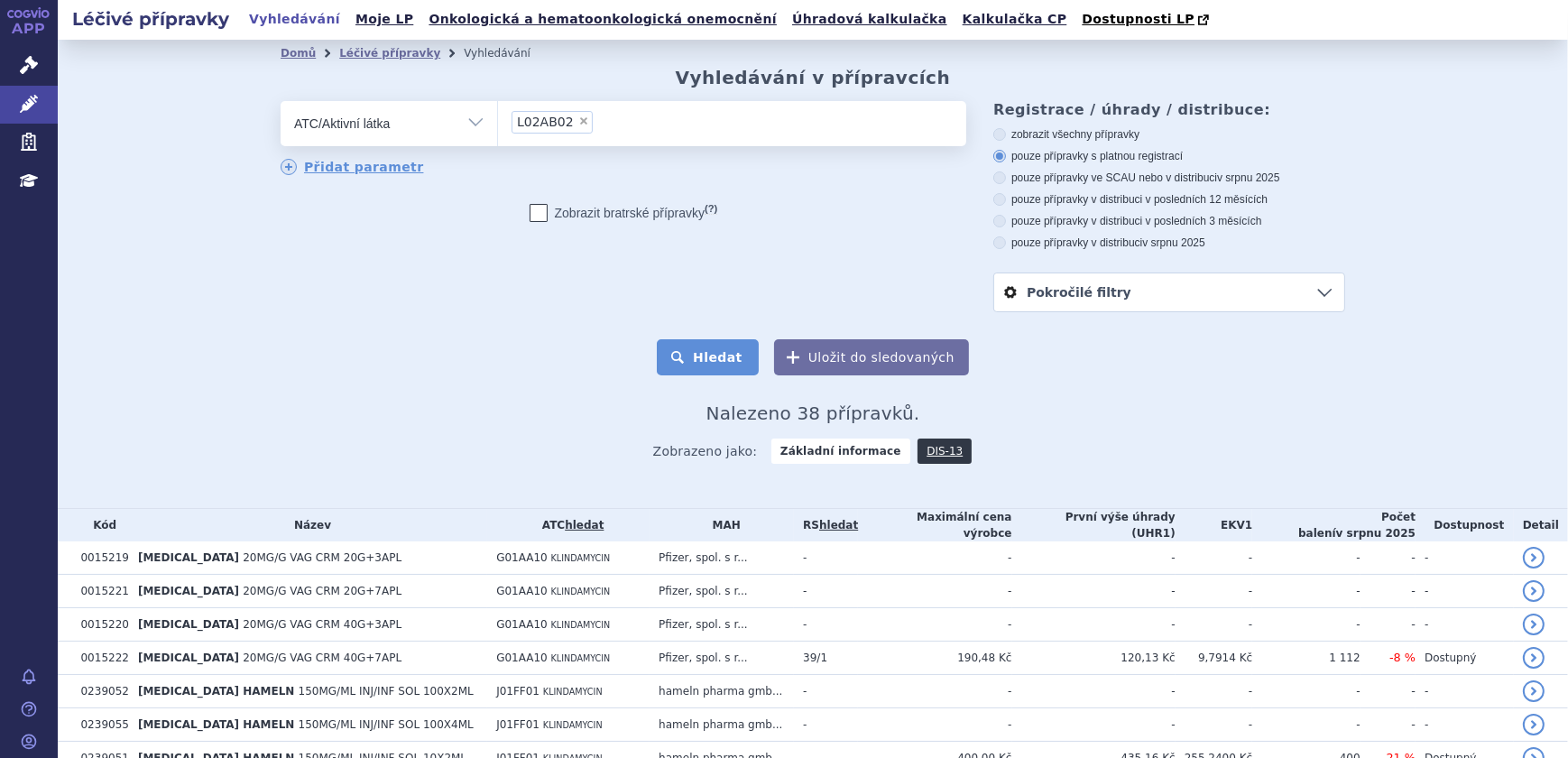
click at [705, 361] on button "Hledat" at bounding box center [708, 357] width 102 height 36
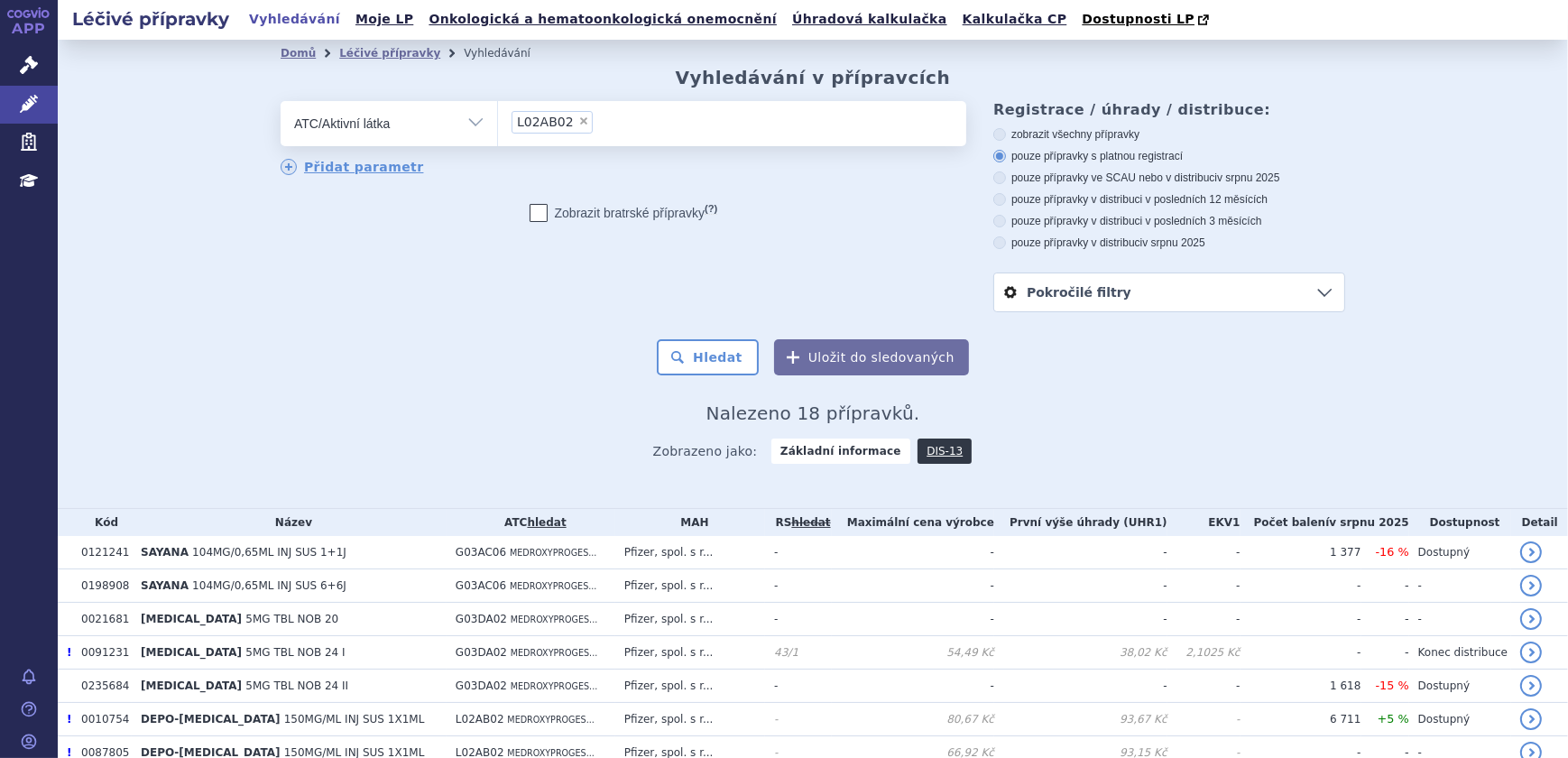
scroll to position [451, 0]
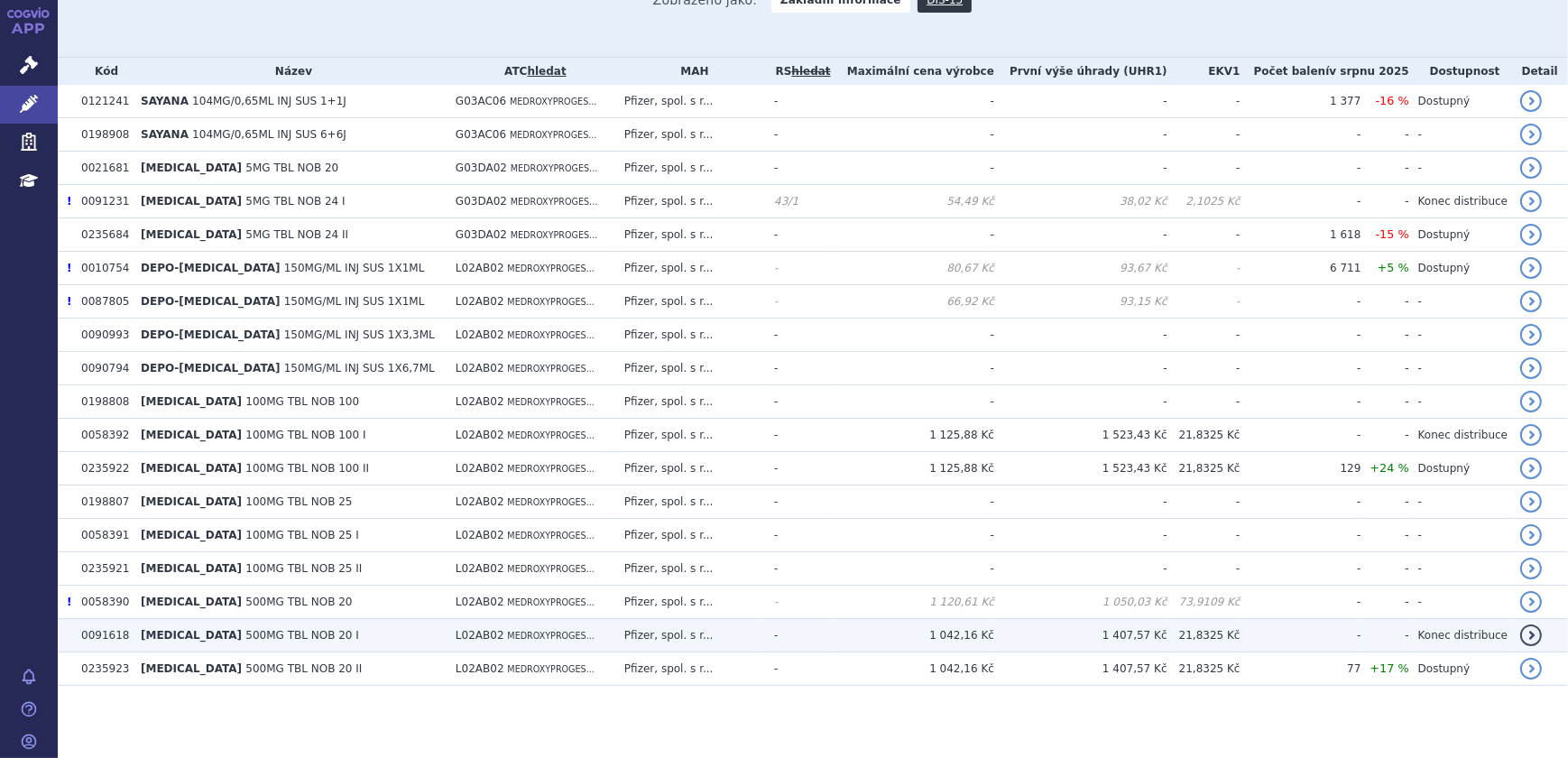
click at [752, 634] on td "Pfizer, spol. s r..." at bounding box center [690, 635] width 150 height 34
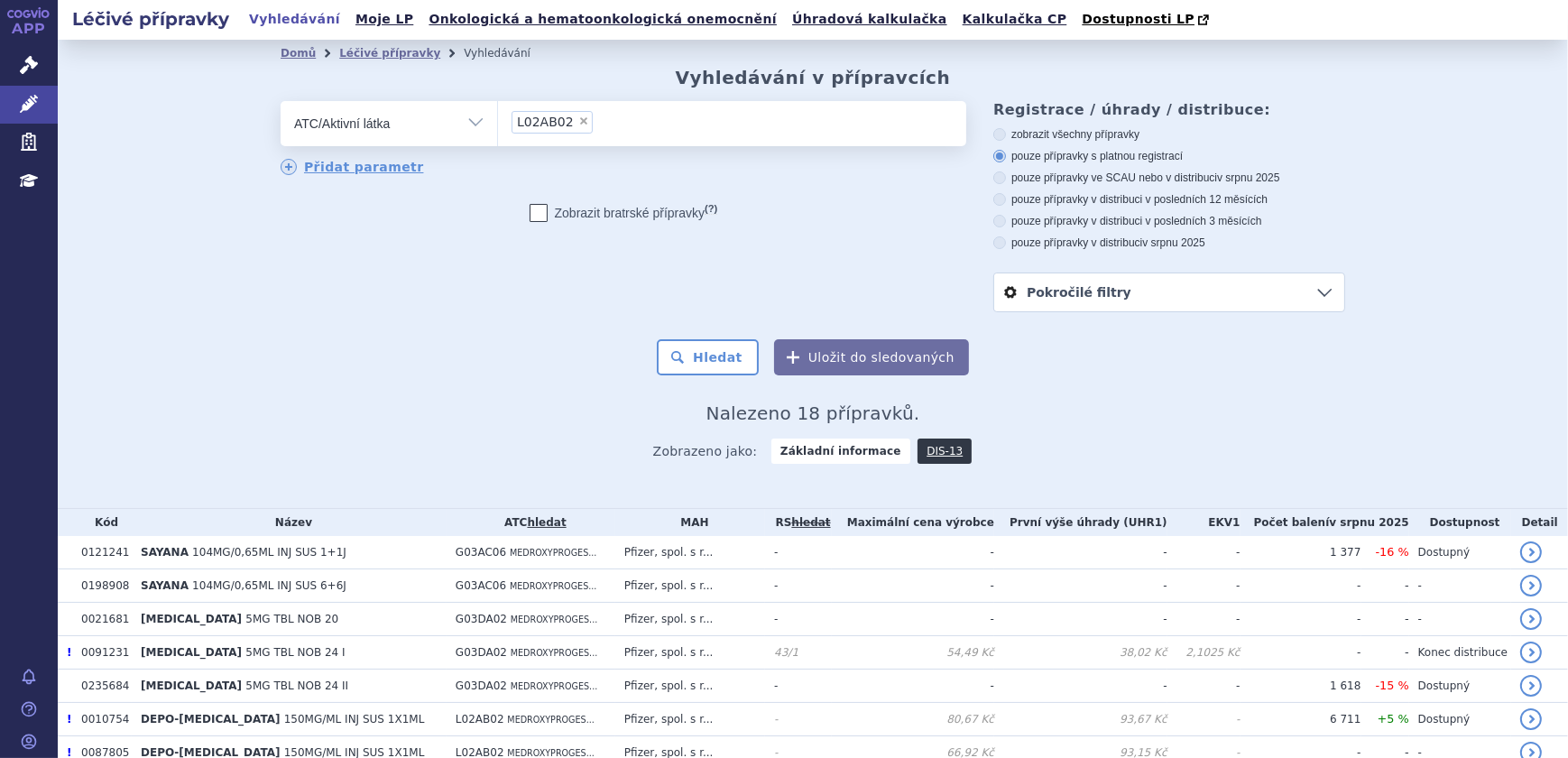
scroll to position [451, 0]
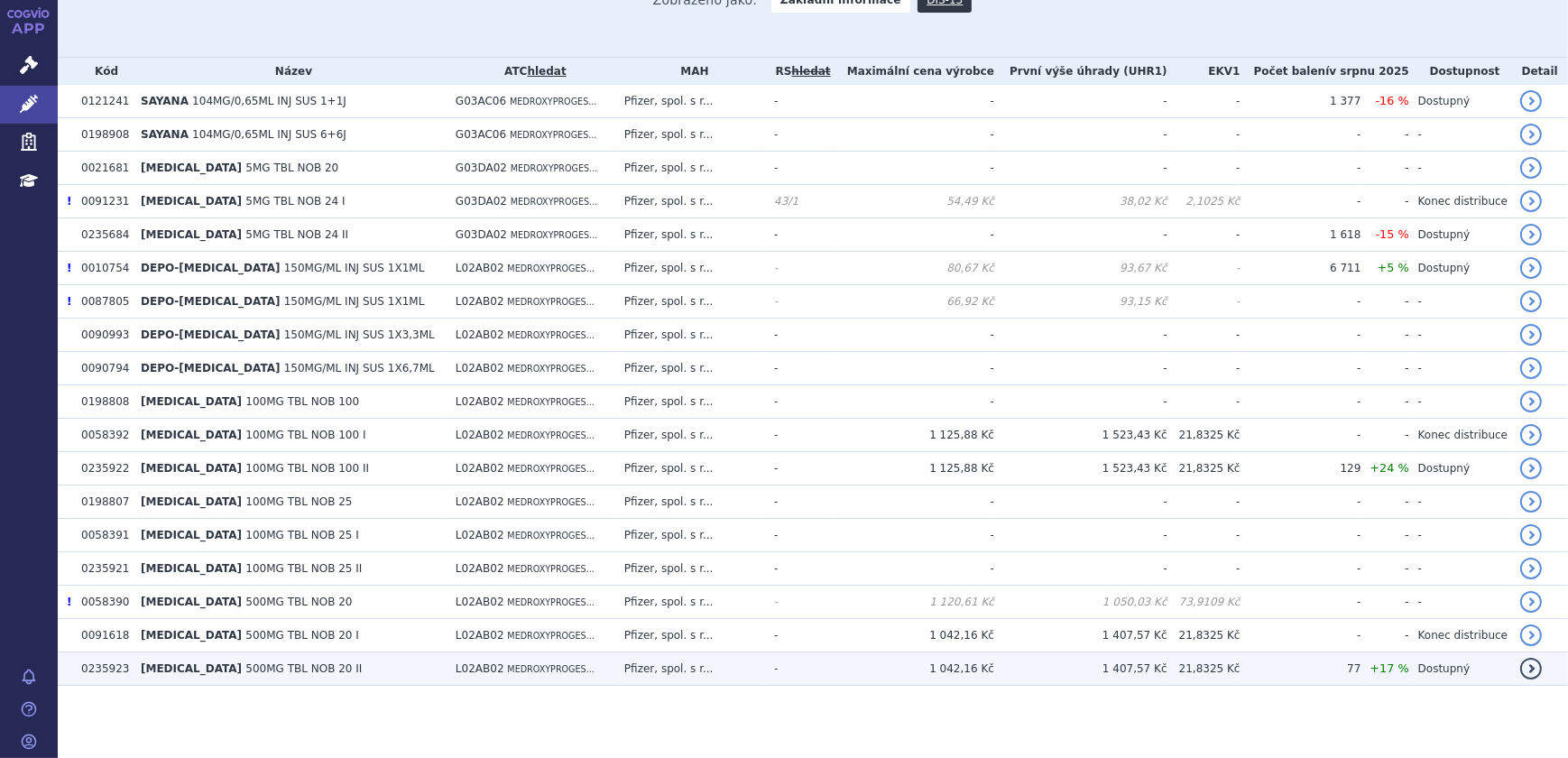
click at [816, 677] on td "-" at bounding box center [798, 669] width 66 height 34
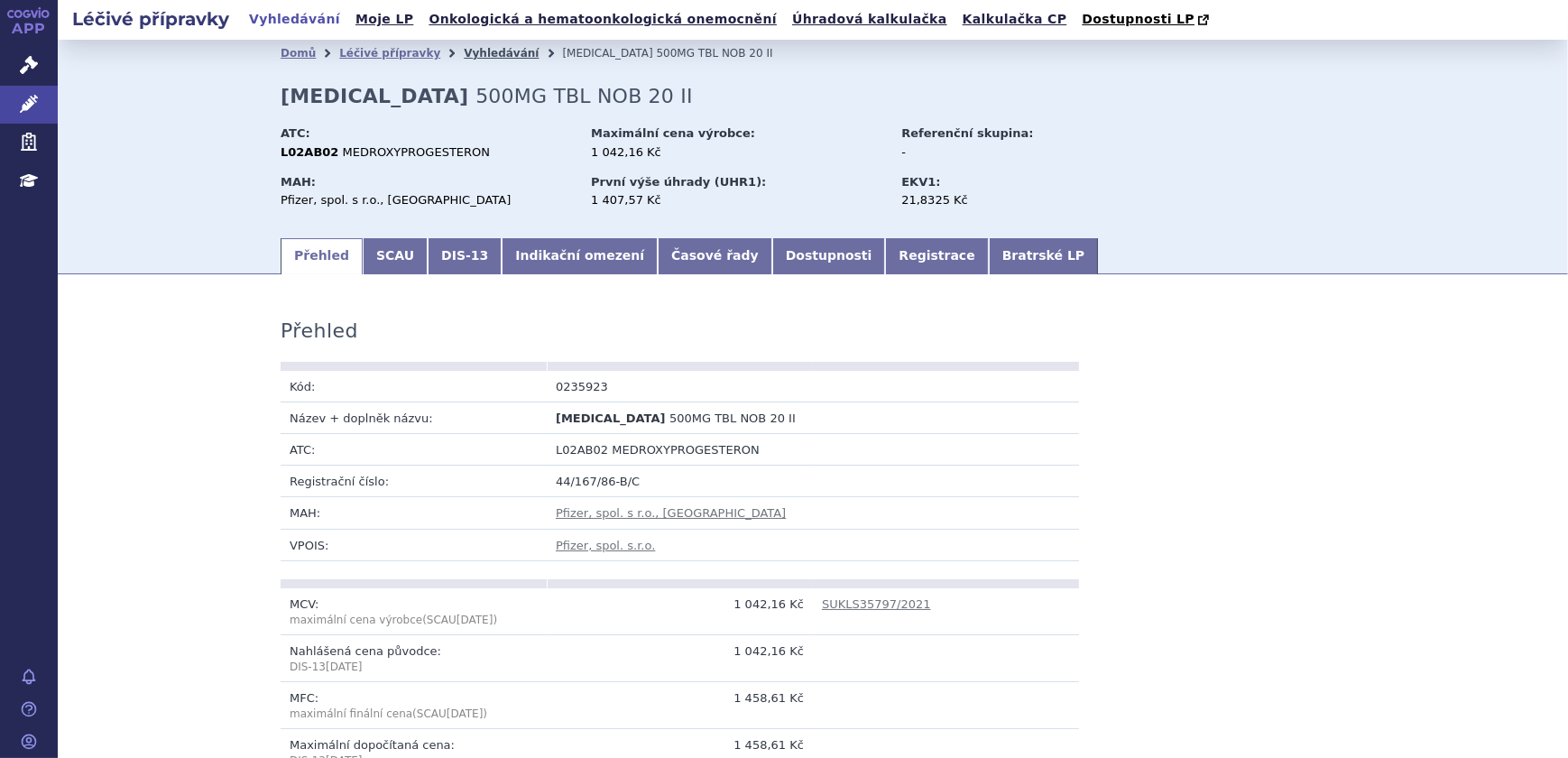
click at [464, 54] on link "Vyhledávání" at bounding box center [501, 54] width 75 height 13
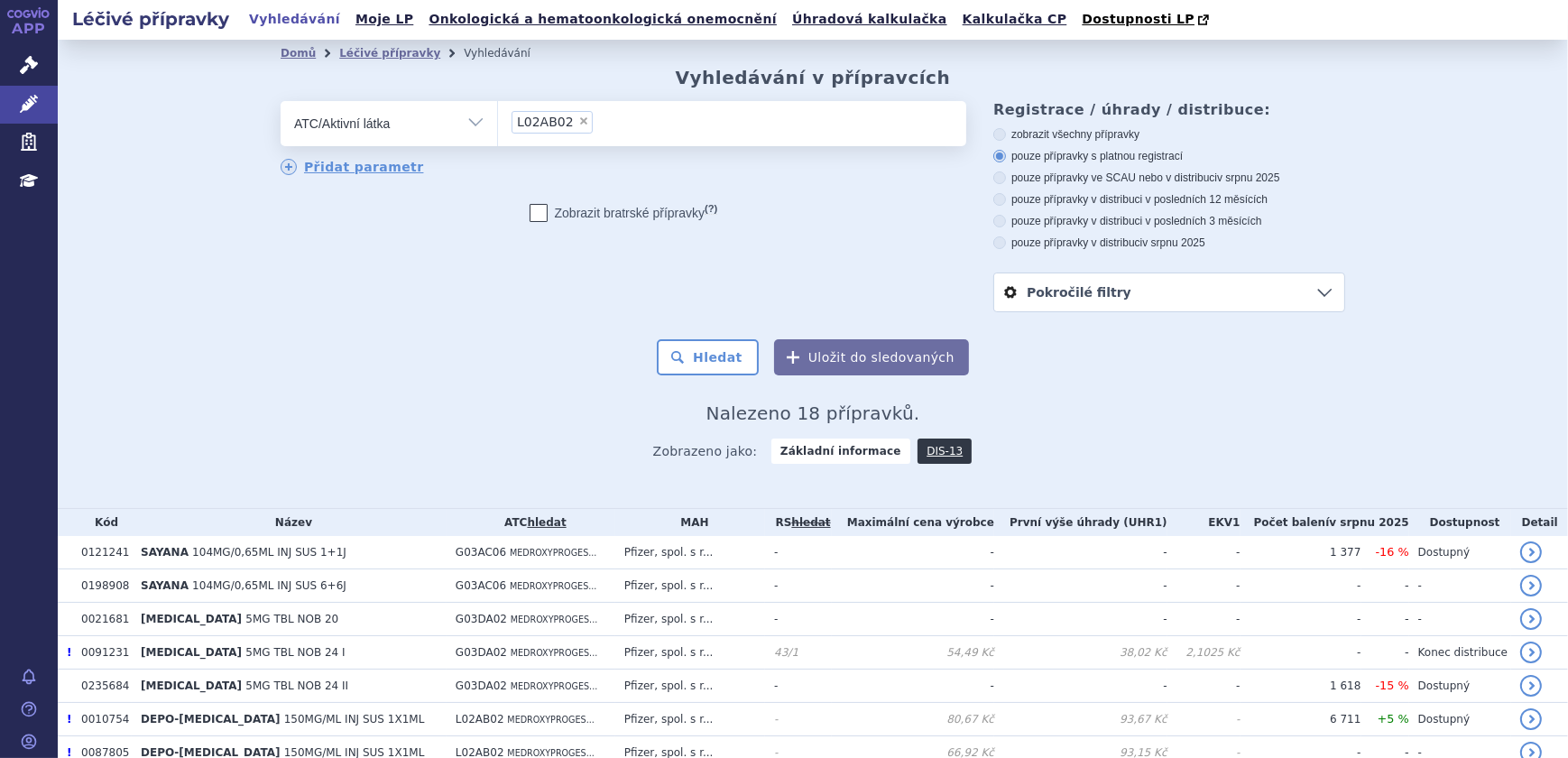
click at [578, 121] on span "×" at bounding box center [584, 121] width 11 height 11
click at [498, 121] on select "L02AB02" at bounding box center [497, 123] width 1 height 45
select select
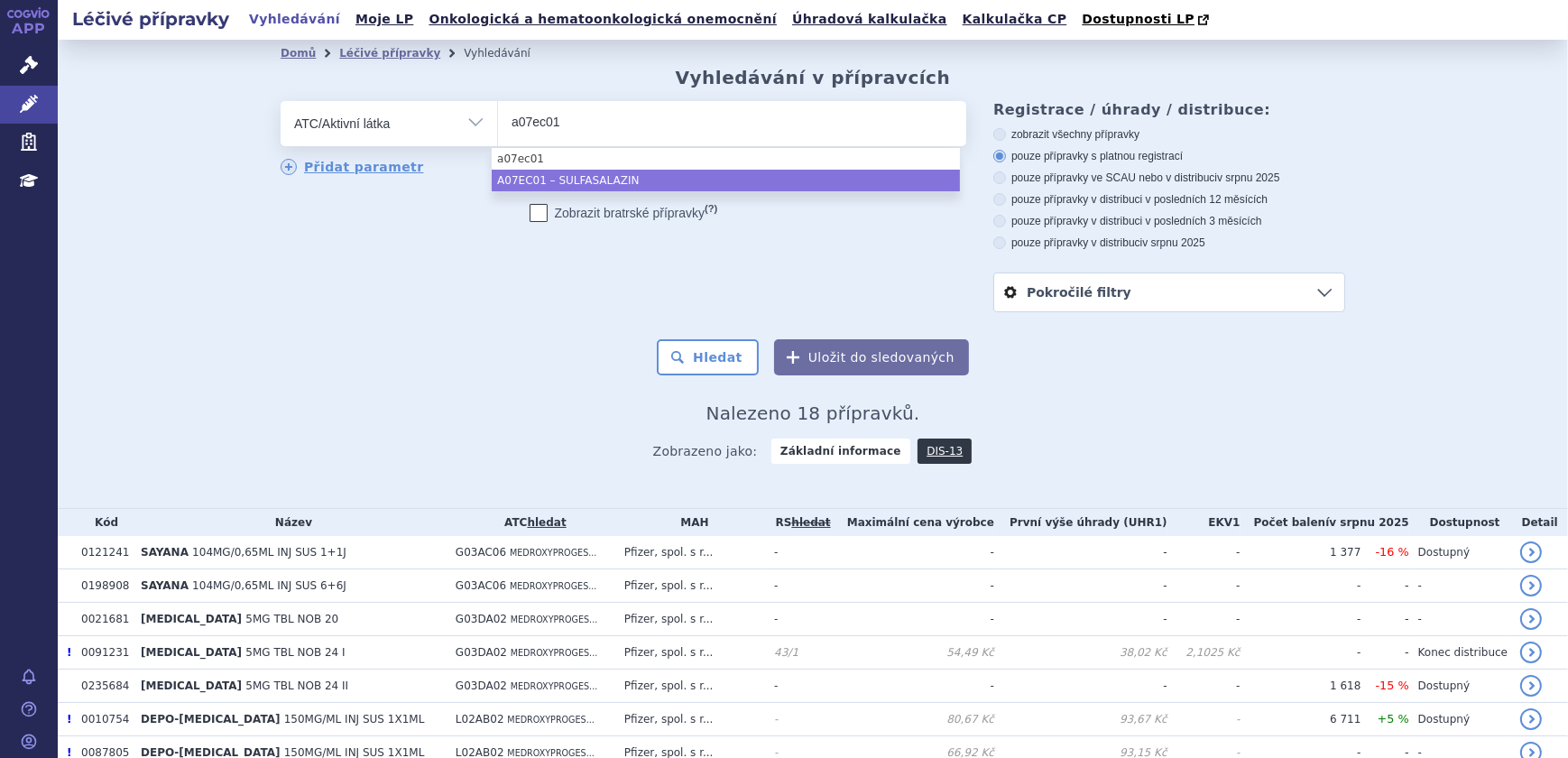
type input "a07ec01"
select select "A07EC01"
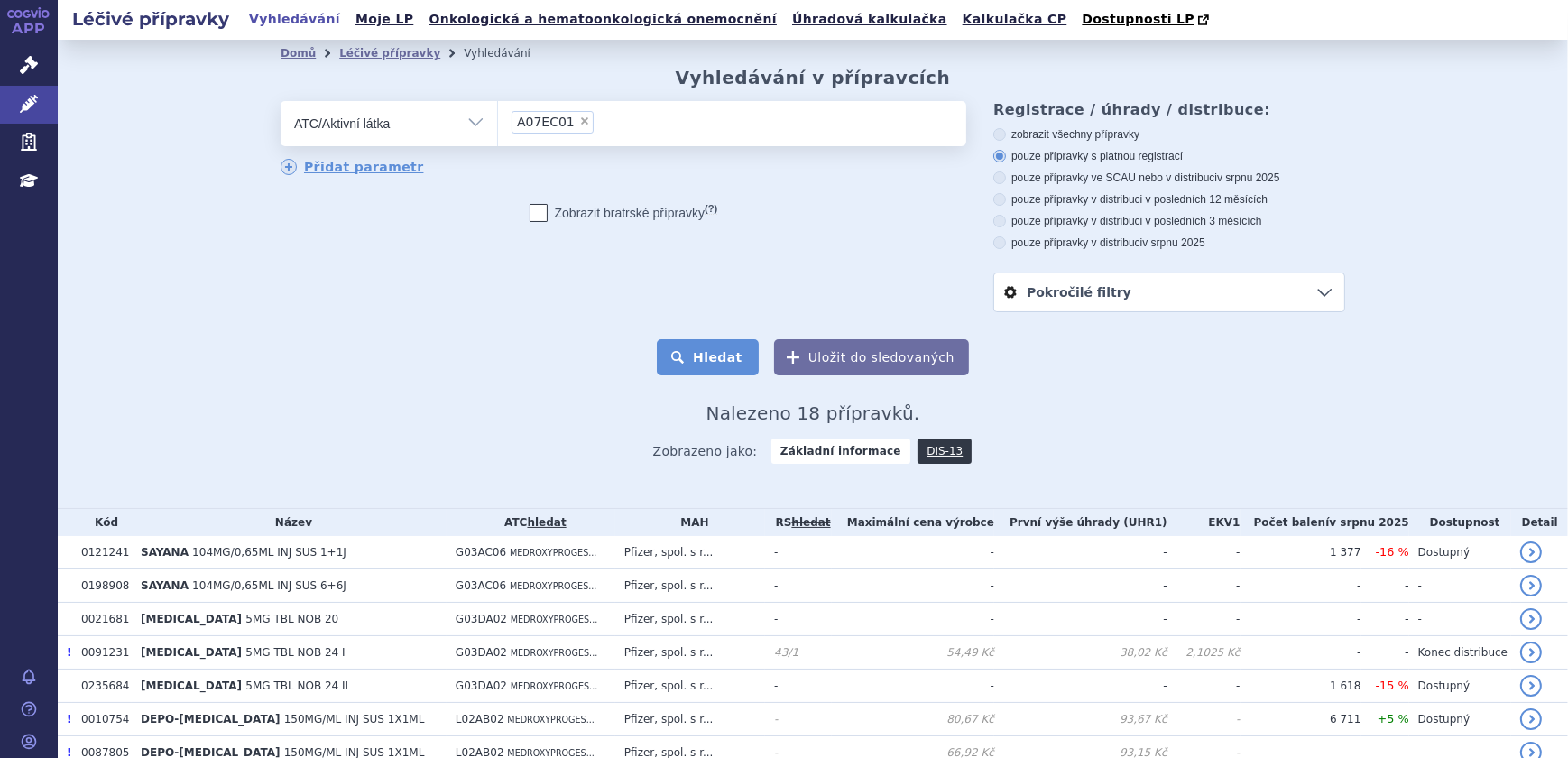
click at [717, 352] on button "Hledat" at bounding box center [708, 357] width 102 height 36
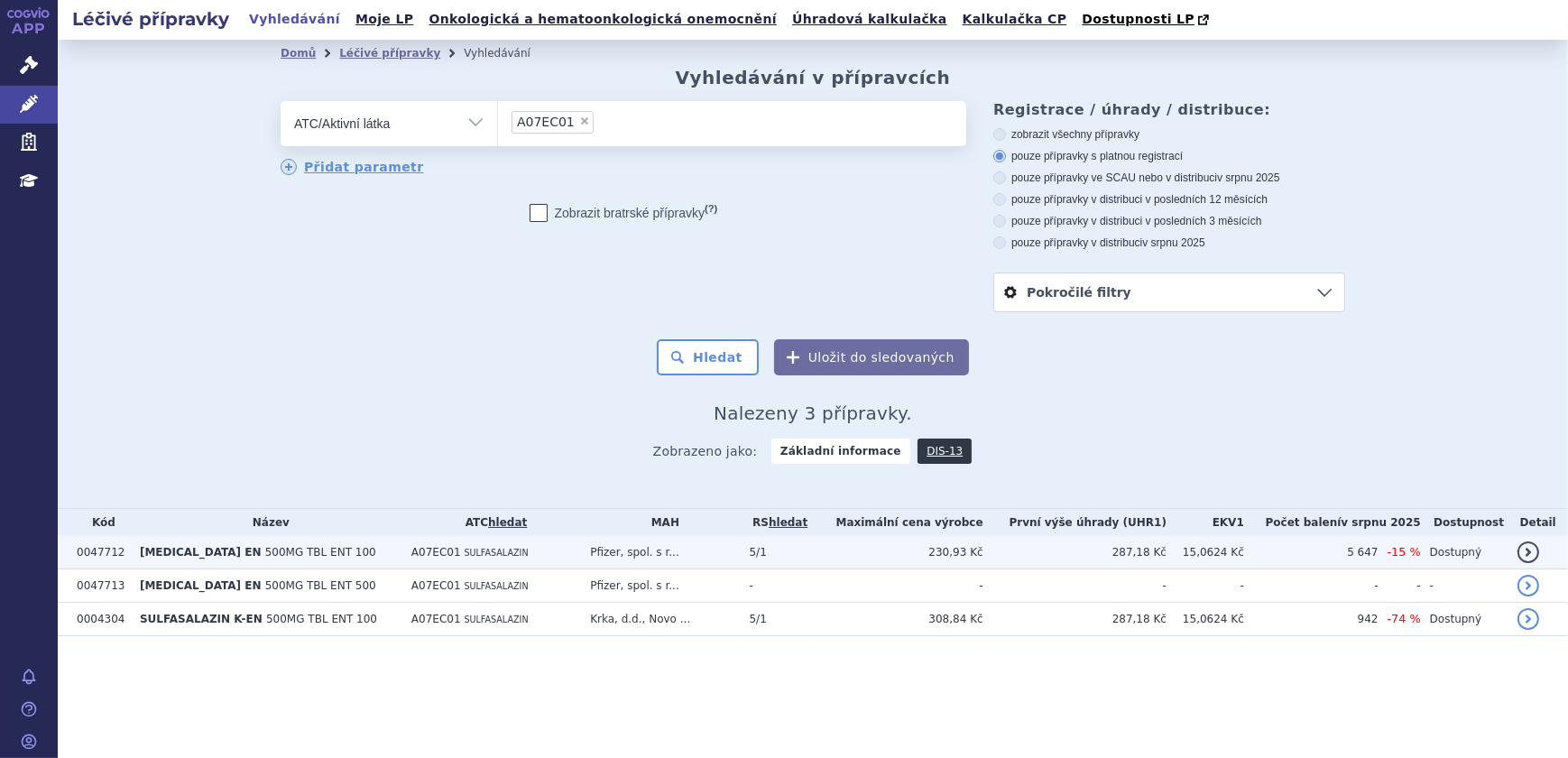
click at [871, 553] on td "230,93 Kč" at bounding box center [897, 553] width 173 height 34
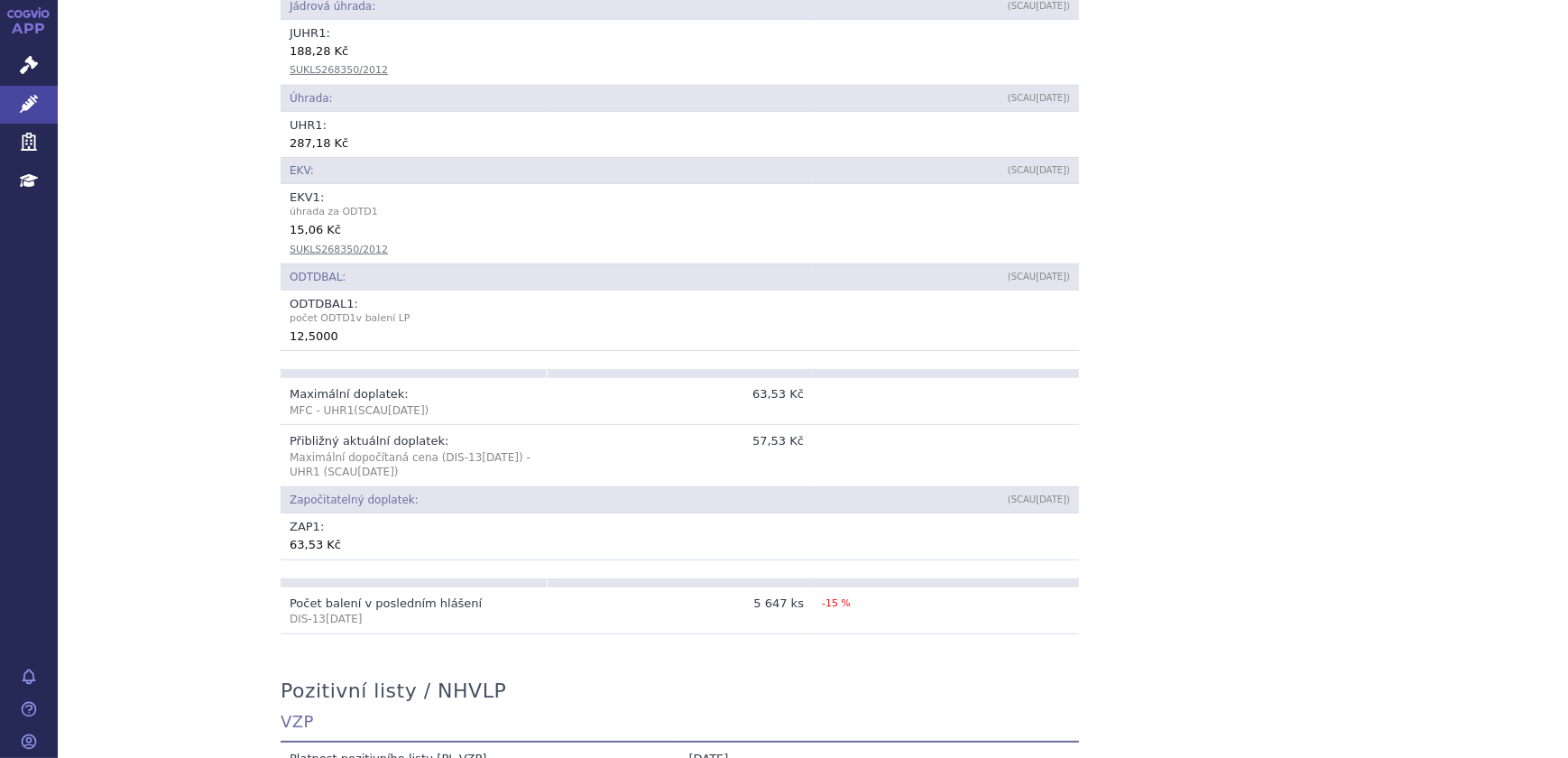
scroll to position [903, 0]
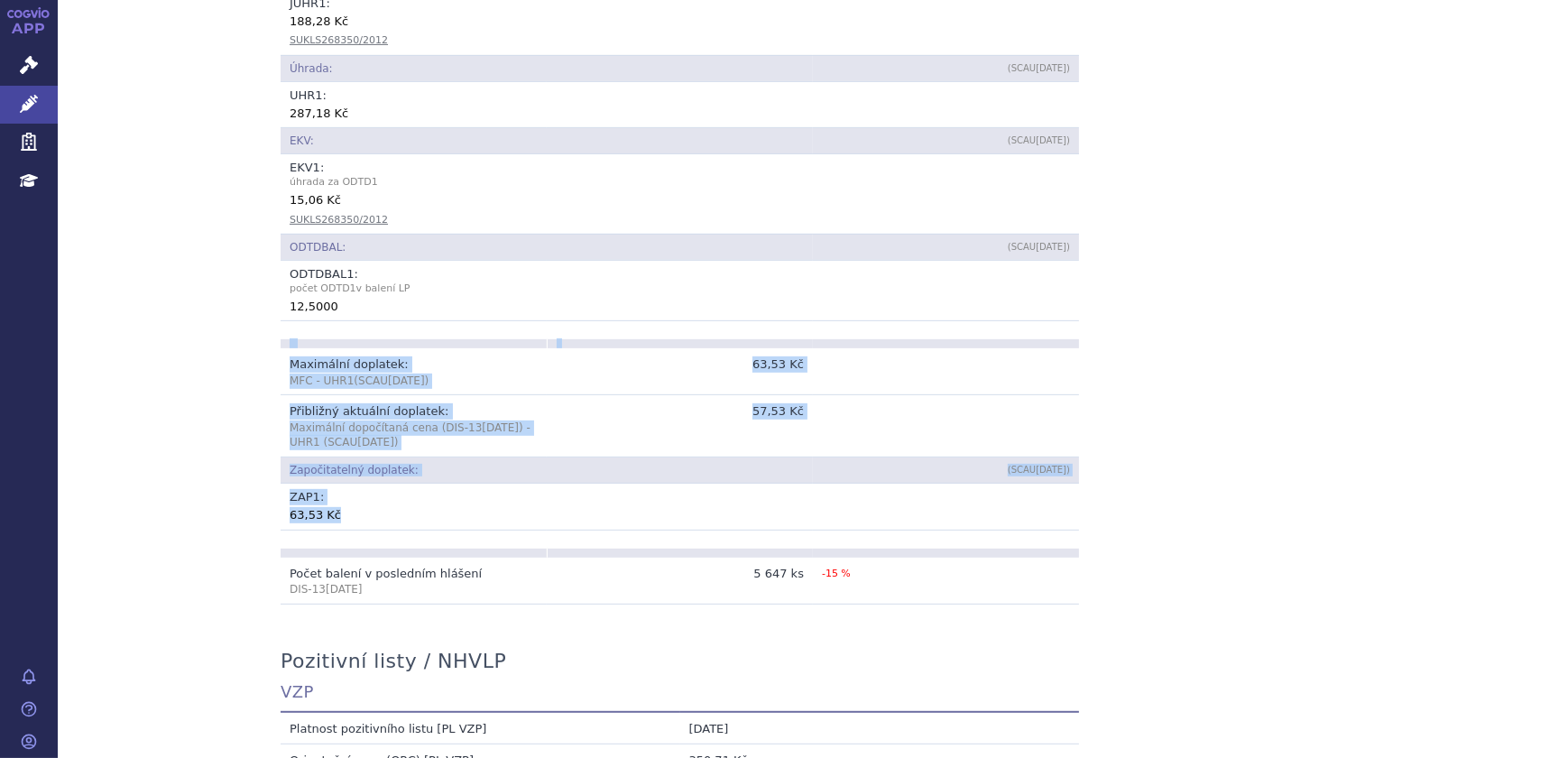
drag, startPoint x: 274, startPoint y: 499, endPoint x: 331, endPoint y: 500, distance: 57.0
click at [331, 500] on div "Přehled Kód: 0047712 Název + doplněk názvu: [MEDICAL_DATA] EN 500MG TBL ENT 100…" at bounding box center [813, 439] width 1137 height 2099
click at [335, 505] on div "63,53 Kč" at bounding box center [680, 514] width 781 height 18
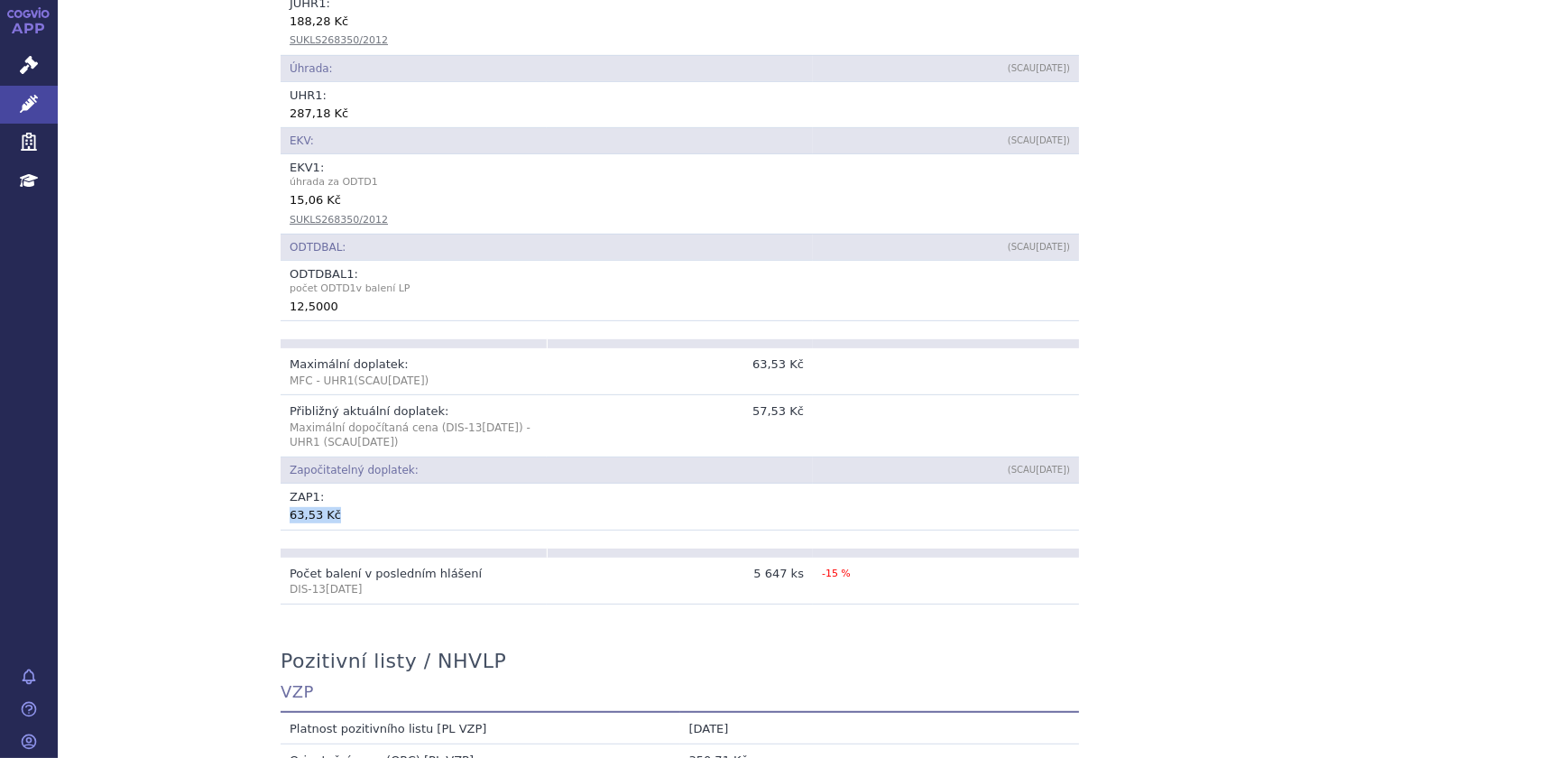
drag, startPoint x: 335, startPoint y: 503, endPoint x: 284, endPoint y: 506, distance: 51.1
click at [284, 506] on td "ZAP 1 : 63,53 Kč" at bounding box center [680, 506] width 799 height 45
copy div "63,53 Kč"
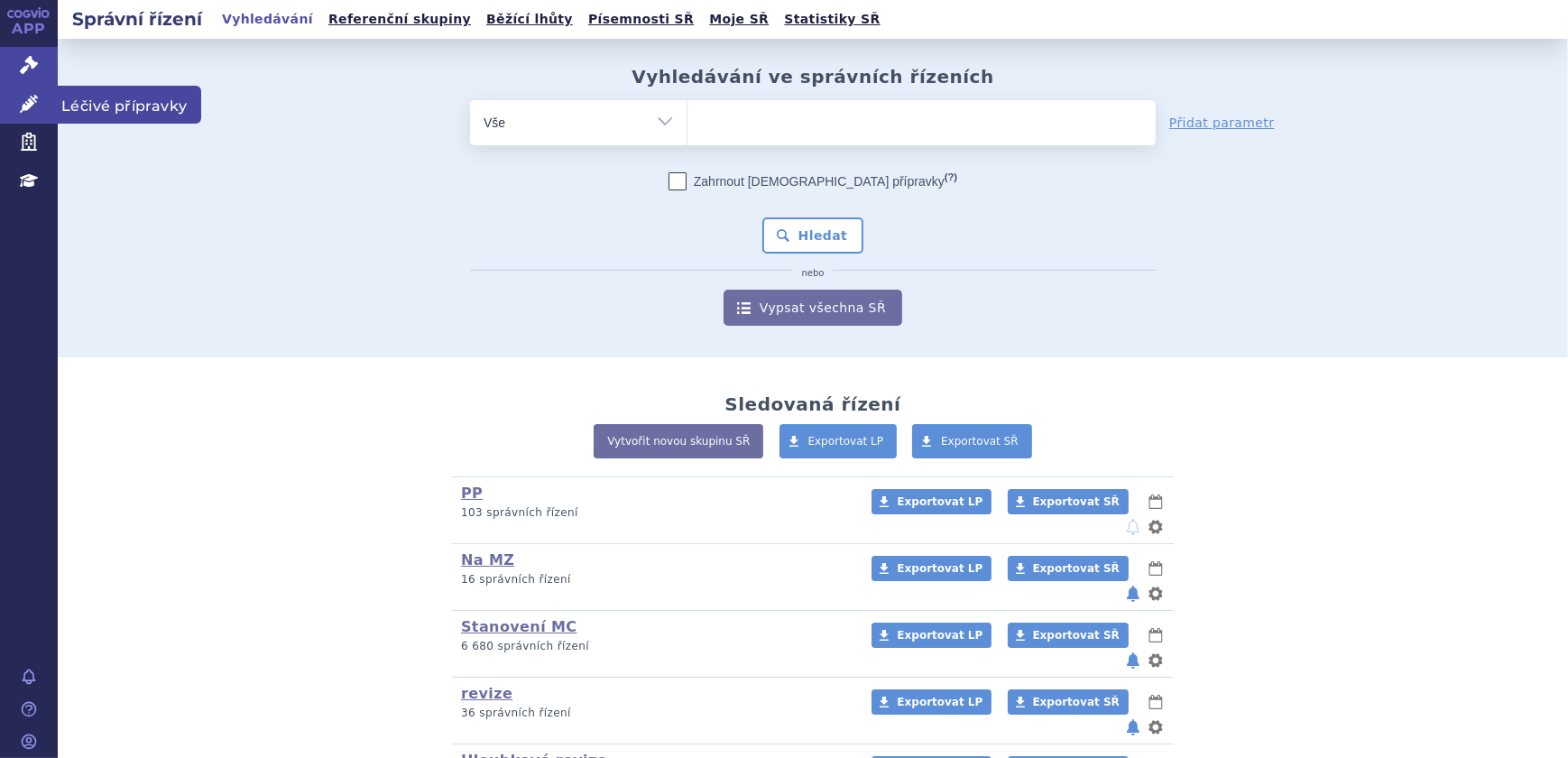
click at [23, 109] on icon at bounding box center [29, 104] width 18 height 18
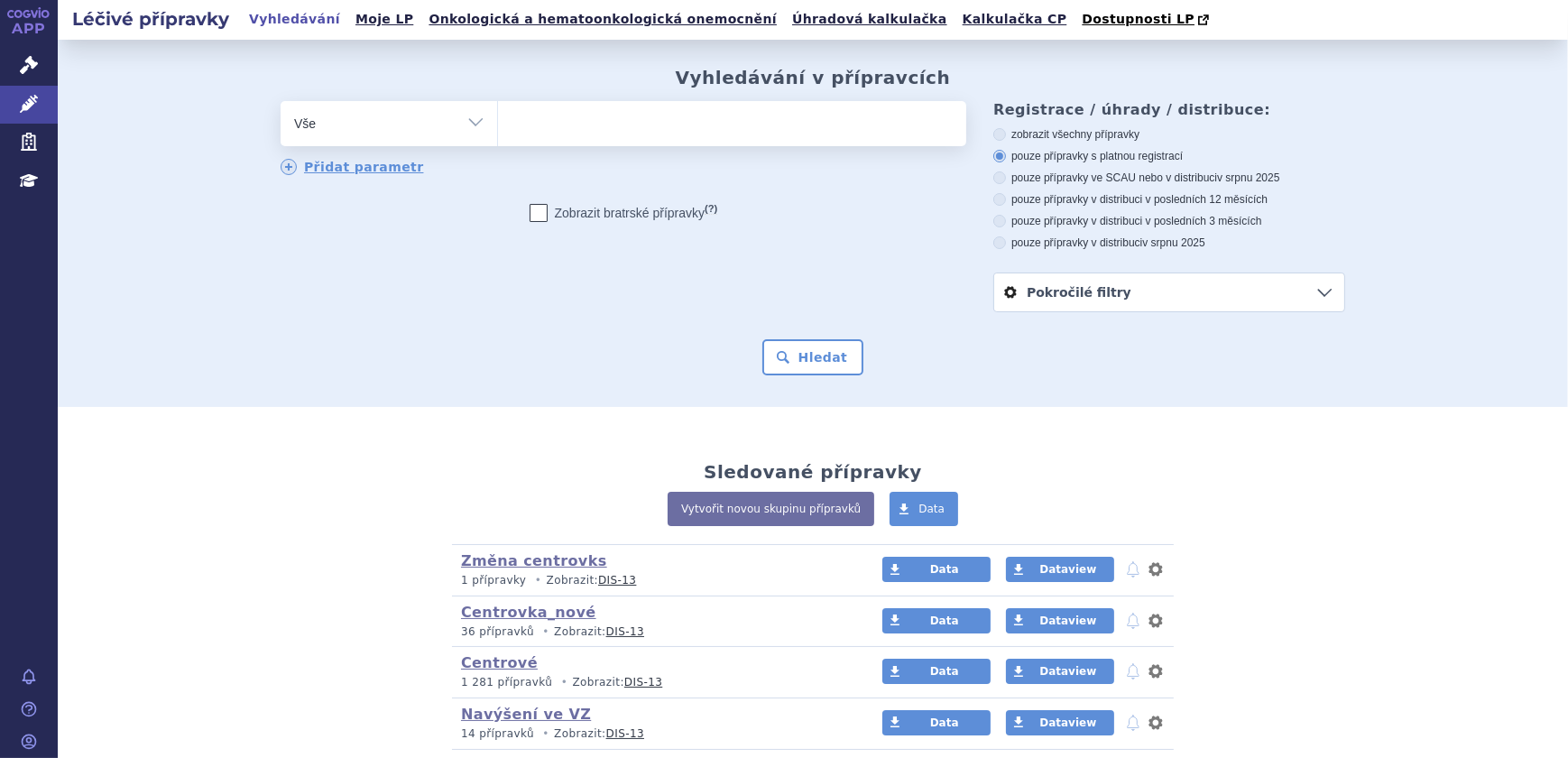
drag, startPoint x: 400, startPoint y: 133, endPoint x: 391, endPoint y: 136, distance: 9.5
click at [400, 133] on select "Vše Přípravek/SUKL kód MAH VPOIS ATC/Aktivní látka Léková forma Síla" at bounding box center [389, 121] width 216 height 41
select select "filter-atc-group"
click at [281, 102] on select "Vše Přípravek/SUKL kód MAH VPOIS ATC/Aktivní látka Léková forma Síla" at bounding box center [389, 121] width 216 height 41
click at [613, 131] on ul at bounding box center [732, 120] width 468 height 38
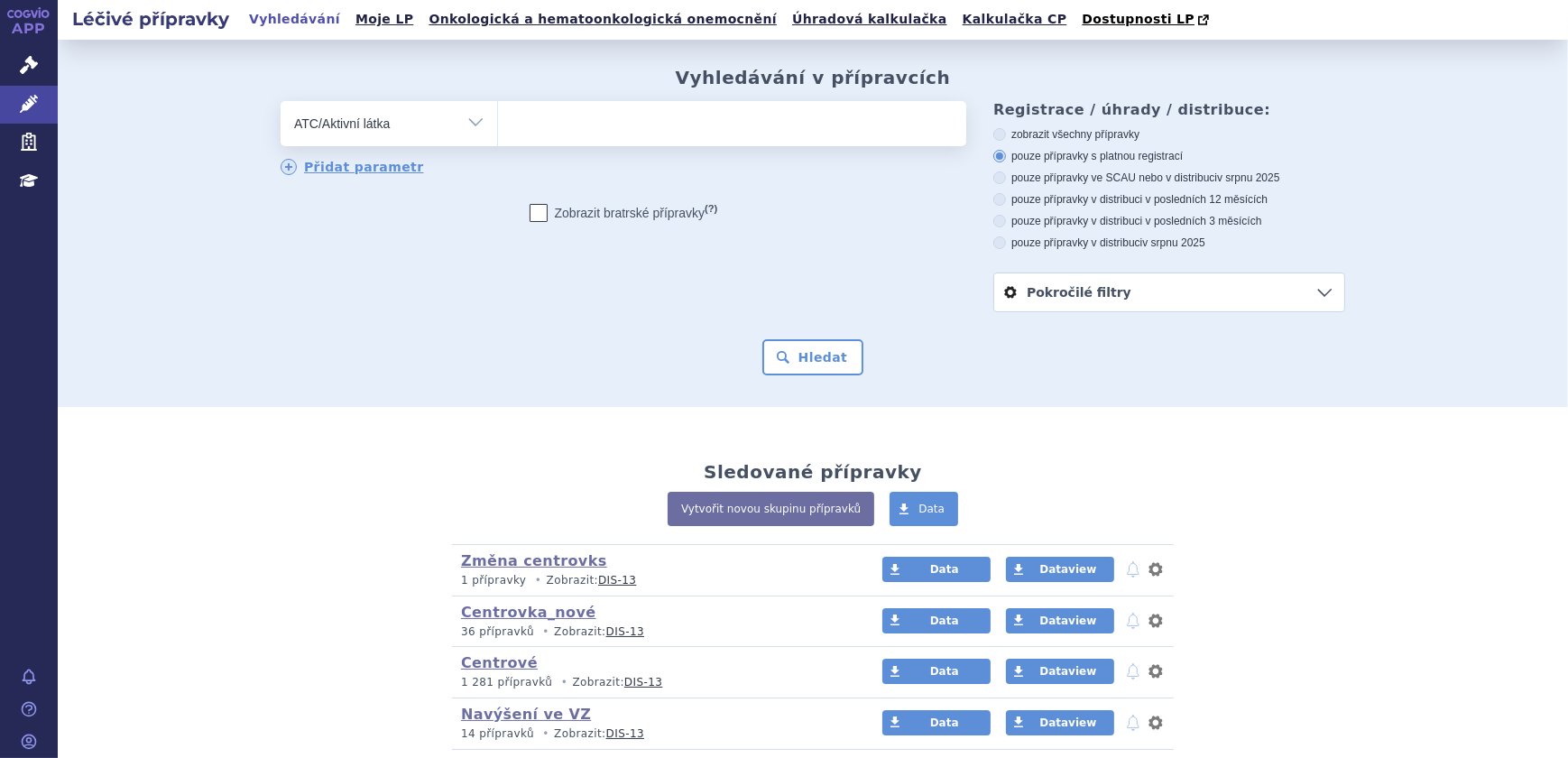
click at [498, 131] on select at bounding box center [497, 123] width 1 height 45
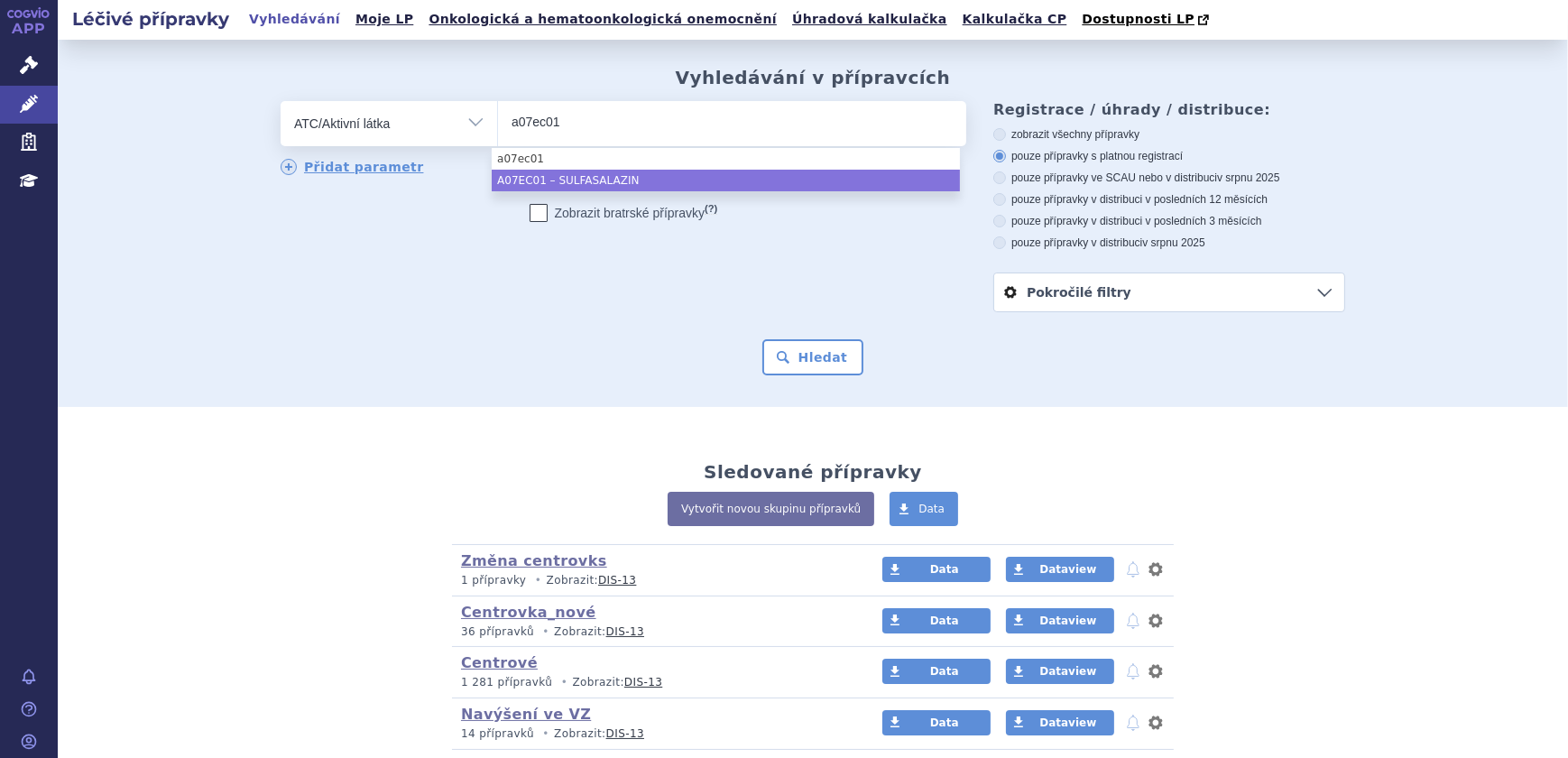
type input "a07ec01"
select select "A07EC01"
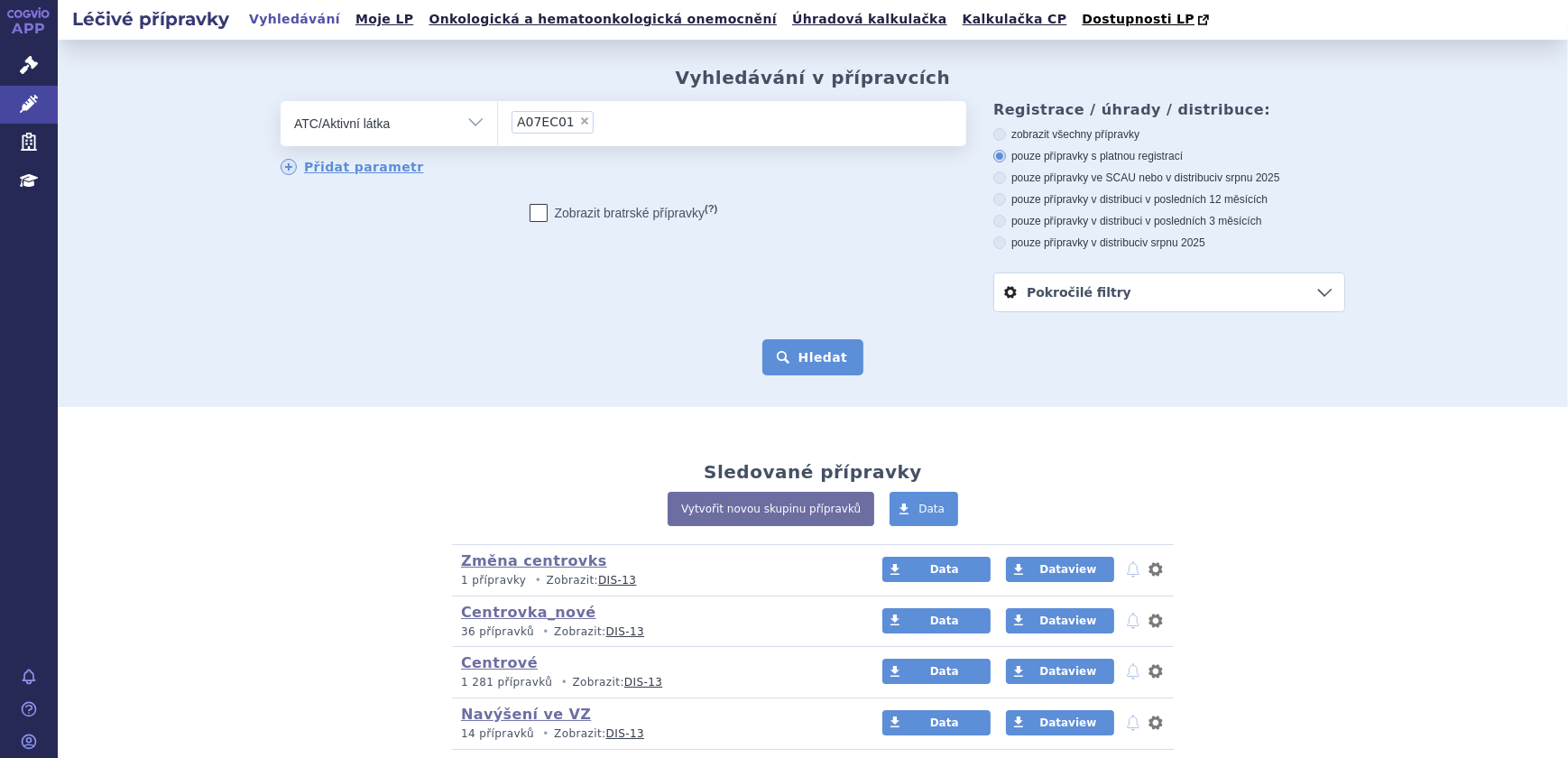
drag, startPoint x: 782, startPoint y: 355, endPoint x: 794, endPoint y: 345, distance: 15.6
click at [781, 354] on button "Hledat" at bounding box center [814, 357] width 102 height 36
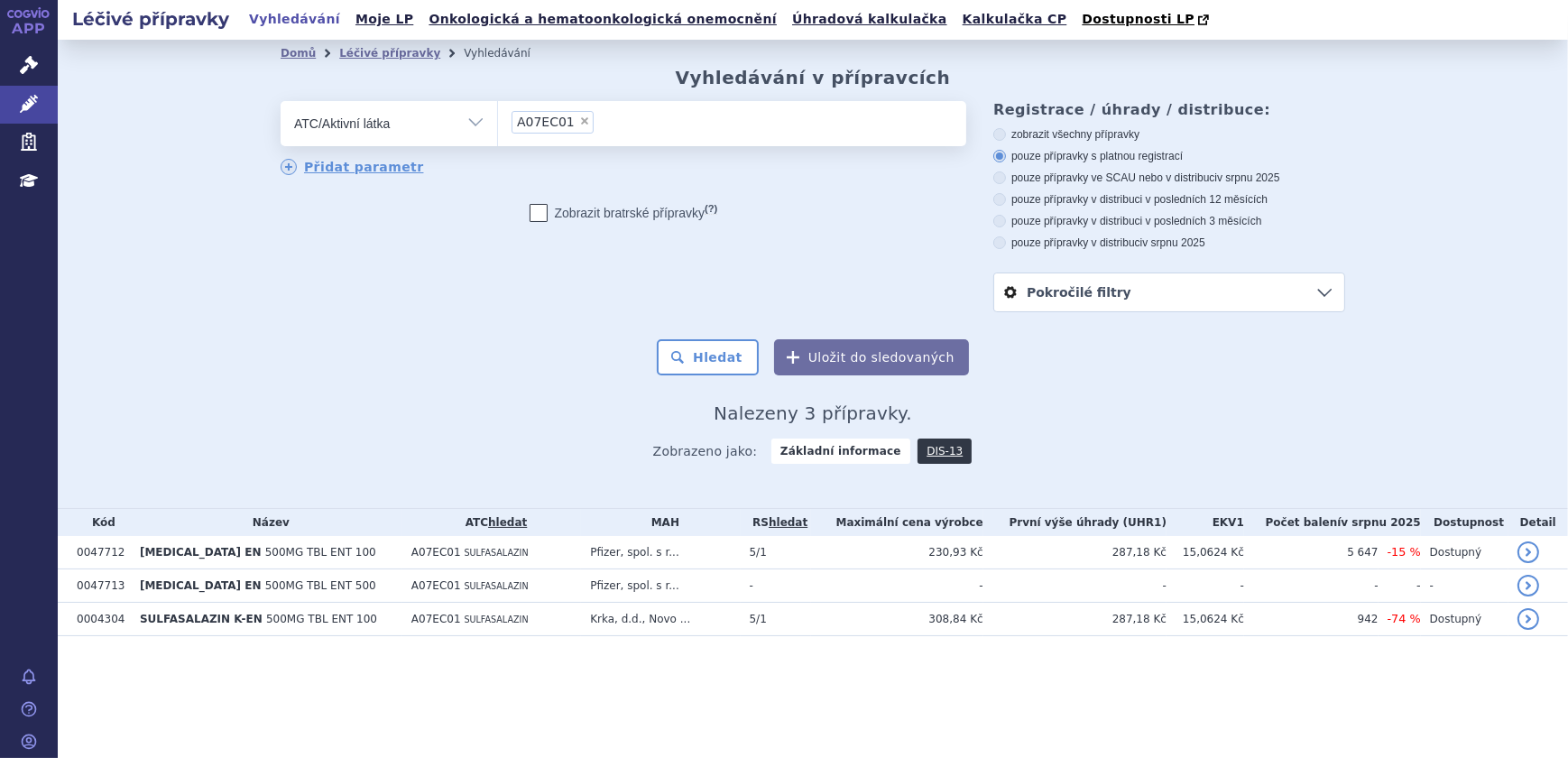
click at [579, 118] on span "×" at bounding box center [584, 121] width 11 height 11
click at [498, 118] on select "A07EC01" at bounding box center [497, 123] width 1 height 45
select select
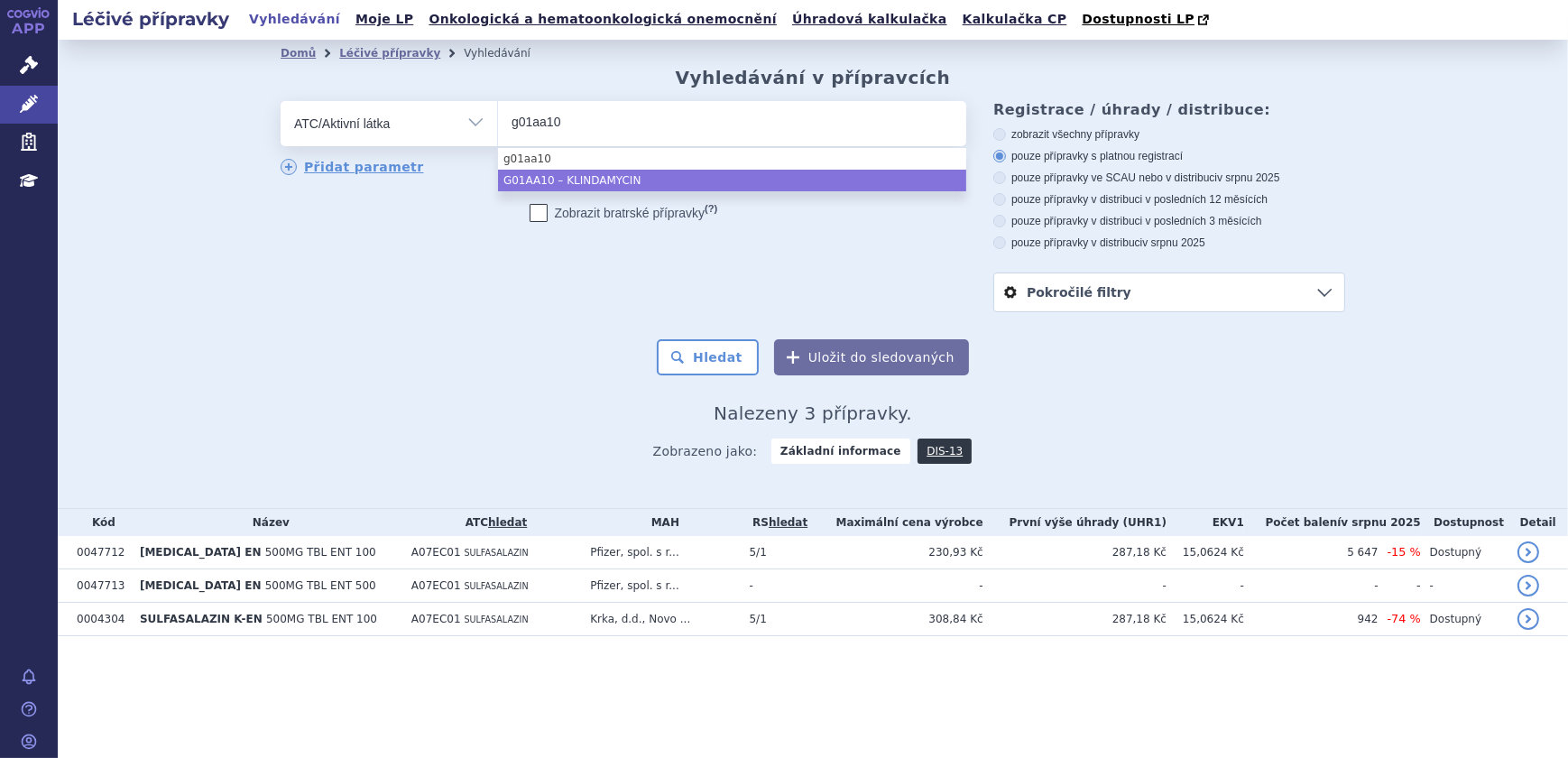
type input "g01aa10"
select select "G01AA10"
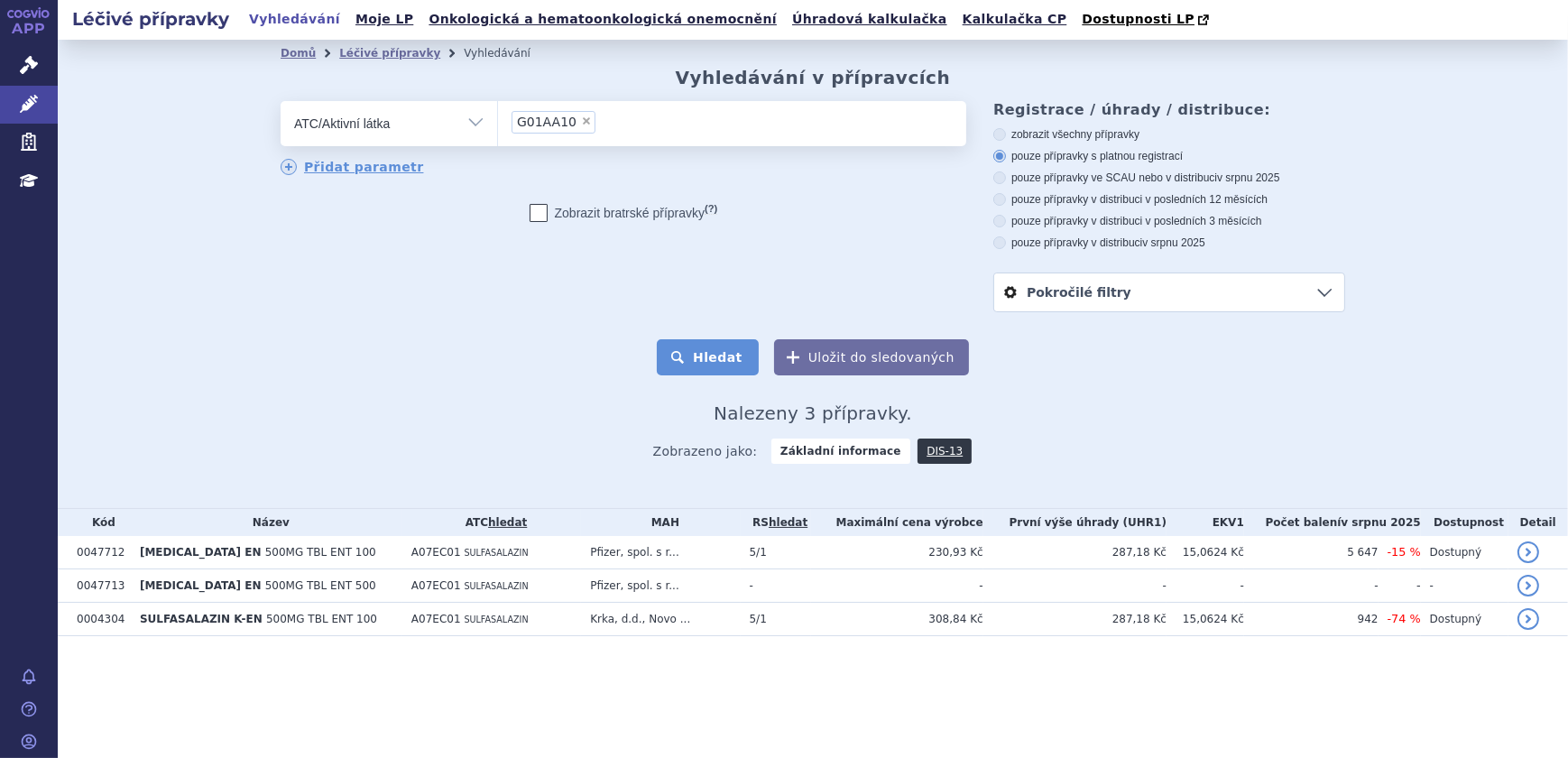
click at [723, 364] on button "Hledat" at bounding box center [708, 357] width 102 height 36
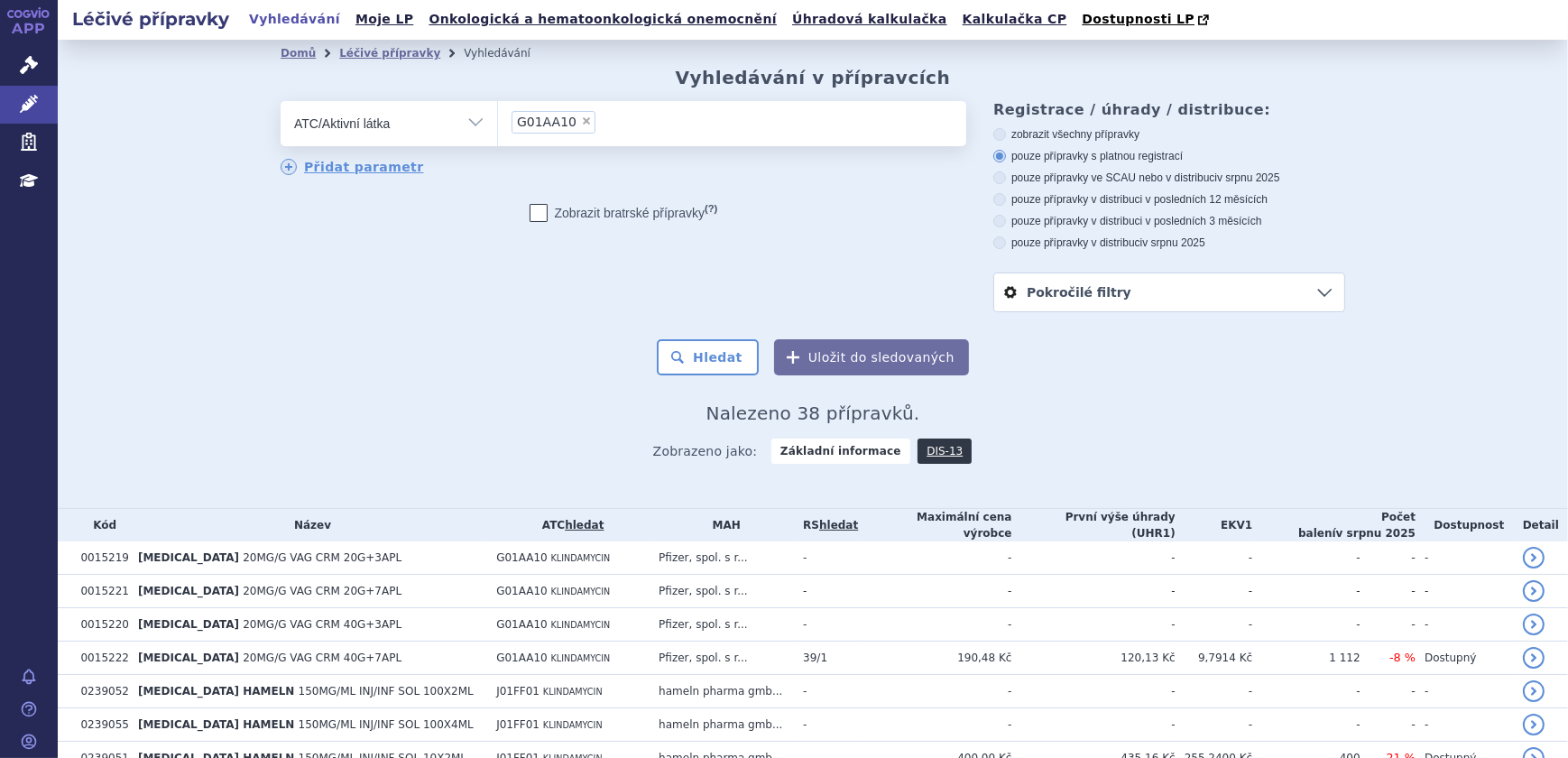
click at [581, 125] on span "×" at bounding box center [586, 121] width 11 height 11
click at [498, 125] on select "G01AA10" at bounding box center [497, 123] width 1 height 45
select select
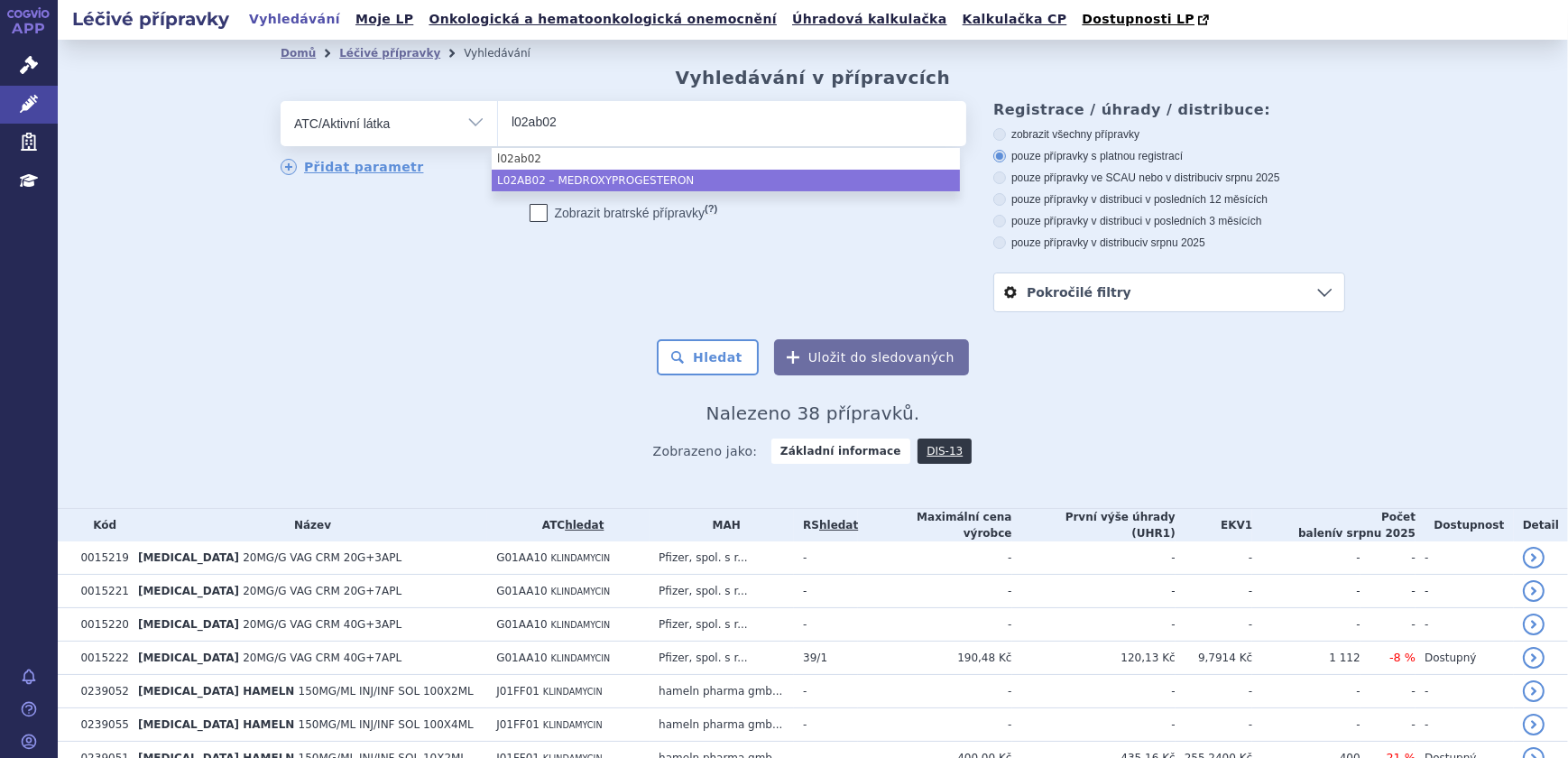
type input "l02ab02"
select select "L02AB02"
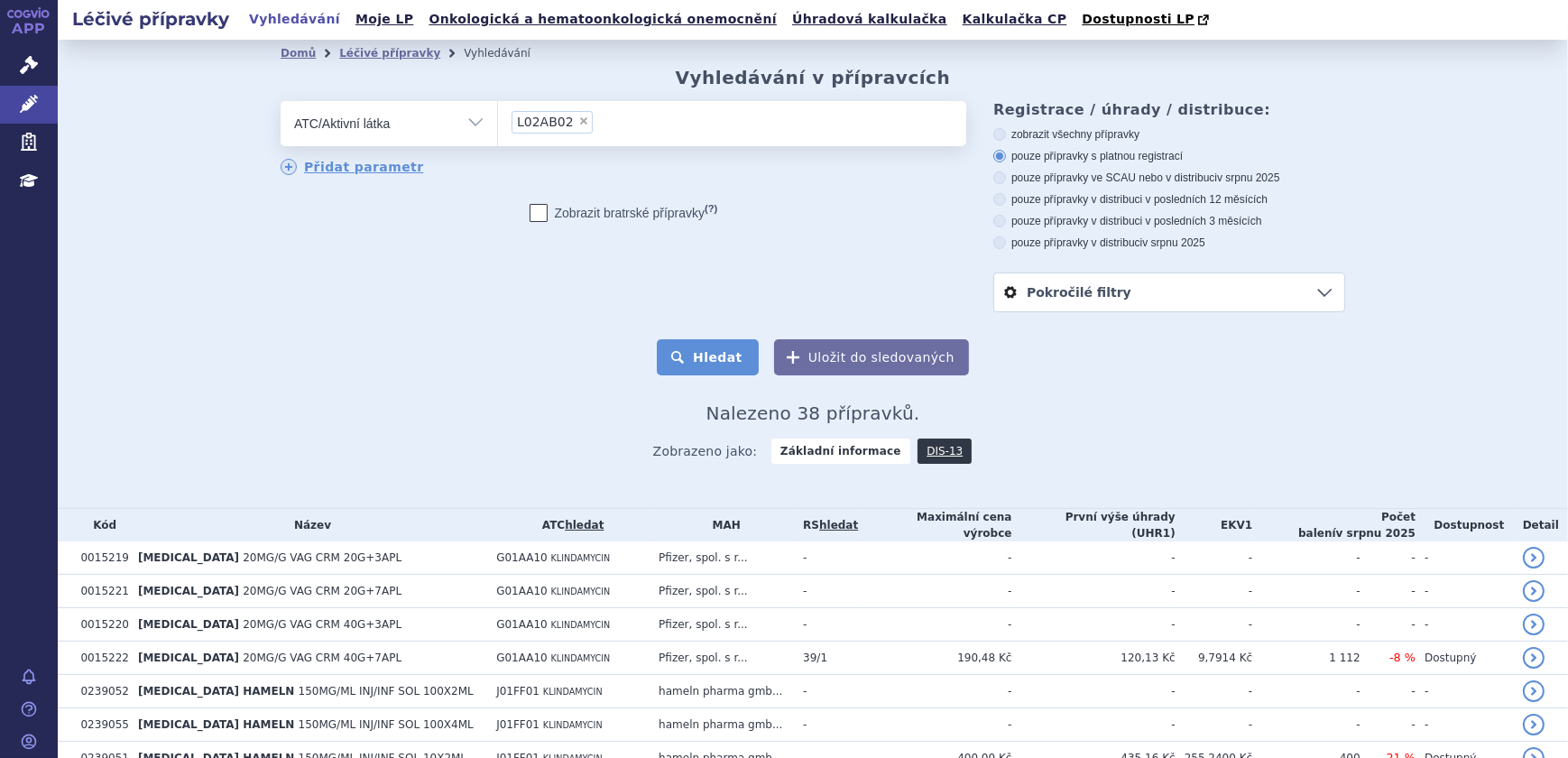
click at [730, 367] on button "Hledat" at bounding box center [708, 357] width 102 height 36
